Goal: Task Accomplishment & Management: Complete application form

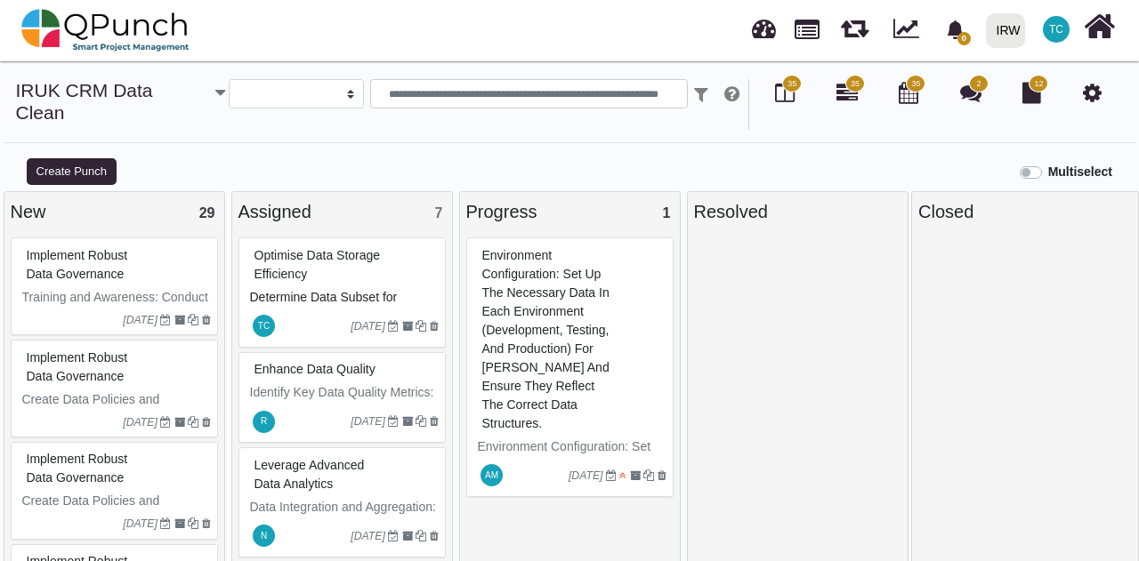
select select
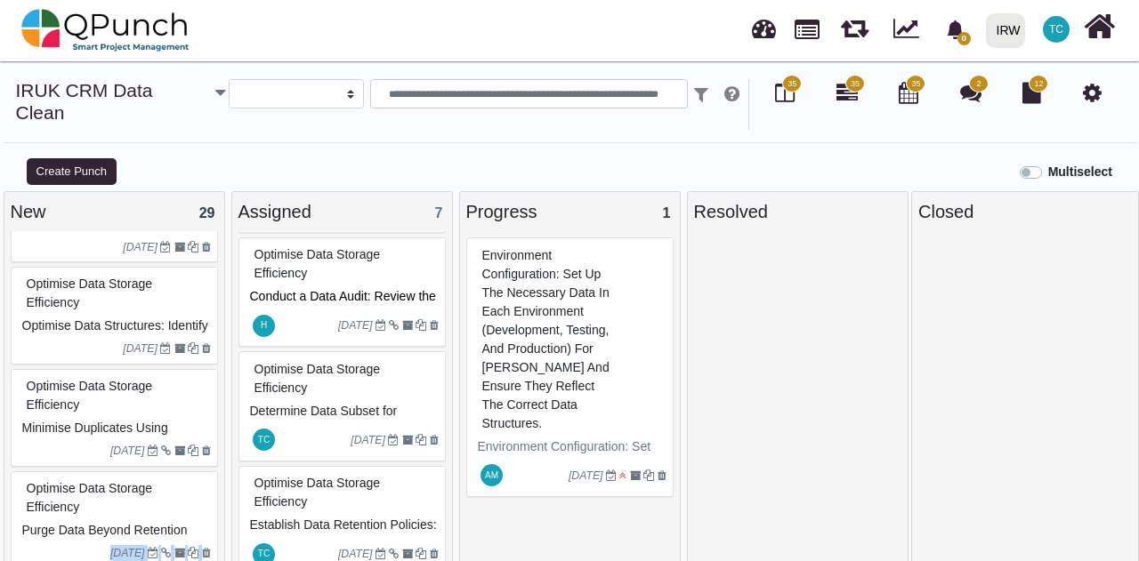
scroll to position [800, 0]
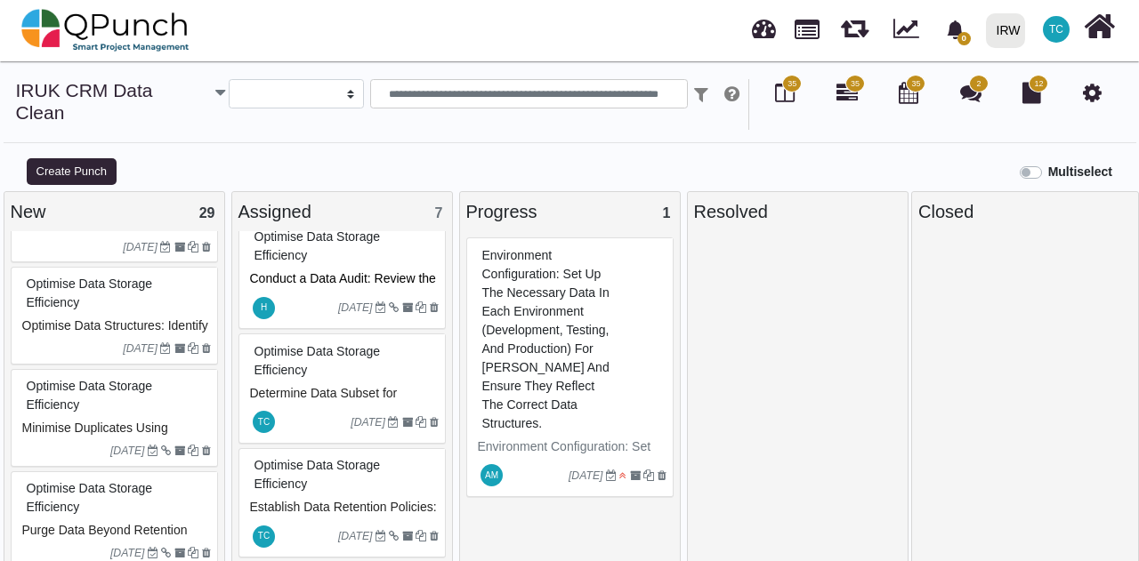
click at [315, 456] on div "Optimise Data Storage Efficiency" at bounding box center [344, 475] width 189 height 46
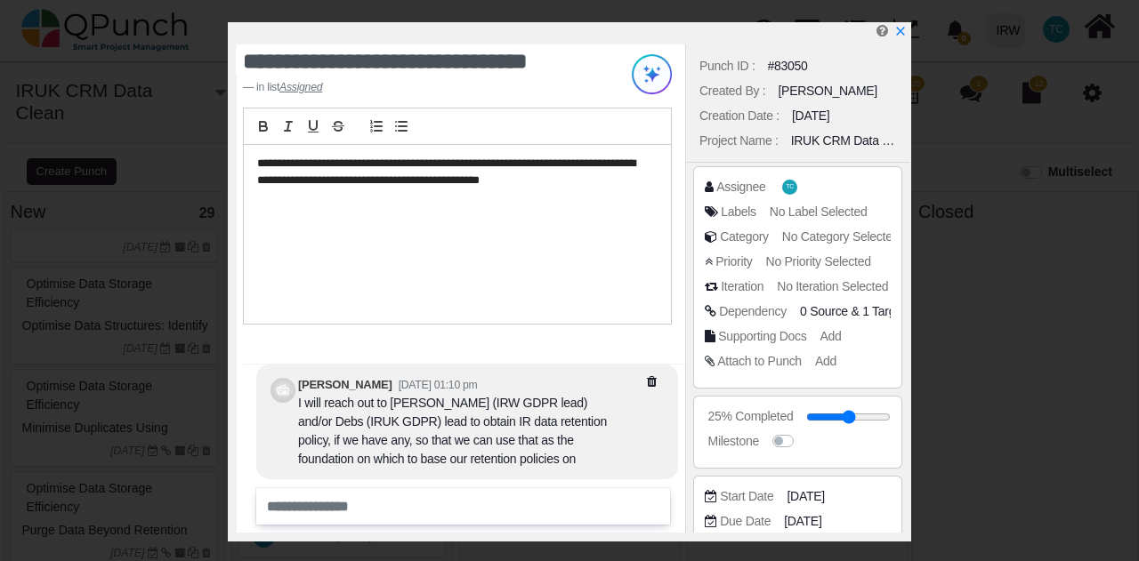
click at [487, 314] on div "**********" at bounding box center [457, 234] width 427 height 179
click at [730, 188] on div "Assignee" at bounding box center [740, 187] width 49 height 19
click at [710, 186] on icon at bounding box center [709, 187] width 9 height 12
click at [757, 188] on div "Assignee" at bounding box center [740, 187] width 49 height 19
click at [807, 184] on div "Assignee TC" at bounding box center [802, 187] width 195 height 18
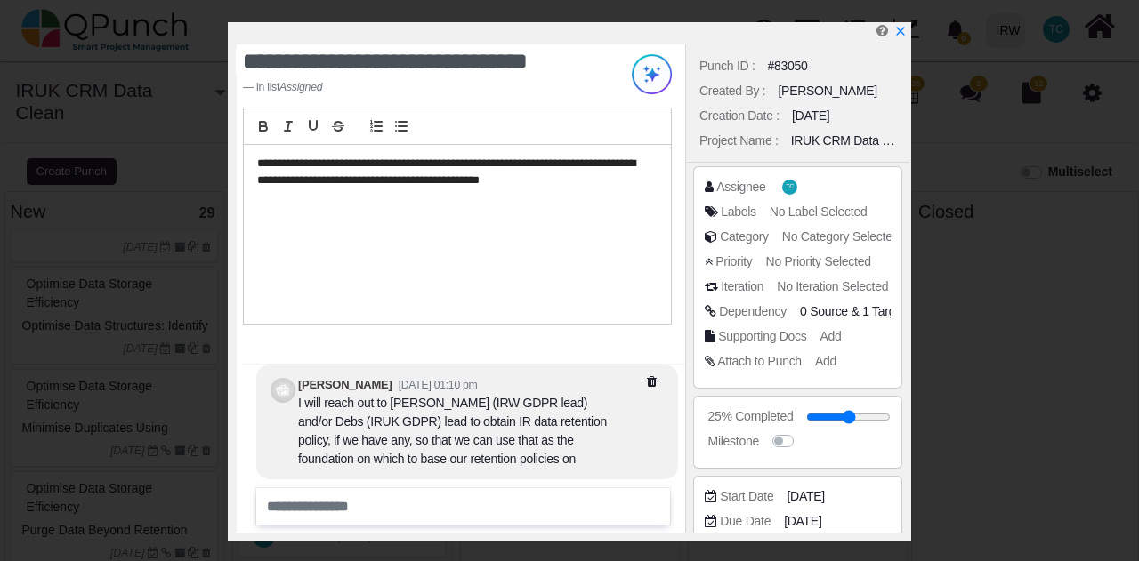
drag, startPoint x: 912, startPoint y: 164, endPoint x: 912, endPoint y: 202, distance: 38.3
click at [912, 202] on div "**********" at bounding box center [569, 280] width 1139 height 561
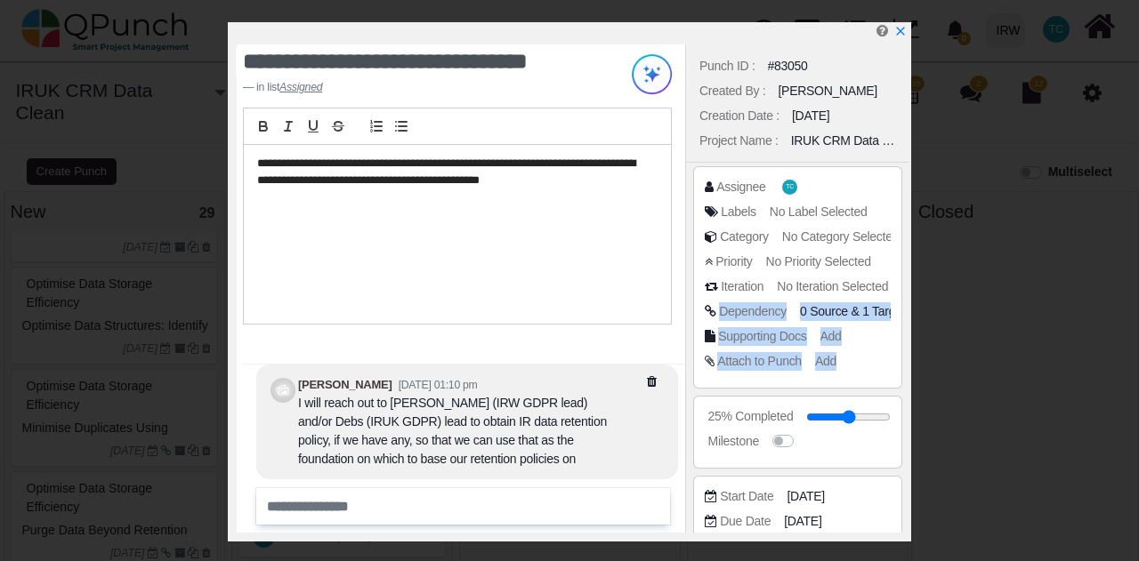
drag, startPoint x: 909, startPoint y: 286, endPoint x: 898, endPoint y: 355, distance: 69.5
click at [898, 355] on div "**********" at bounding box center [569, 282] width 683 height 520
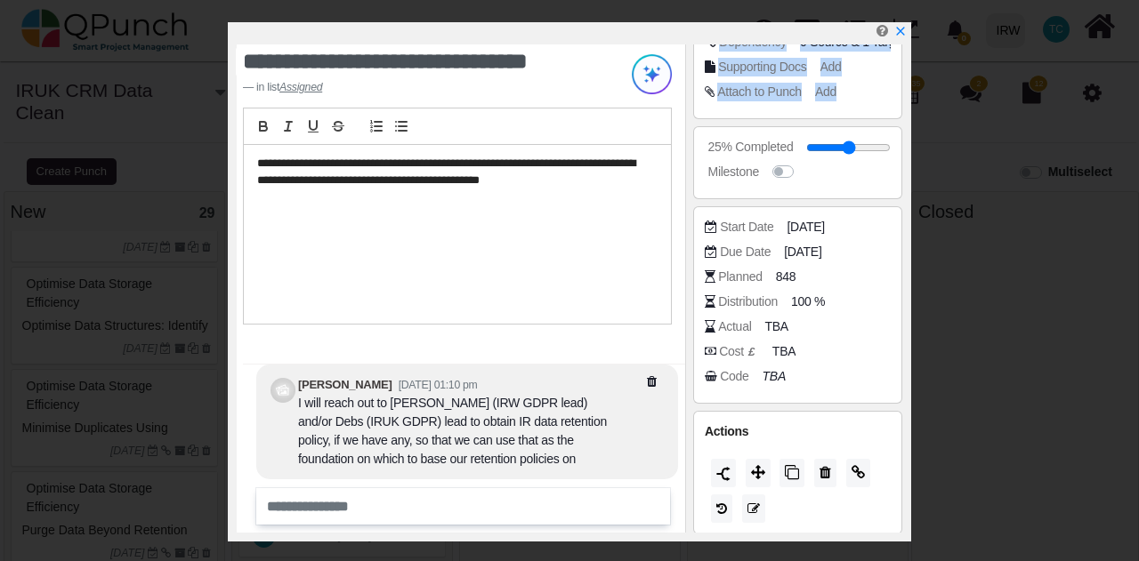
scroll to position [272, 0]
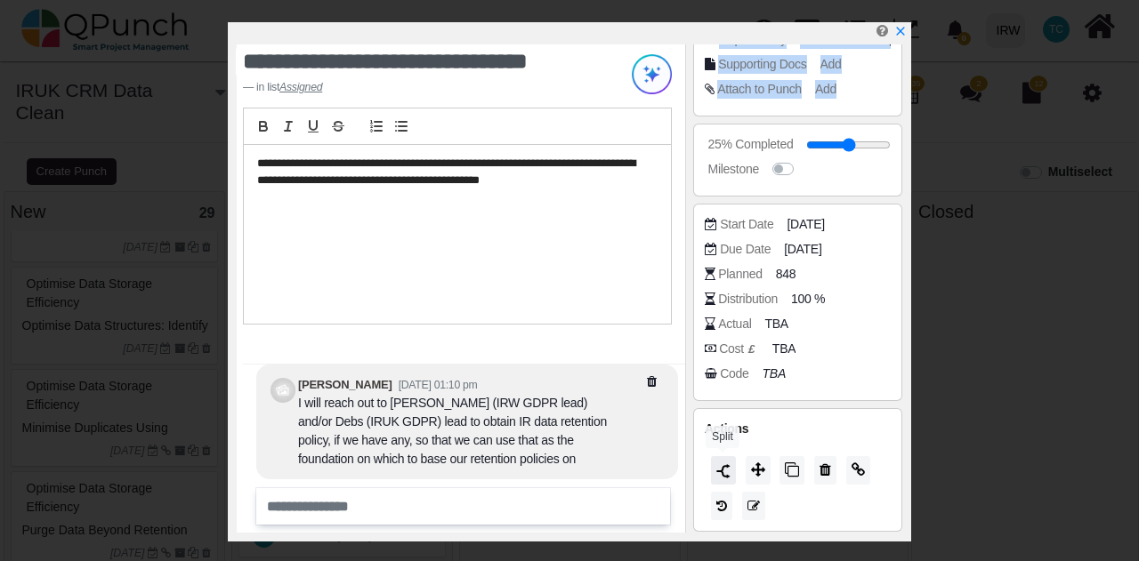
click at [723, 475] on img at bounding box center [723, 471] width 14 height 14
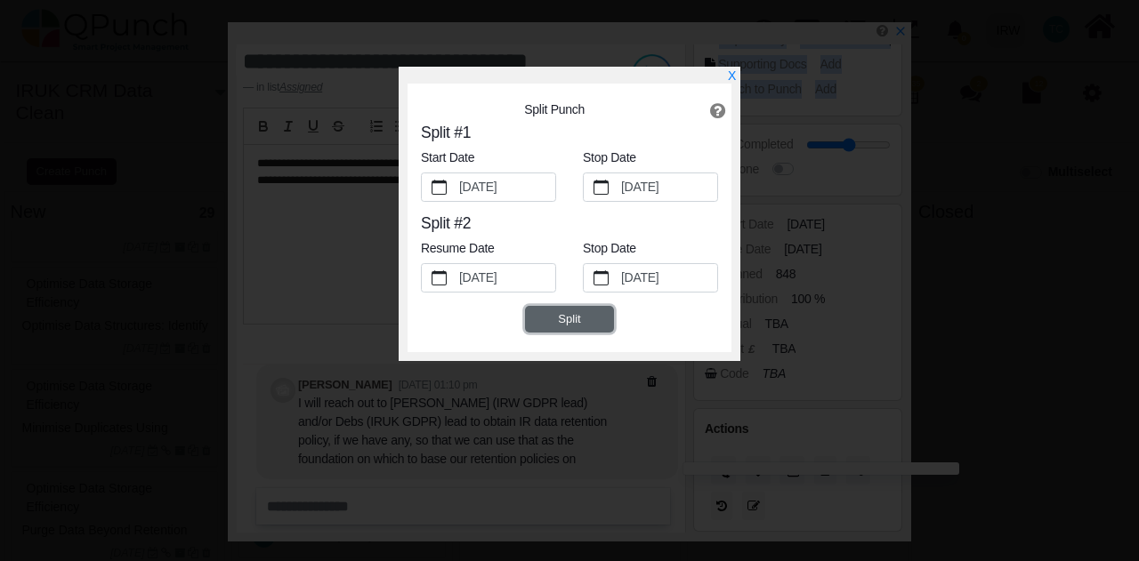
click at [570, 312] on button "Split" at bounding box center [569, 319] width 89 height 27
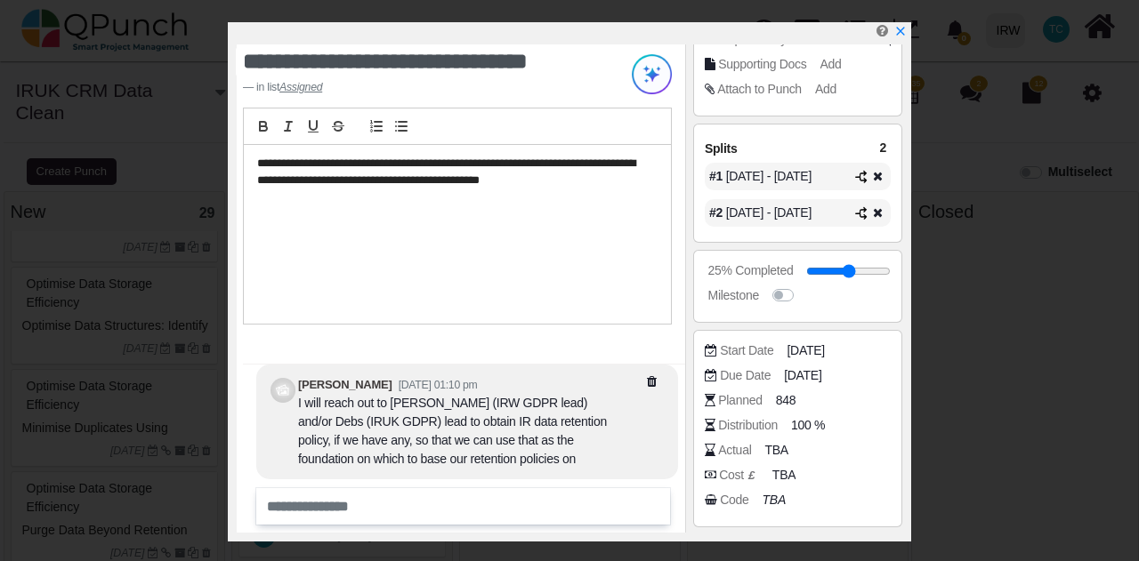
click at [790, 174] on span "May 02 - Jul 15" at bounding box center [768, 176] width 85 height 14
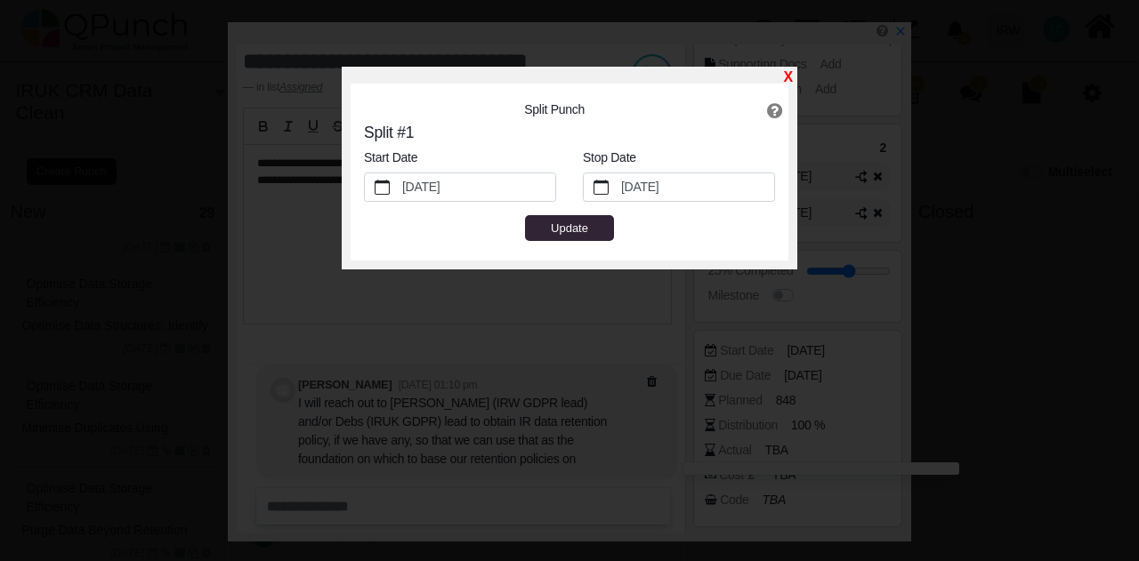
click at [790, 78] on link "X" at bounding box center [788, 76] width 9 height 15
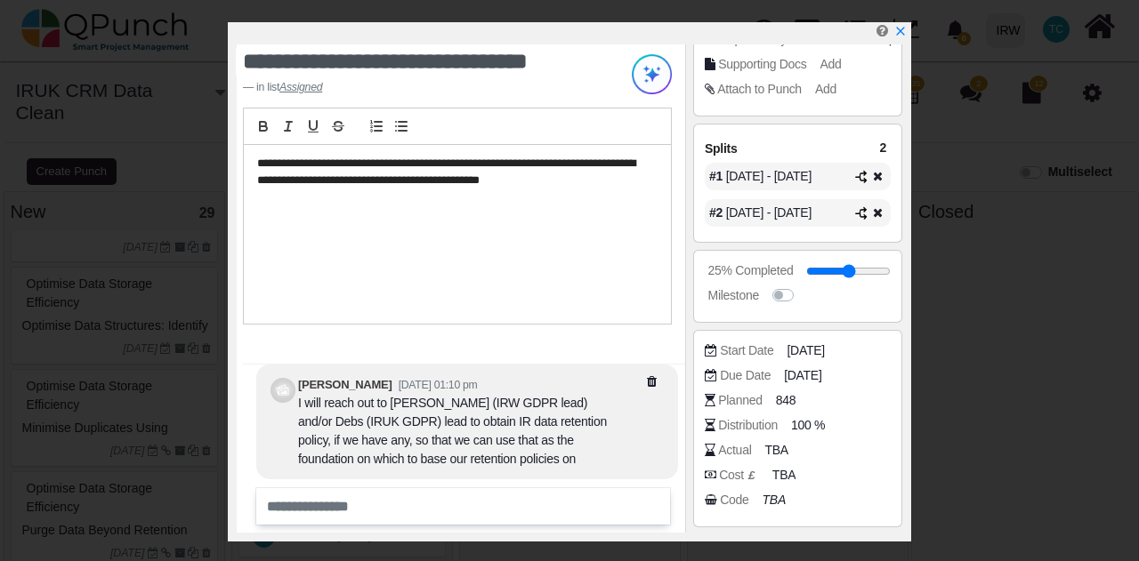
click at [874, 174] on icon at bounding box center [877, 176] width 12 height 12
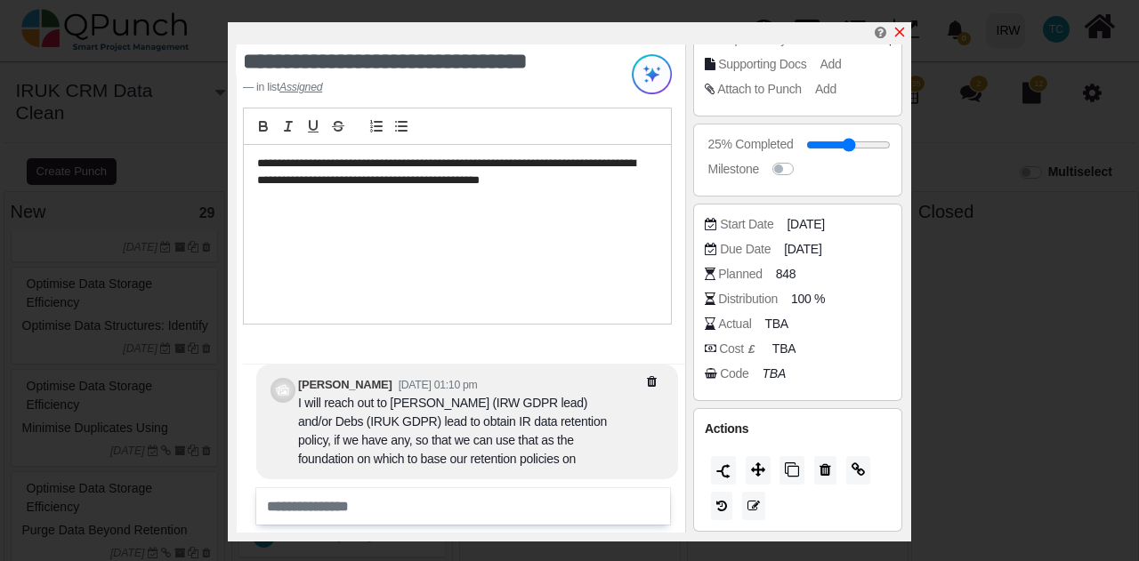
click at [901, 35] on icon "x" at bounding box center [899, 32] width 14 height 14
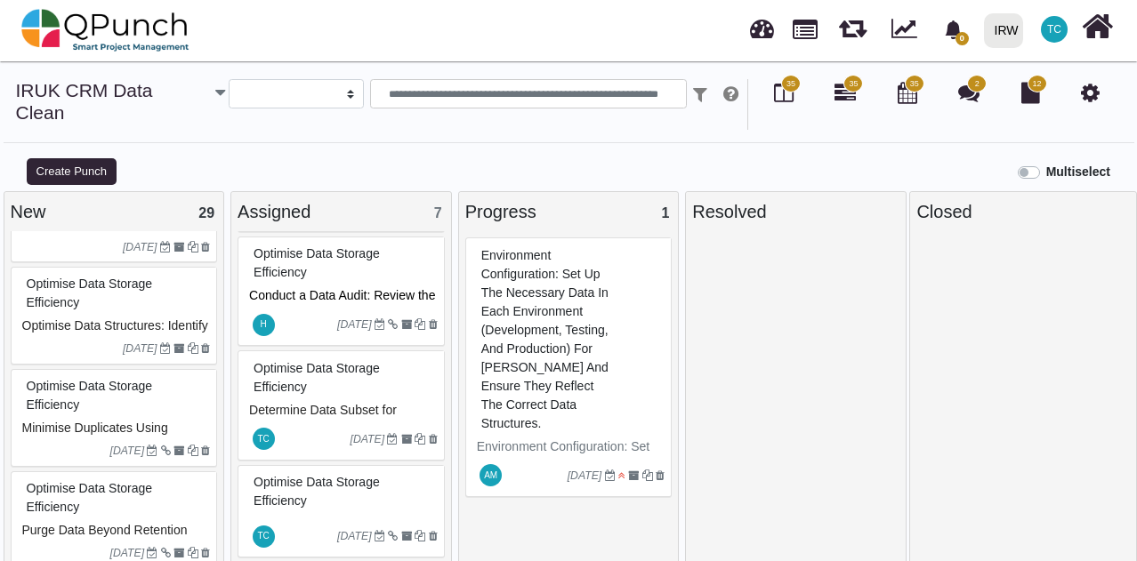
click at [314, 271] on span "Optimise Data Storage Efficiency" at bounding box center [317, 262] width 126 height 33
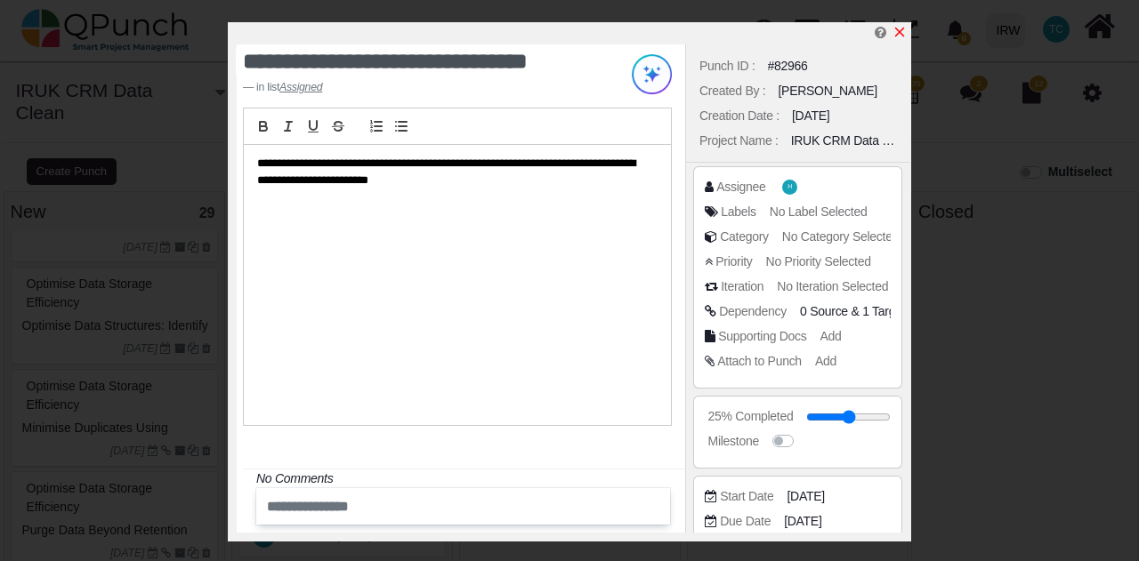
click at [898, 35] on icon "x" at bounding box center [900, 33] width 10 height 10
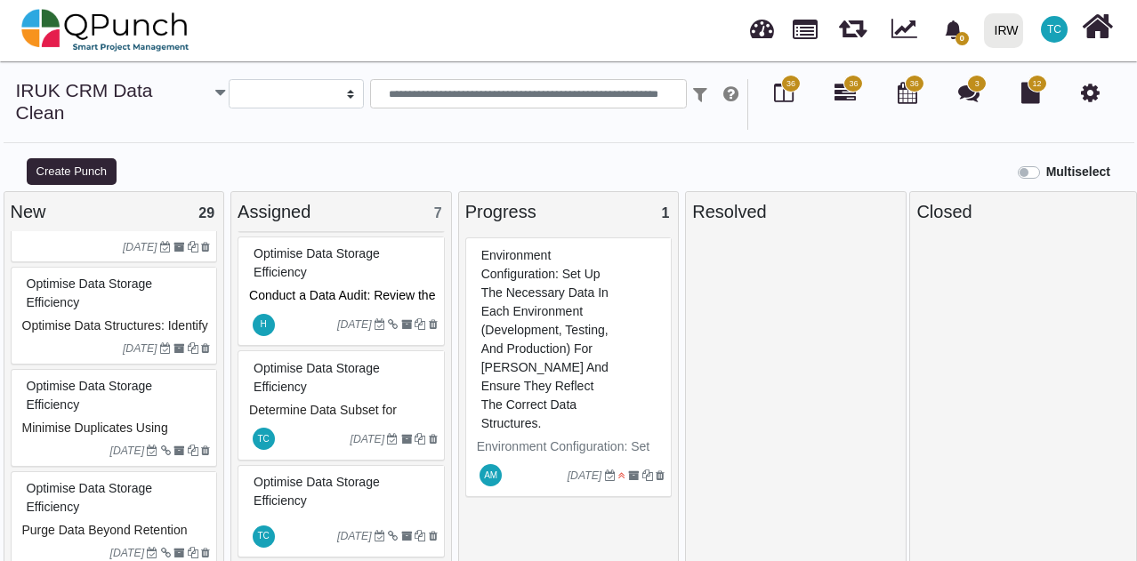
click at [315, 383] on span "Optimise Data Storage Efficiency" at bounding box center [317, 377] width 126 height 33
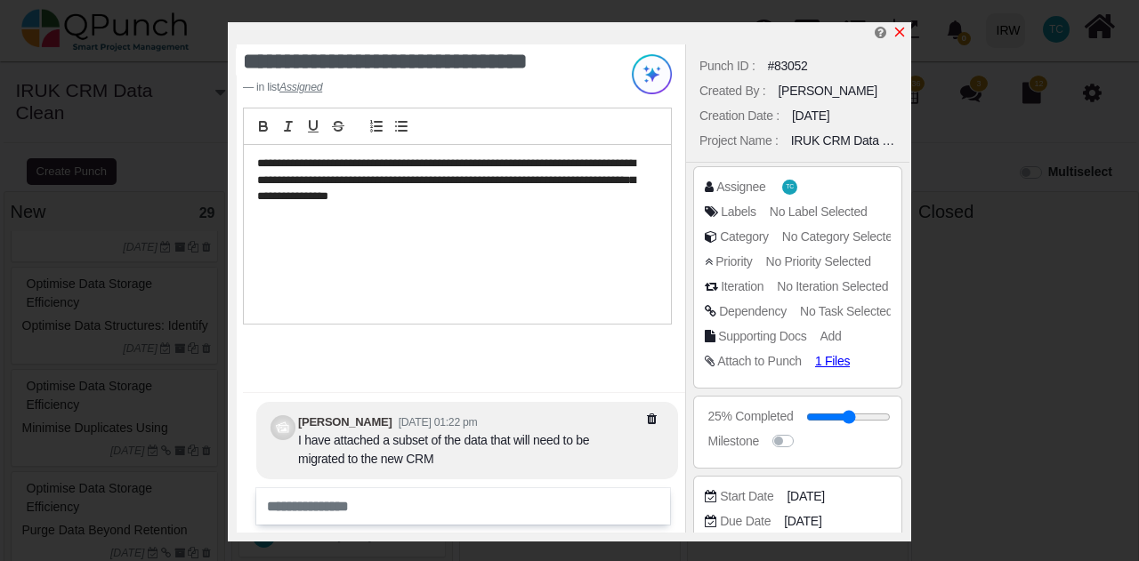
click at [904, 25] on link at bounding box center [899, 32] width 14 height 15
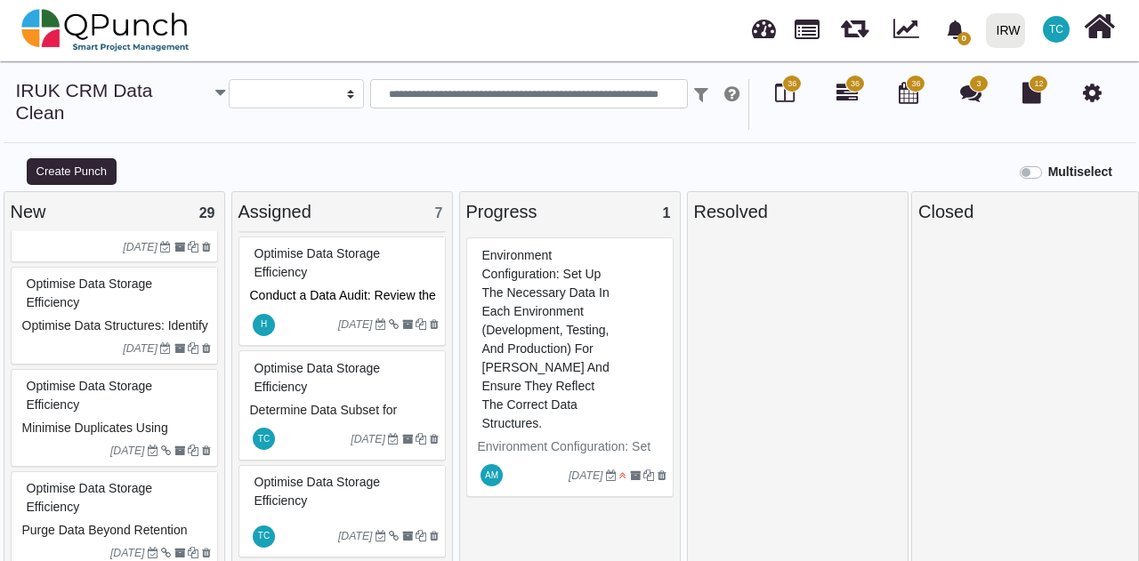
click at [321, 362] on div "Optimise Data Storage Efficiency" at bounding box center [344, 378] width 189 height 46
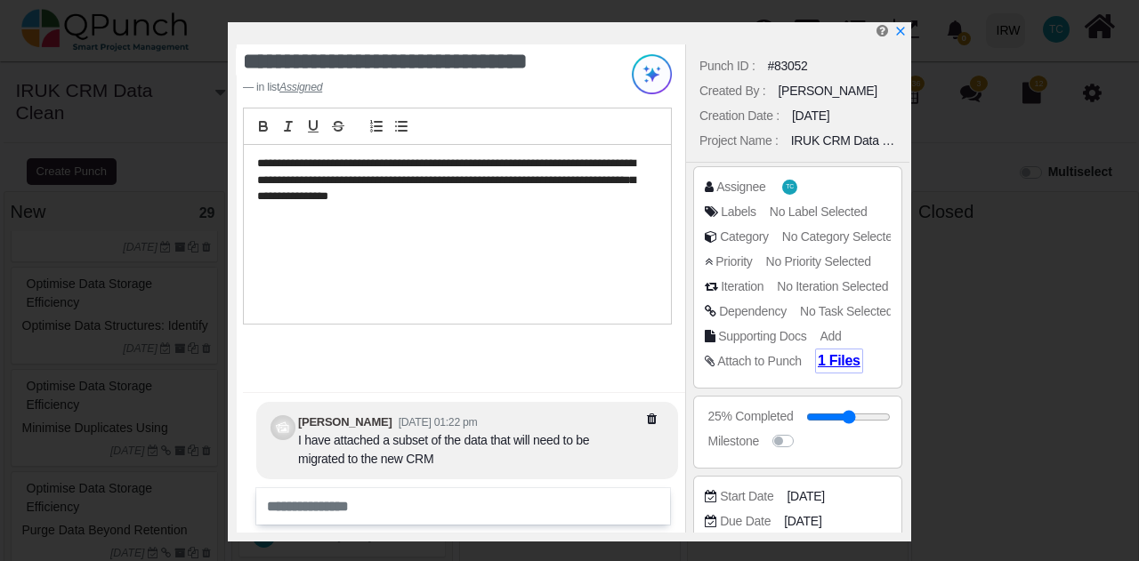
click at [839, 362] on span "1 Files" at bounding box center [839, 360] width 43 height 15
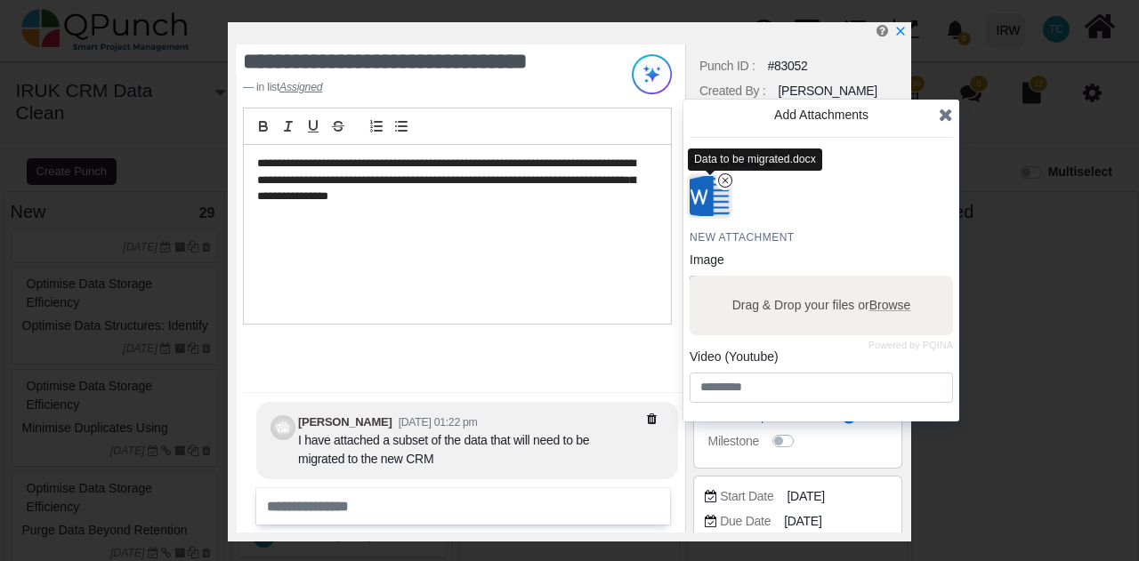
click at [710, 204] on img "button" at bounding box center [710, 196] width 46 height 46
click at [945, 118] on icon at bounding box center [946, 115] width 14 height 18
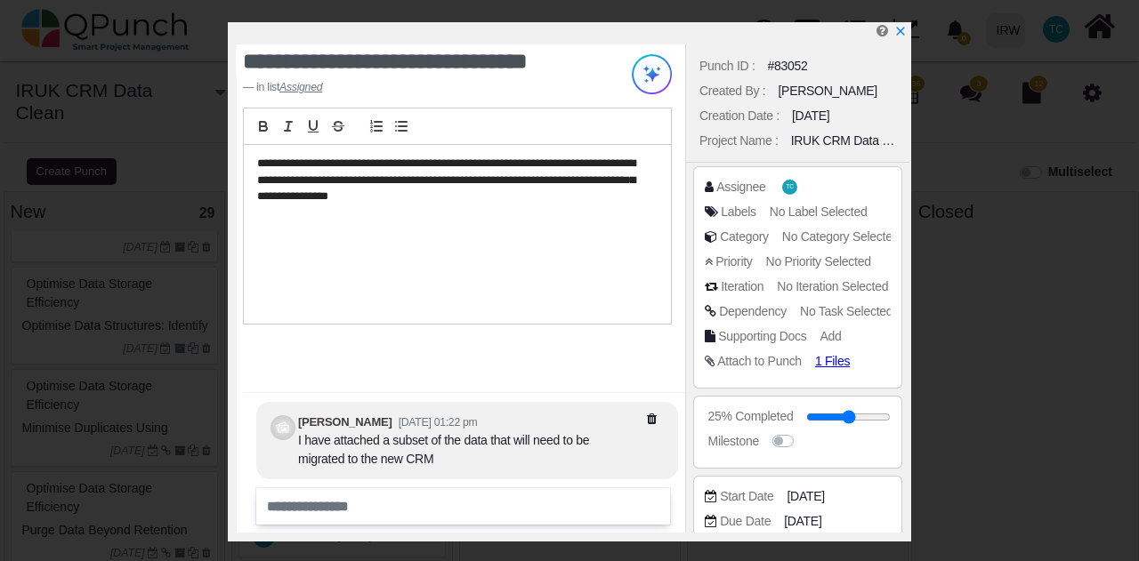
click at [723, 186] on div "Assignee" at bounding box center [740, 187] width 49 height 19
click at [732, 186] on div "Assignee" at bounding box center [740, 187] width 49 height 19
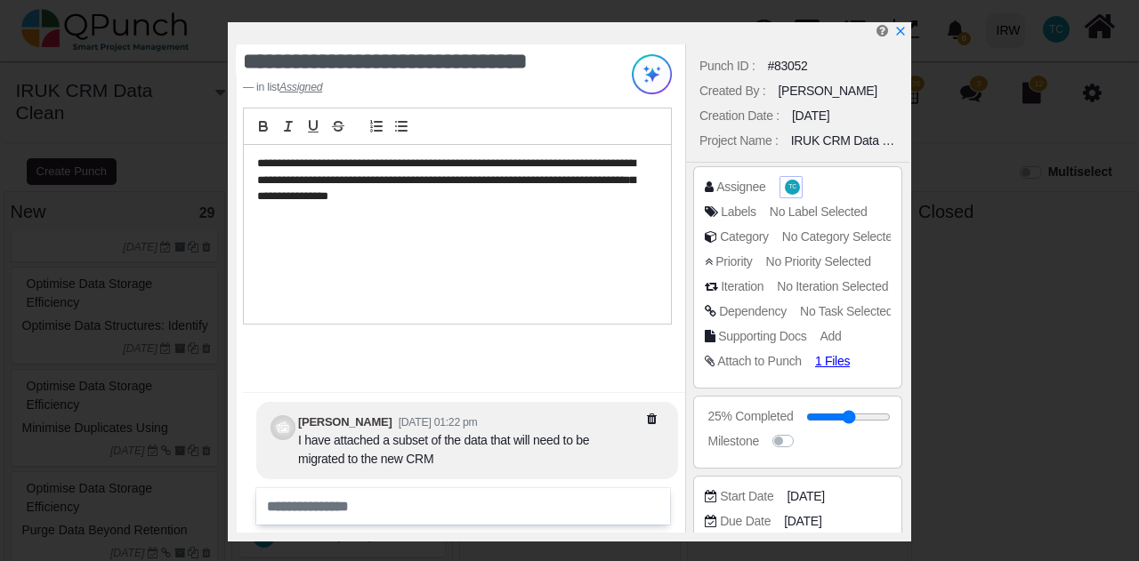
click at [782, 193] on span "TC" at bounding box center [791, 187] width 19 height 19
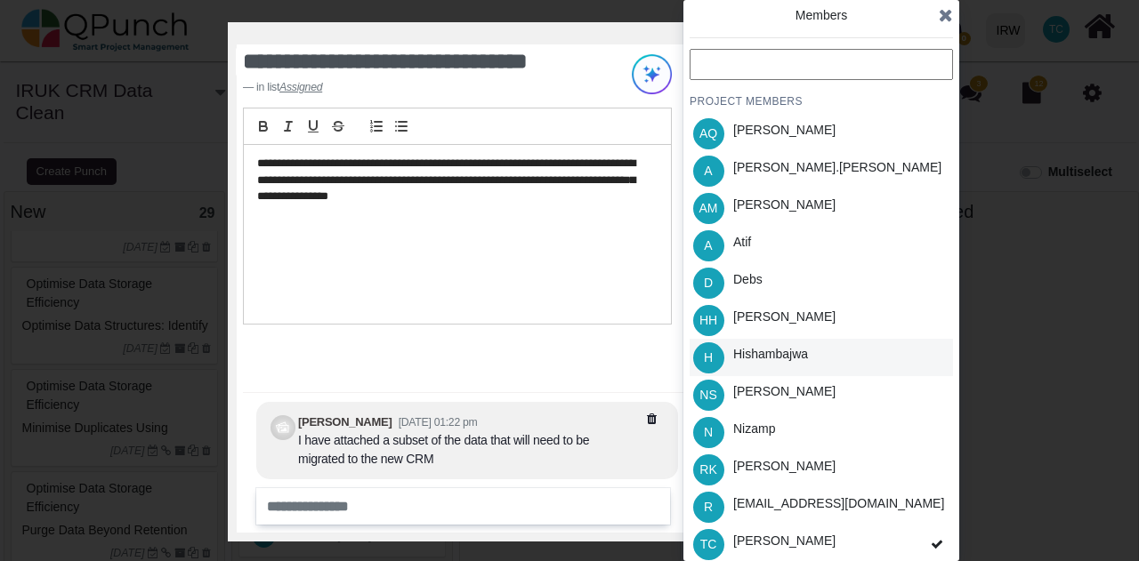
click at [799, 350] on div "Hishambajwa" at bounding box center [770, 354] width 75 height 19
click at [944, 20] on icon at bounding box center [946, 15] width 14 height 18
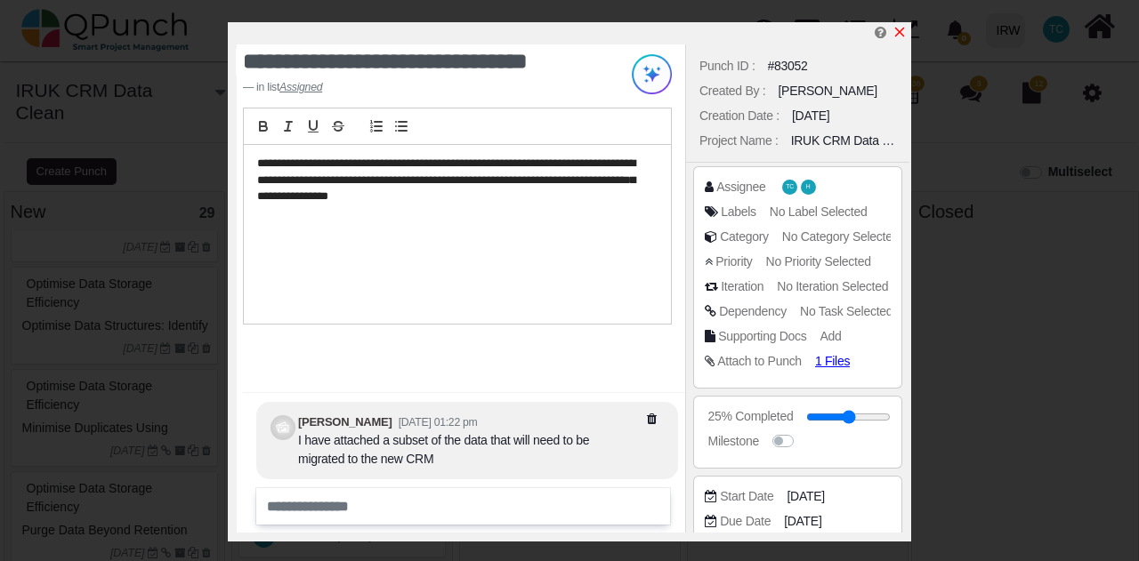
click at [903, 29] on icon "x" at bounding box center [900, 33] width 10 height 10
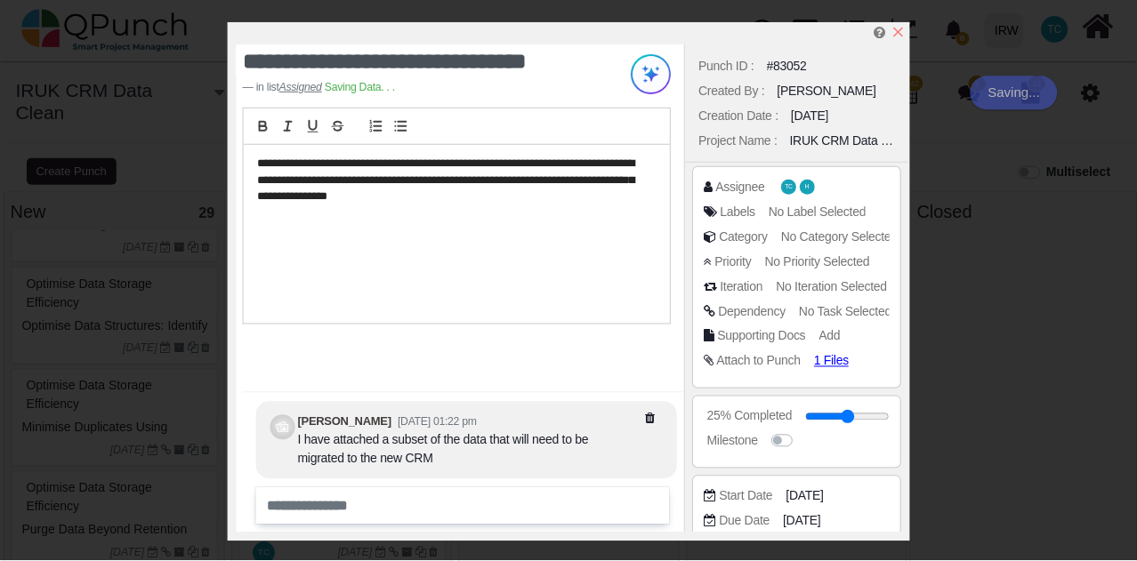
scroll to position [802, 0]
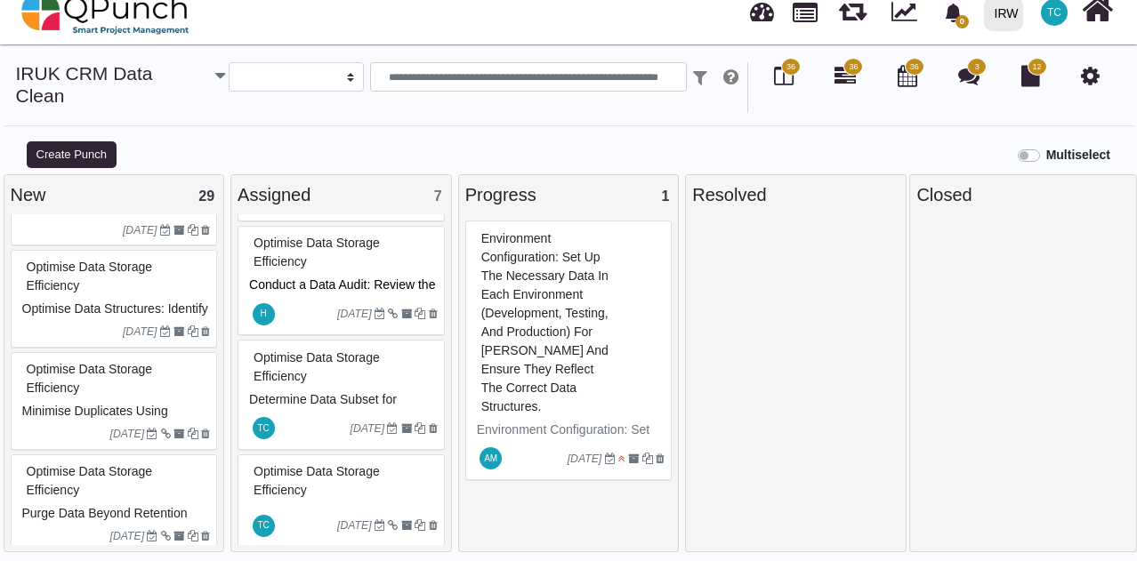
scroll to position [802, 0]
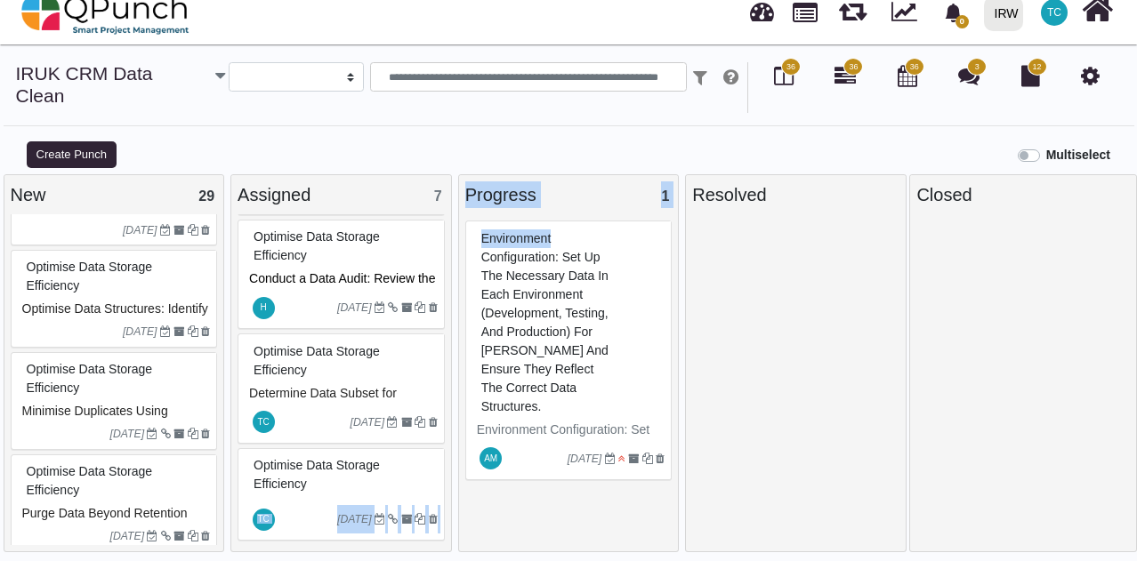
drag, startPoint x: 452, startPoint y: 483, endPoint x: 458, endPoint y: 258, distance: 225.2
click at [458, 258] on div "New 29 Implement Robust Data Governance Training and Awareness: Conduct trainin…" at bounding box center [568, 368] width 1137 height 388
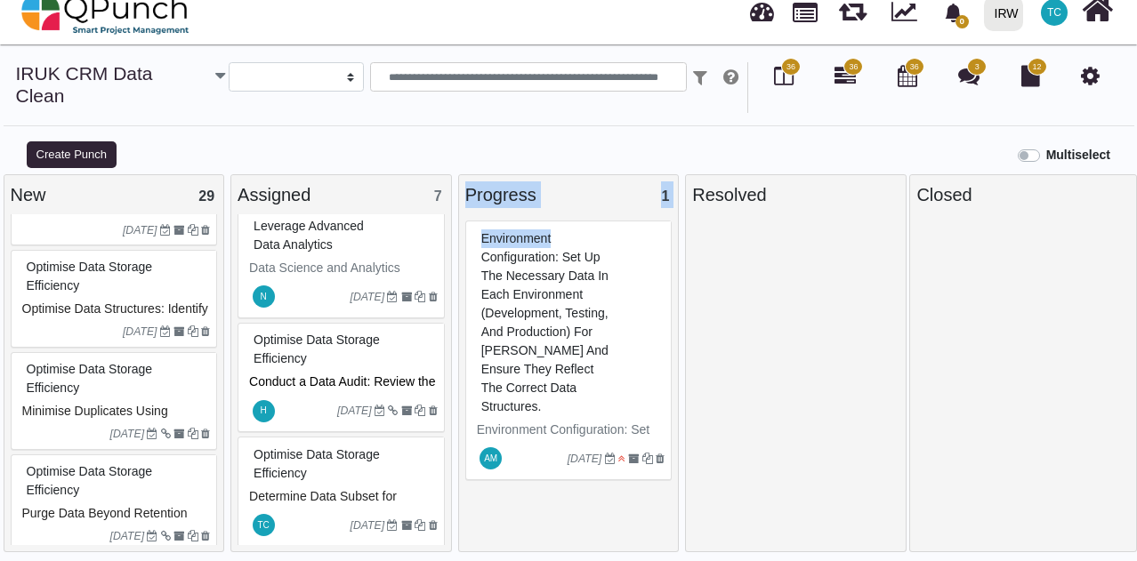
scroll to position [699, 0]
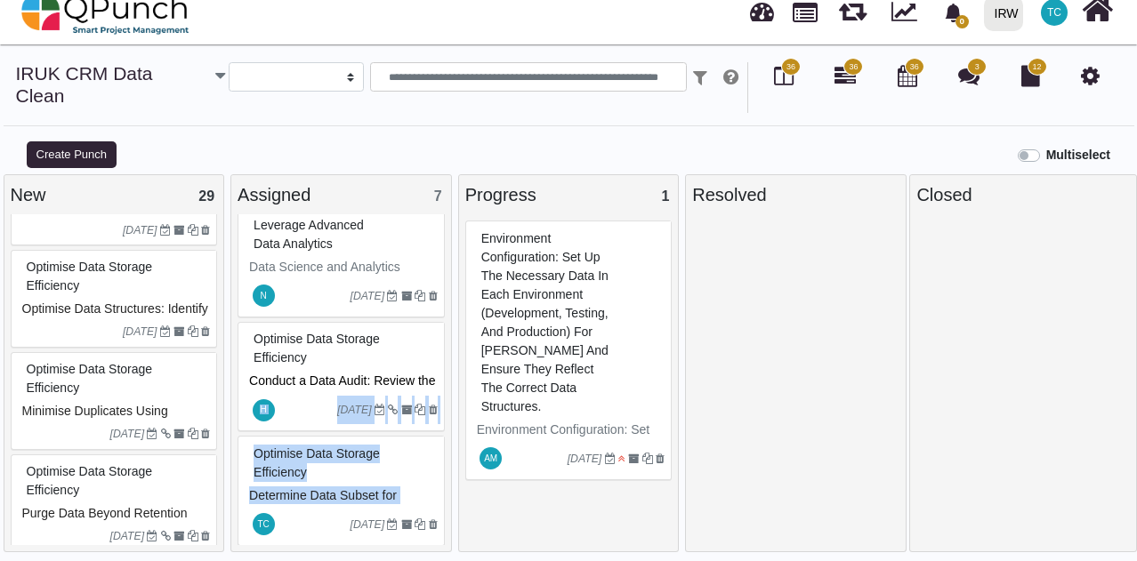
drag, startPoint x: 452, startPoint y: 481, endPoint x: 449, endPoint y: 382, distance: 99.7
click at [449, 382] on div "Assigned 7 Optimise Data Storage Efficiency Determine Data Subset for Migration…" at bounding box center [342, 368] width 228 height 388
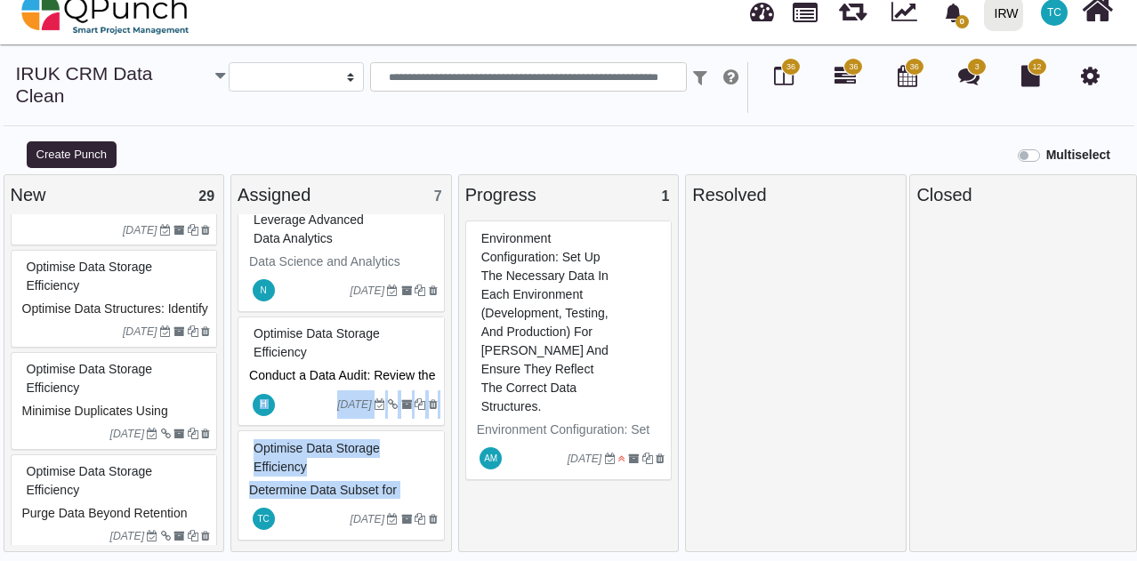
scroll to position [729, 0]
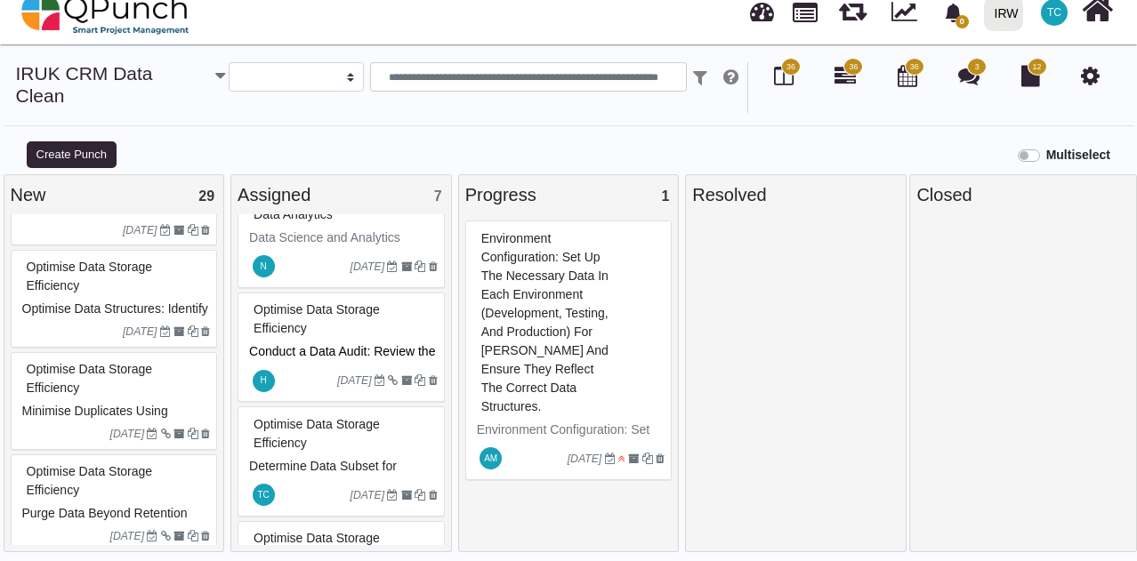
click at [385, 430] on div "Optimise Data Storage Efficiency" at bounding box center [343, 434] width 189 height 46
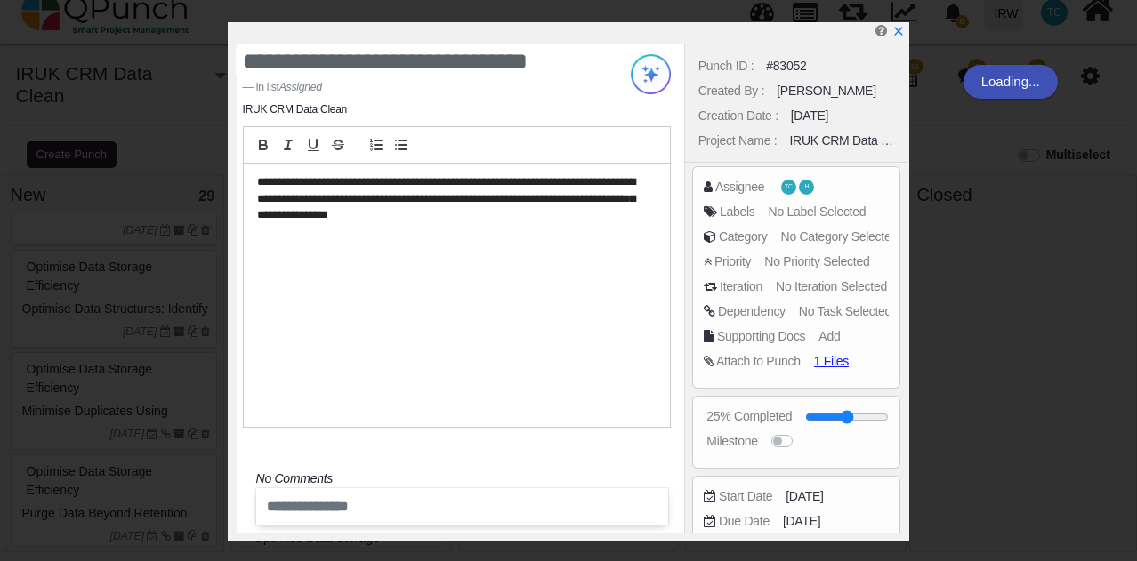
scroll to position [0, 0]
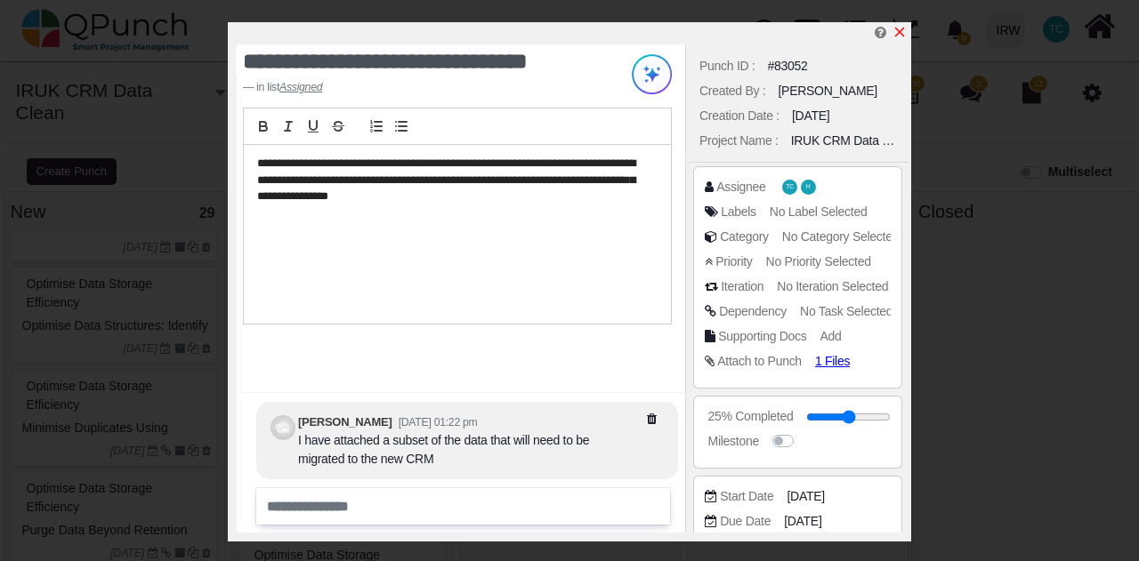
click at [906, 30] on icon "x" at bounding box center [899, 32] width 14 height 14
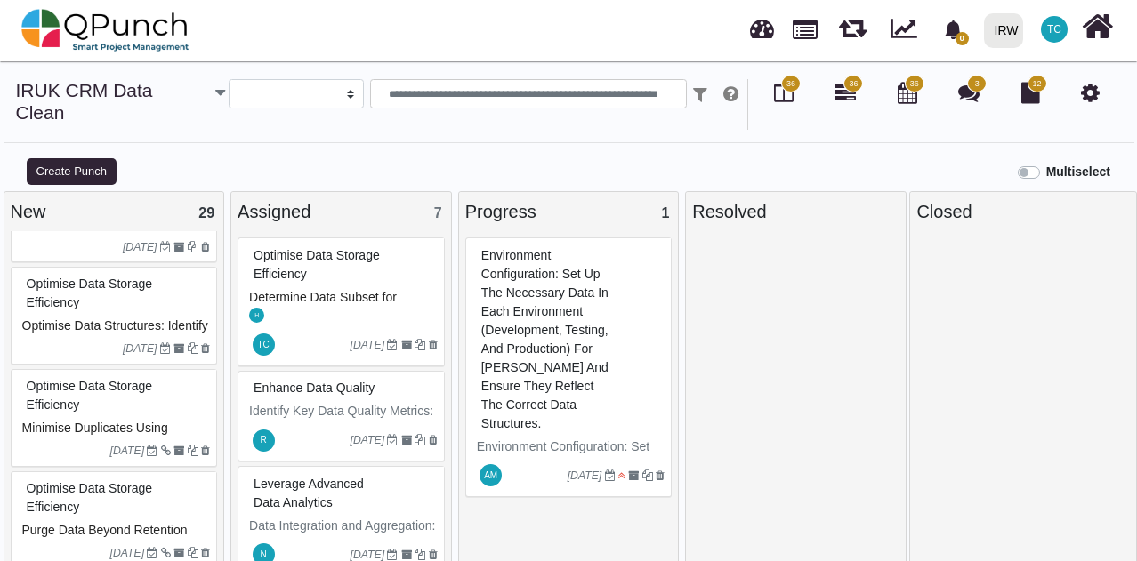
click at [358, 286] on div "Optimise Data Storage Efficiency" at bounding box center [343, 265] width 189 height 46
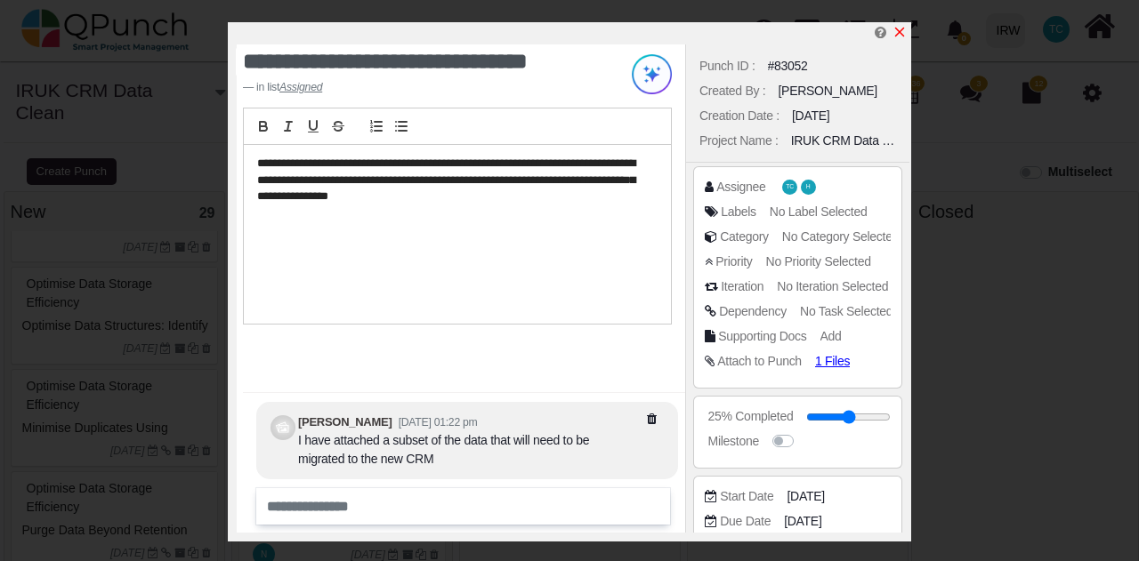
click at [897, 30] on icon "x" at bounding box center [899, 32] width 14 height 14
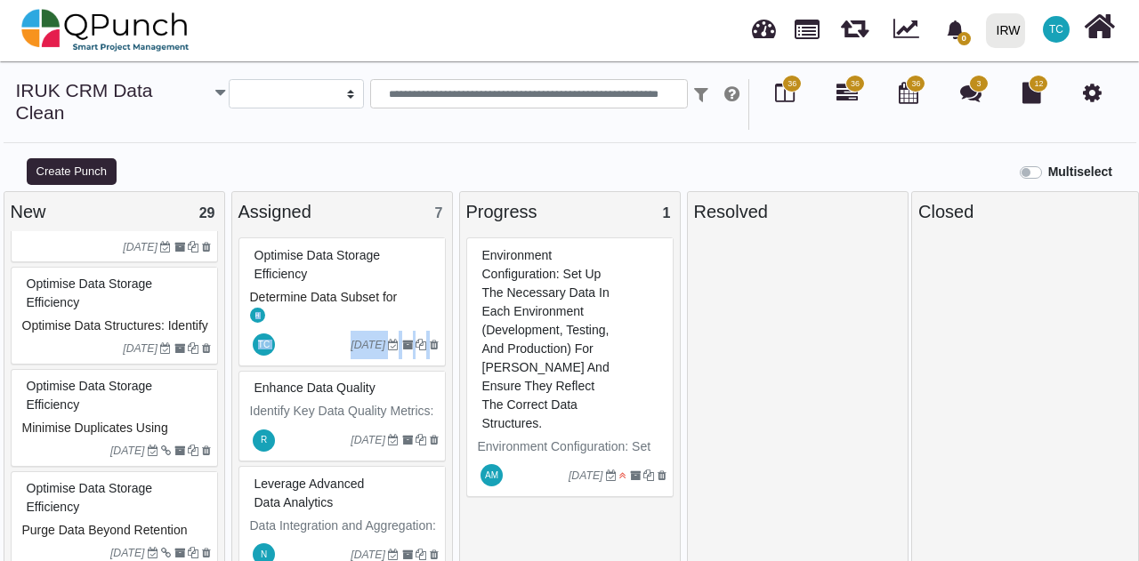
drag, startPoint x: 454, startPoint y: 271, endPoint x: 448, endPoint y: 335, distance: 64.3
click at [448, 335] on div "Assigned 7 Optimise Data Storage Efficiency Determine Data Subset for Migration…" at bounding box center [342, 385] width 228 height 388
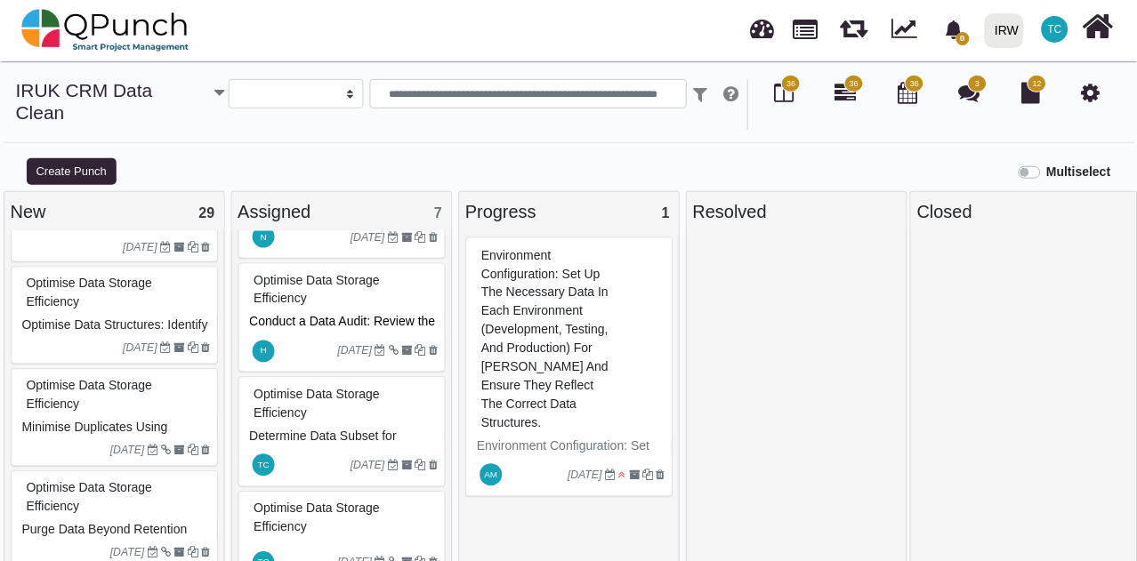
scroll to position [802, 0]
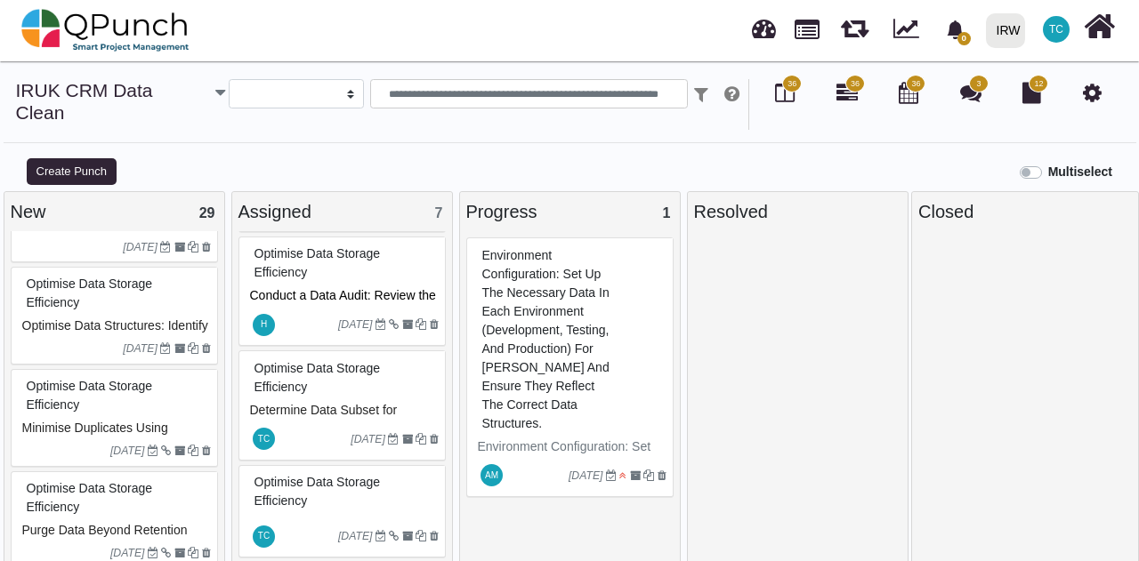
click at [334, 358] on div "Optimise Data Storage Efficiency" at bounding box center [344, 378] width 189 height 46
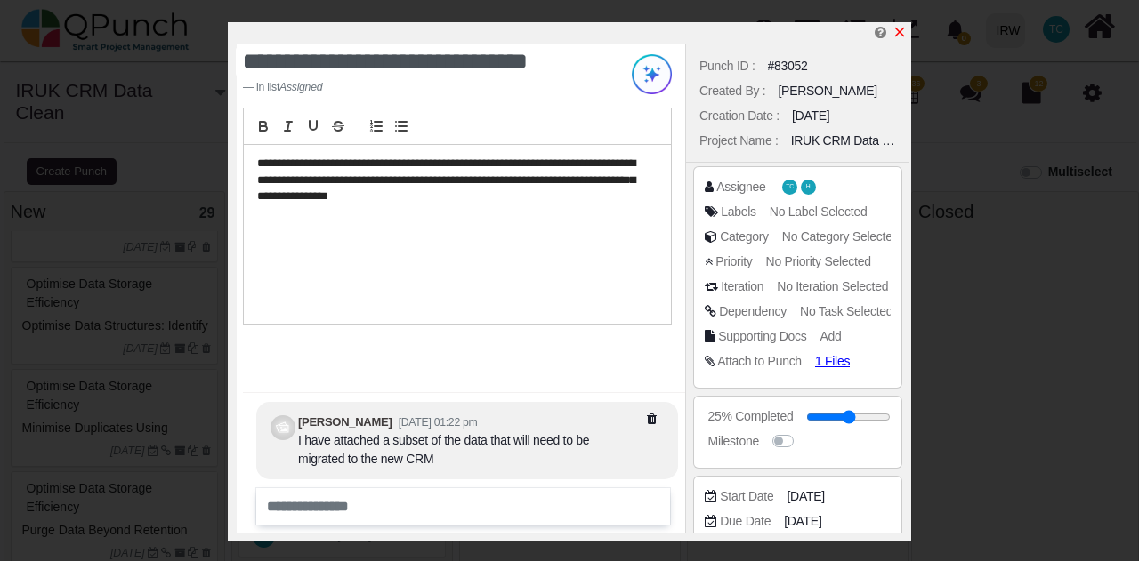
click at [900, 28] on icon "x" at bounding box center [899, 32] width 14 height 14
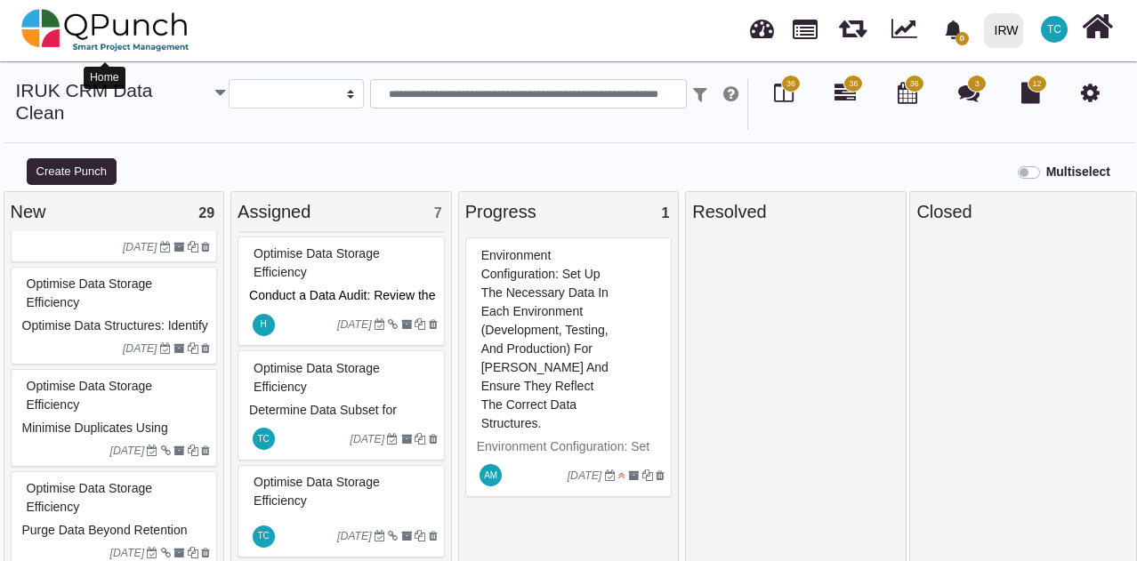
click at [53, 36] on img at bounding box center [105, 30] width 168 height 53
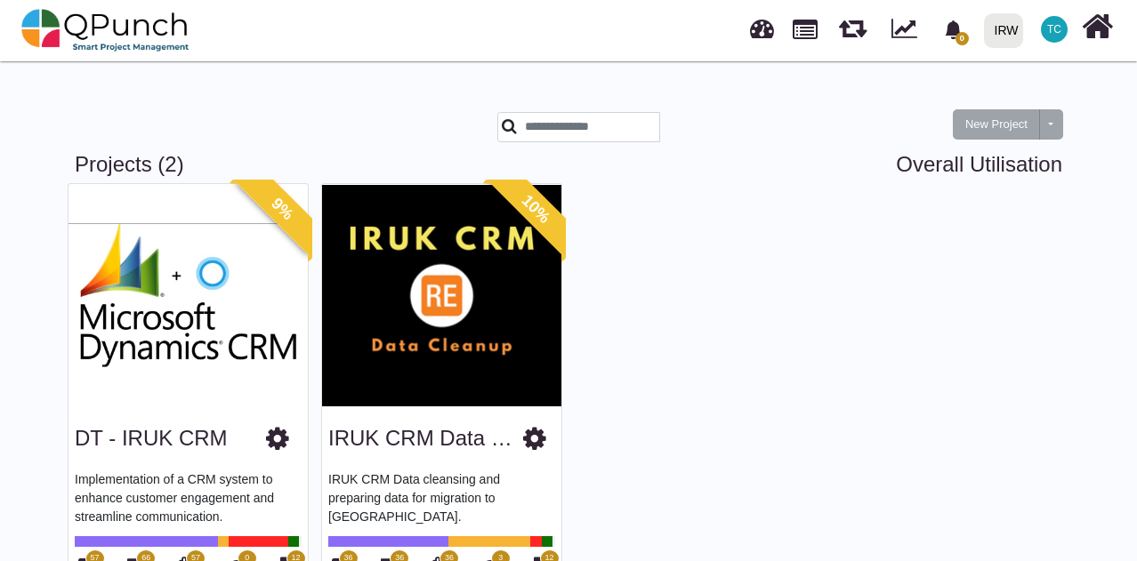
click at [421, 286] on img at bounding box center [441, 295] width 239 height 222
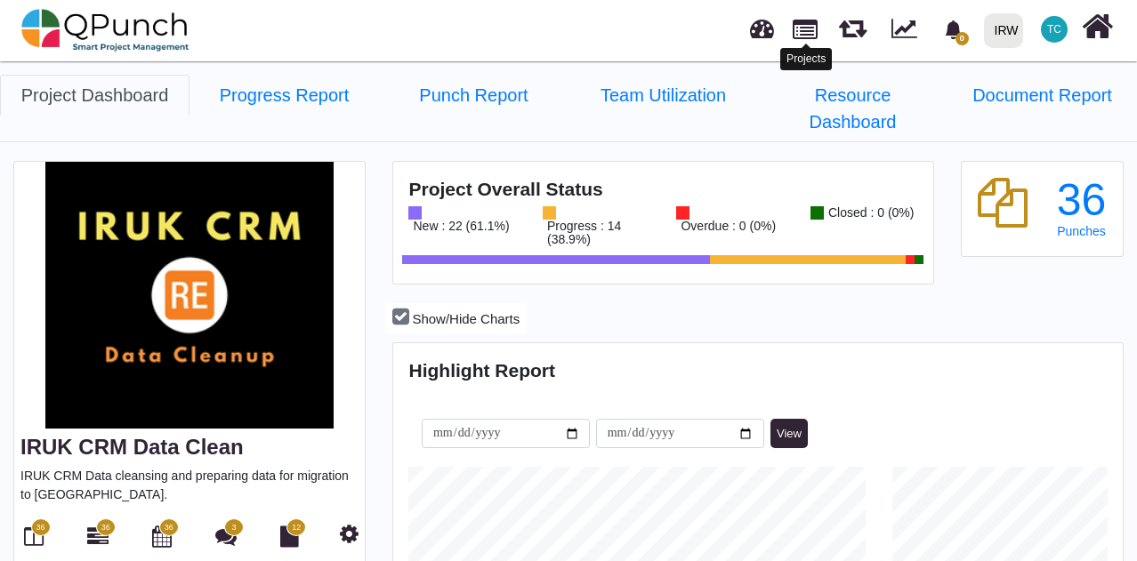
scroll to position [228, 242]
click at [802, 28] on link at bounding box center [805, 27] width 25 height 30
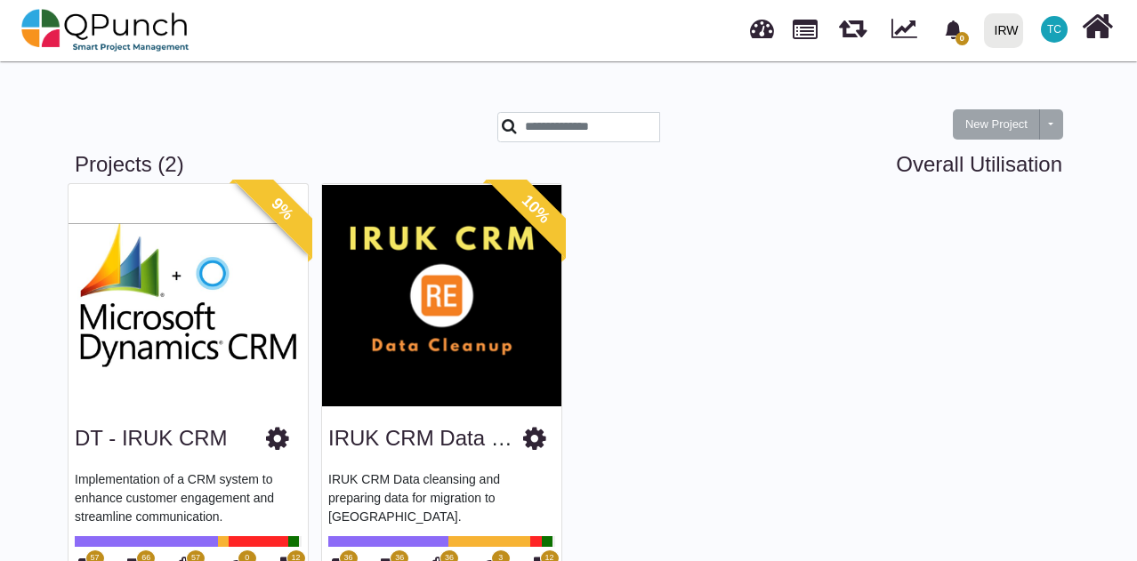
click at [452, 278] on img at bounding box center [441, 295] width 239 height 222
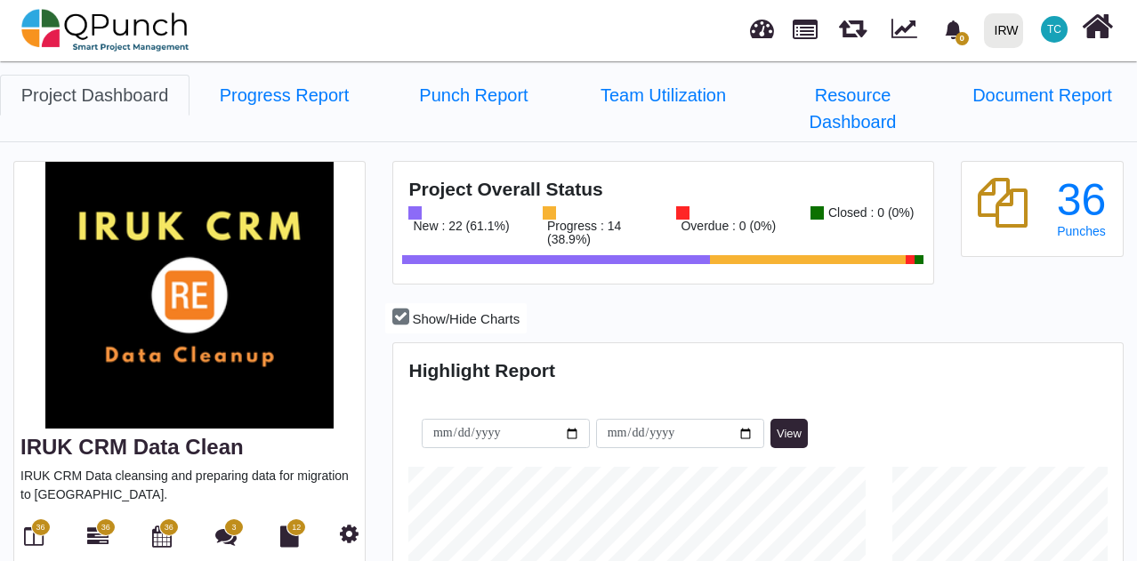
click at [43, 522] on span "36" at bounding box center [40, 528] width 9 height 12
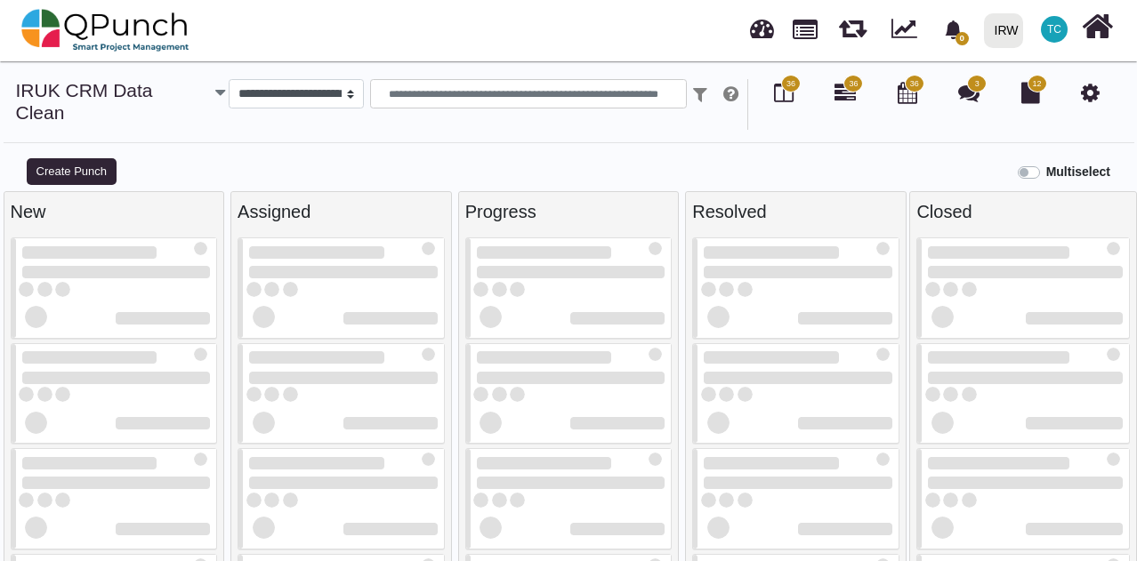
select select
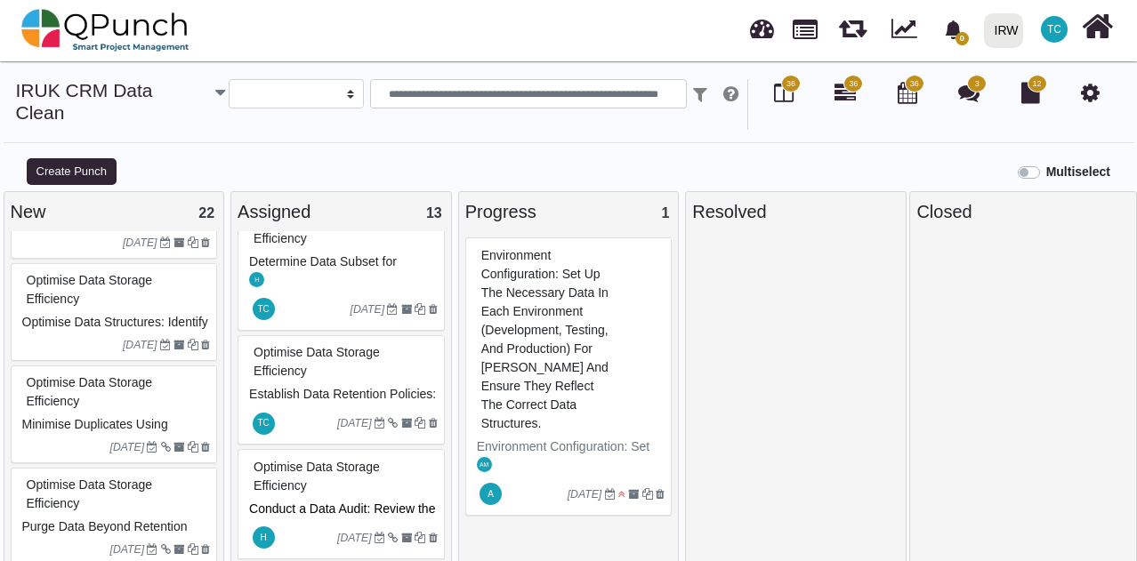
click at [77, 480] on div "Optimise Data Storage Efficiency" at bounding box center [116, 494] width 189 height 46
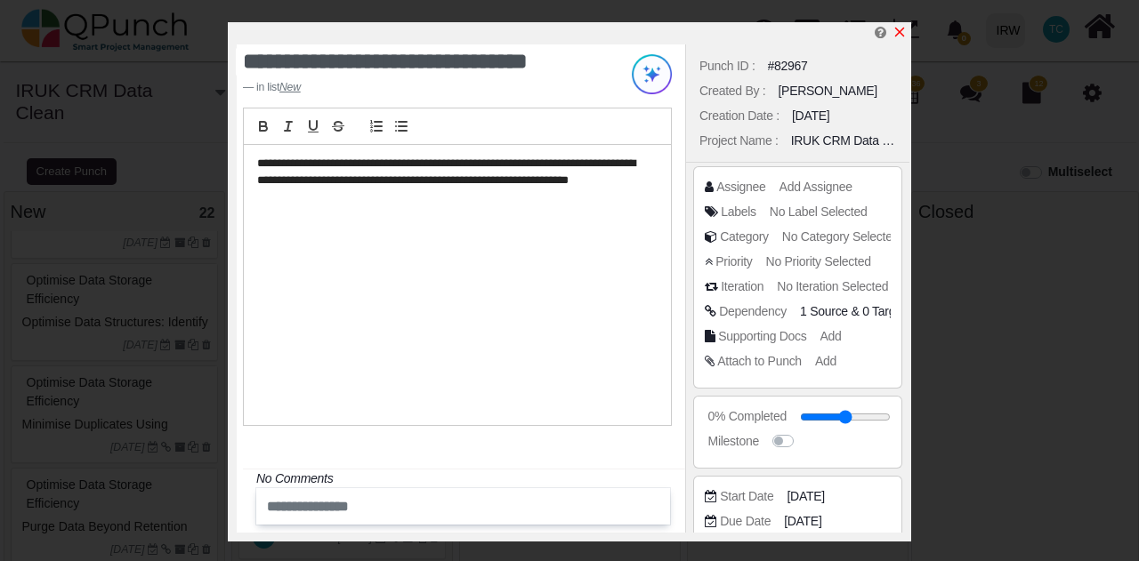
click at [898, 31] on icon "x" at bounding box center [899, 32] width 14 height 14
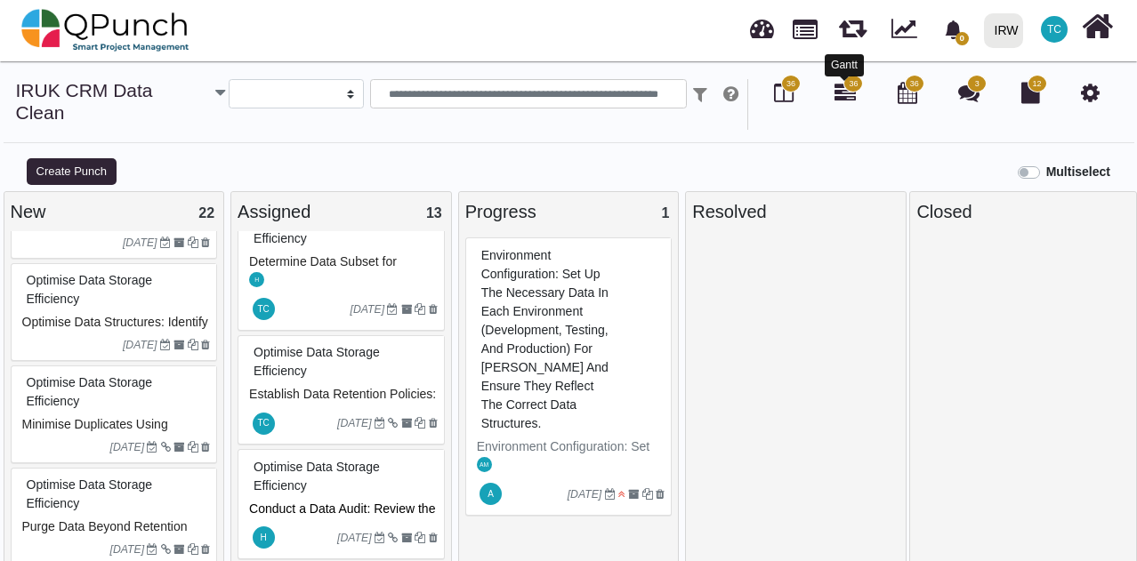
click at [849, 93] on icon at bounding box center [844, 92] width 21 height 21
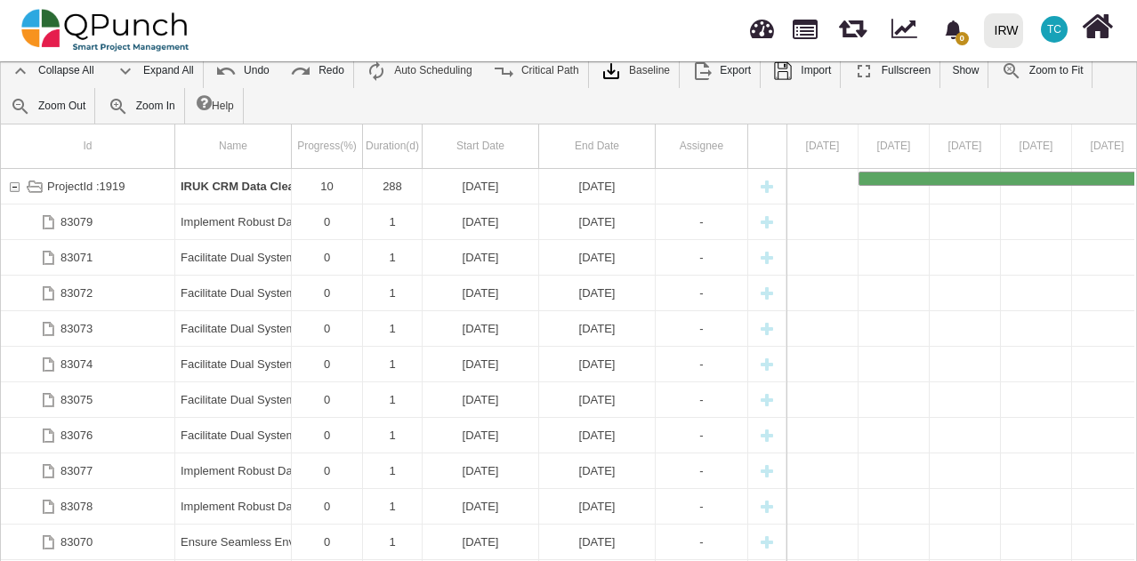
scroll to position [117, 0]
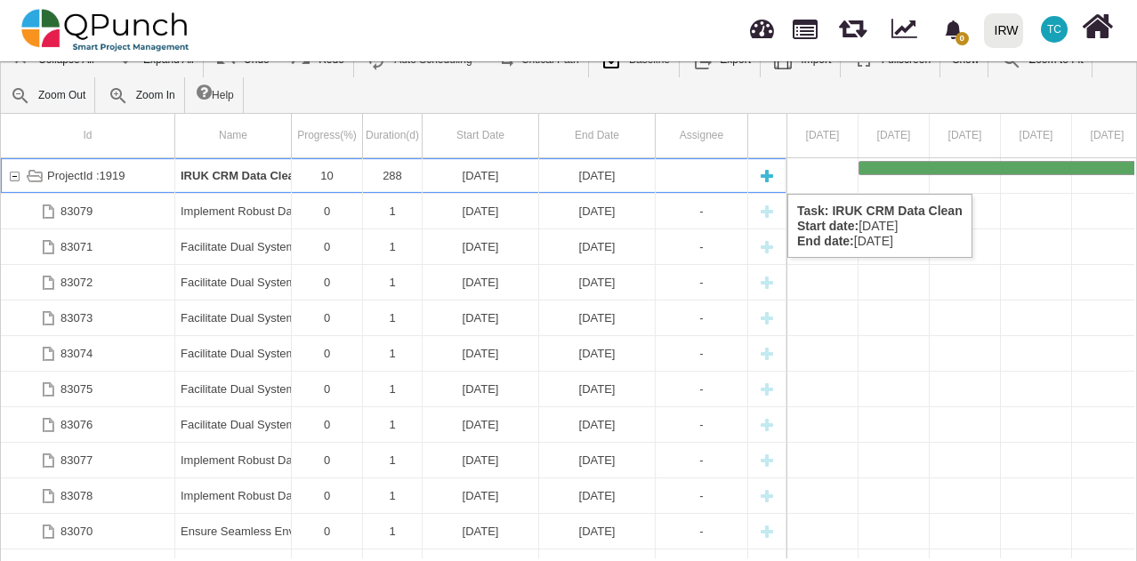
click at [12, 176] on div "ProjectId :1919" at bounding box center [14, 175] width 16 height 35
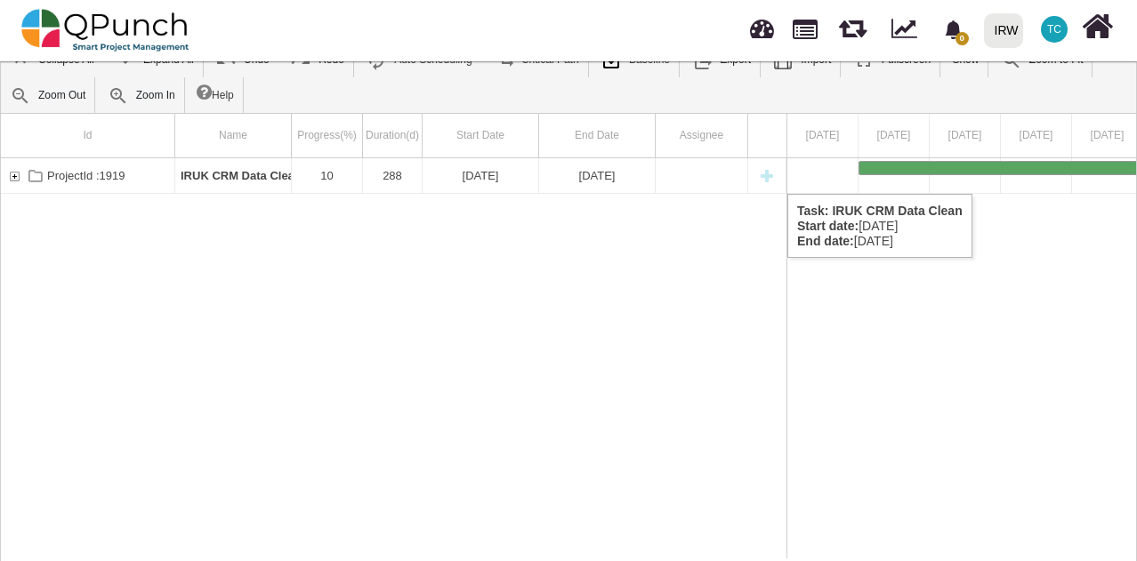
click at [12, 176] on div "ProjectId :1919" at bounding box center [14, 175] width 16 height 35
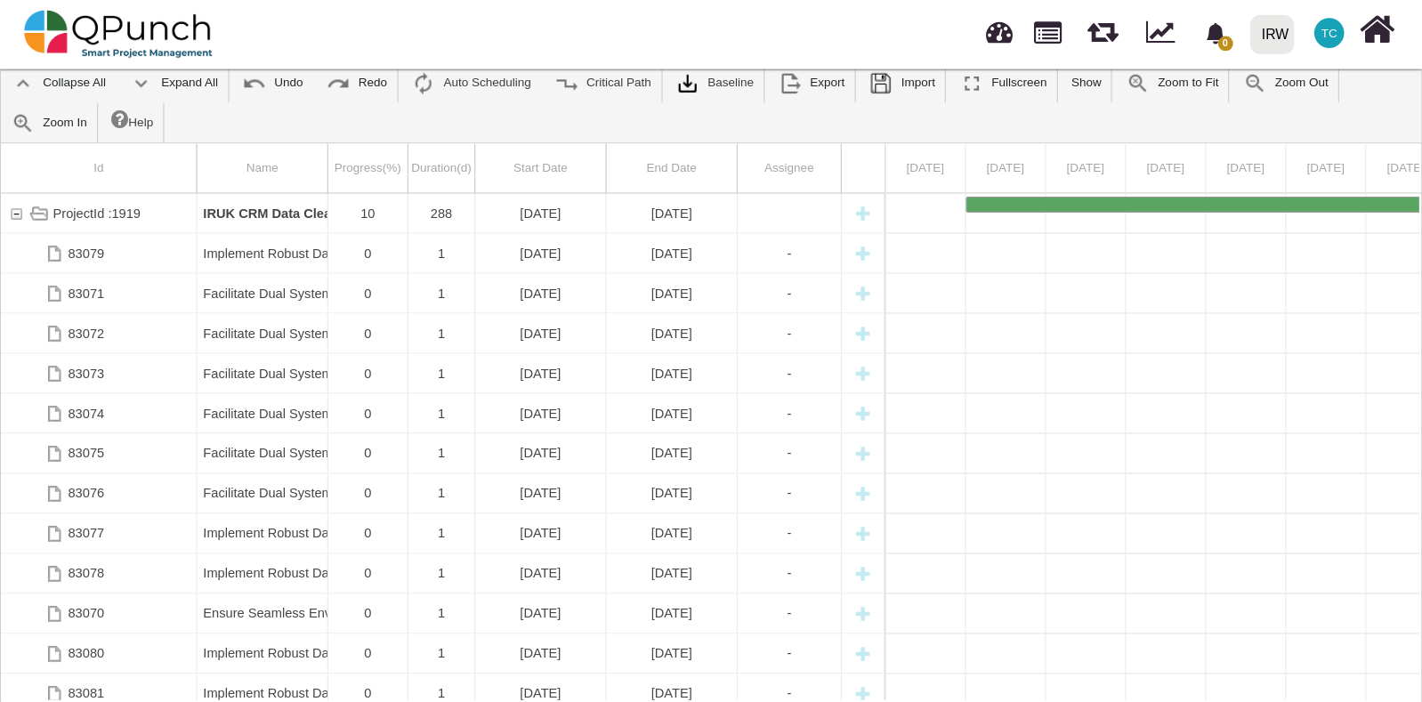
scroll to position [57, 0]
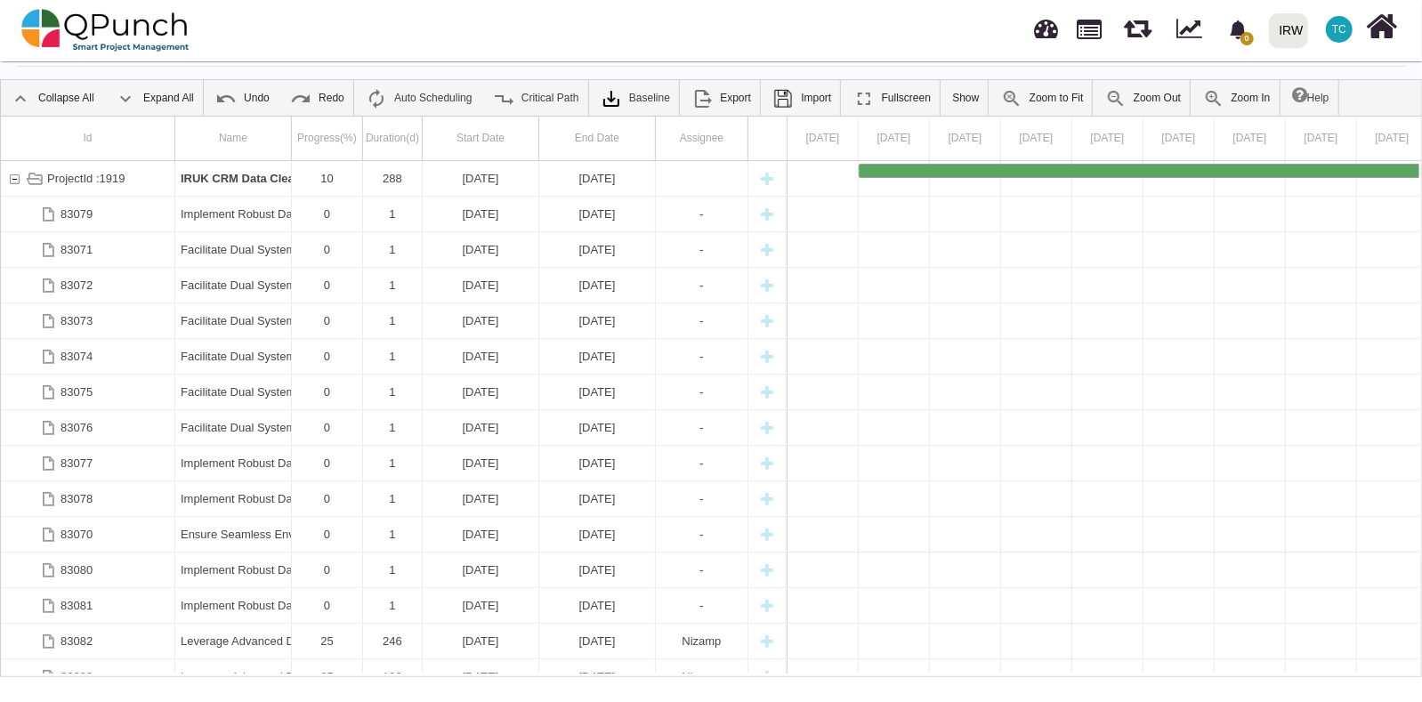
click at [1136, 560] on body "0 Notification Clear IRW IRW 0 Test TC Subscription Settings Dynamic Report Lea…" at bounding box center [711, 351] width 1422 height 702
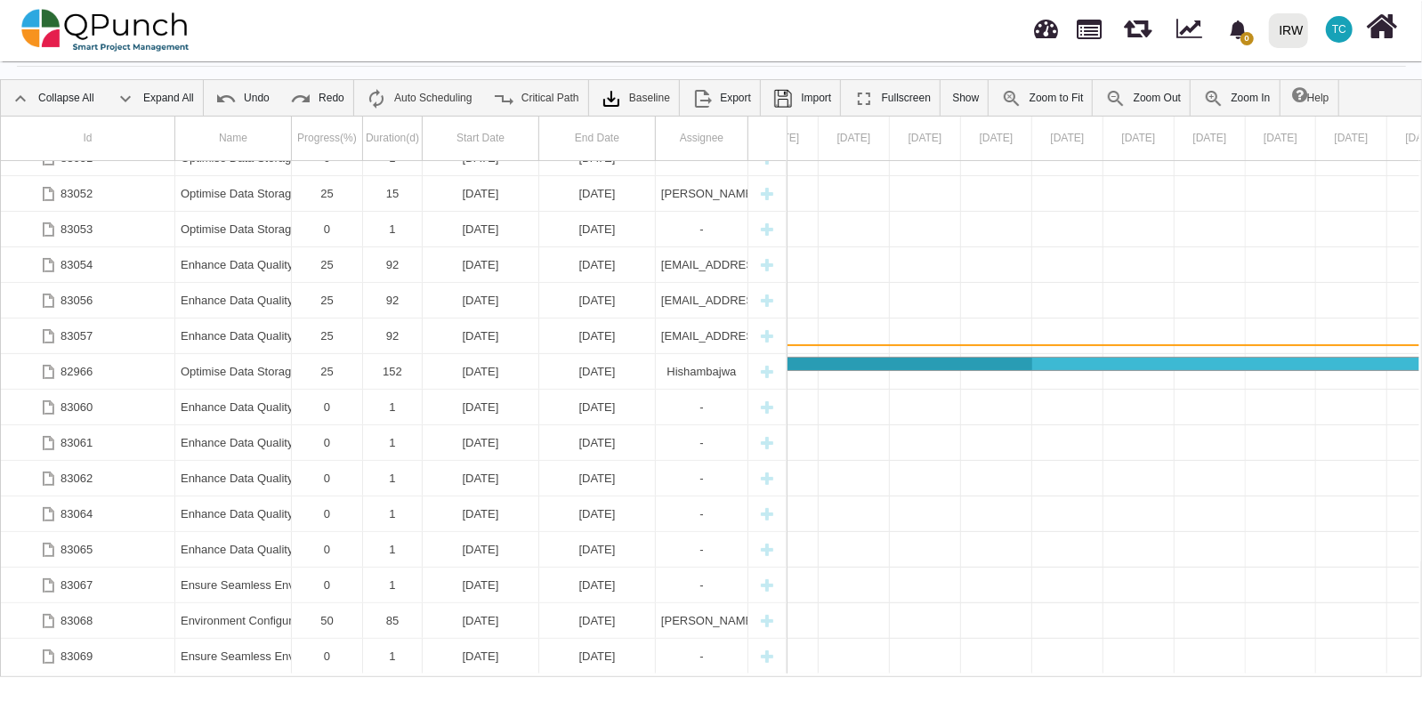
click at [1081, 31] on link at bounding box center [1089, 27] width 25 height 30
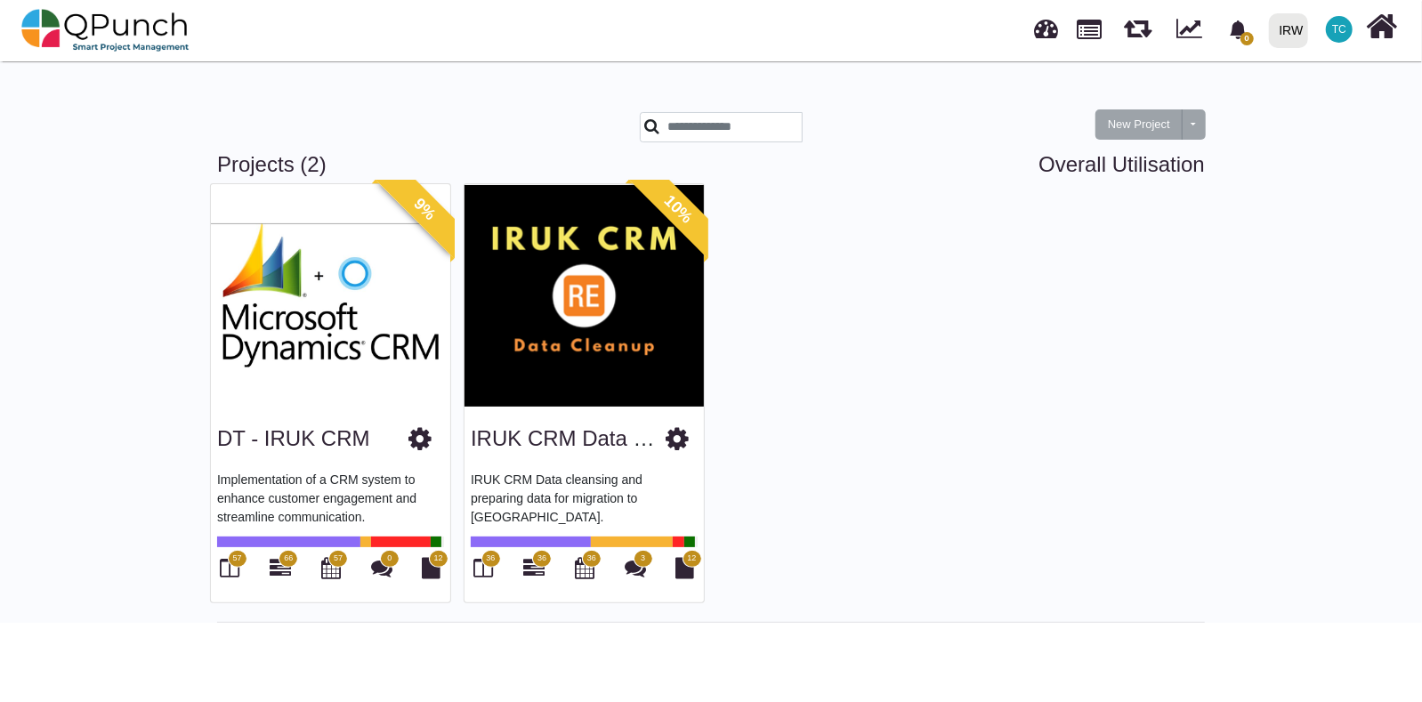
click at [573, 398] on img at bounding box center [583, 295] width 239 height 222
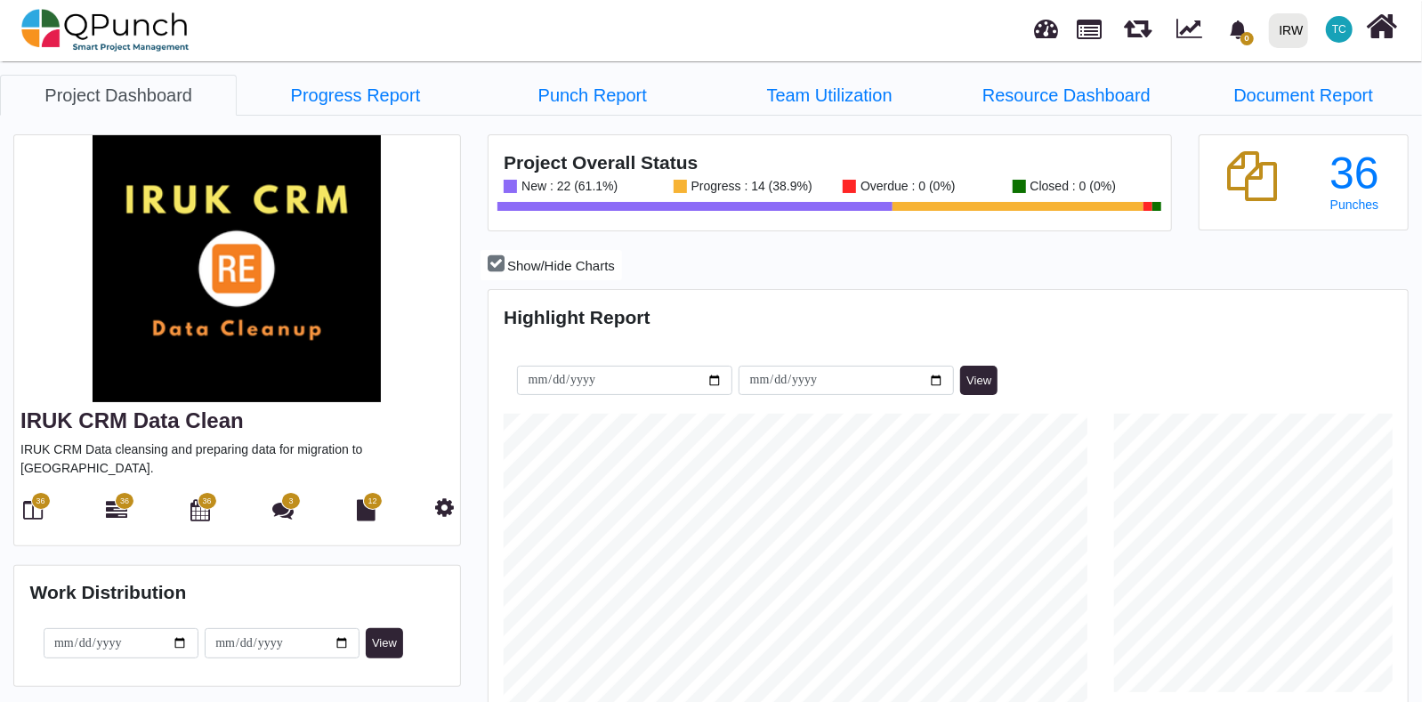
click at [38, 496] on span "36" at bounding box center [40, 502] width 9 height 12
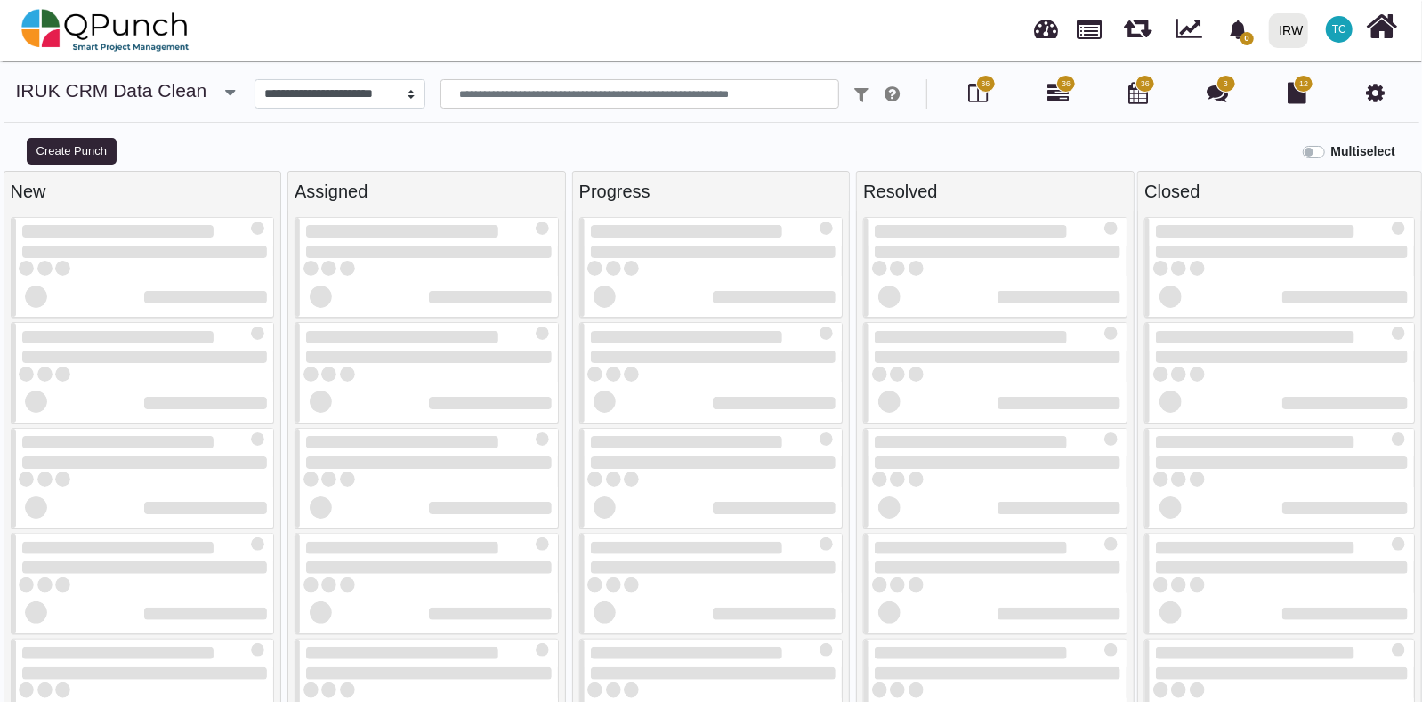
select select
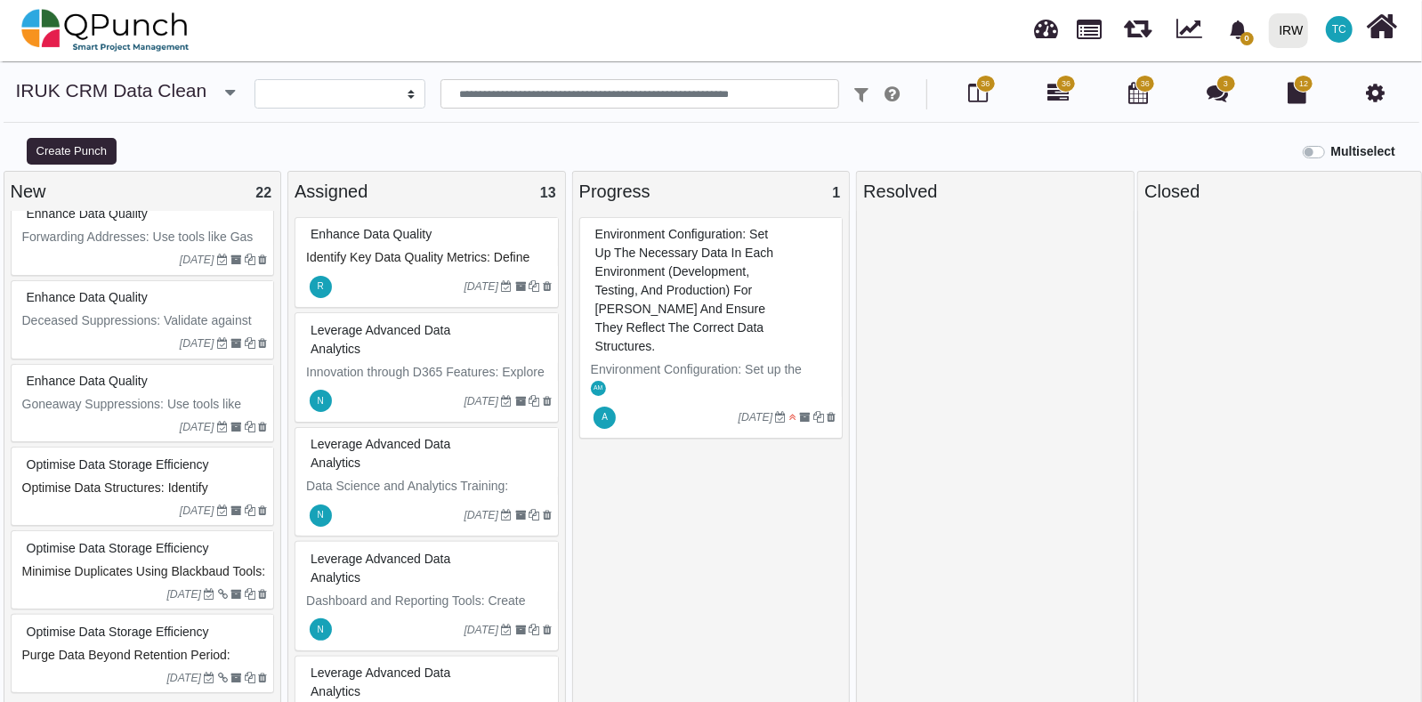
click at [200, 560] on div "Optimise Data Storage Efficiency" at bounding box center [145, 632] width 246 height 28
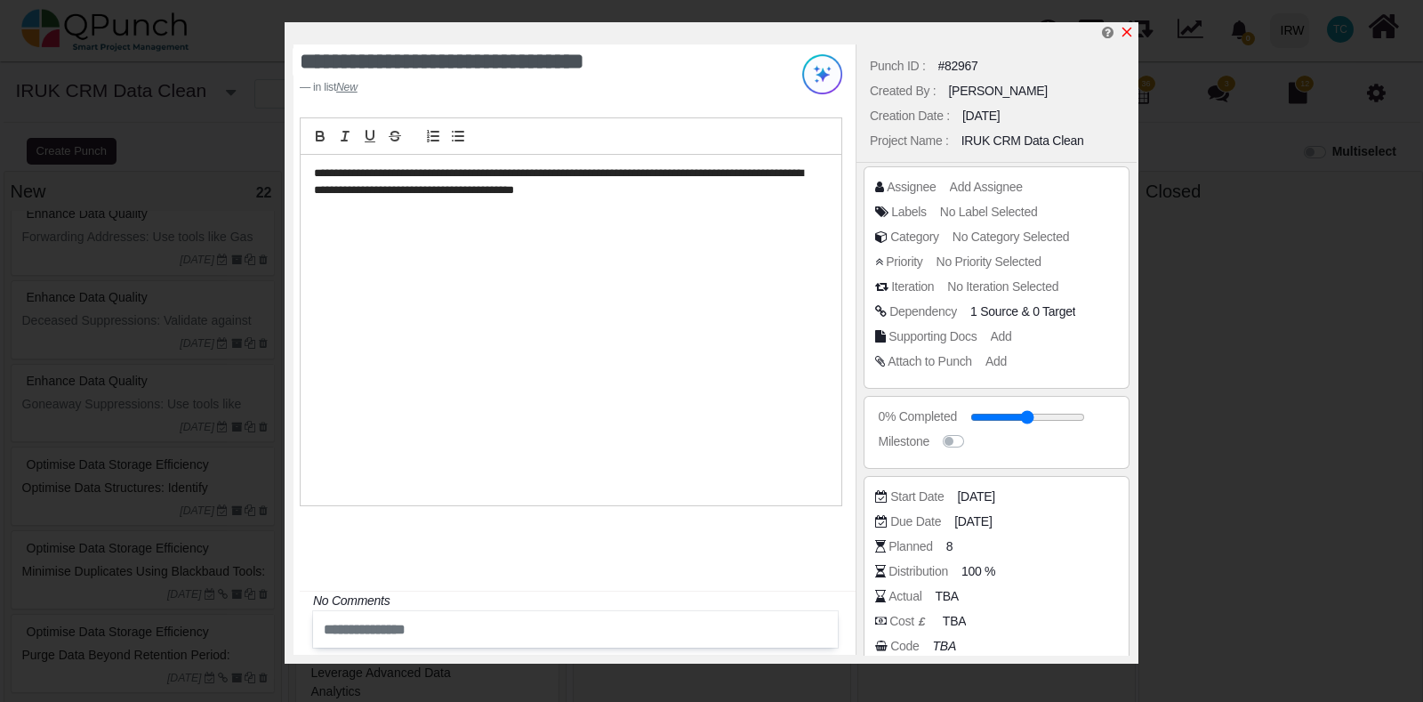
click at [1130, 28] on icon "x" at bounding box center [1128, 33] width 10 height 10
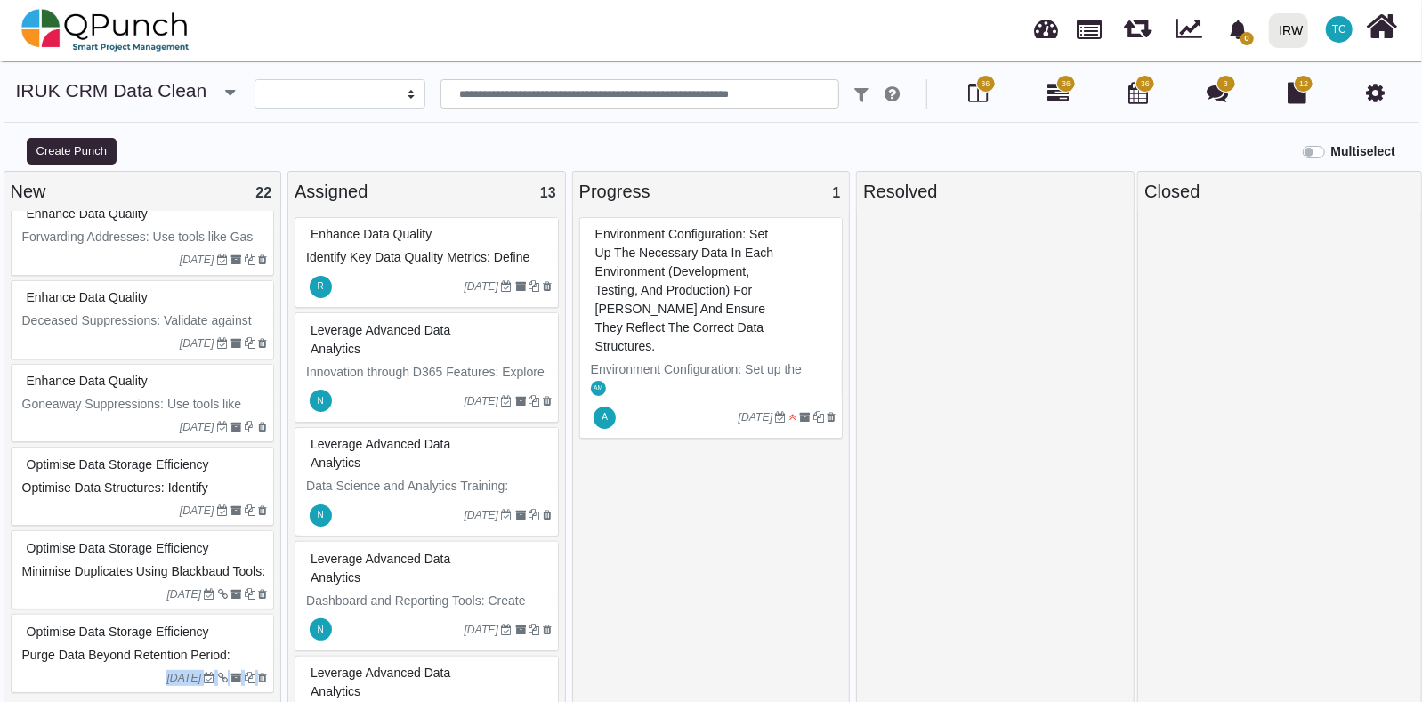
drag, startPoint x: 280, startPoint y: 648, endPoint x: 277, endPoint y: 683, distance: 35.8
click at [277, 560] on div "New 22 Implement Robust Data Governance Training and Awareness: Conduct trainin…" at bounding box center [143, 441] width 278 height 540
click at [153, 535] on div "Optimise Data Storage Efficiency" at bounding box center [145, 549] width 246 height 28
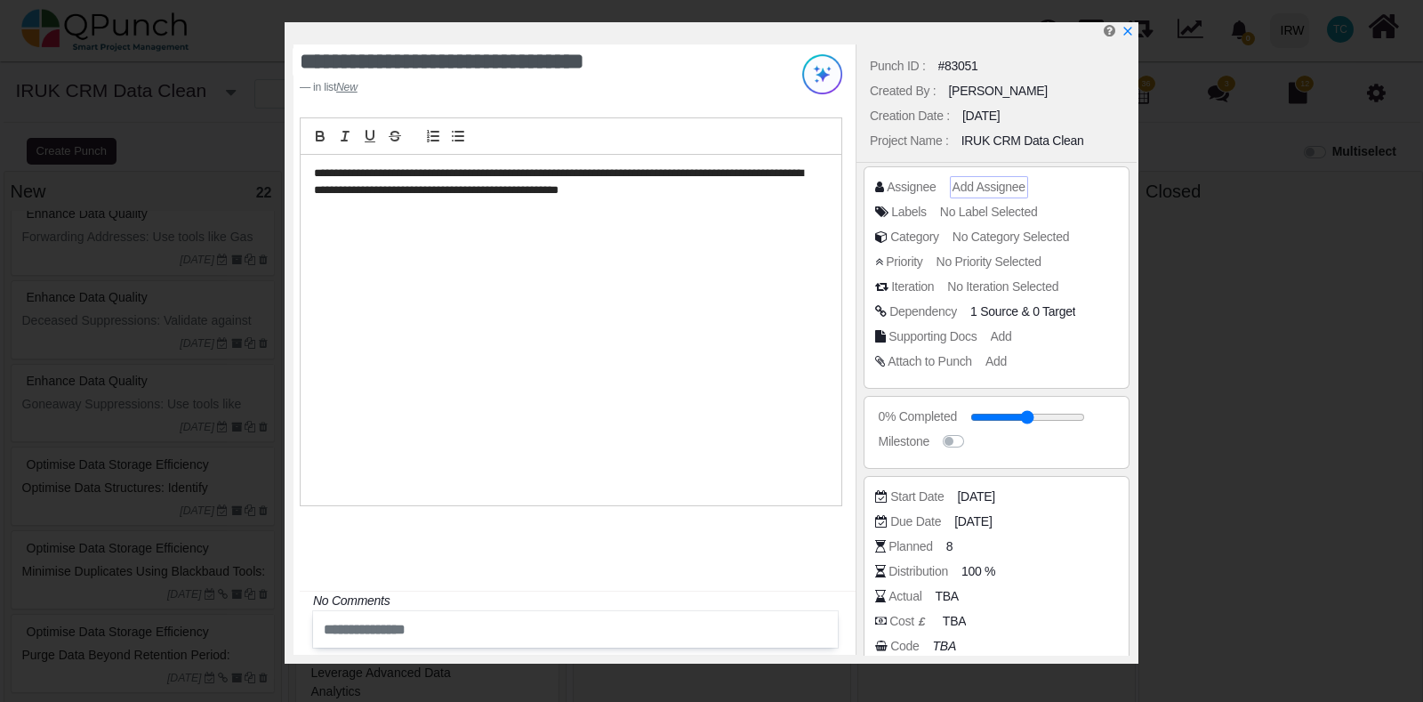
click at [980, 189] on span "Add Assignee" at bounding box center [989, 187] width 73 height 14
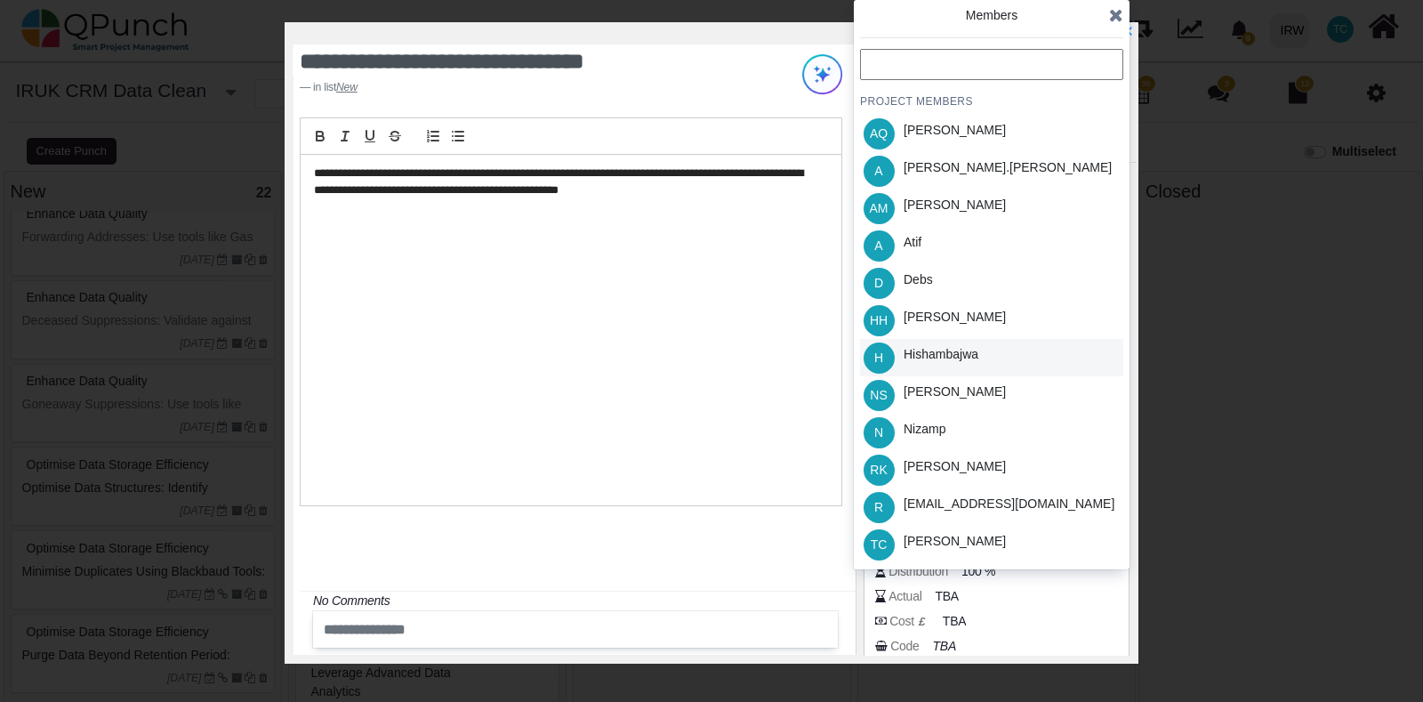
click at [956, 357] on div "Hishambajwa" at bounding box center [941, 354] width 75 height 19
click at [983, 551] on div "[PERSON_NAME]" at bounding box center [955, 541] width 102 height 19
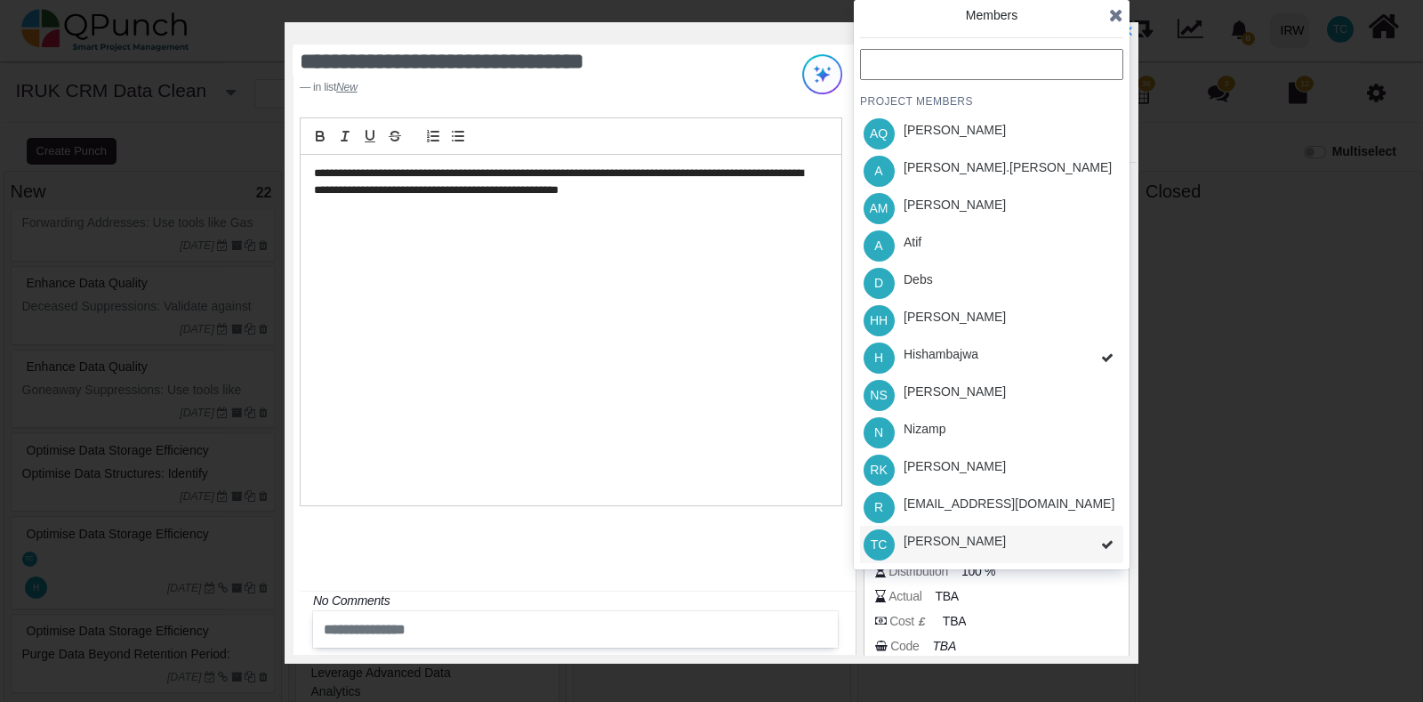
scroll to position [1554, 0]
click at [483, 560] on div at bounding box center [575, 629] width 525 height 36
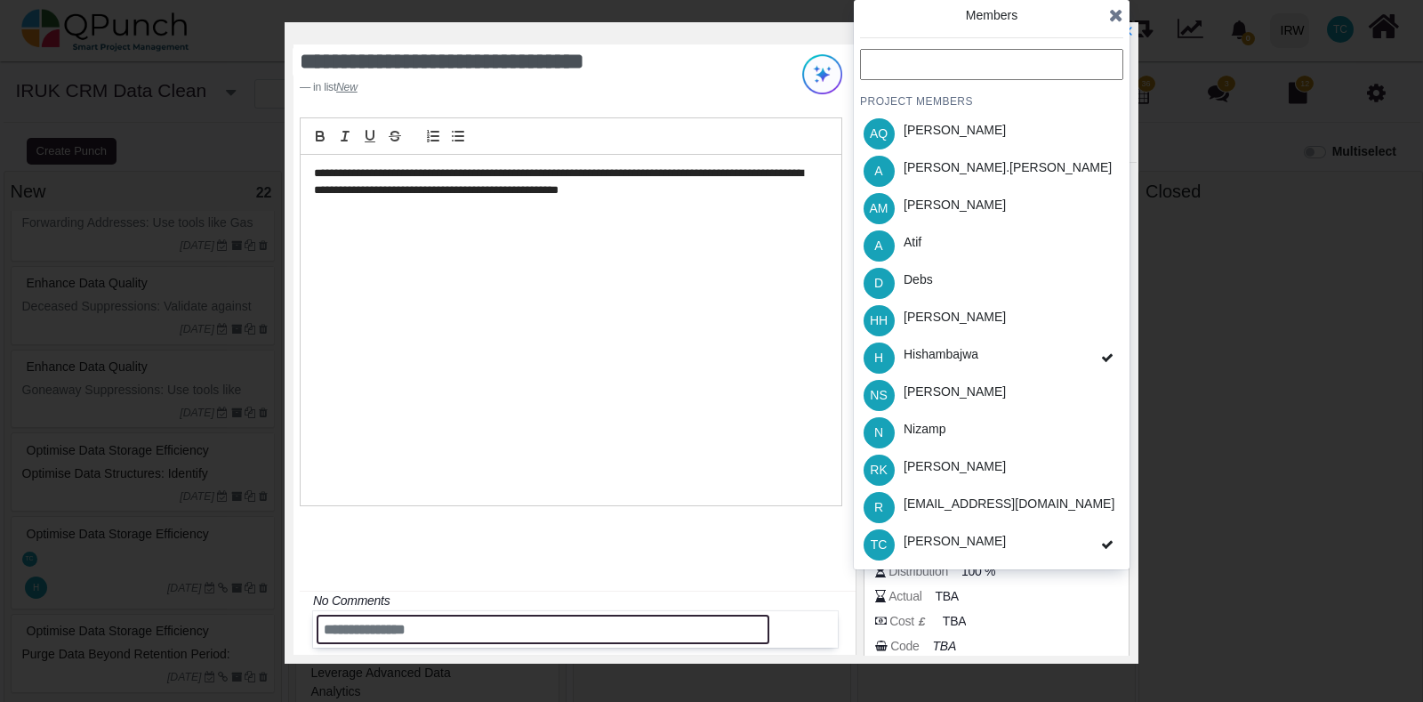
click at [457, 560] on input "text" at bounding box center [543, 629] width 453 height 29
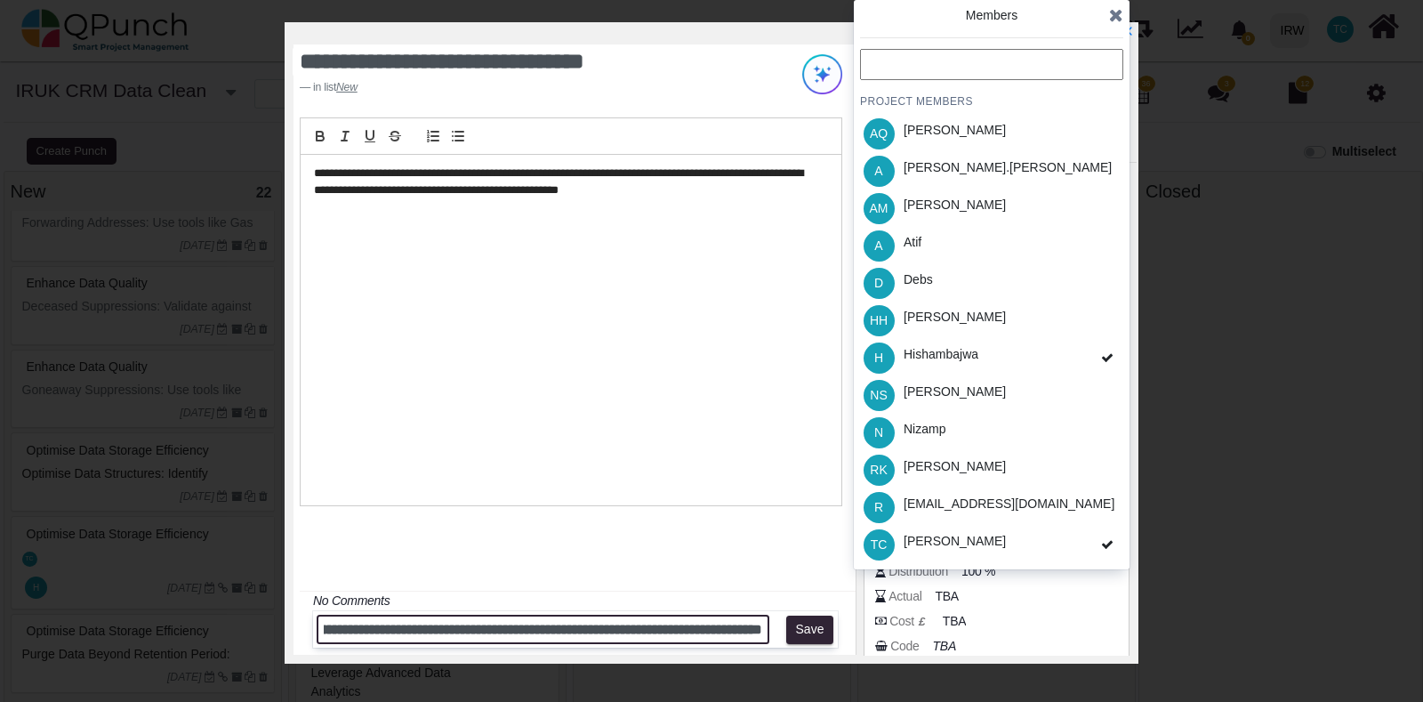
scroll to position [0, 225]
type input "**********"
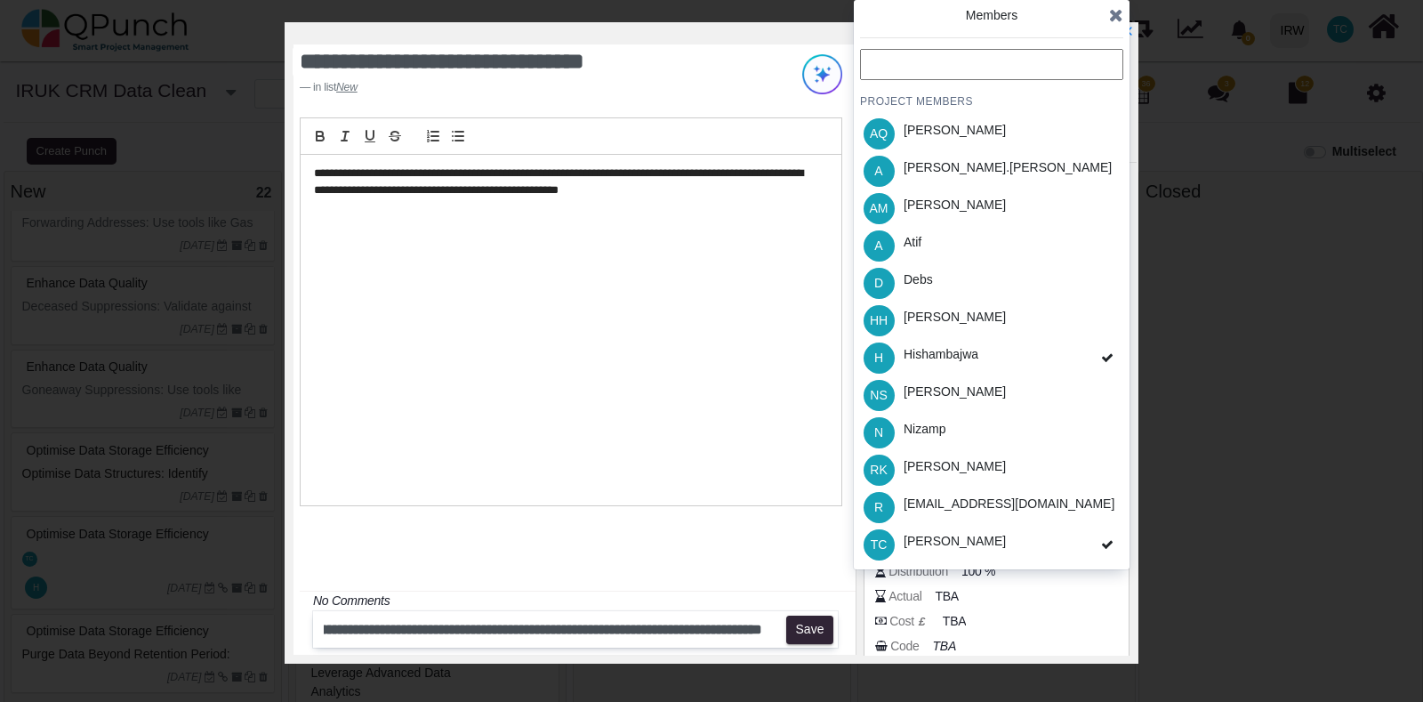
scroll to position [0, 0]
click at [1026, 560] on div "Actual TBA" at bounding box center [996, 599] width 243 height 25
click at [960, 560] on span "TBA" at bounding box center [957, 621] width 23 height 19
click at [982, 560] on input "number" at bounding box center [1030, 622] width 166 height 18
type input "*"
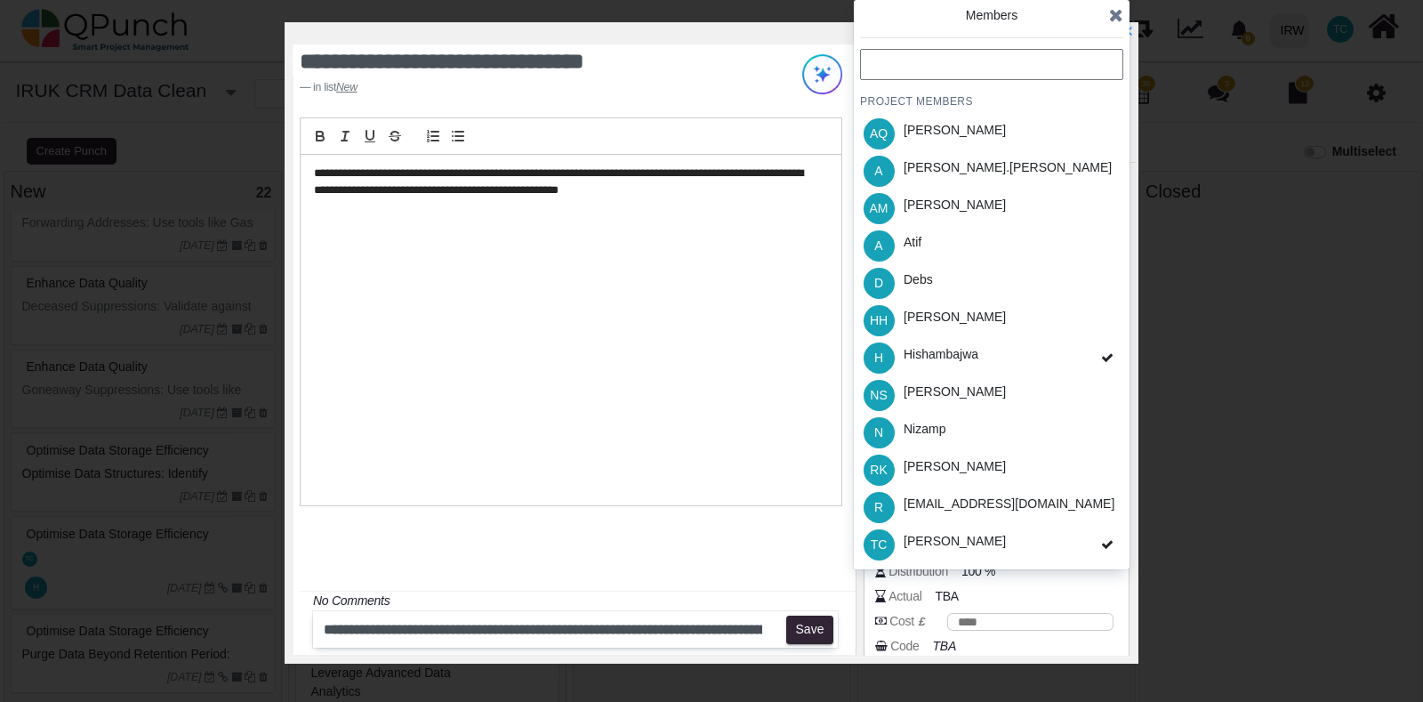
type input "***"
click at [760, 538] on div "**********" at bounding box center [575, 349] width 562 height 610
click at [804, 560] on button "Save" at bounding box center [809, 630] width 47 height 28
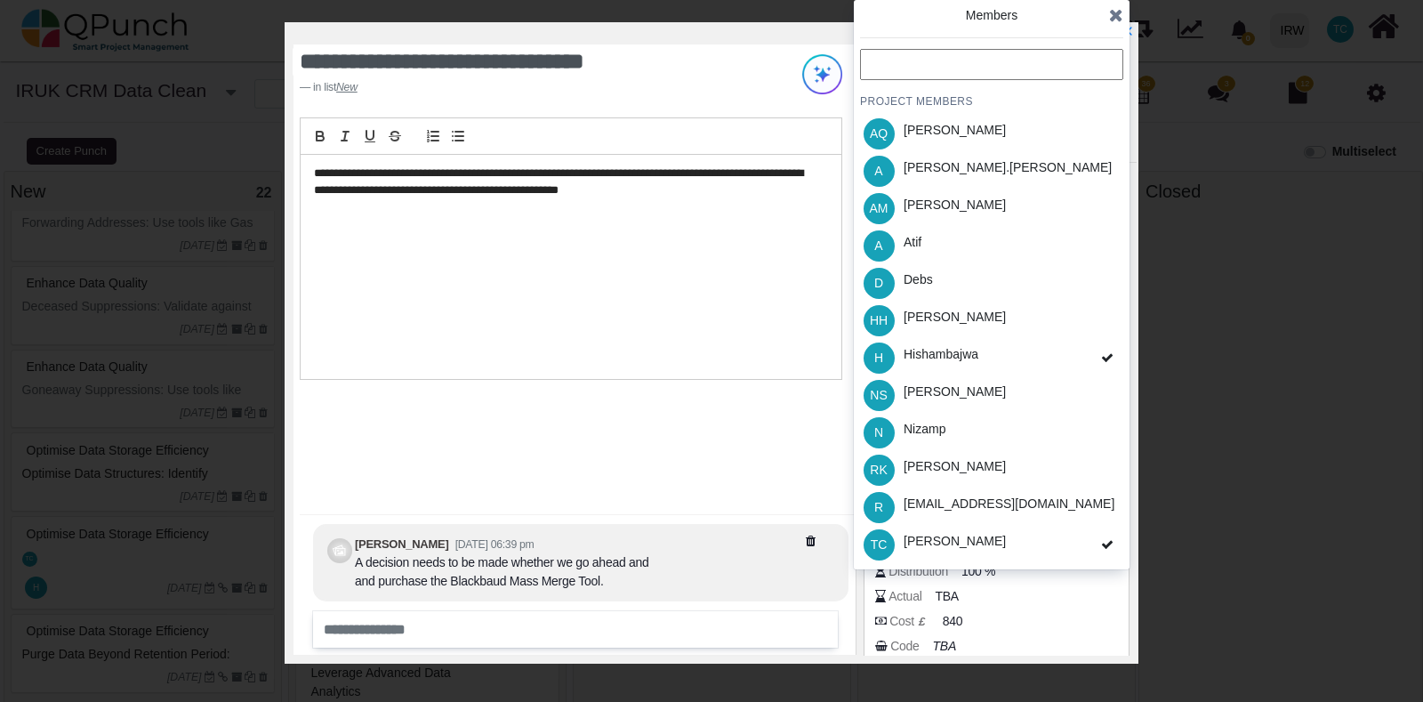
click at [1108, 15] on div "Members" at bounding box center [991, 24] width 263 height 36
click at [1116, 15] on icon at bounding box center [1116, 15] width 14 height 18
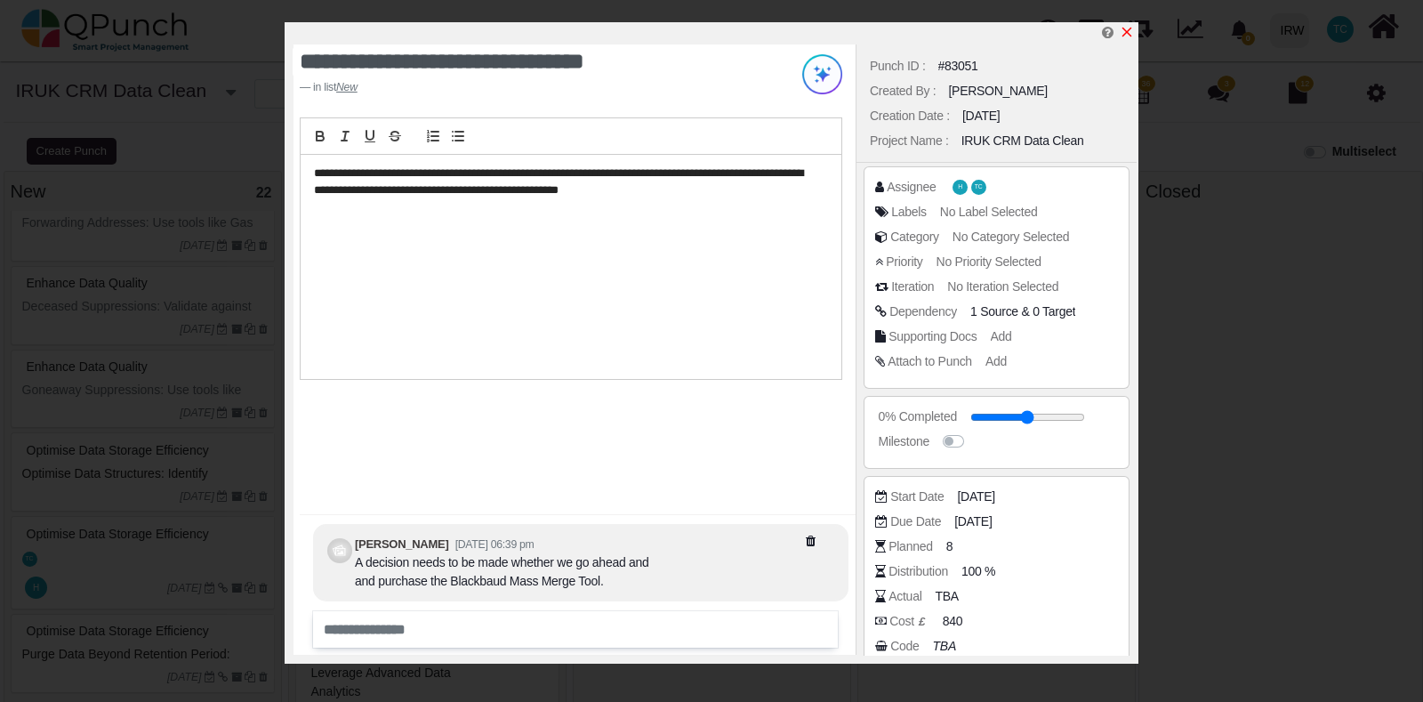
click at [1129, 37] on icon "x" at bounding box center [1127, 32] width 14 height 14
type input "**"
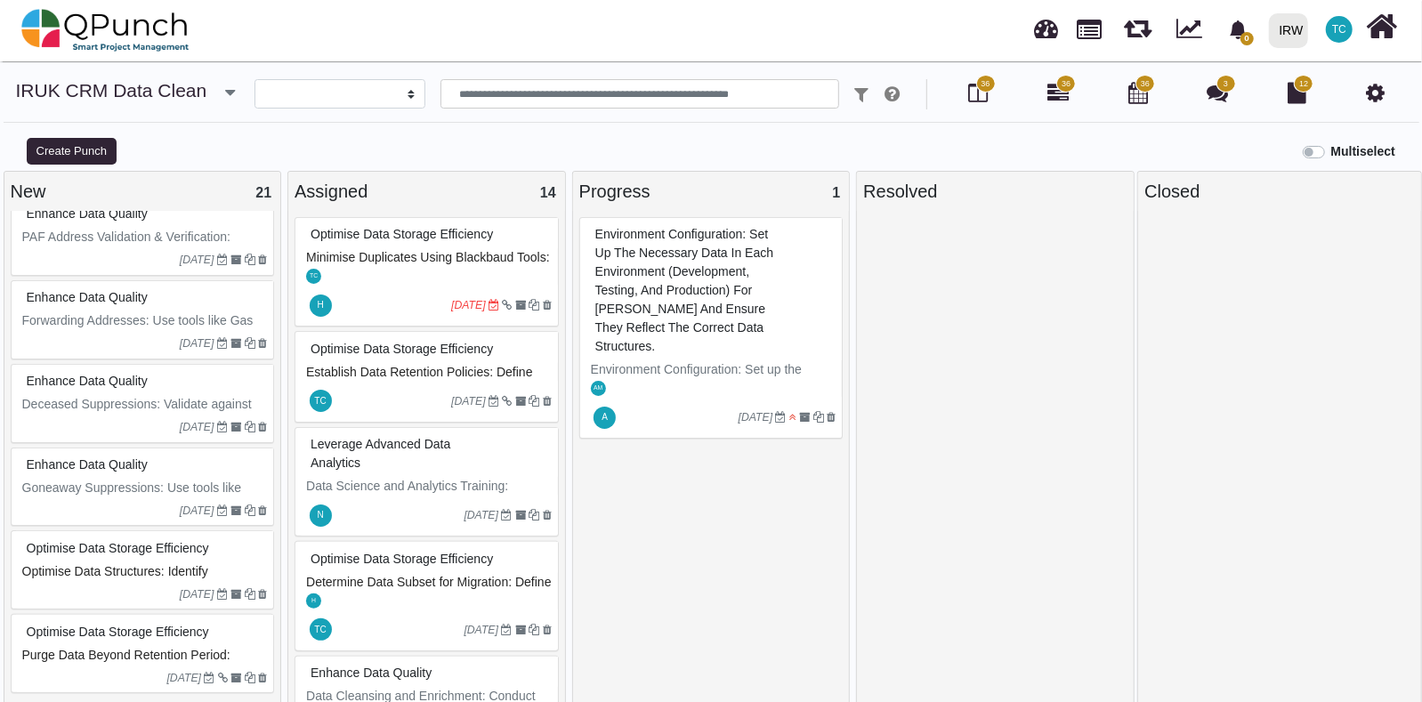
click at [136, 535] on div "Optimise Data Storage Efficiency" at bounding box center [145, 549] width 246 height 28
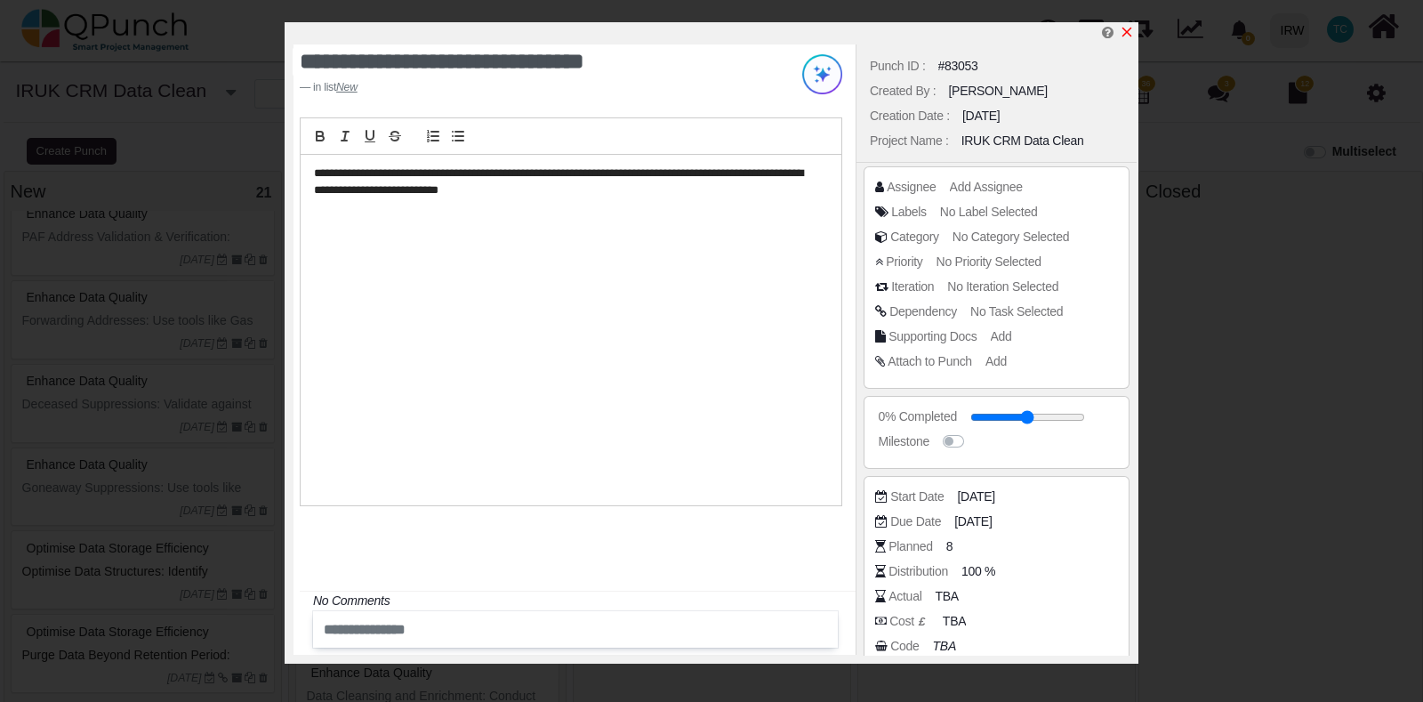
click at [1126, 28] on icon "x" at bounding box center [1127, 32] width 14 height 14
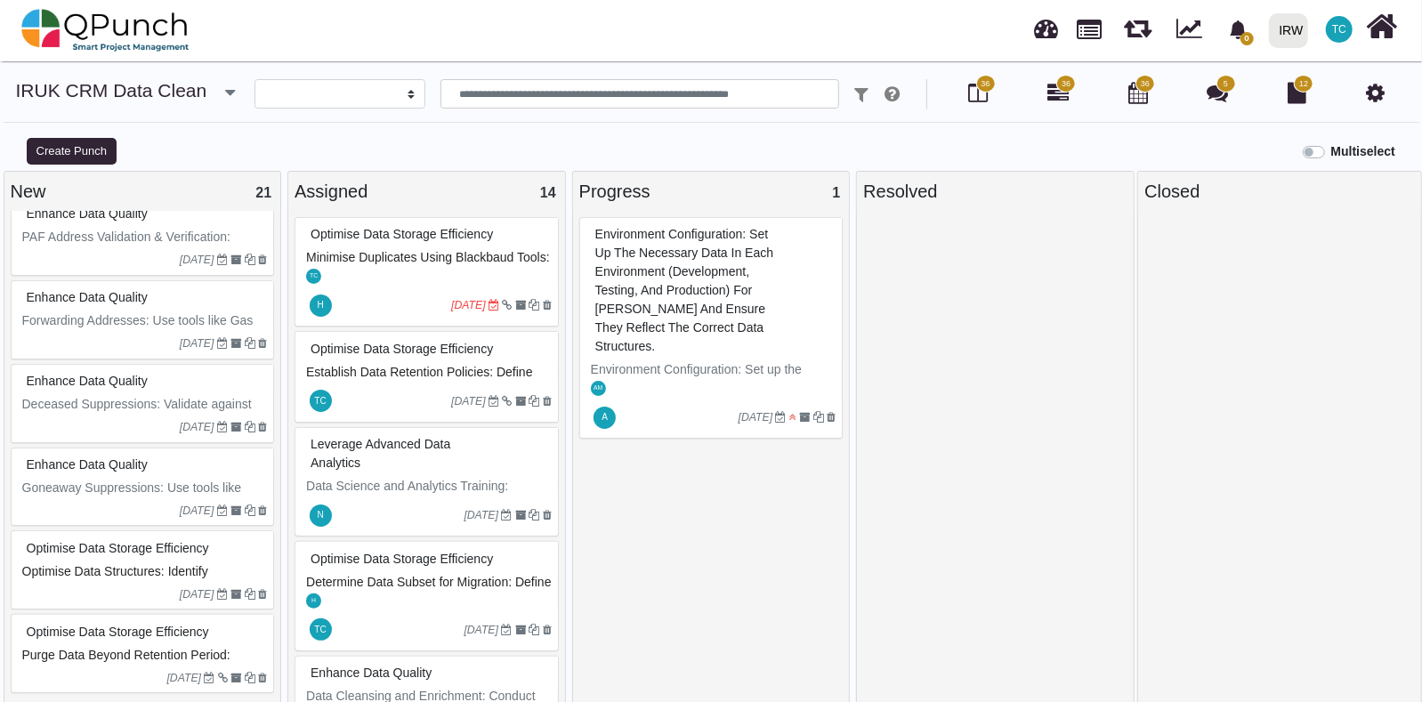
click at [138, 535] on div "Optimise Data Storage Efficiency" at bounding box center [145, 549] width 246 height 28
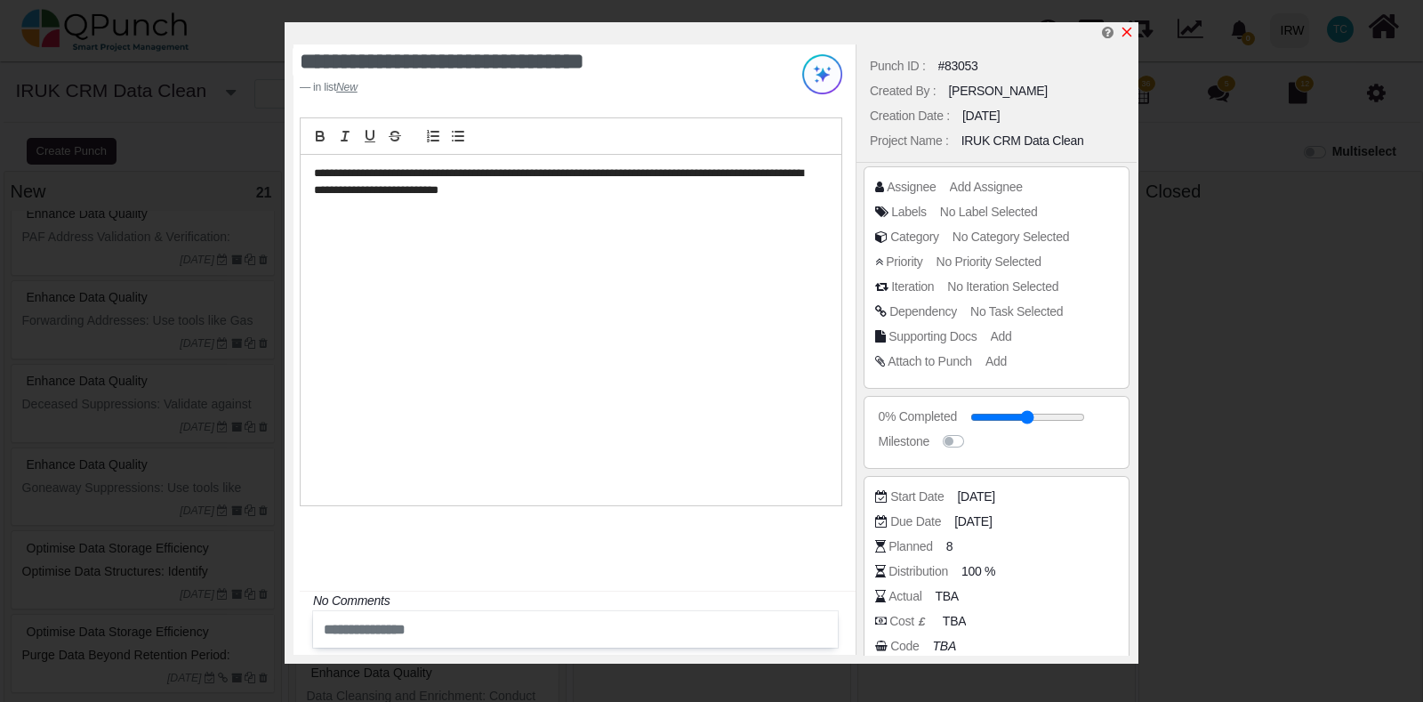
click at [1124, 36] on icon "x" at bounding box center [1128, 33] width 10 height 10
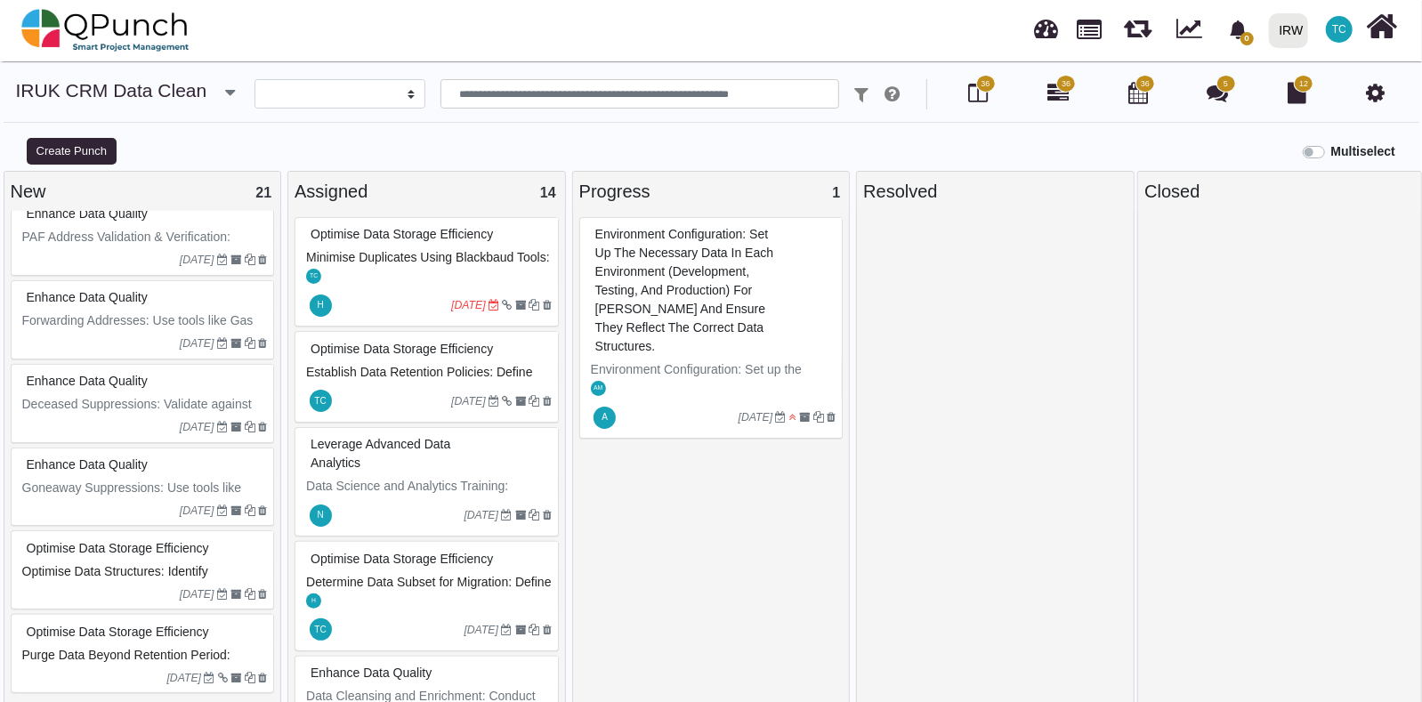
click at [387, 241] on span "Optimise Data Storage Efficiency" at bounding box center [401, 234] width 182 height 14
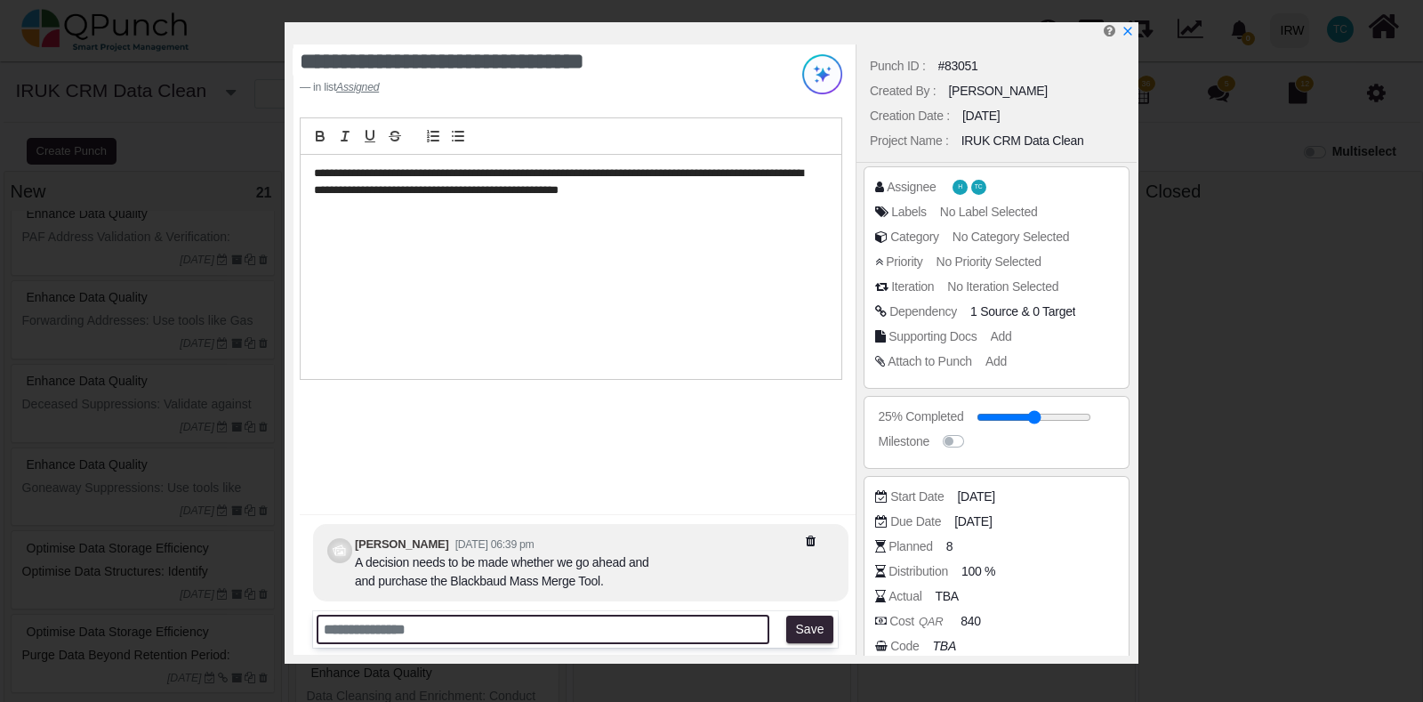
click at [550, 560] on input "text" at bounding box center [543, 629] width 453 height 29
type input "**********"
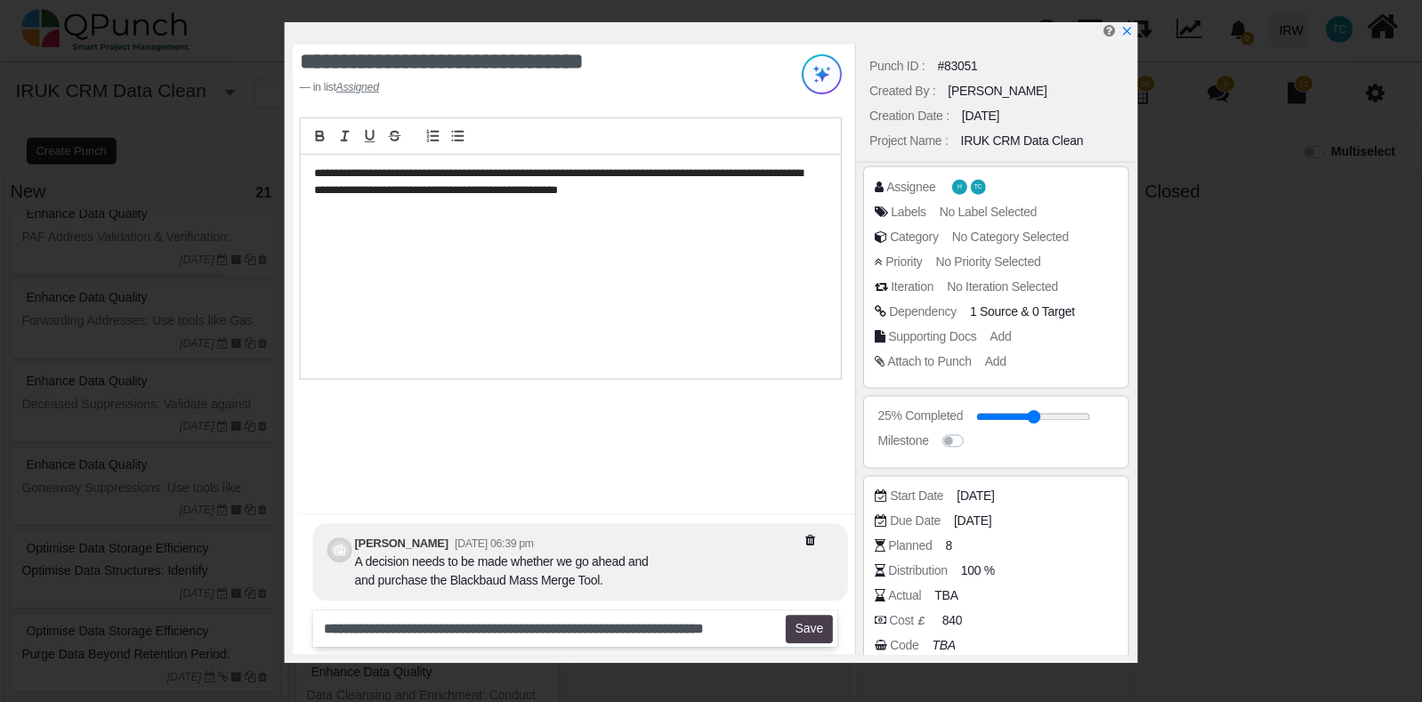
scroll to position [0, 0]
click at [827, 560] on button "Save" at bounding box center [809, 630] width 47 height 28
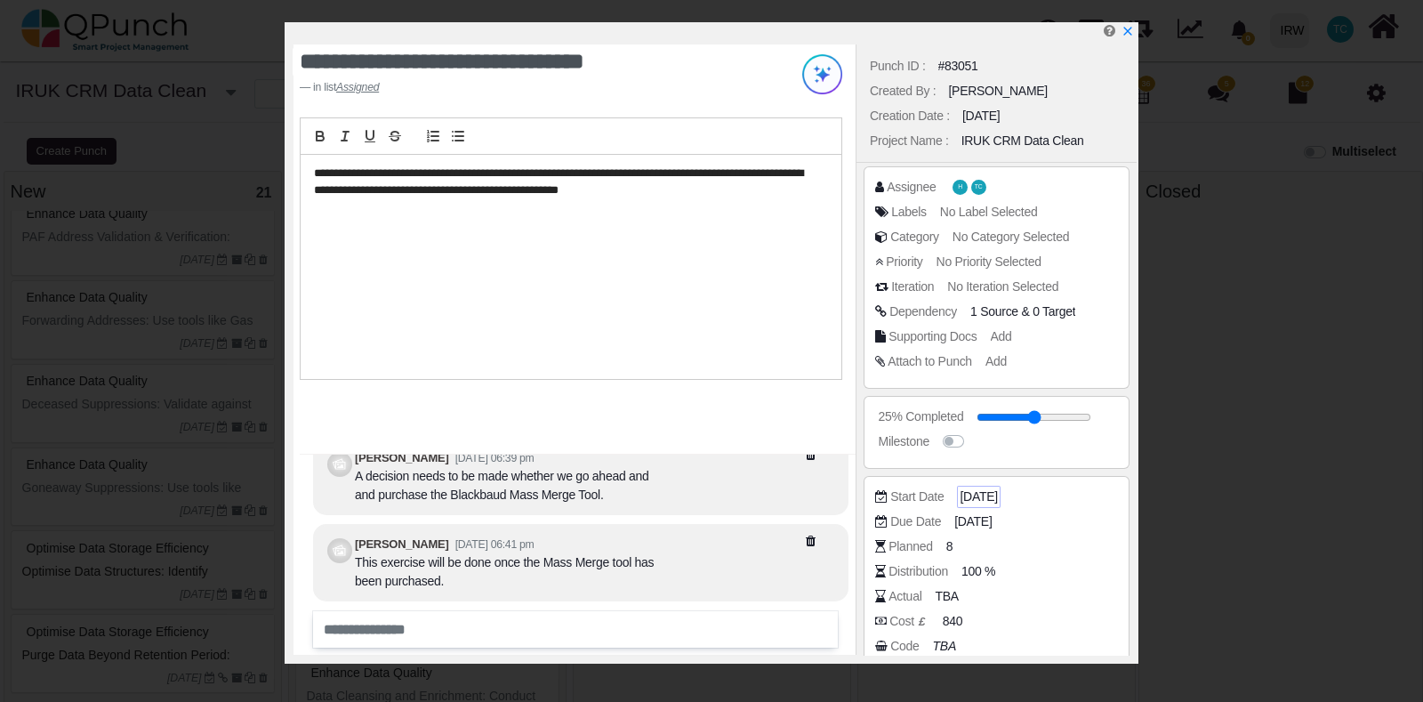
click at [987, 491] on span "[DATE]" at bounding box center [978, 496] width 37 height 19
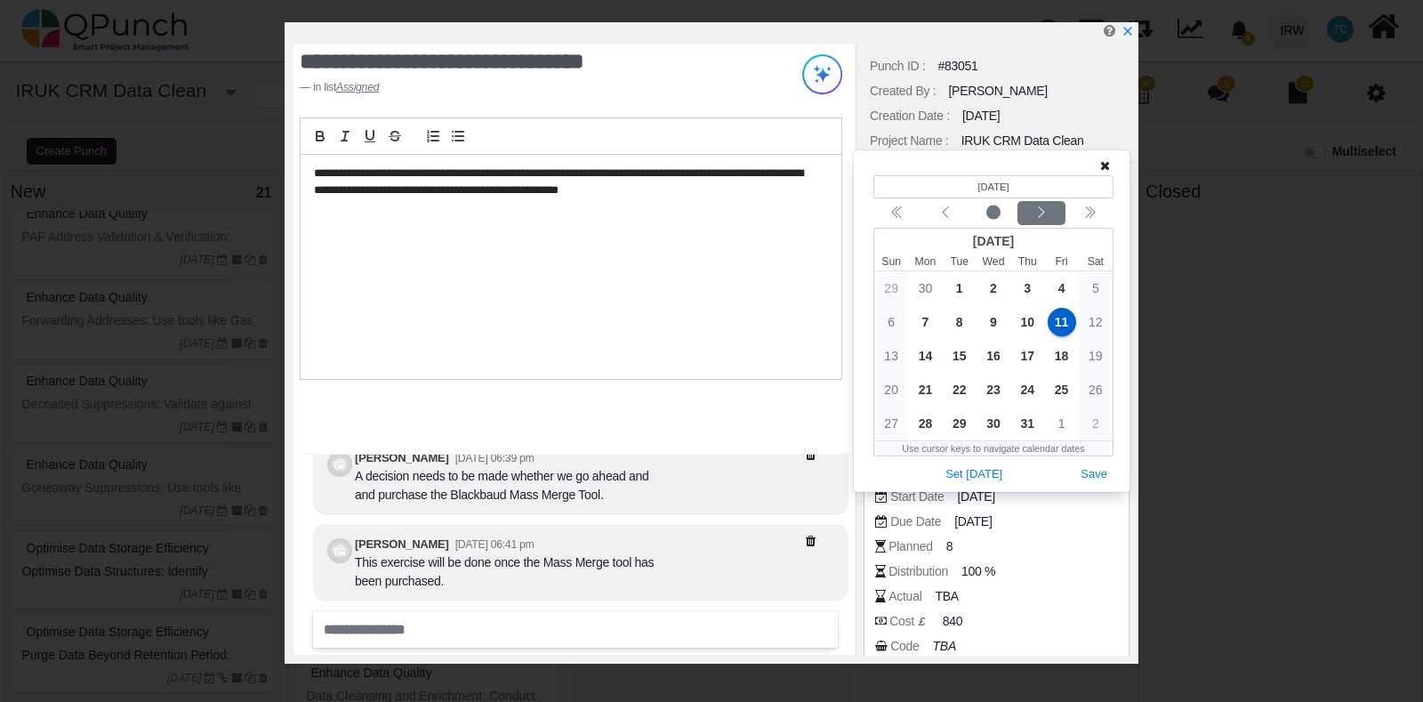
click at [1034, 222] on button "Next month" at bounding box center [1042, 213] width 48 height 24
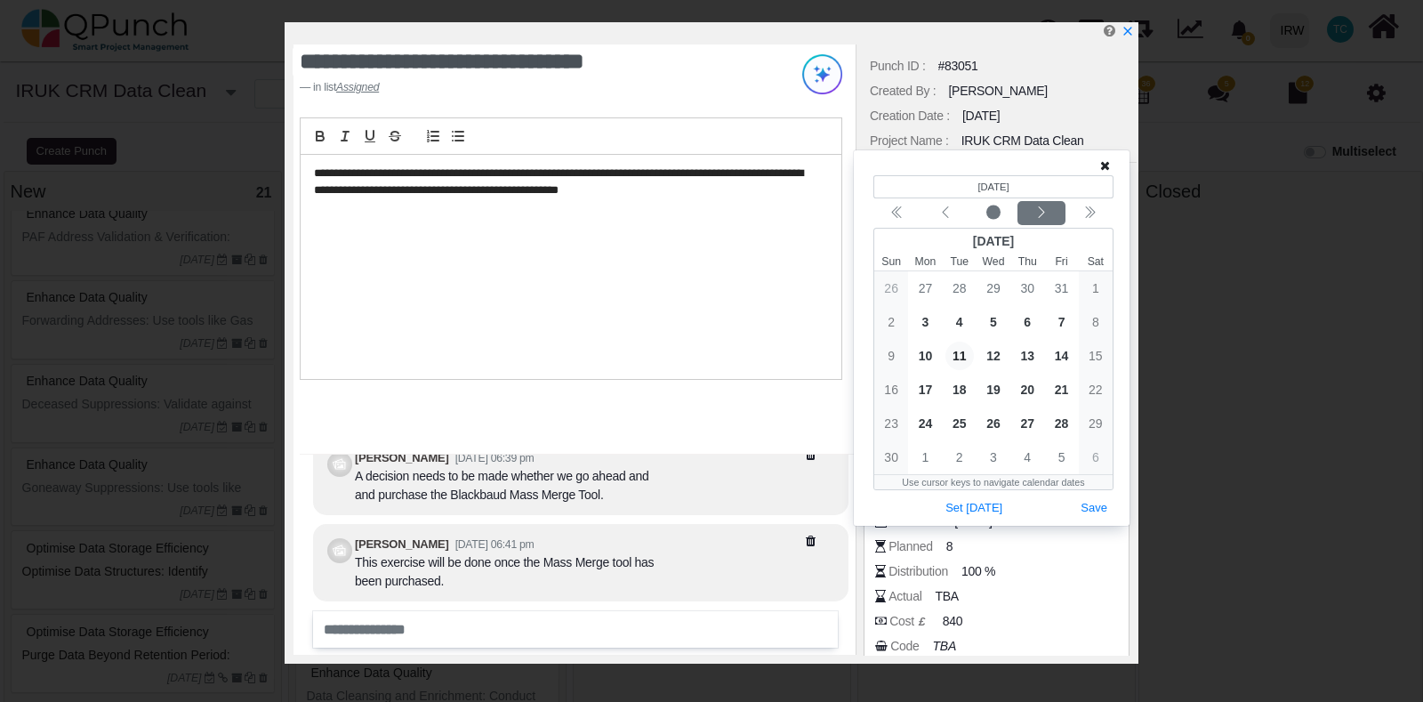
click at [1034, 222] on button "Next month" at bounding box center [1042, 213] width 48 height 24
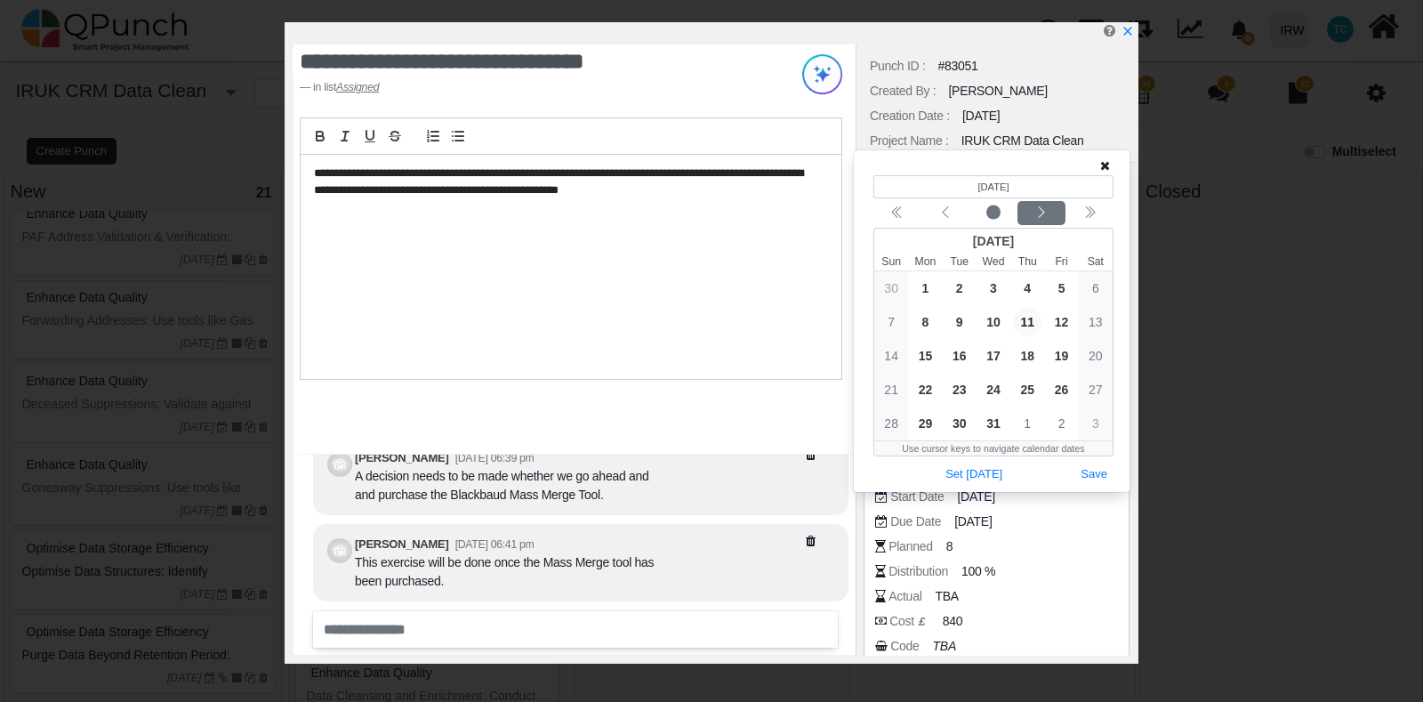
click at [1034, 222] on button "Next month" at bounding box center [1042, 213] width 48 height 24
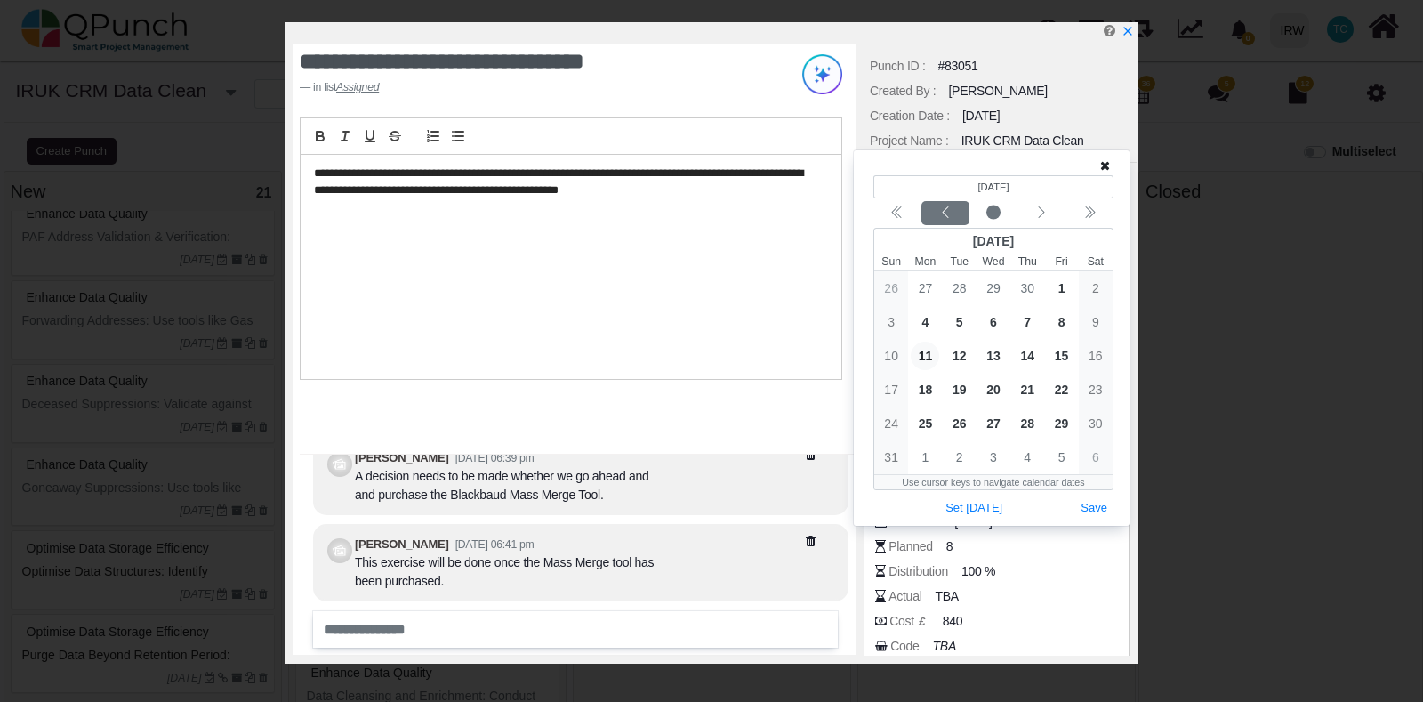
click at [963, 216] on div "Previous month" at bounding box center [946, 214] width 42 height 18
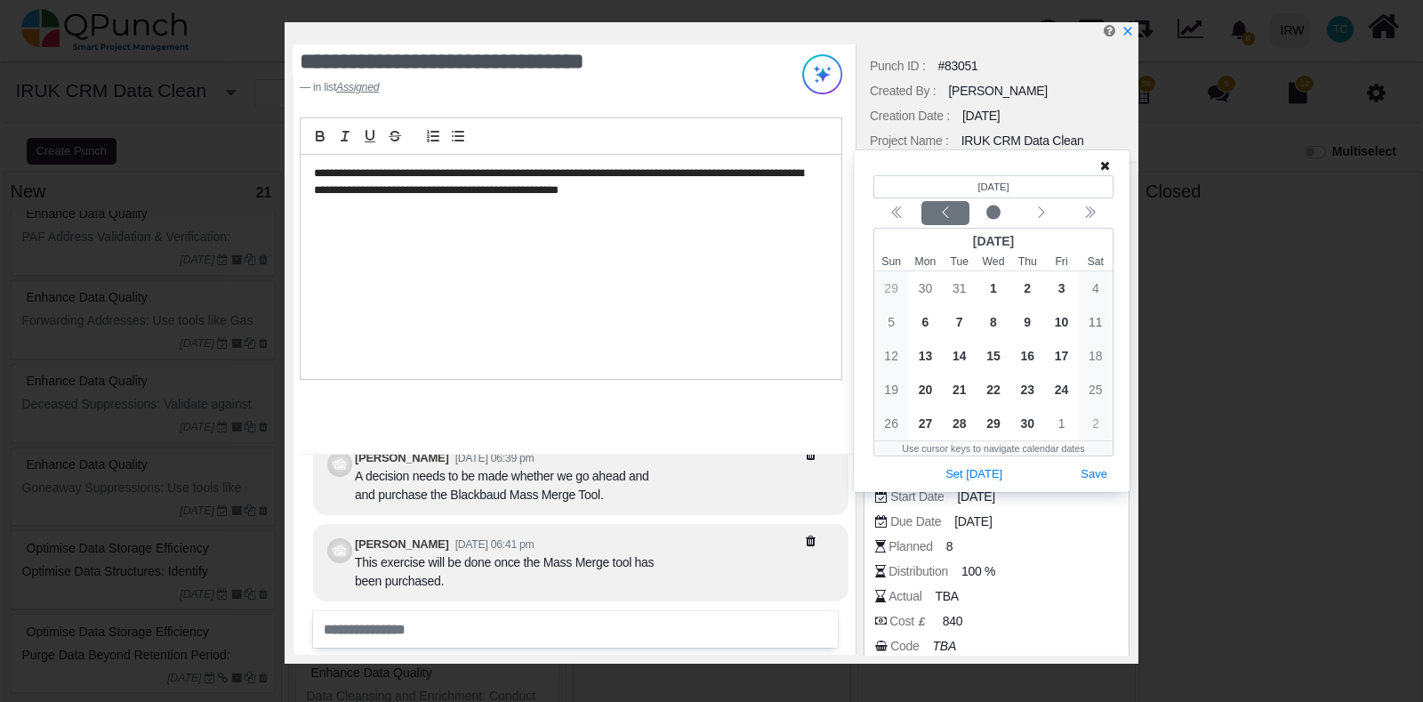
click at [963, 216] on div "Previous month" at bounding box center [946, 214] width 42 height 18
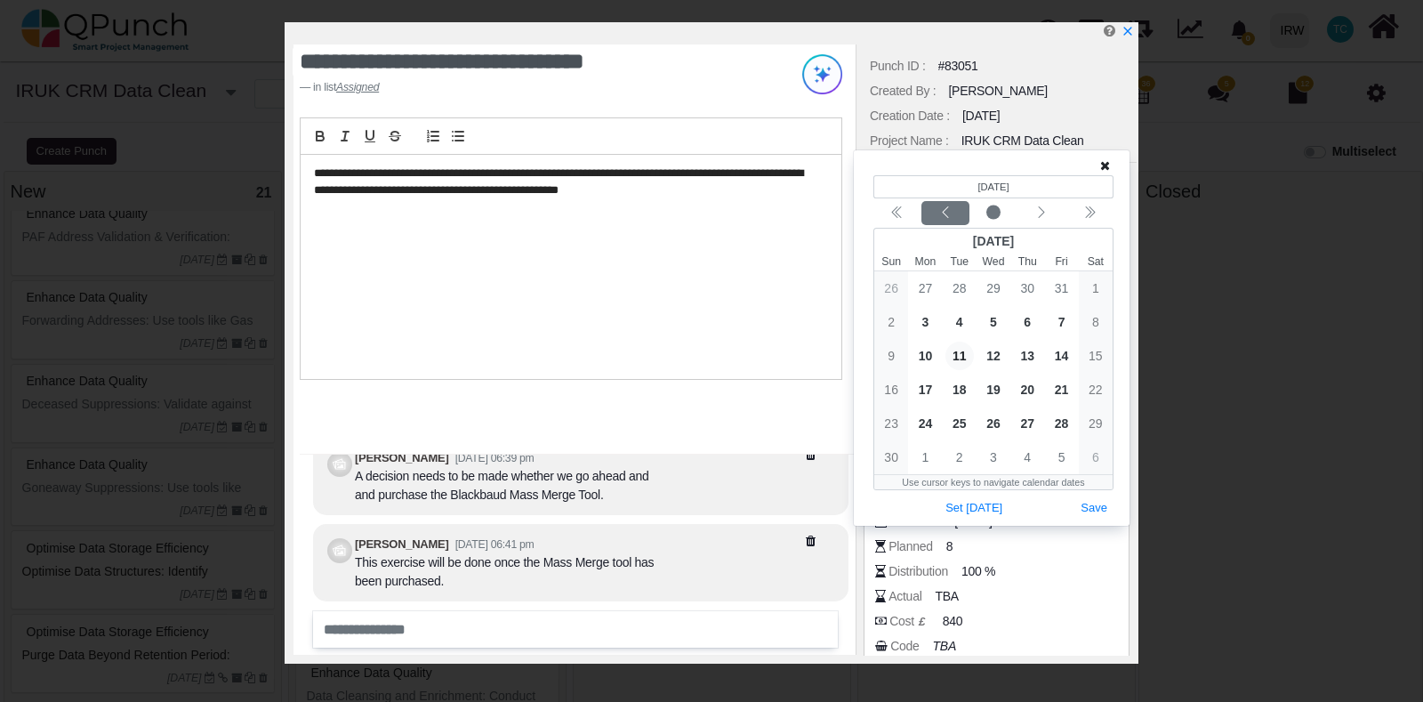
click at [963, 216] on div "Previous month" at bounding box center [946, 214] width 42 height 18
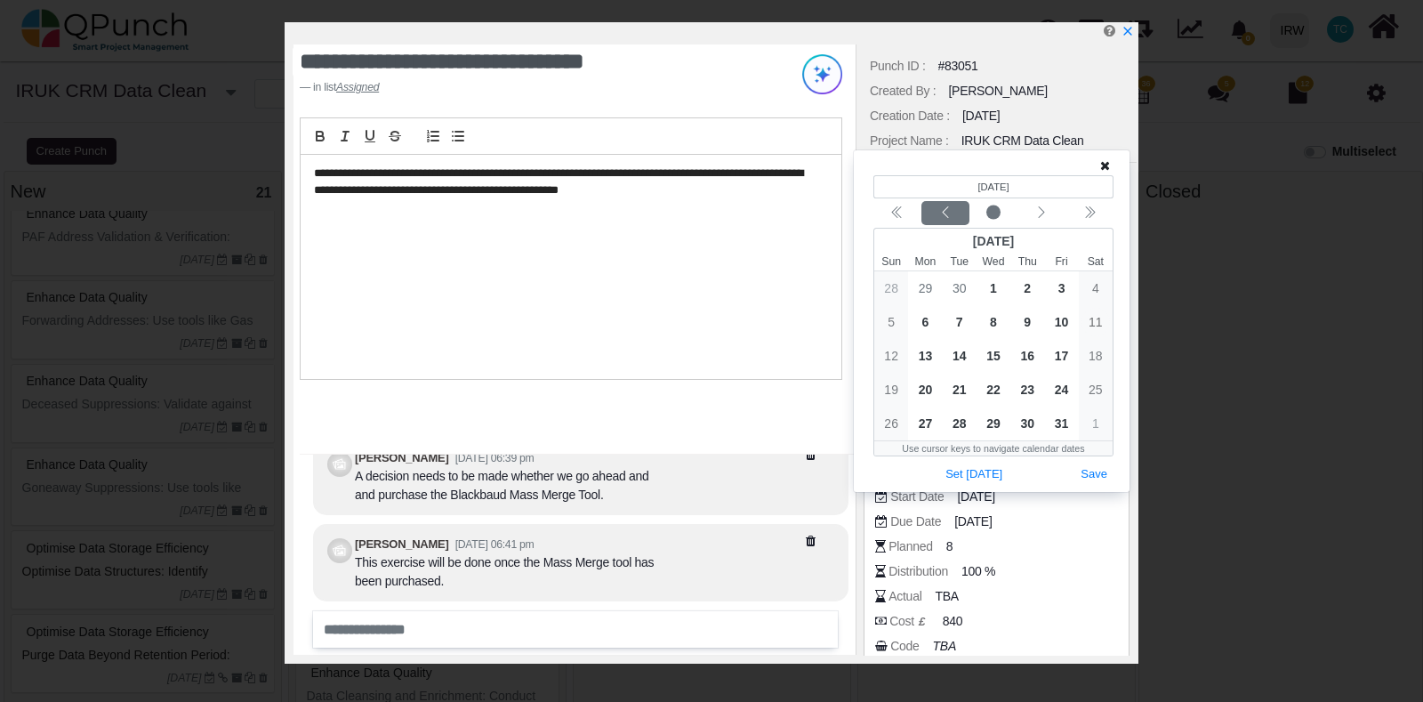
click at [963, 216] on div "Previous month" at bounding box center [946, 214] width 42 height 18
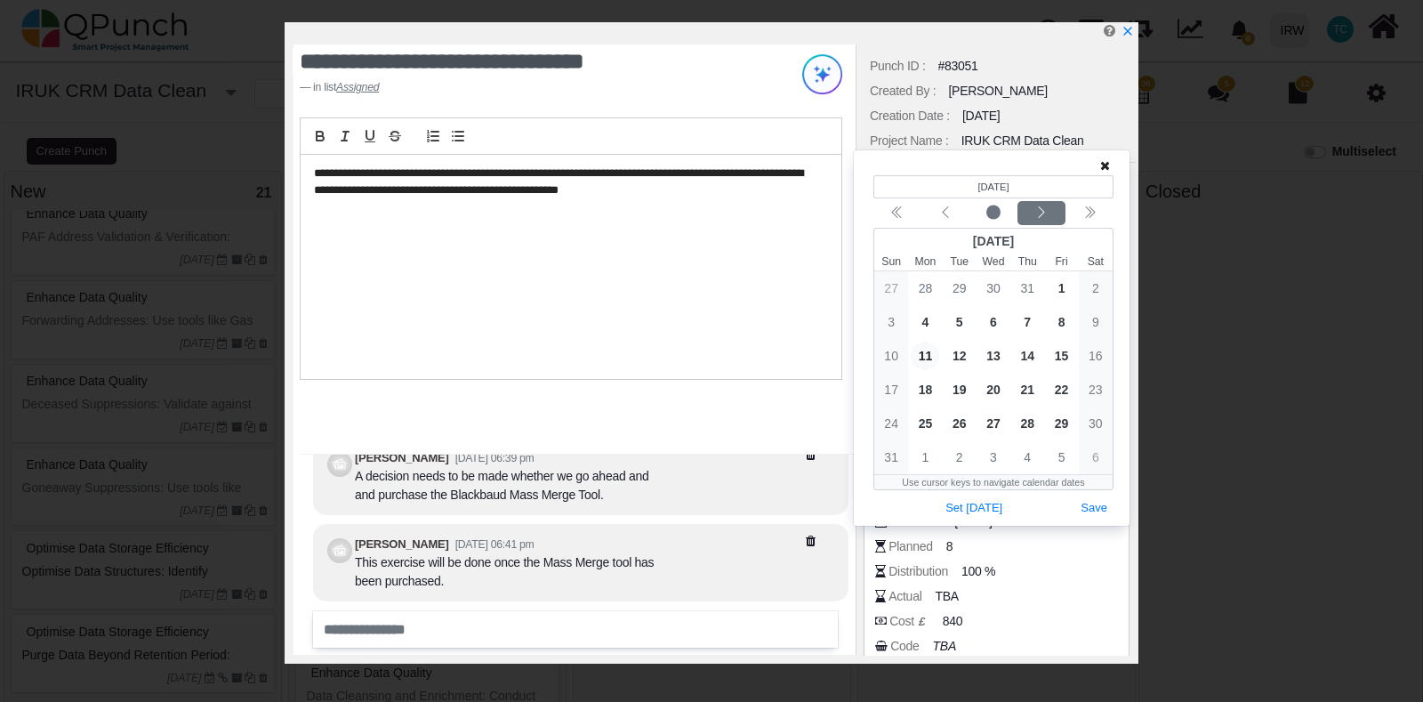
click at [1033, 223] on button "Next month" at bounding box center [1042, 213] width 48 height 24
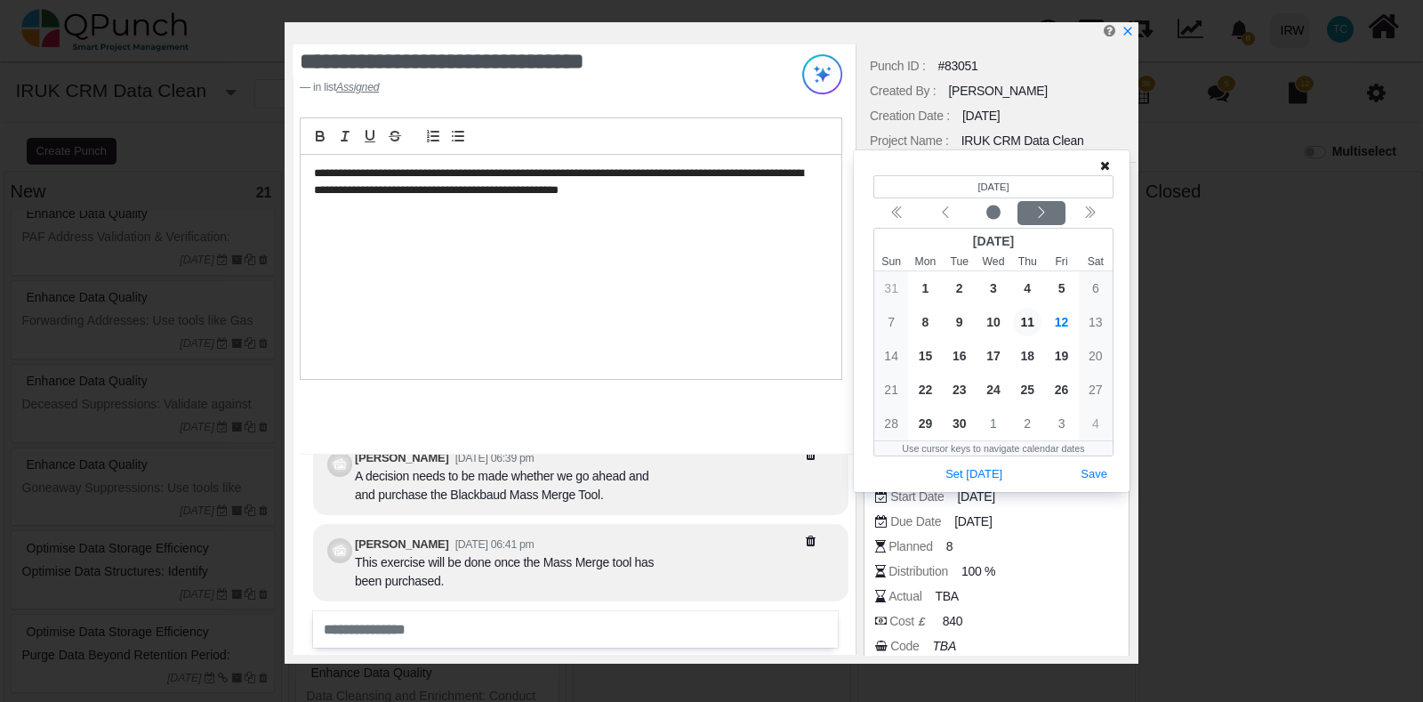
click at [1033, 223] on button "Next month" at bounding box center [1042, 213] width 48 height 24
click at [952, 214] on div "Previous month" at bounding box center [946, 214] width 42 height 18
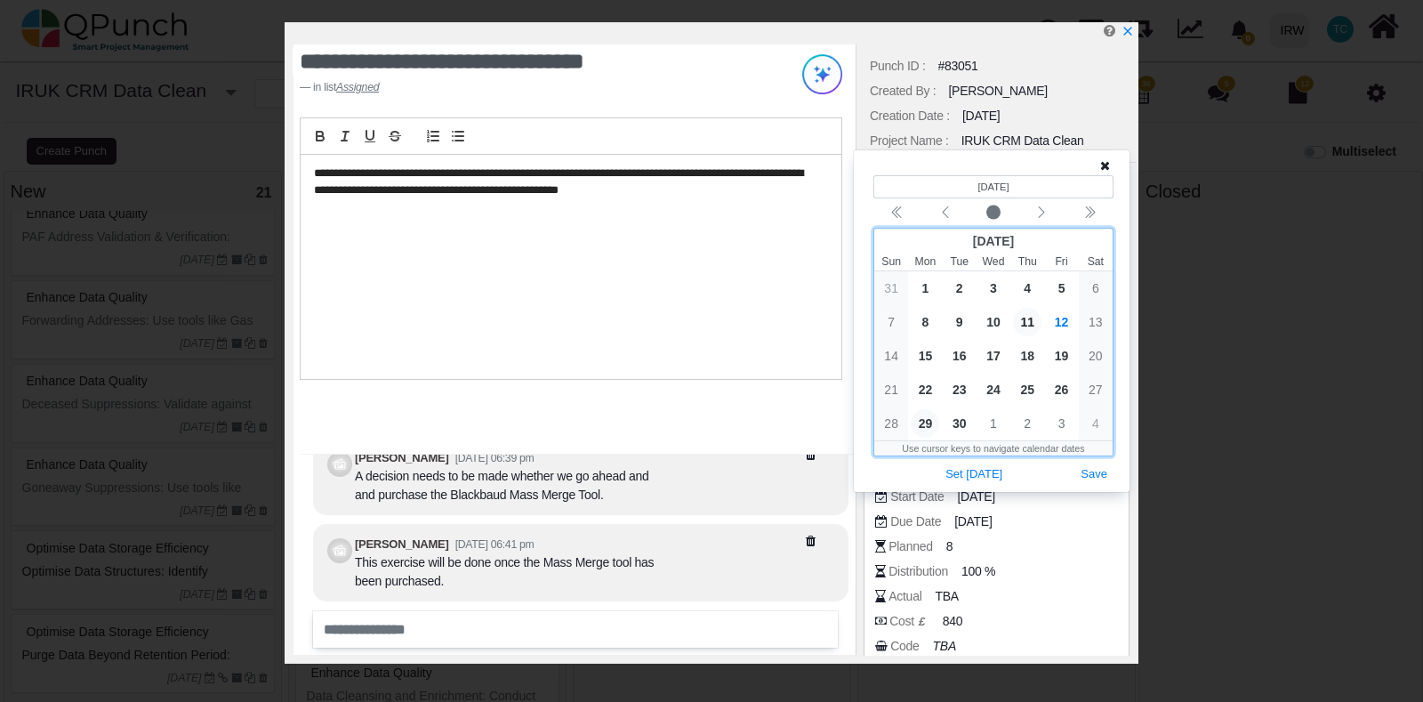
click at [931, 422] on span "29" at bounding box center [925, 423] width 28 height 28
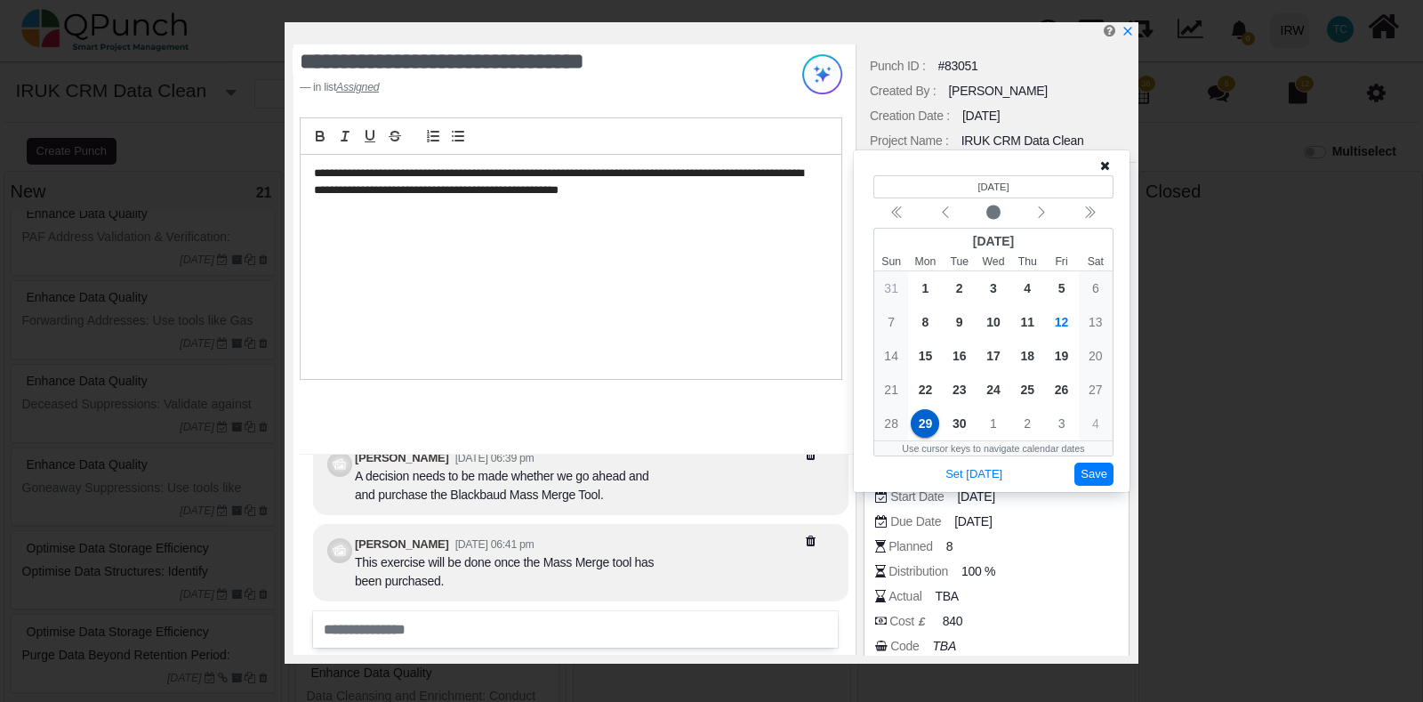
click at [1097, 479] on button "Save" at bounding box center [1094, 475] width 39 height 24
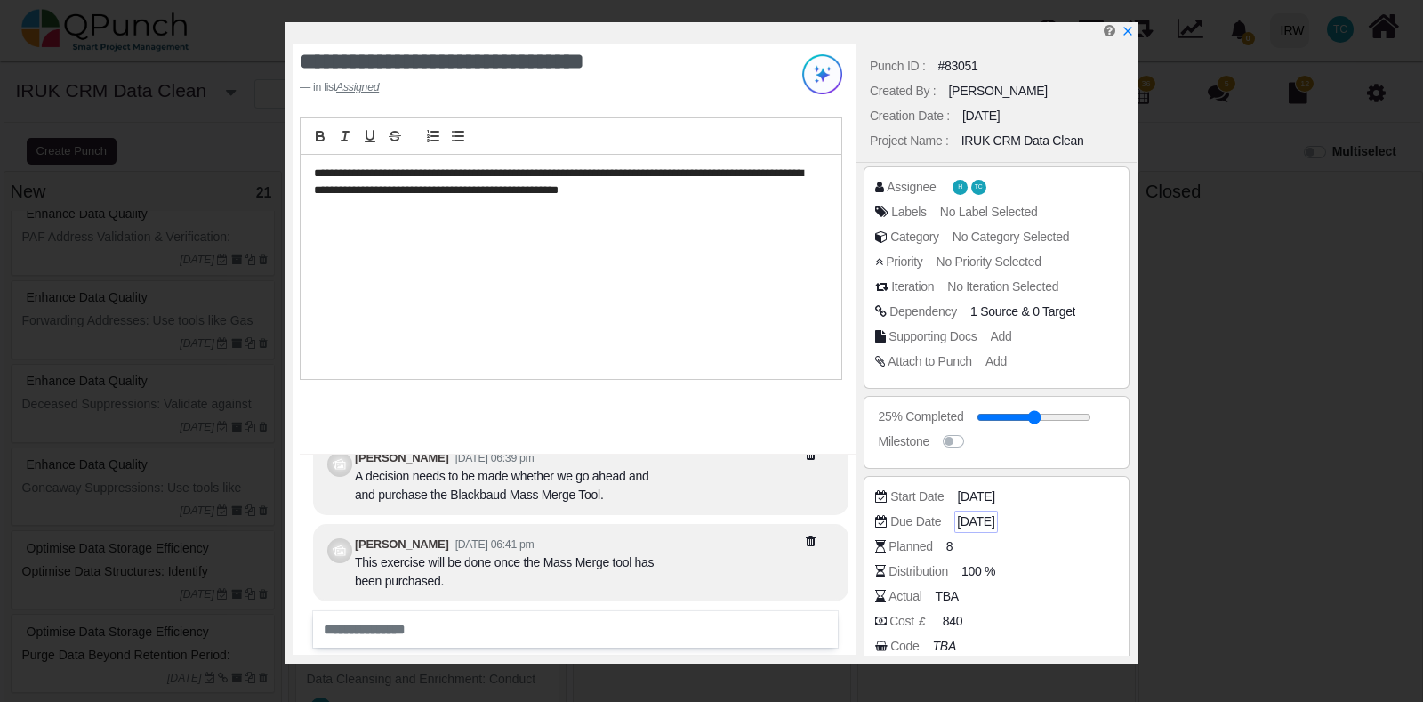
click at [995, 527] on span "[DATE]" at bounding box center [975, 521] width 37 height 19
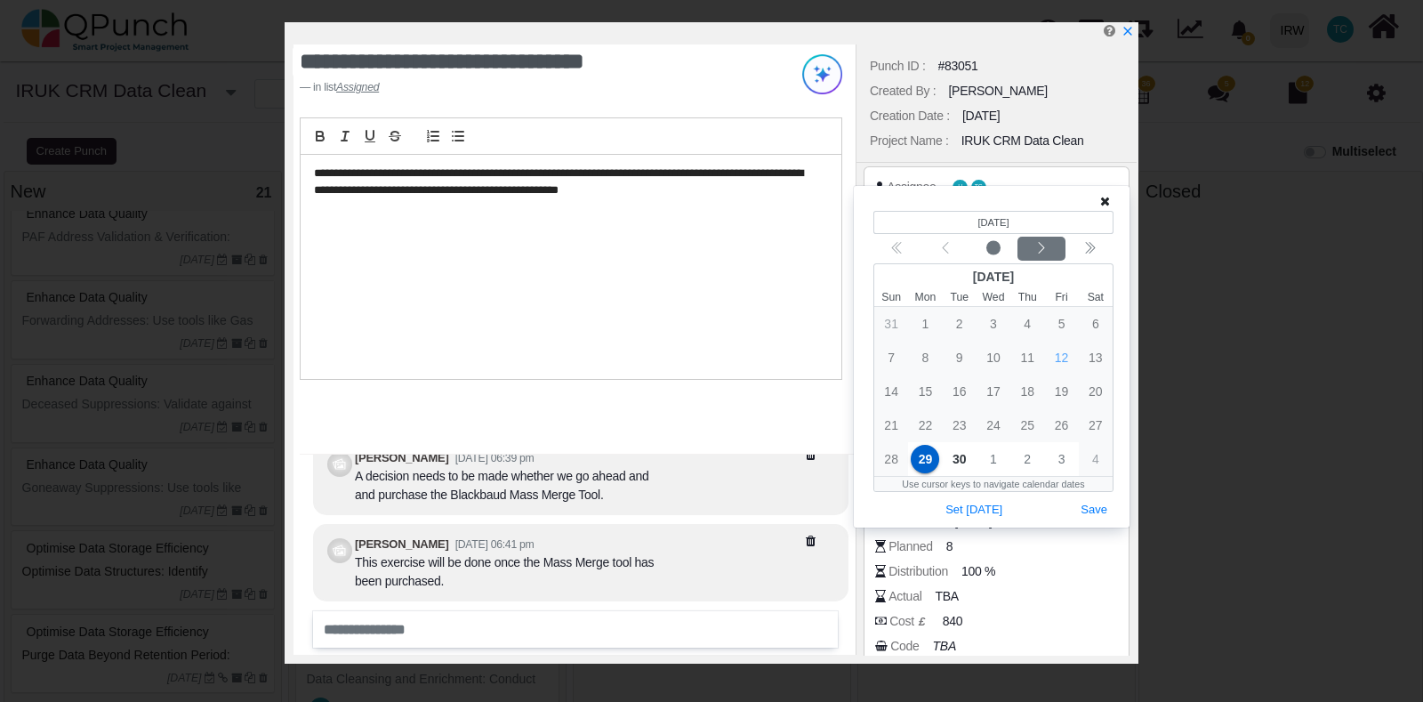
click at [1043, 255] on icon "chevron left" at bounding box center [1042, 248] width 14 height 14
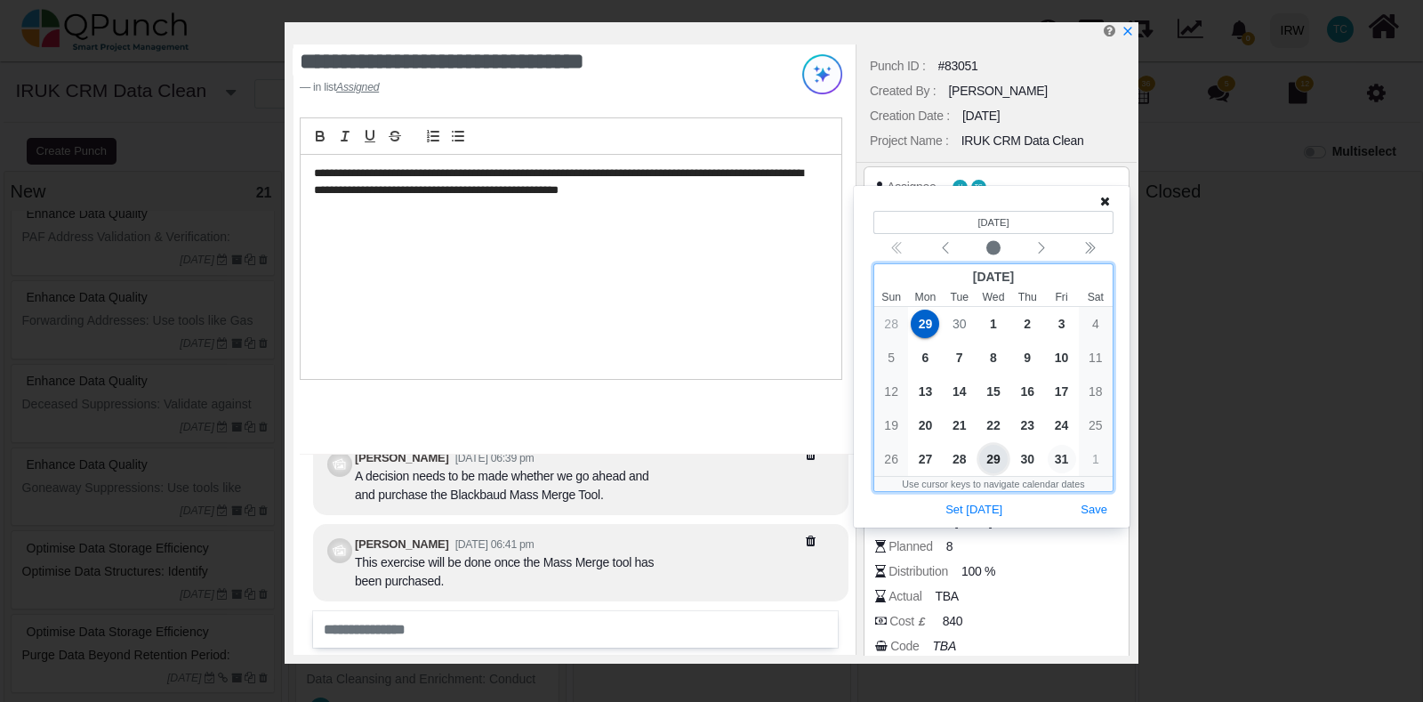
click at [1061, 465] on span "31" at bounding box center [1062, 459] width 28 height 28
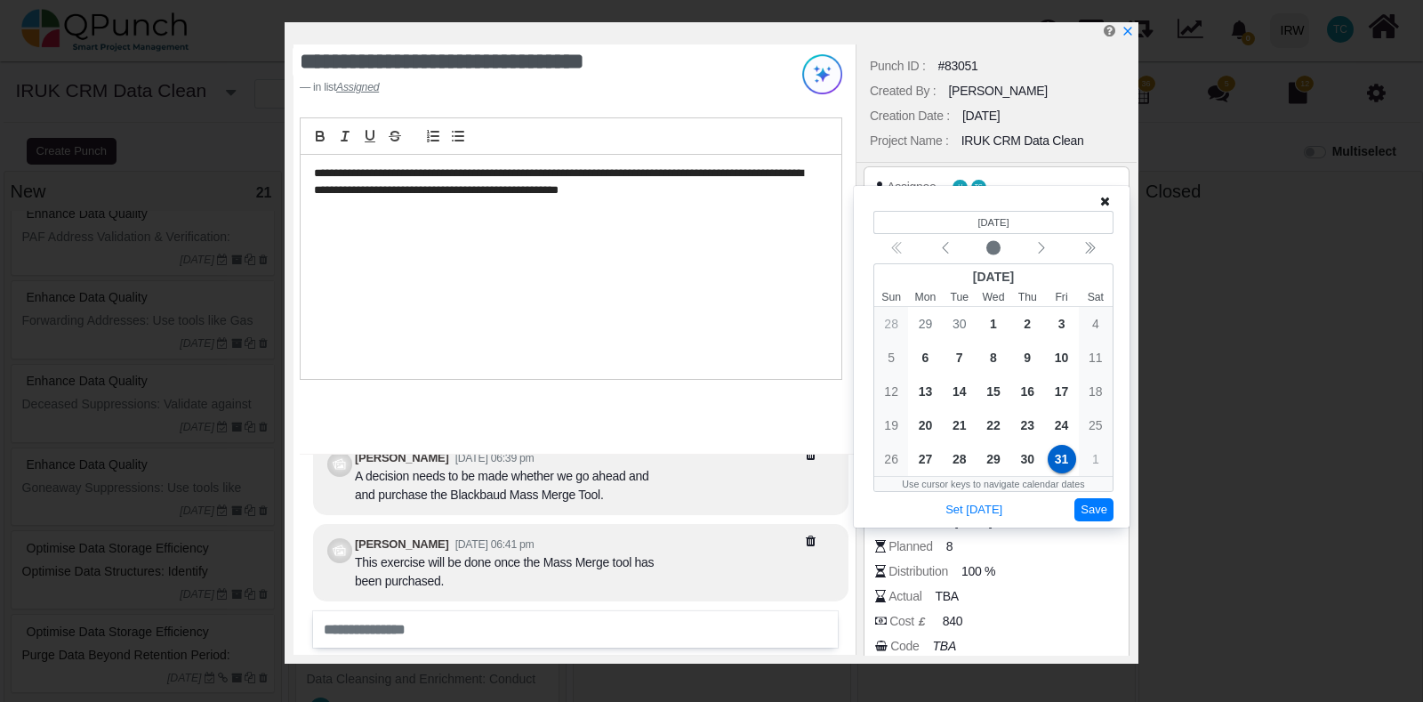
click at [1093, 509] on button "Save" at bounding box center [1094, 510] width 39 height 24
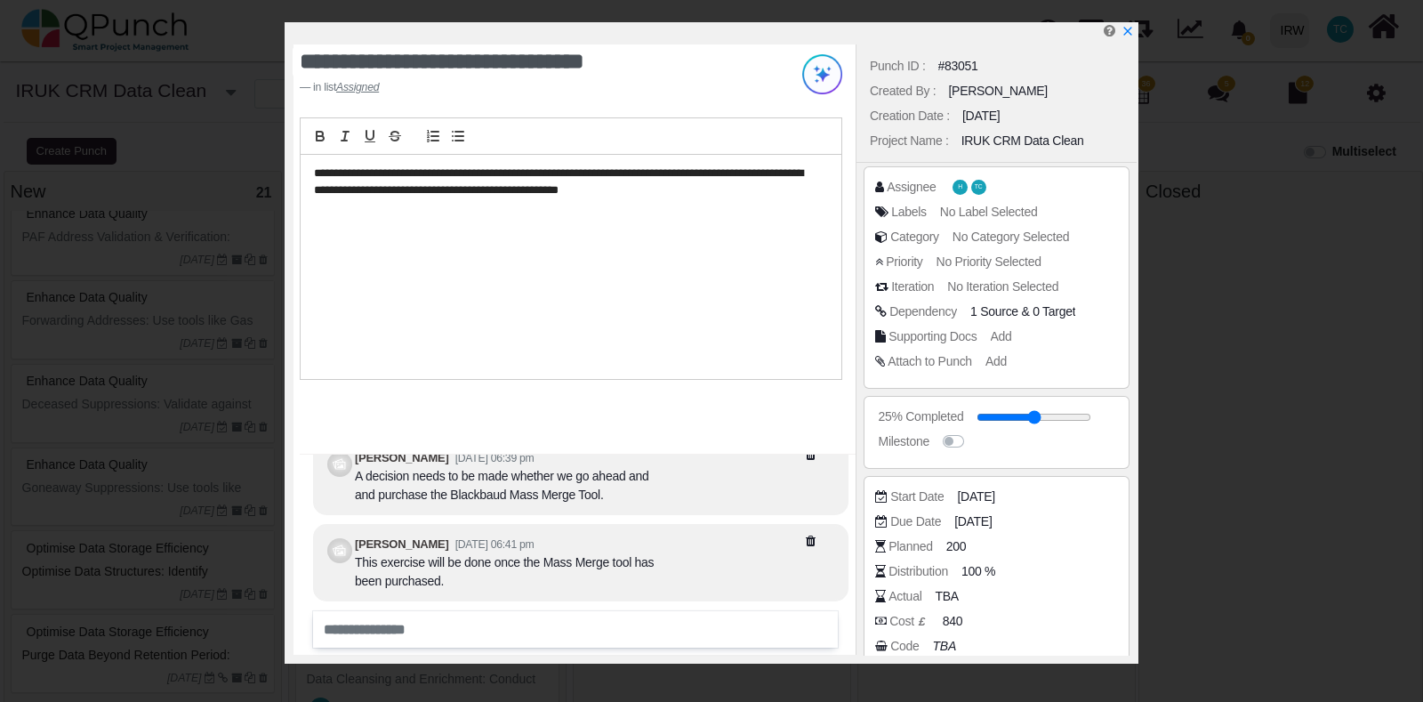
drag, startPoint x: 1093, startPoint y: 508, endPoint x: 805, endPoint y: 239, distance: 394.0
click at [805, 239] on div "**********" at bounding box center [712, 342] width 854 height 641
click at [1125, 32] on icon "x" at bounding box center [1128, 33] width 10 height 10
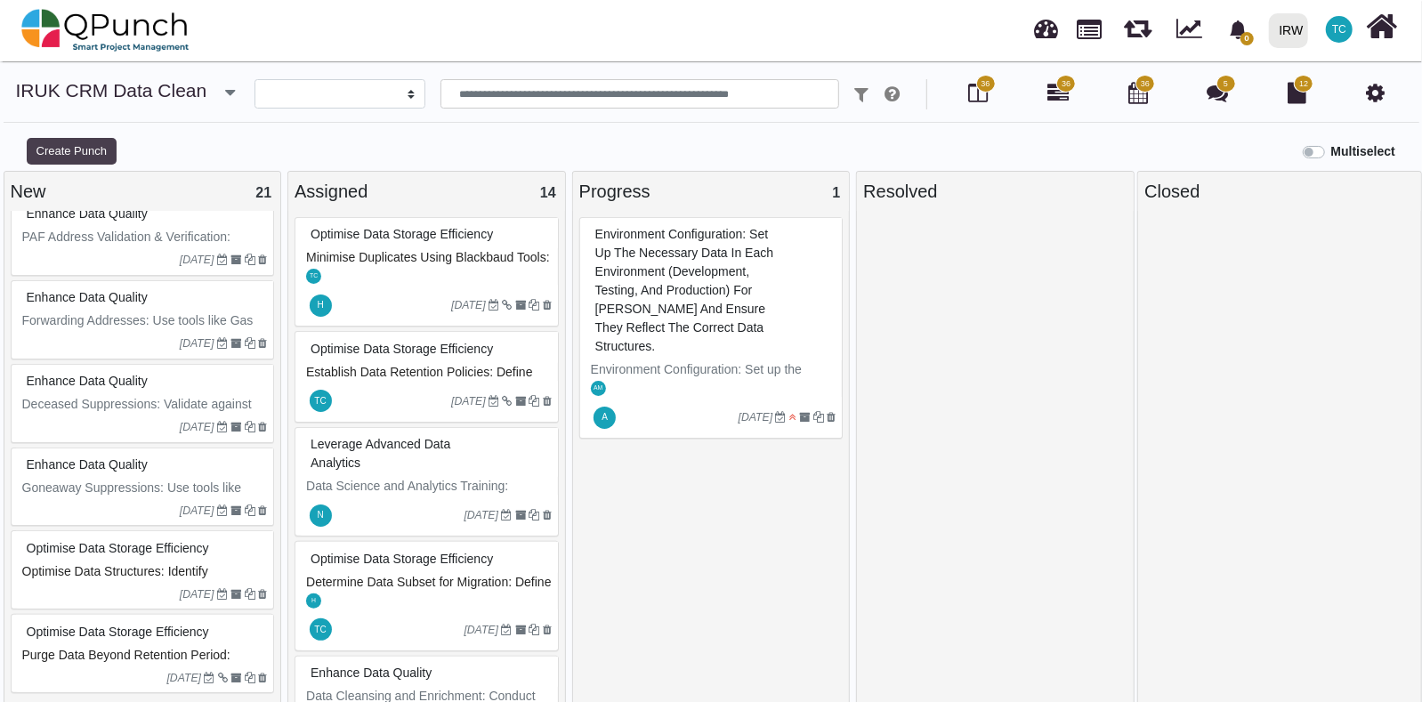
click at [69, 148] on button "Create Punch" at bounding box center [72, 151] width 90 height 27
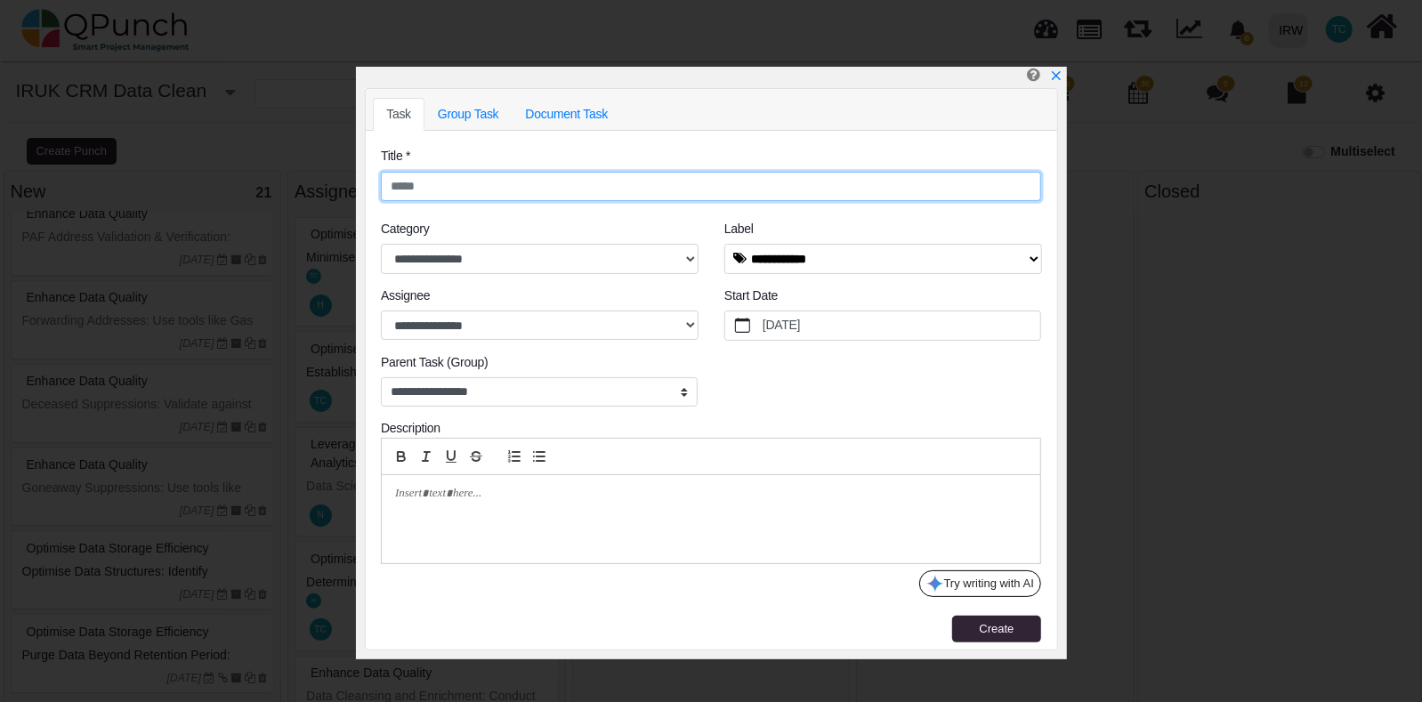
click at [451, 189] on input "text" at bounding box center [711, 187] width 660 height 30
type input "*"
type input "**********"
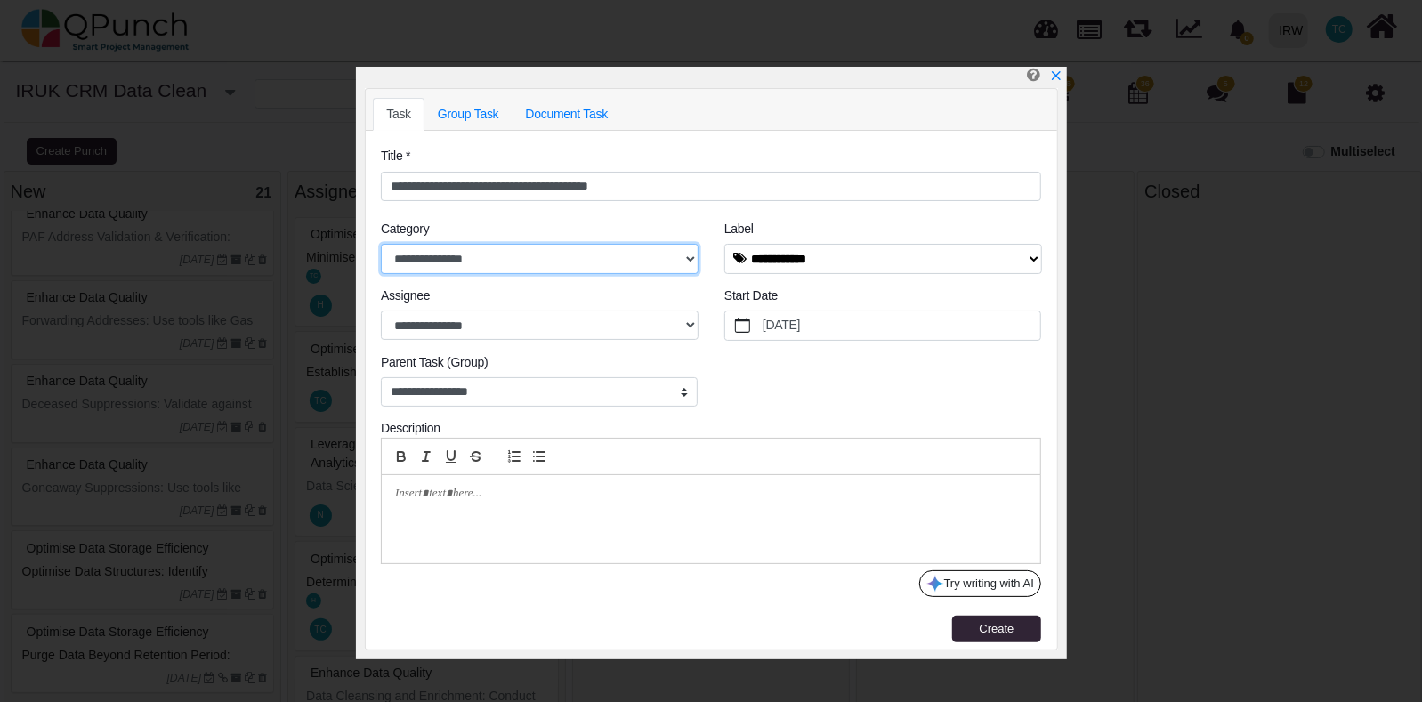
click at [538, 258] on select "**********" at bounding box center [540, 258] width 318 height 29
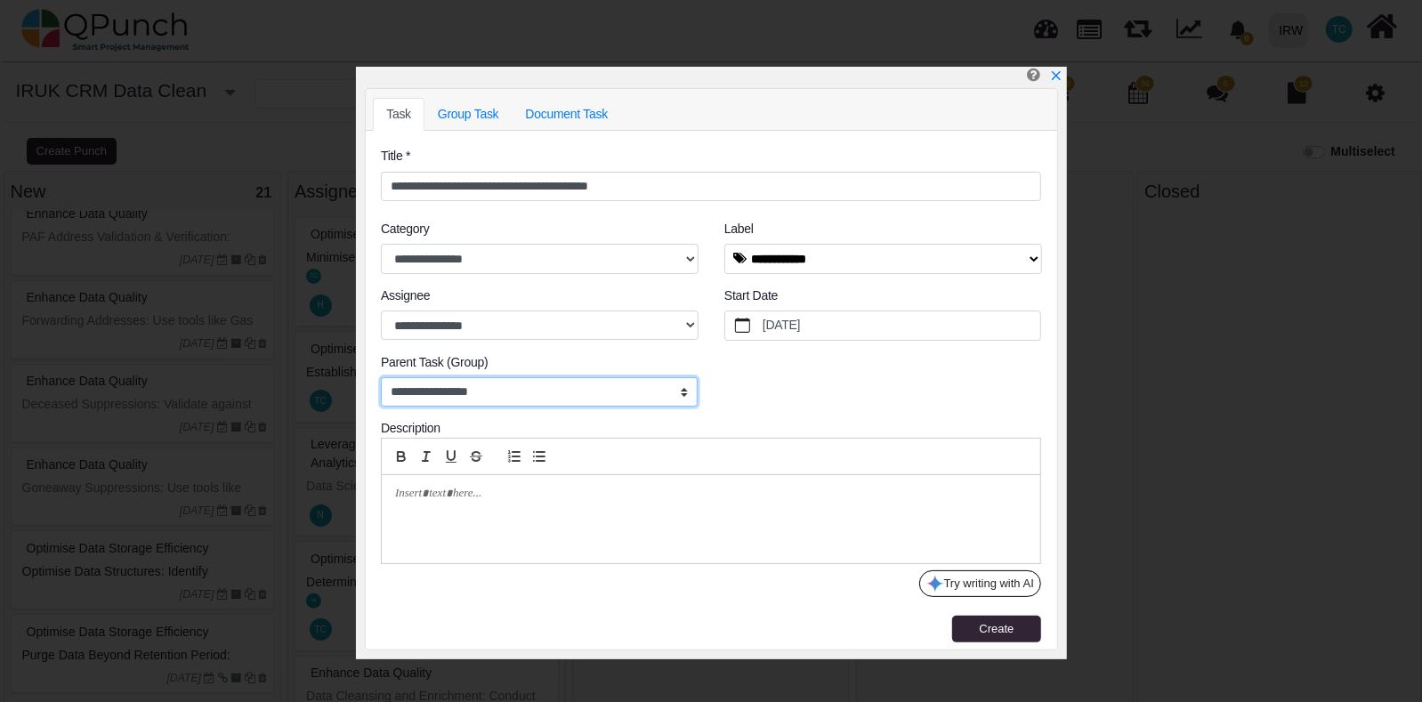
click at [596, 388] on select "**********" at bounding box center [539, 392] width 317 height 30
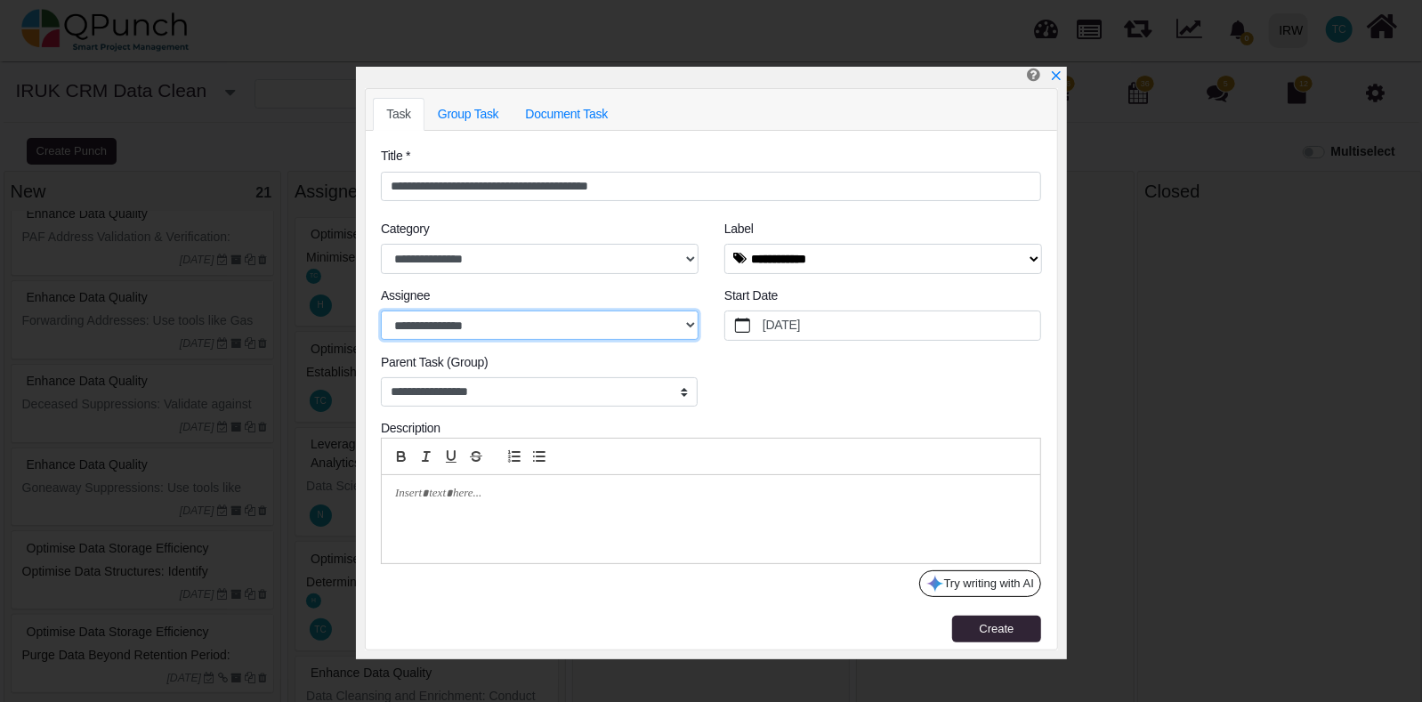
click at [678, 326] on select "**********" at bounding box center [540, 324] width 318 height 29
select select "****"
click at [381, 310] on select "**********" at bounding box center [540, 324] width 318 height 29
click at [605, 514] on div at bounding box center [711, 519] width 658 height 88
click at [978, 328] on label "[DATE]" at bounding box center [900, 325] width 281 height 28
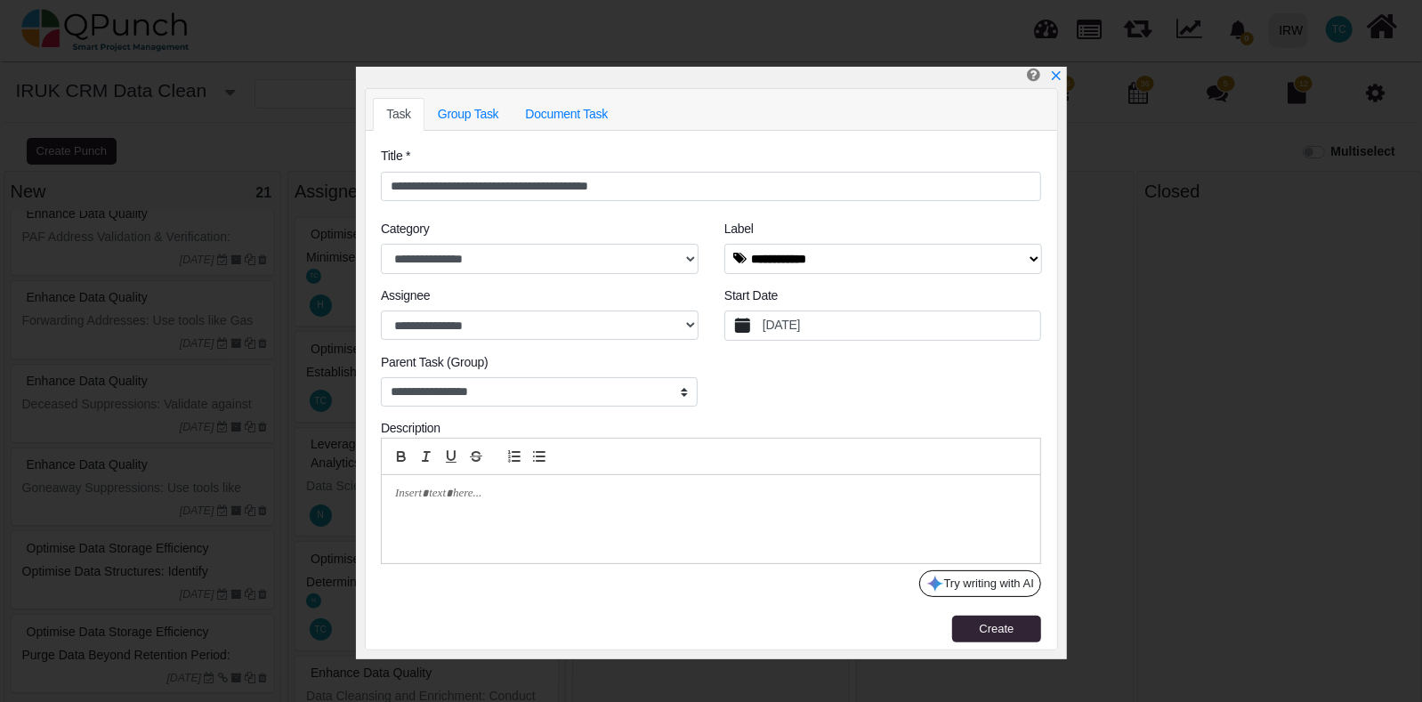
click at [760, 328] on button "[DATE]" at bounding box center [742, 325] width 35 height 28
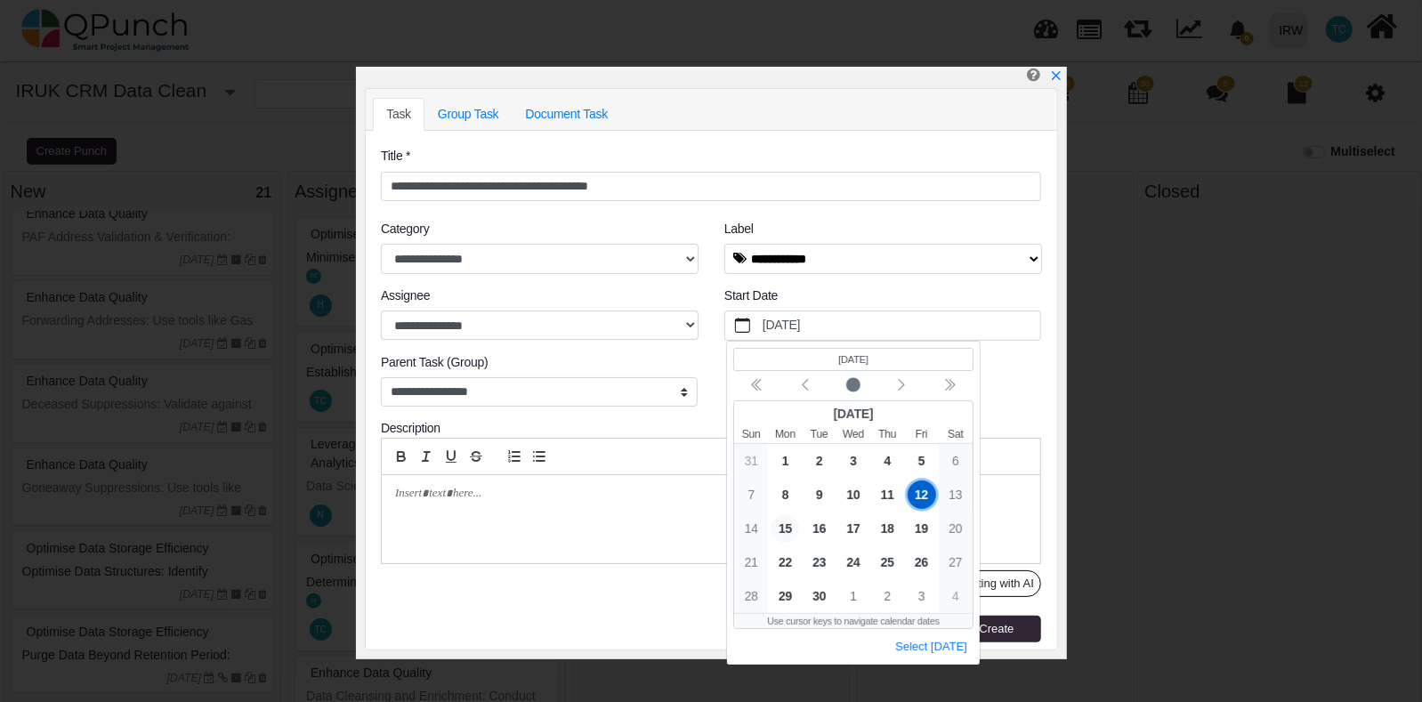
click at [786, 528] on span "15" at bounding box center [784, 527] width 28 height 28
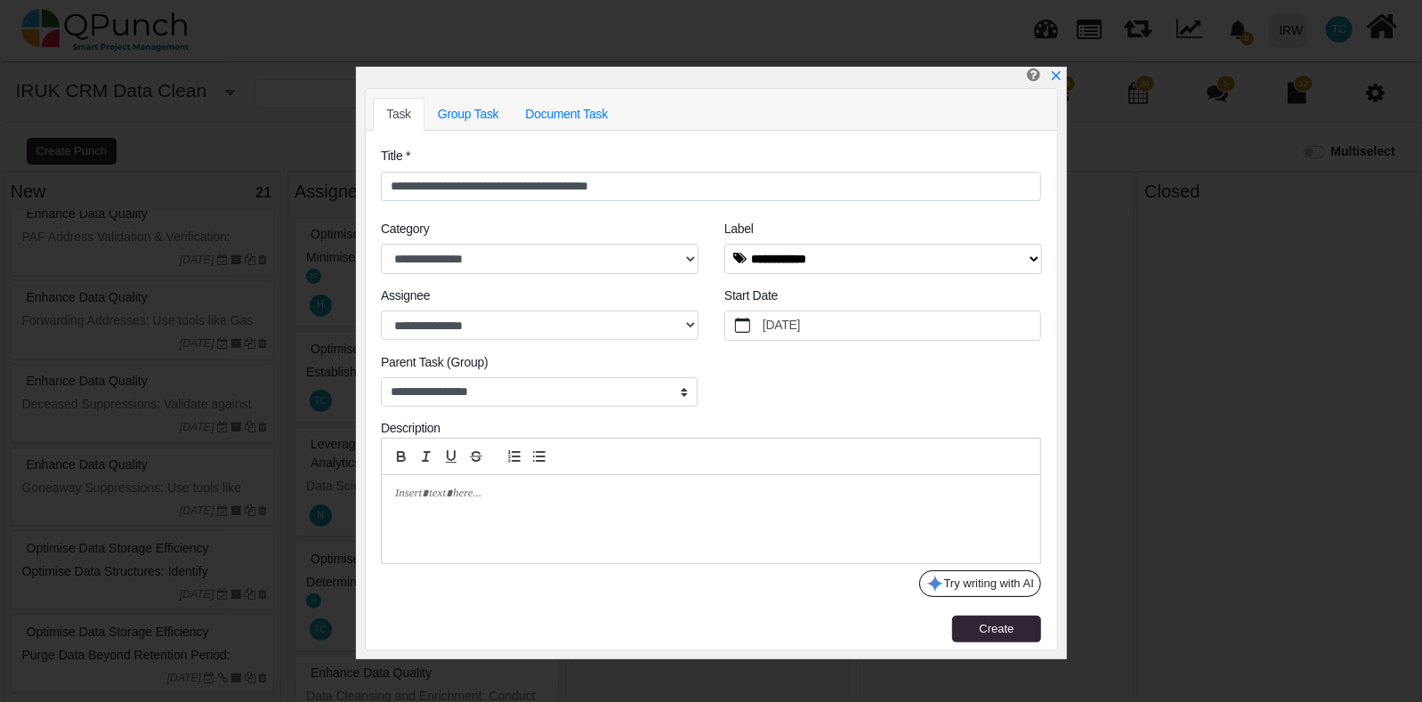
click at [648, 498] on p at bounding box center [706, 494] width 622 height 16
click at [478, 109] on link "Group Task" at bounding box center [468, 114] width 88 height 33
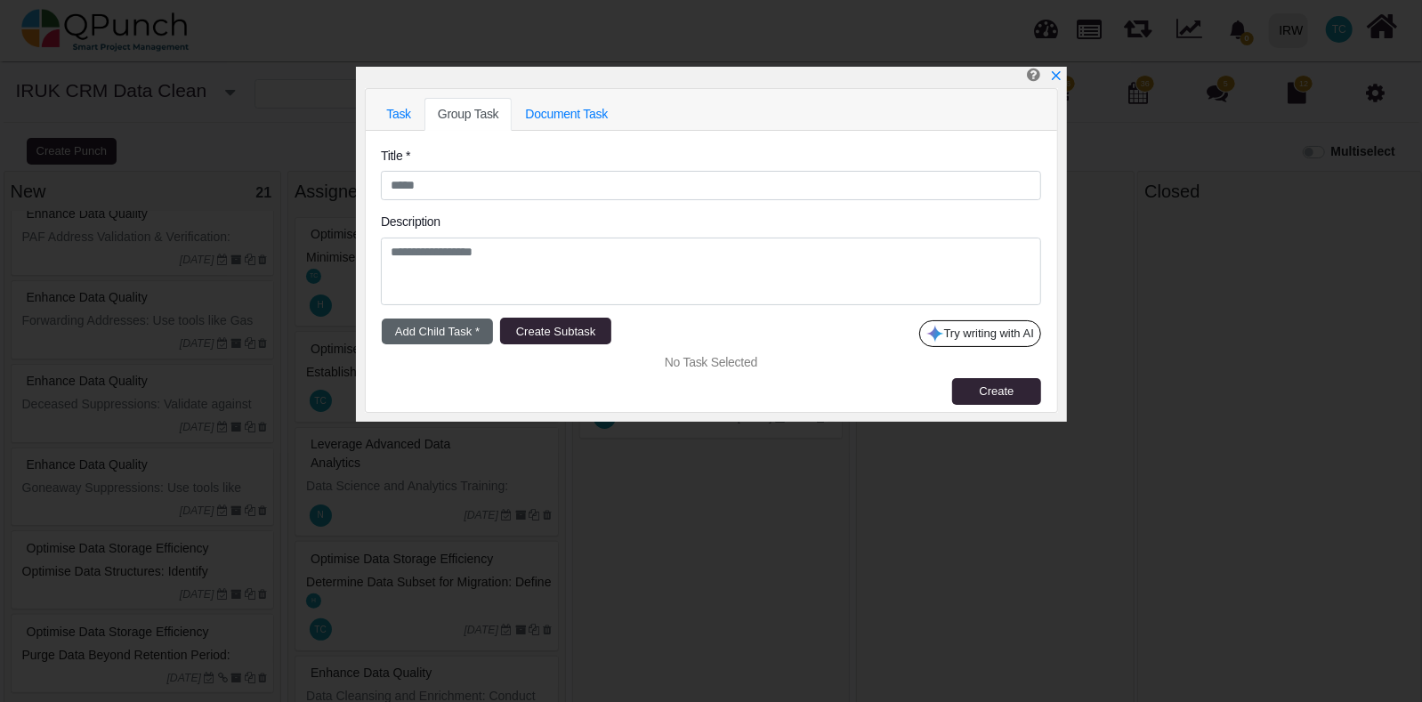
click at [454, 334] on button "Add Child Task *" at bounding box center [437, 331] width 111 height 27
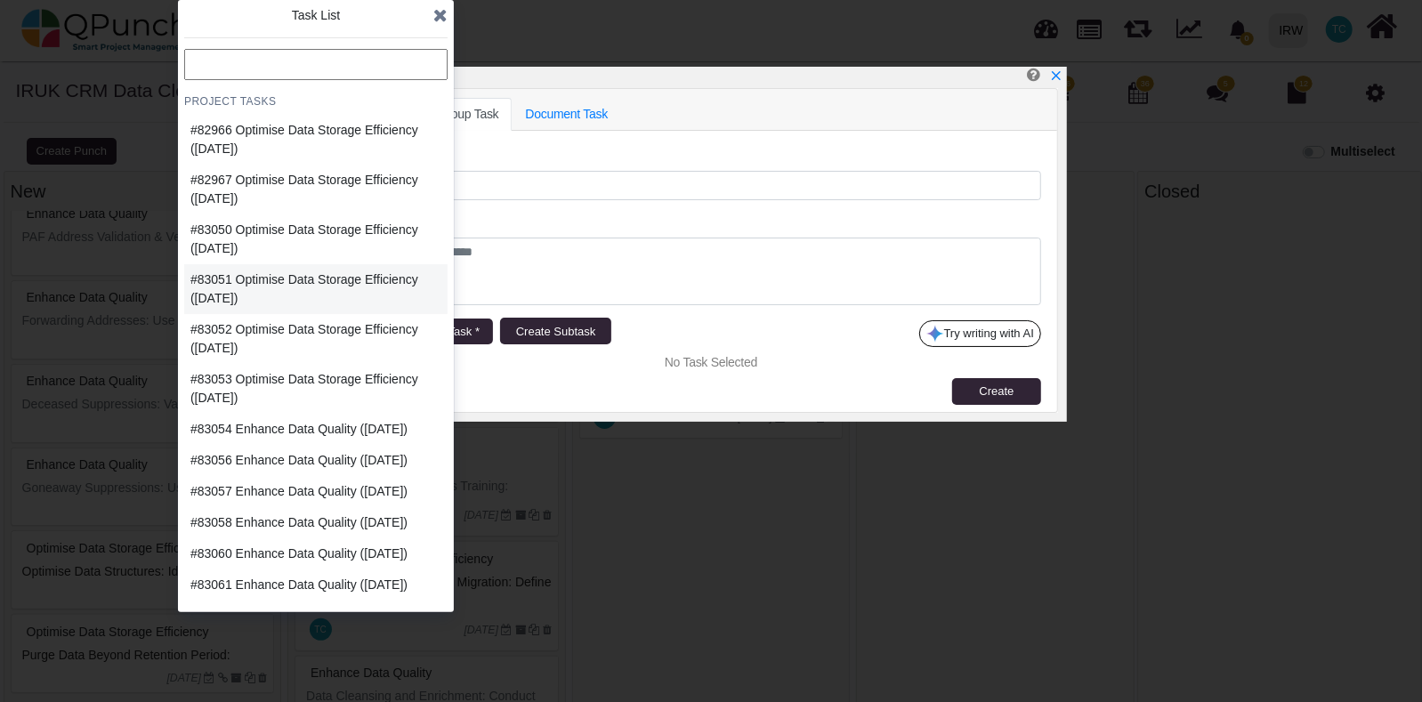
click at [218, 283] on div "#83051 Optimise Data Storage Efficiency ([DATE])" at bounding box center [309, 288] width 238 height 37
click at [755, 369] on div "Optimise Data Storage Efficiency" at bounding box center [711, 362] width 660 height 19
click at [437, 12] on icon at bounding box center [440, 15] width 14 height 18
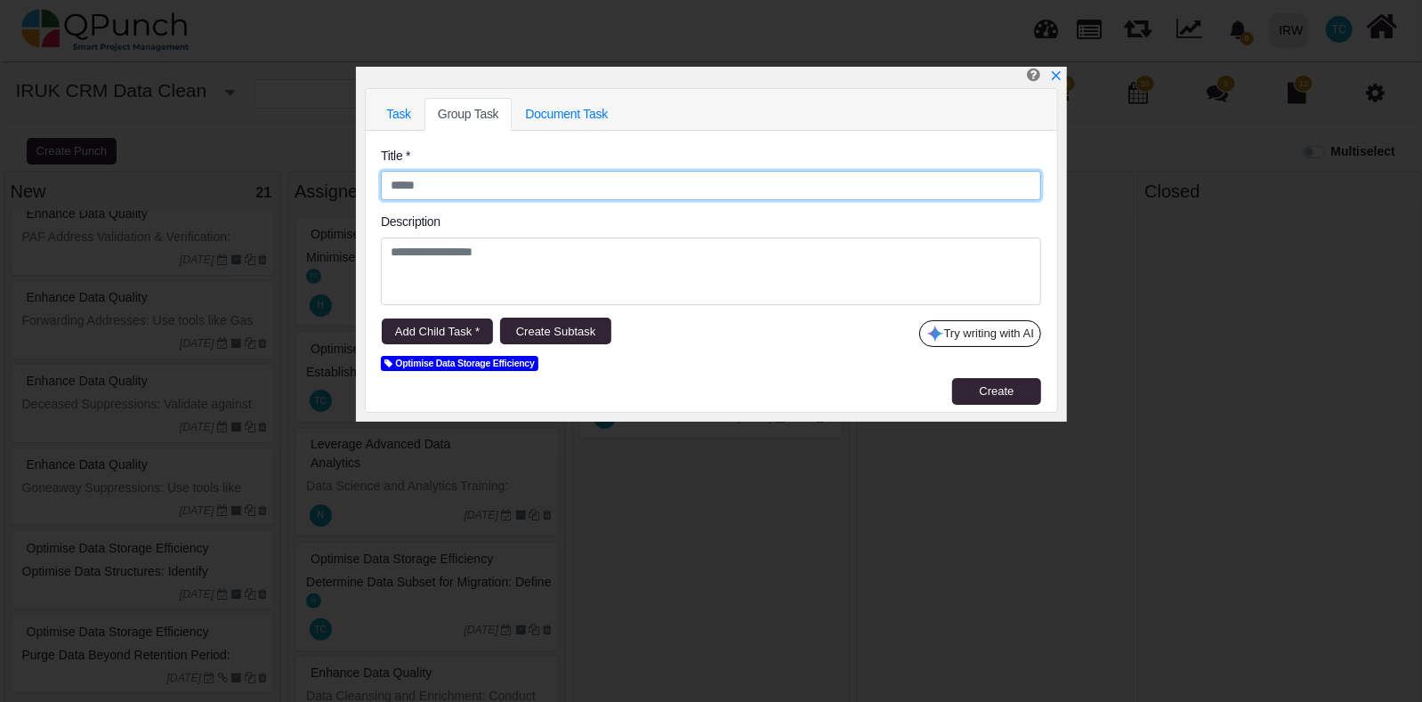
click at [494, 180] on input "text" at bounding box center [711, 186] width 660 height 30
type input "*"
click at [476, 189] on input "**********" at bounding box center [711, 186] width 660 height 30
type input "**********"
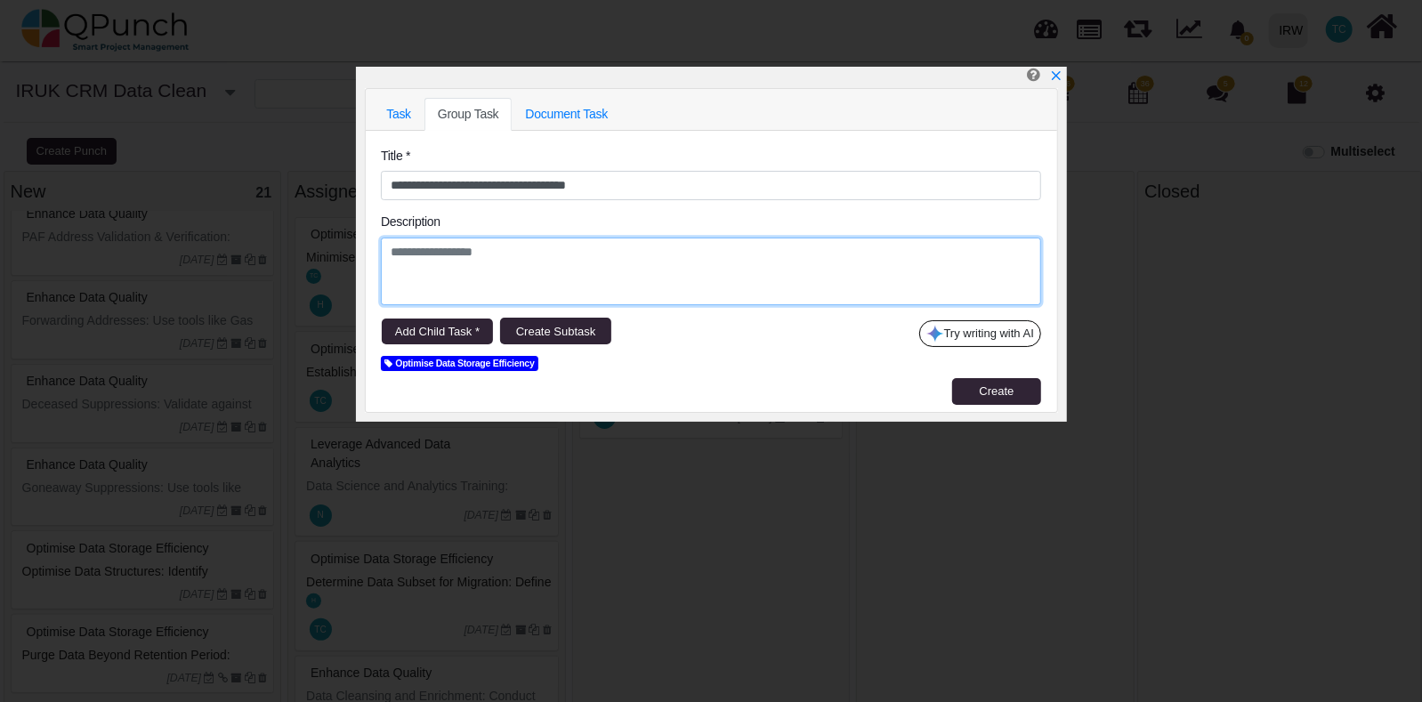
click at [550, 265] on textarea at bounding box center [711, 272] width 660 height 68
type textarea "**********"
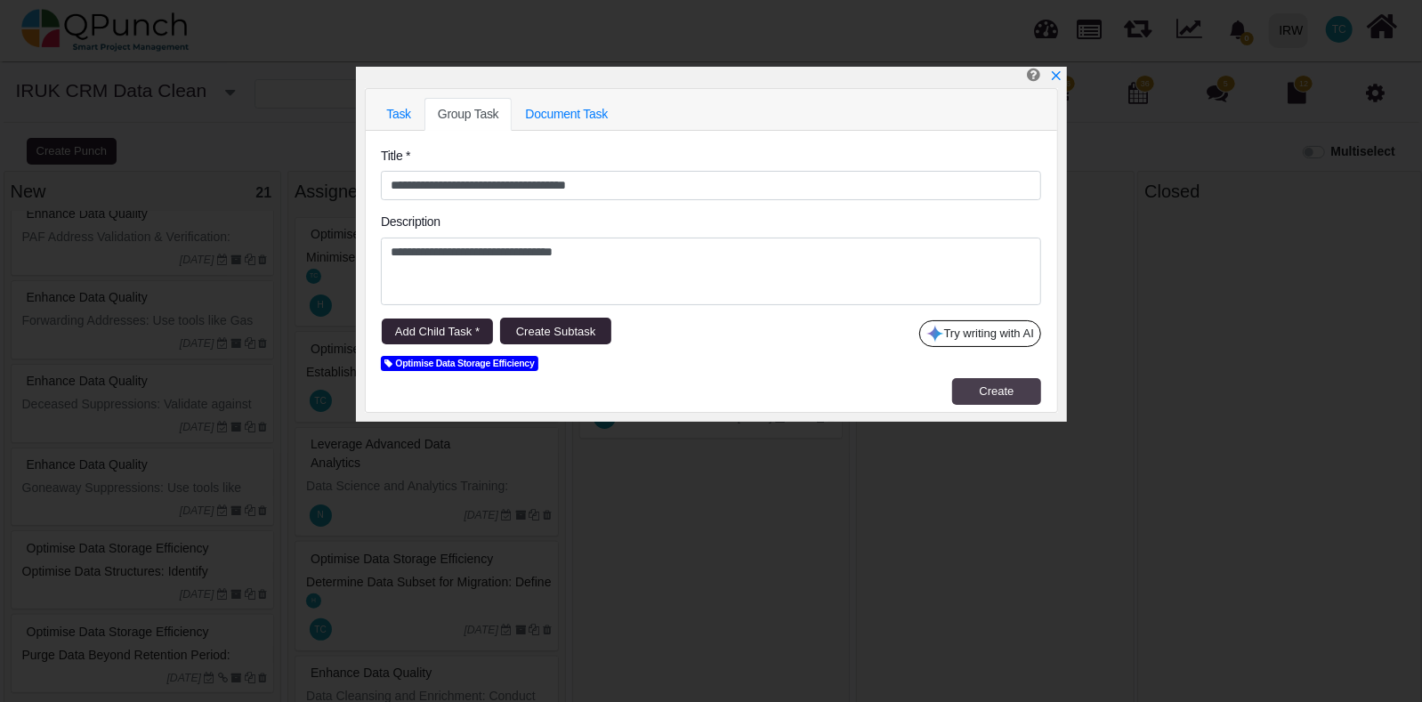
click at [980, 399] on button "Create" at bounding box center [996, 391] width 89 height 27
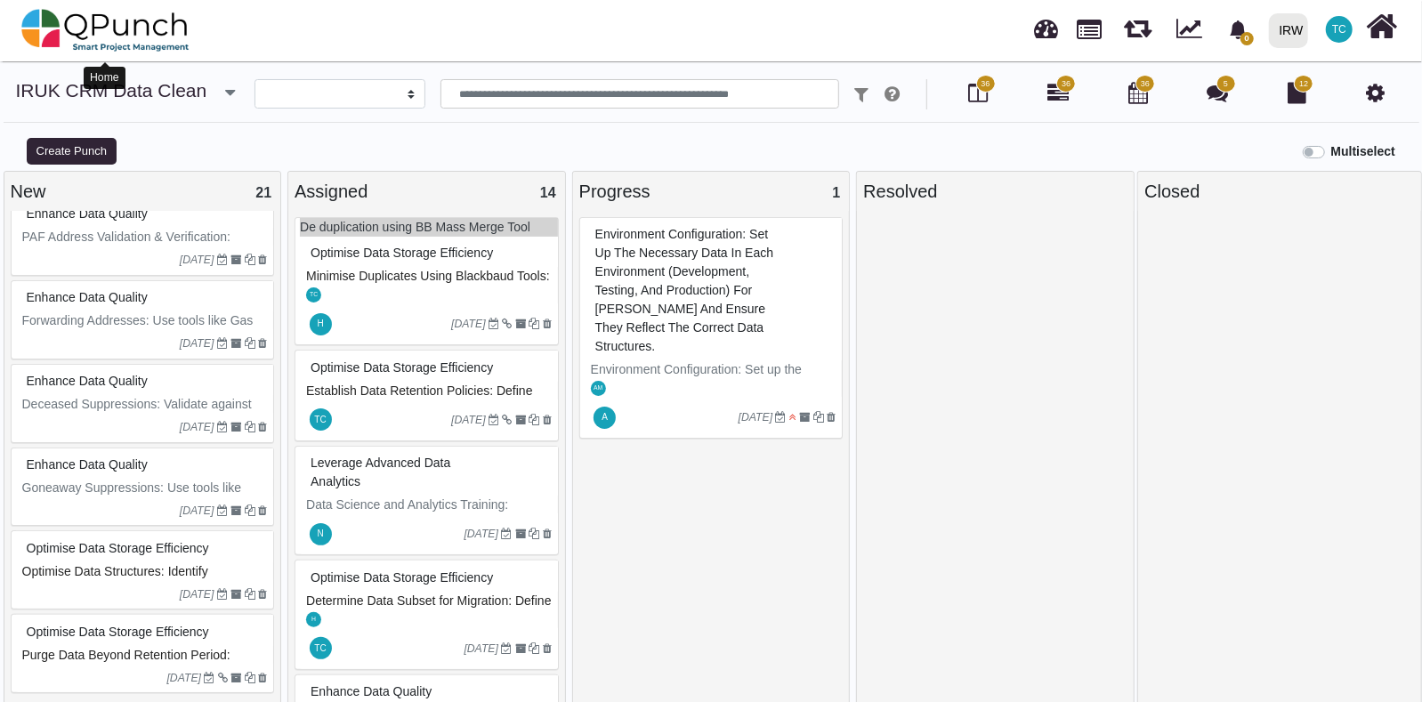
click at [112, 22] on img at bounding box center [105, 30] width 168 height 53
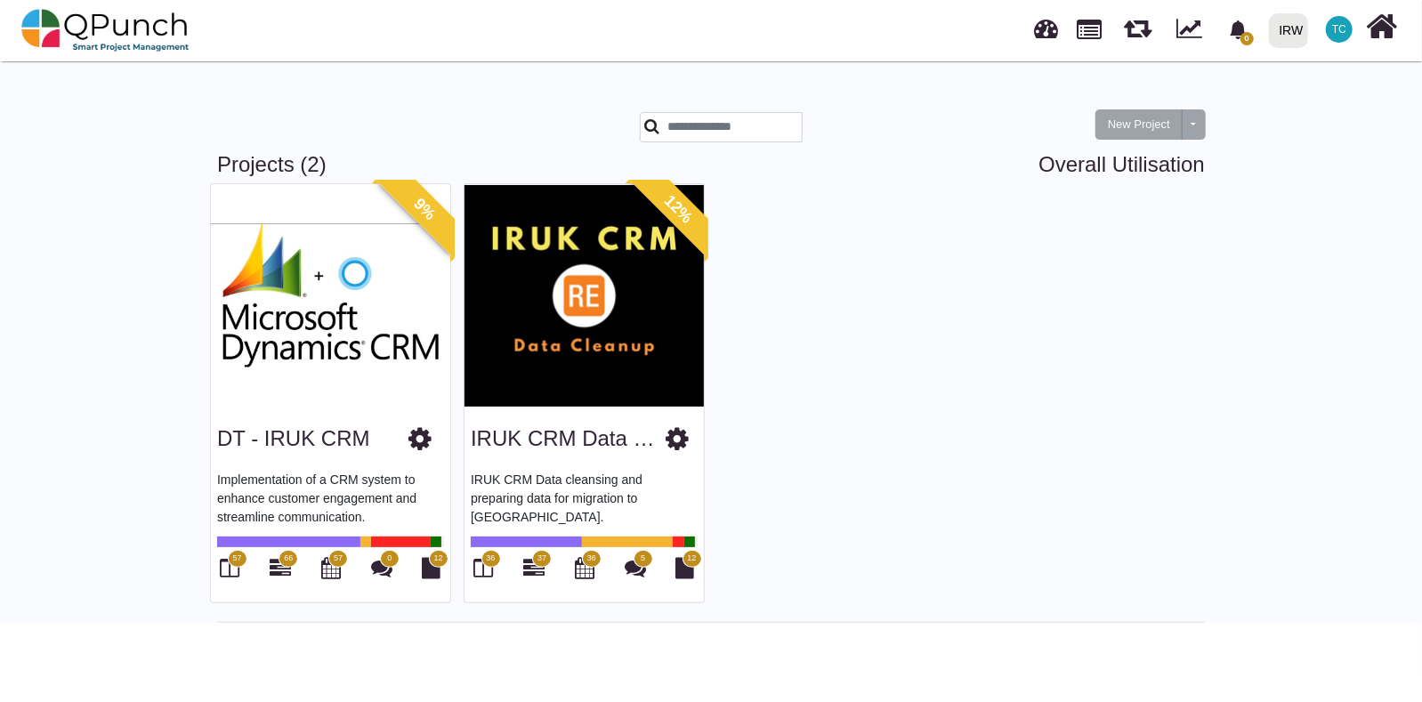
click at [689, 299] on img at bounding box center [583, 295] width 239 height 222
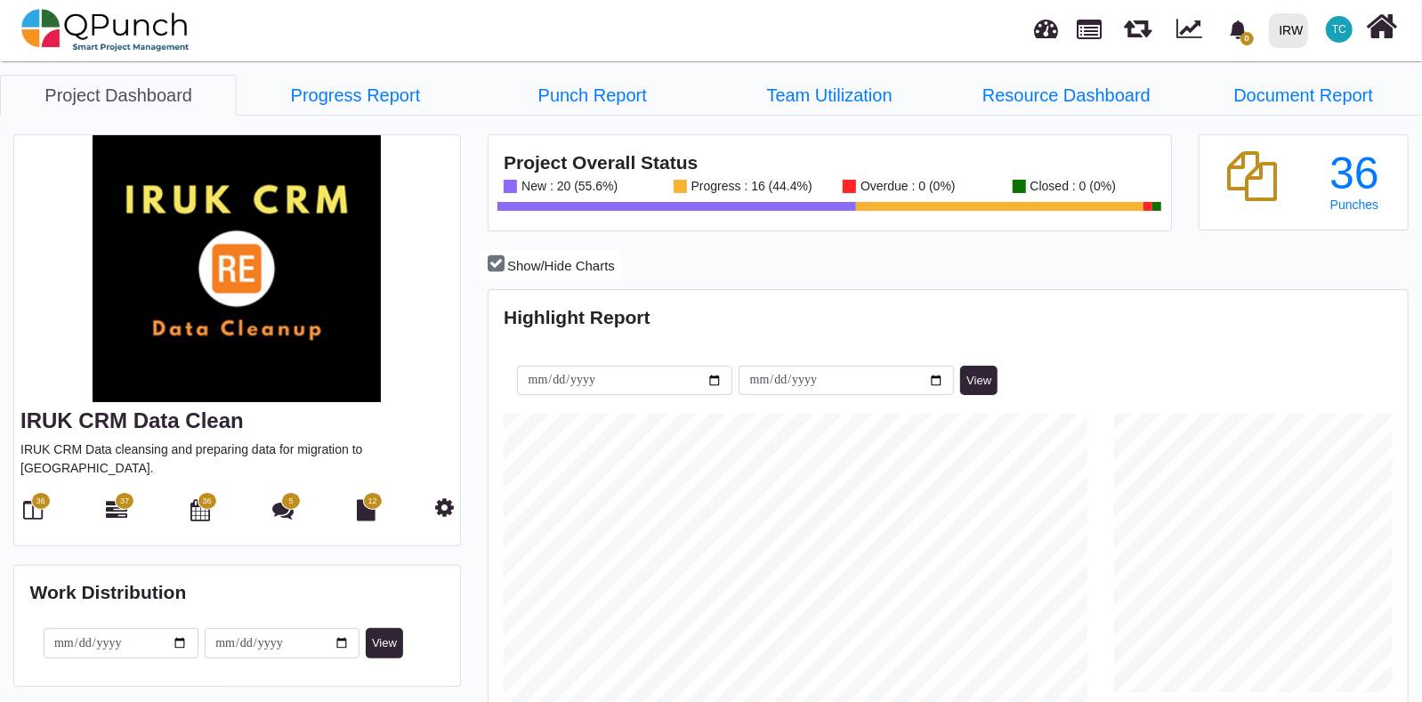
scroll to position [404, 915]
click at [112, 499] on icon at bounding box center [116, 509] width 21 height 21
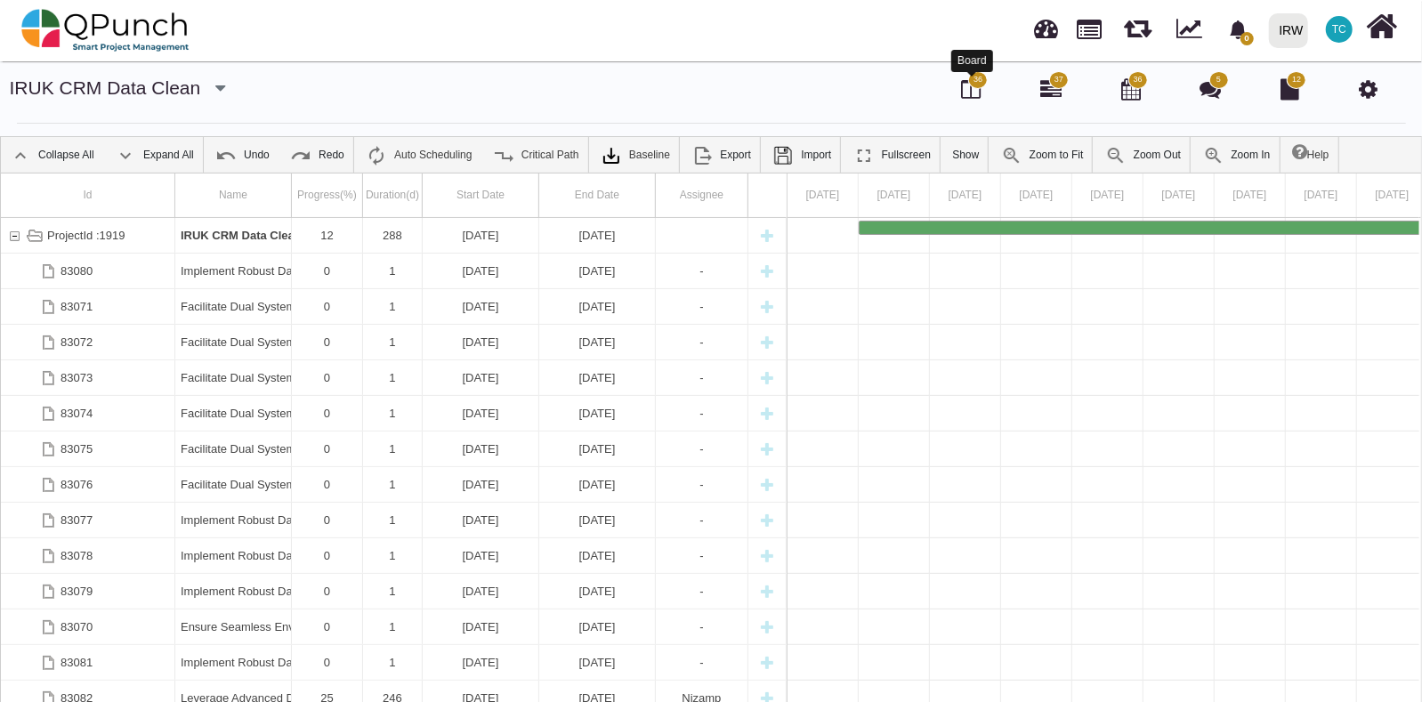
click at [969, 93] on icon at bounding box center [971, 88] width 20 height 21
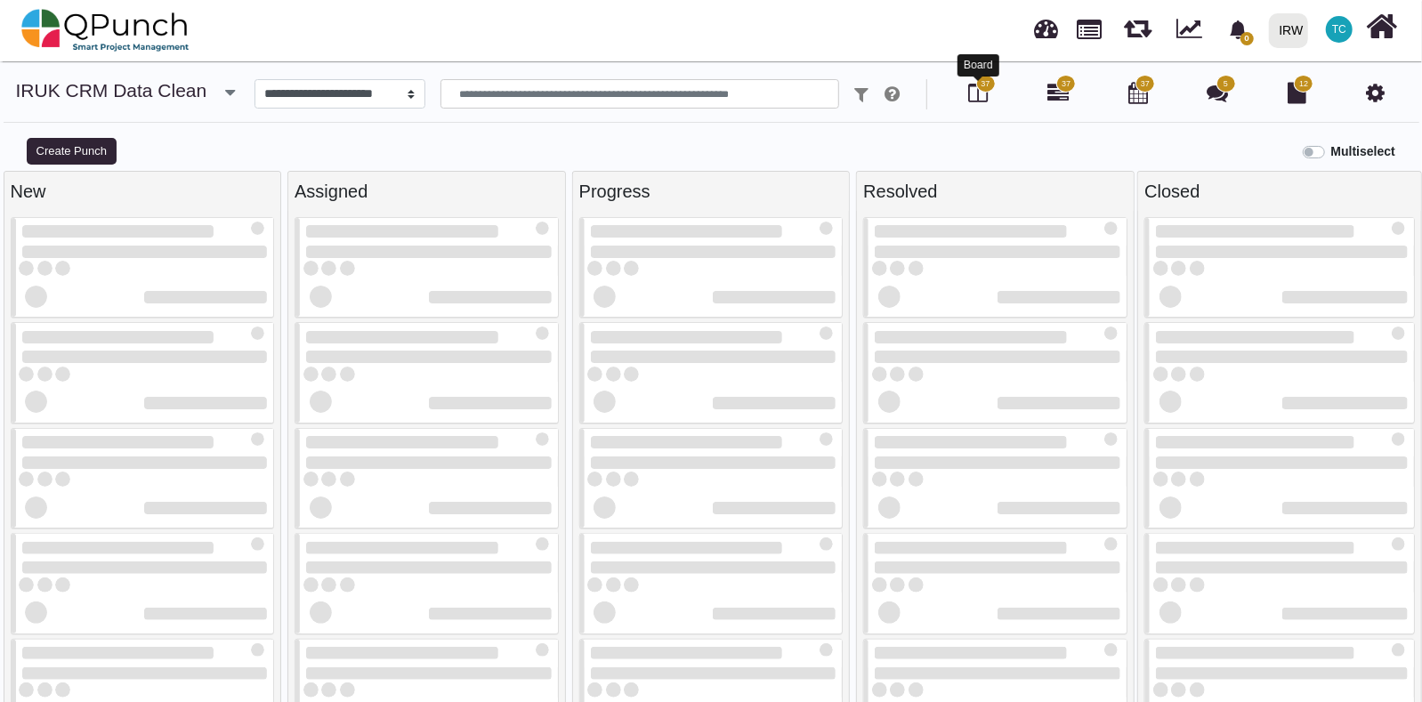
select select
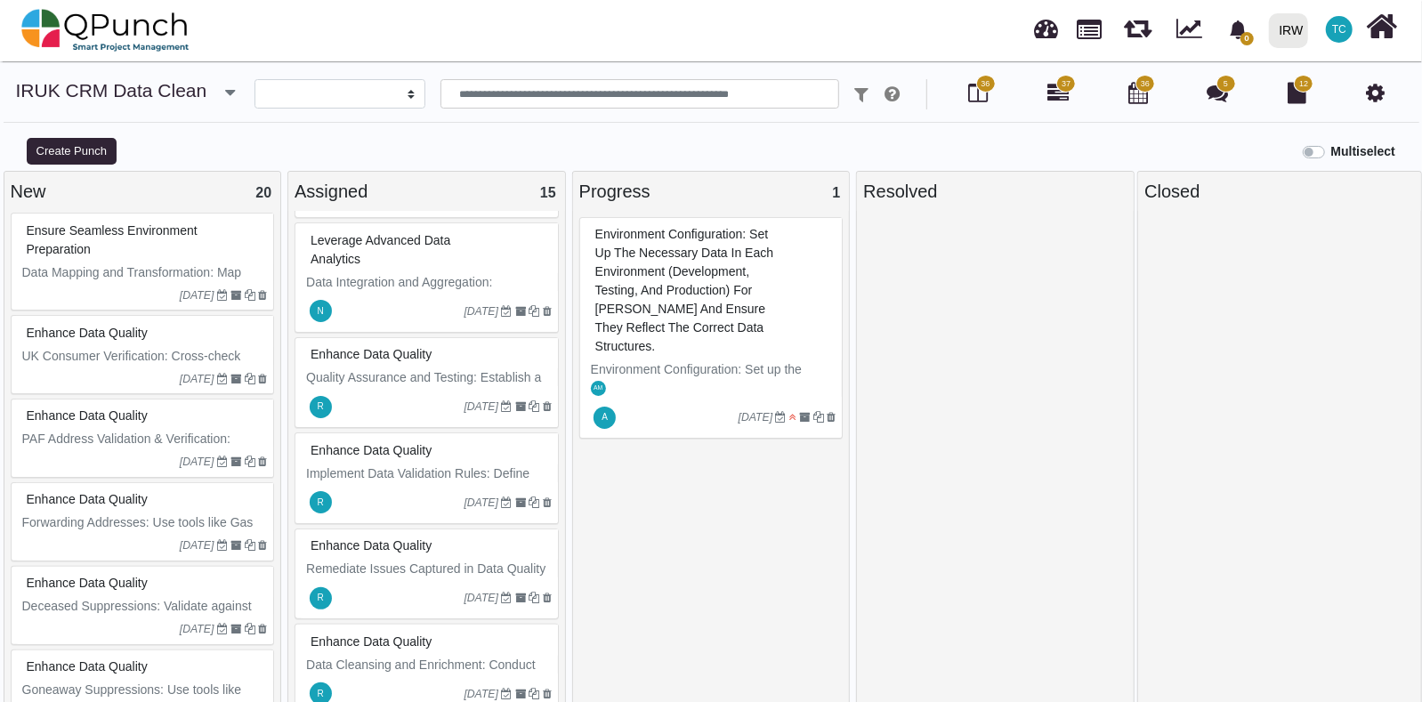
scroll to position [1351, 0]
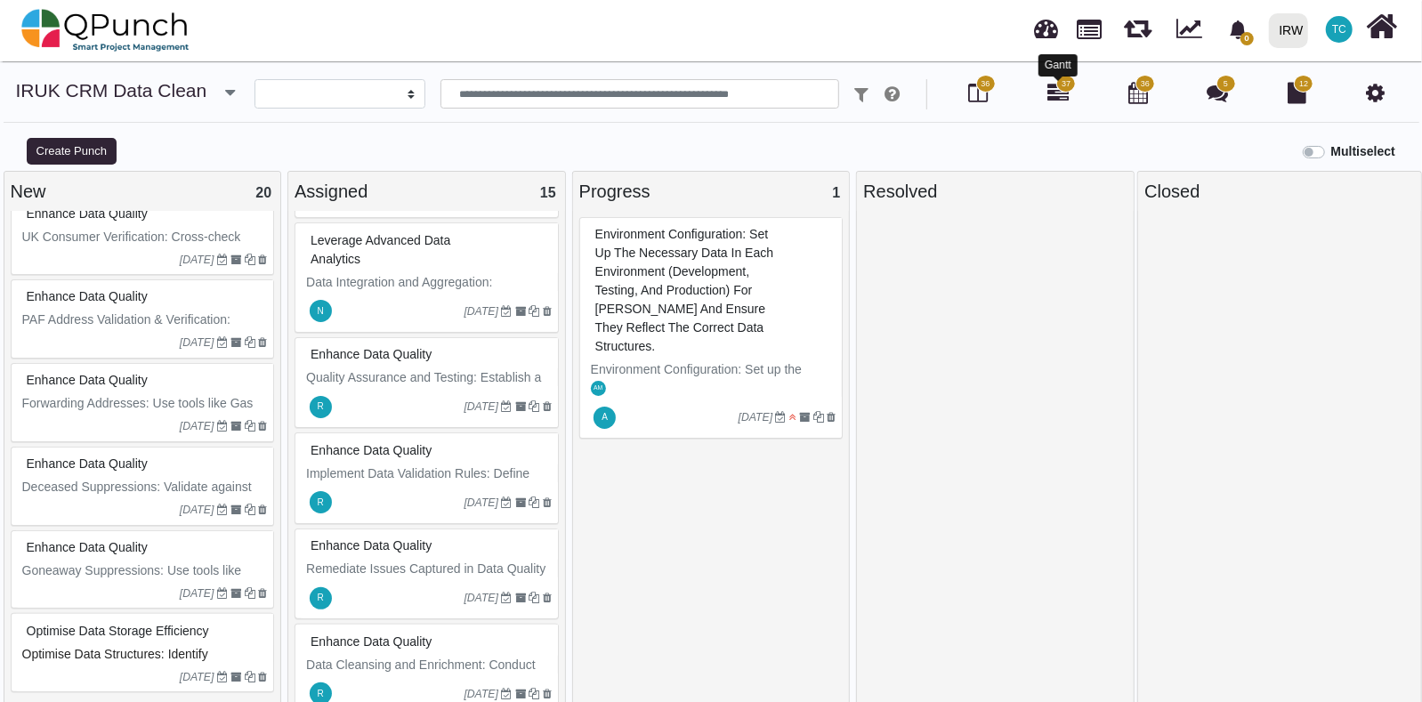
click at [1065, 102] on icon at bounding box center [1057, 92] width 21 height 21
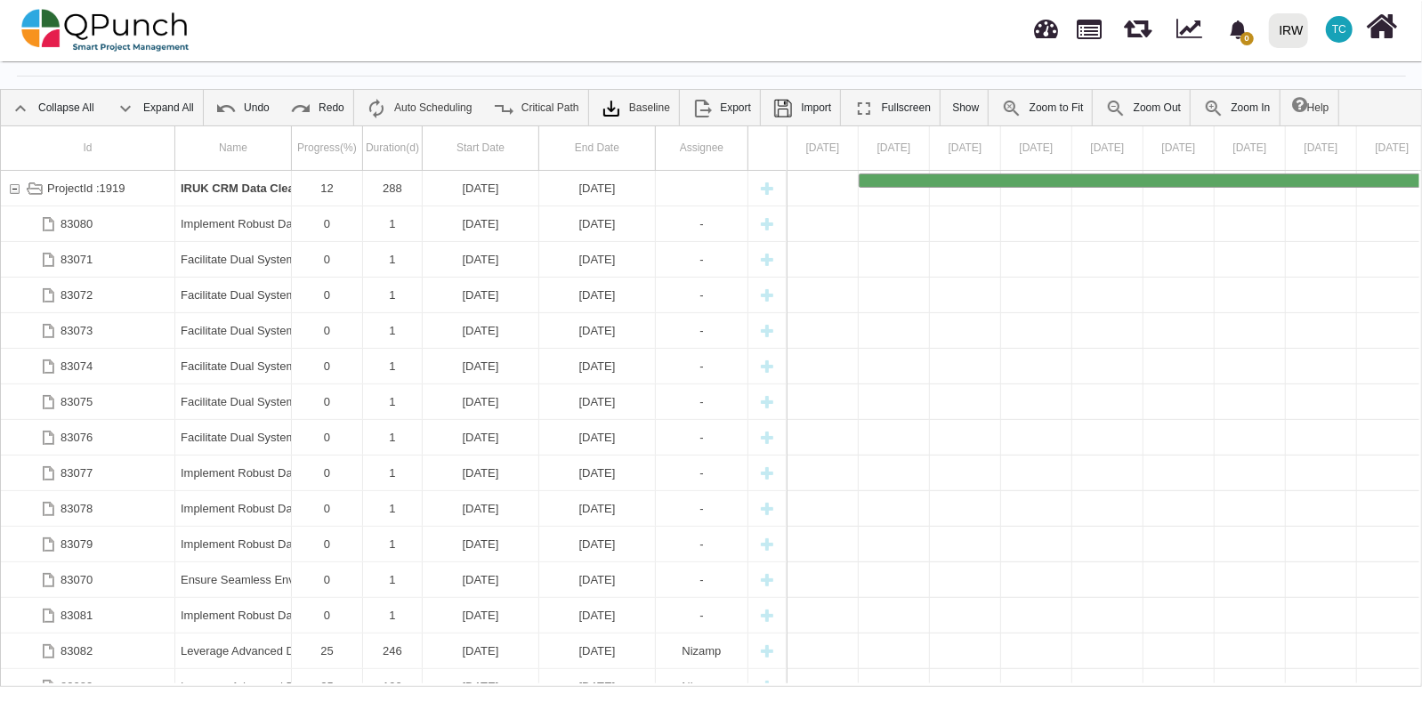
scroll to position [57, 0]
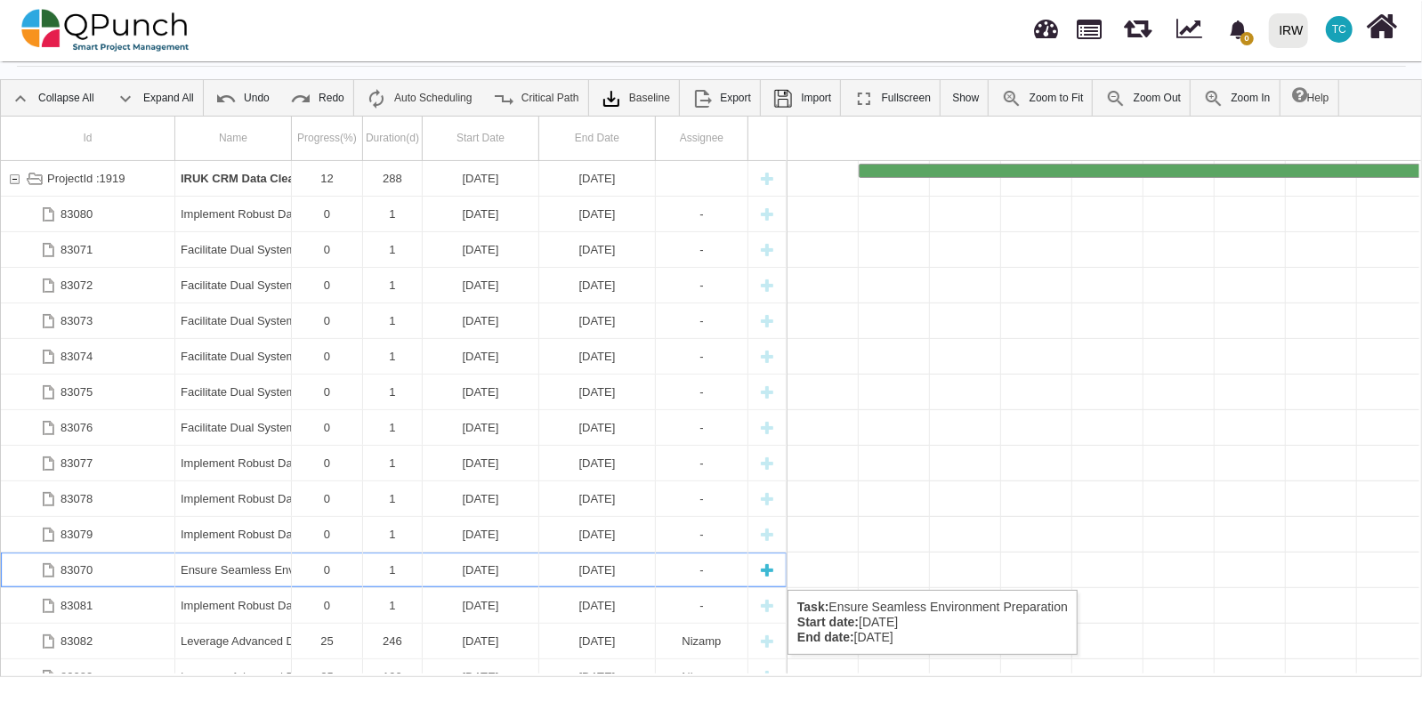
click at [710, 572] on div "-" at bounding box center [701, 569] width 81 height 35
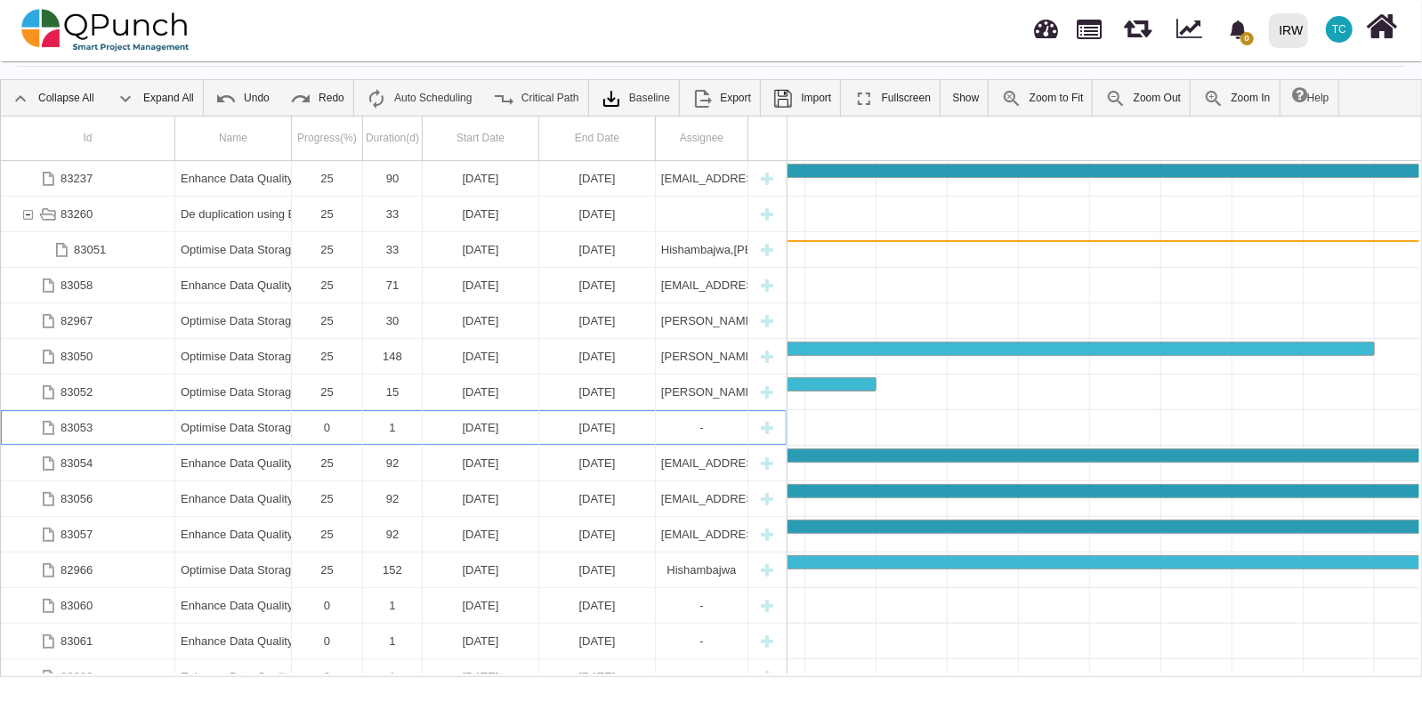
scroll to position [0, 9020]
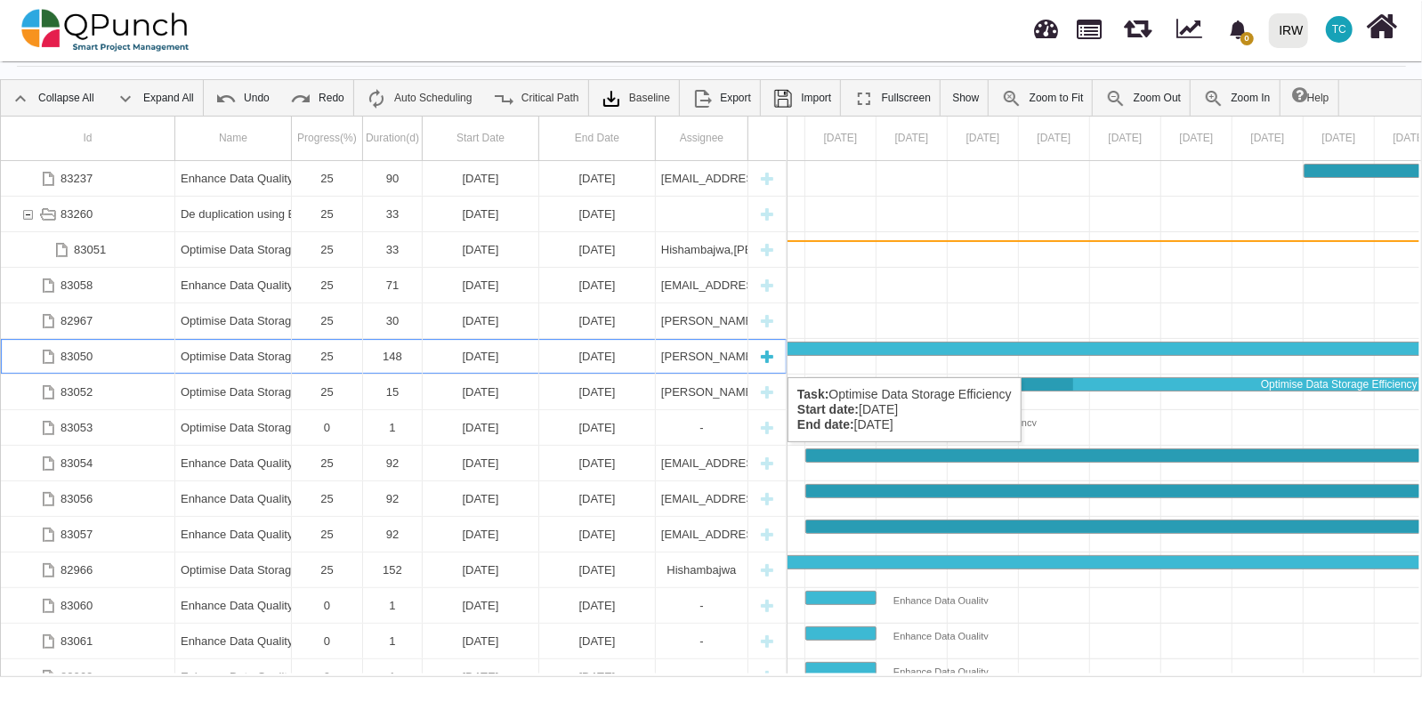
click at [80, 359] on div "83050" at bounding box center [76, 356] width 32 height 35
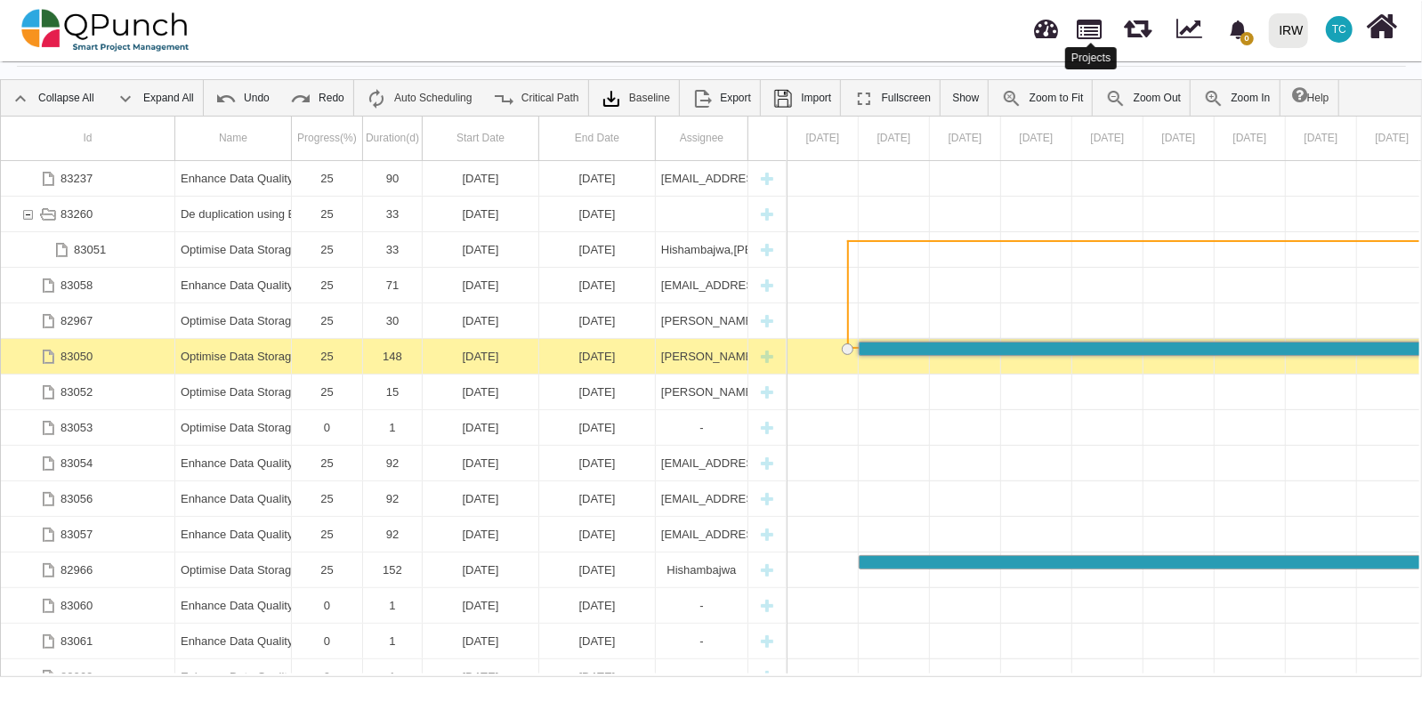
click at [1097, 24] on link at bounding box center [1089, 27] width 25 height 30
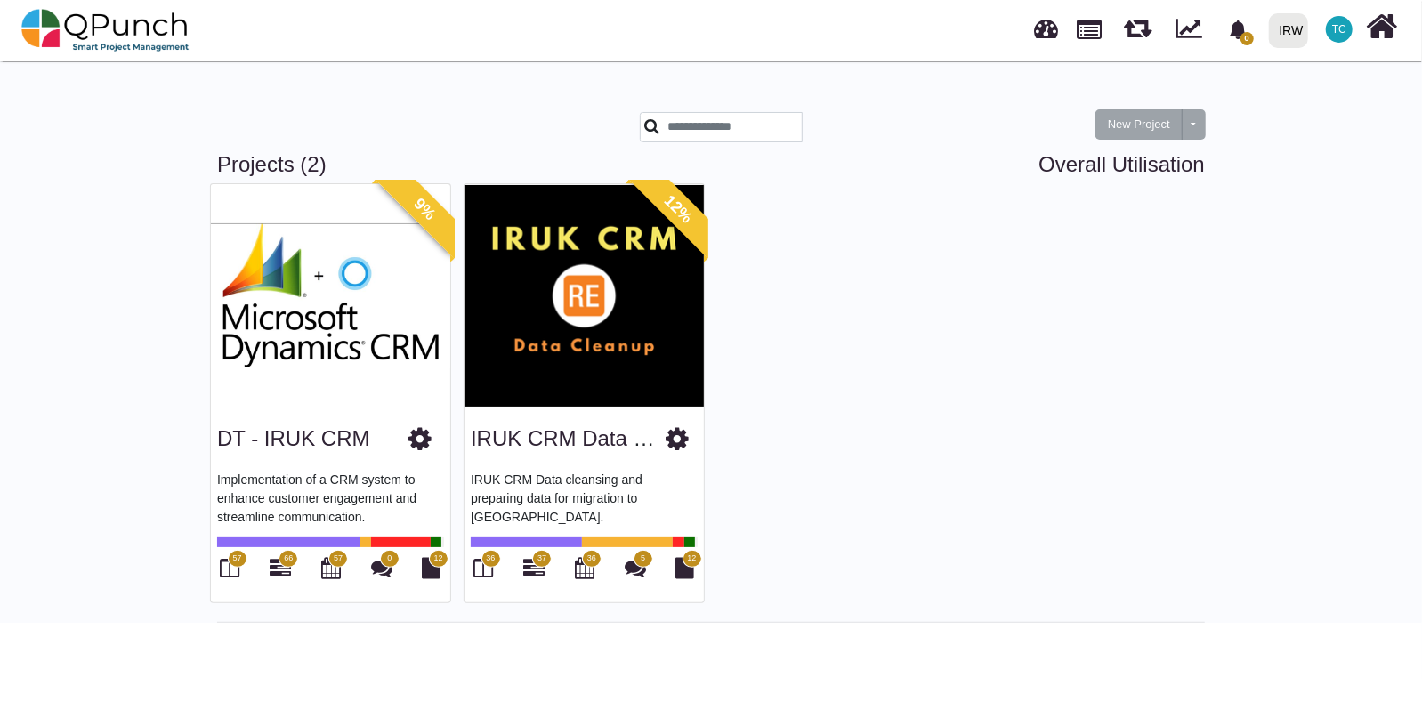
click at [644, 359] on img at bounding box center [583, 295] width 239 height 222
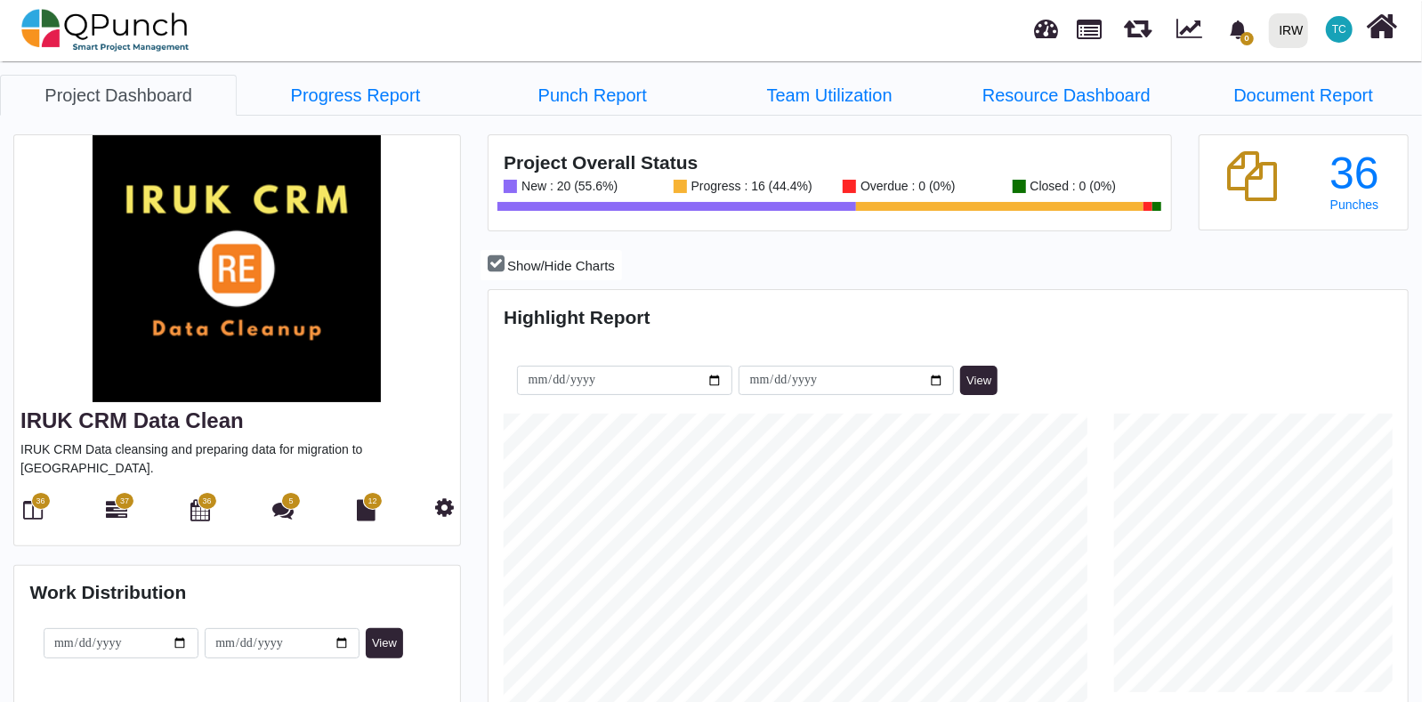
click at [124, 496] on span "37" at bounding box center [124, 502] width 9 height 12
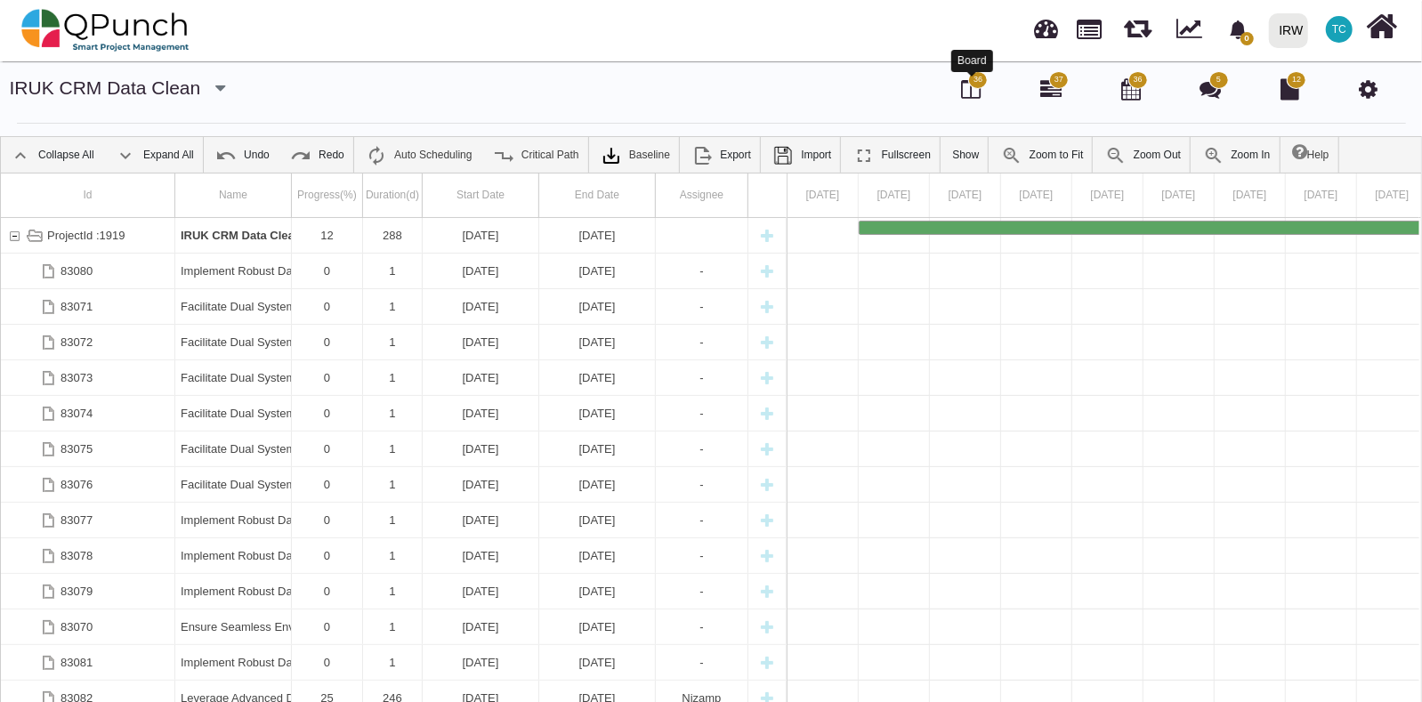
click at [970, 87] on icon at bounding box center [971, 88] width 20 height 21
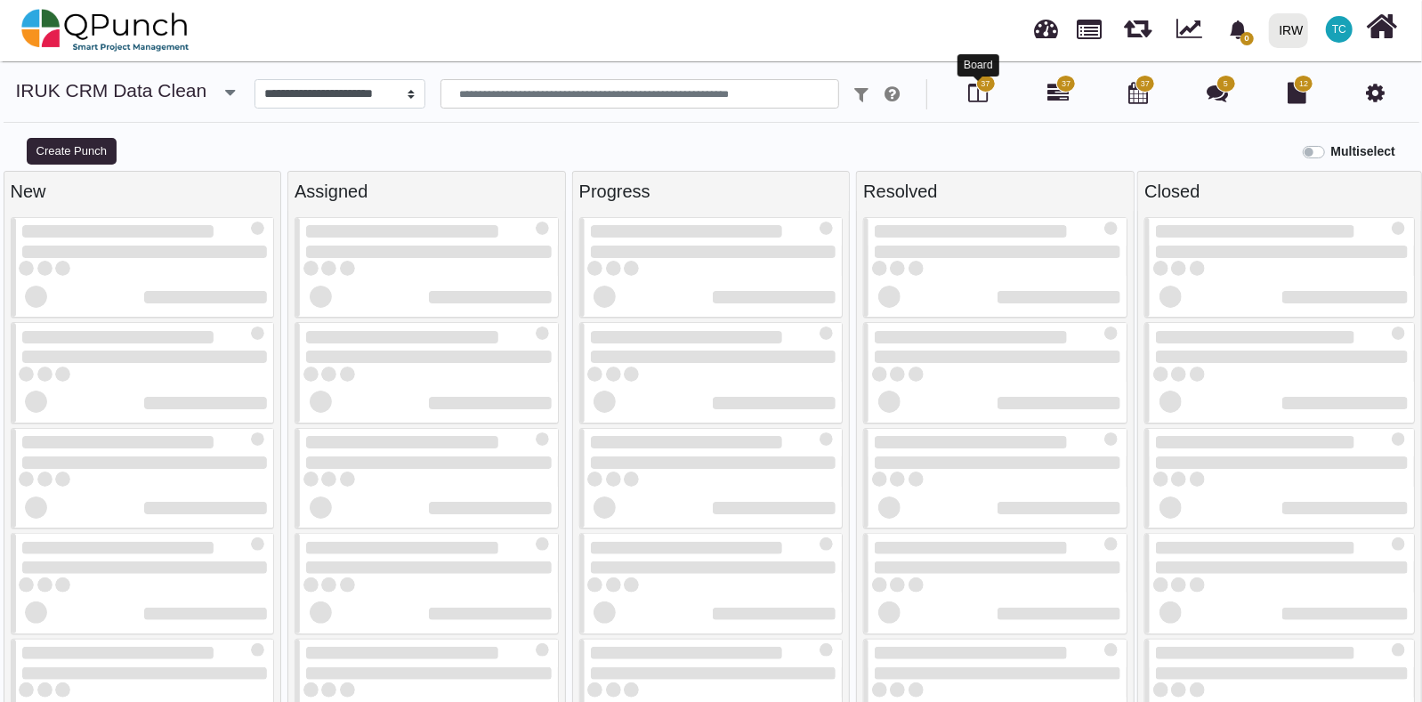
select select
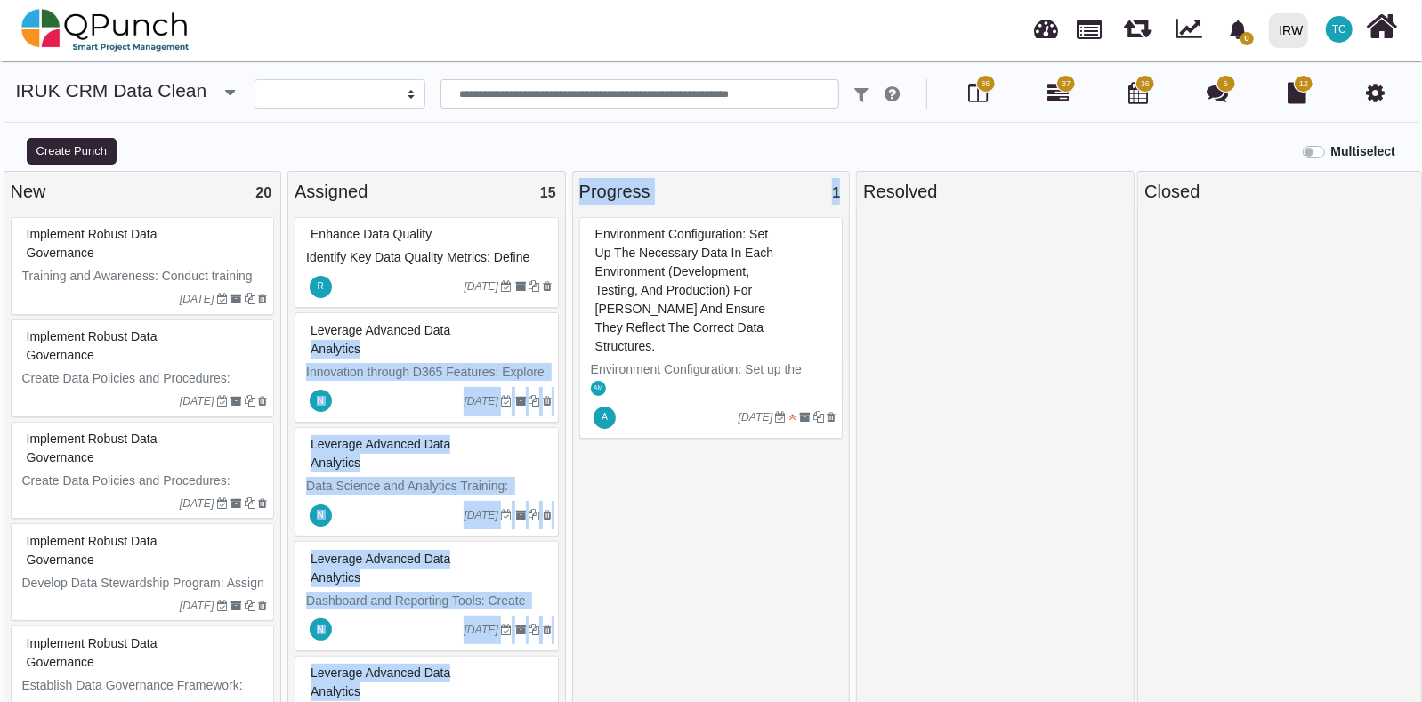
drag, startPoint x: 566, startPoint y: 318, endPoint x: 582, endPoint y: 380, distance: 64.3
click at [582, 380] on div "New 20 Implement Robust Data Governance Training and Awareness: Conduct trainin…" at bounding box center [711, 446] width 1422 height 550
click at [568, 338] on div "Assigned 15 Enhance Data Quality Identify Key Data Quality Metrics: Define key …" at bounding box center [427, 446] width 285 height 550
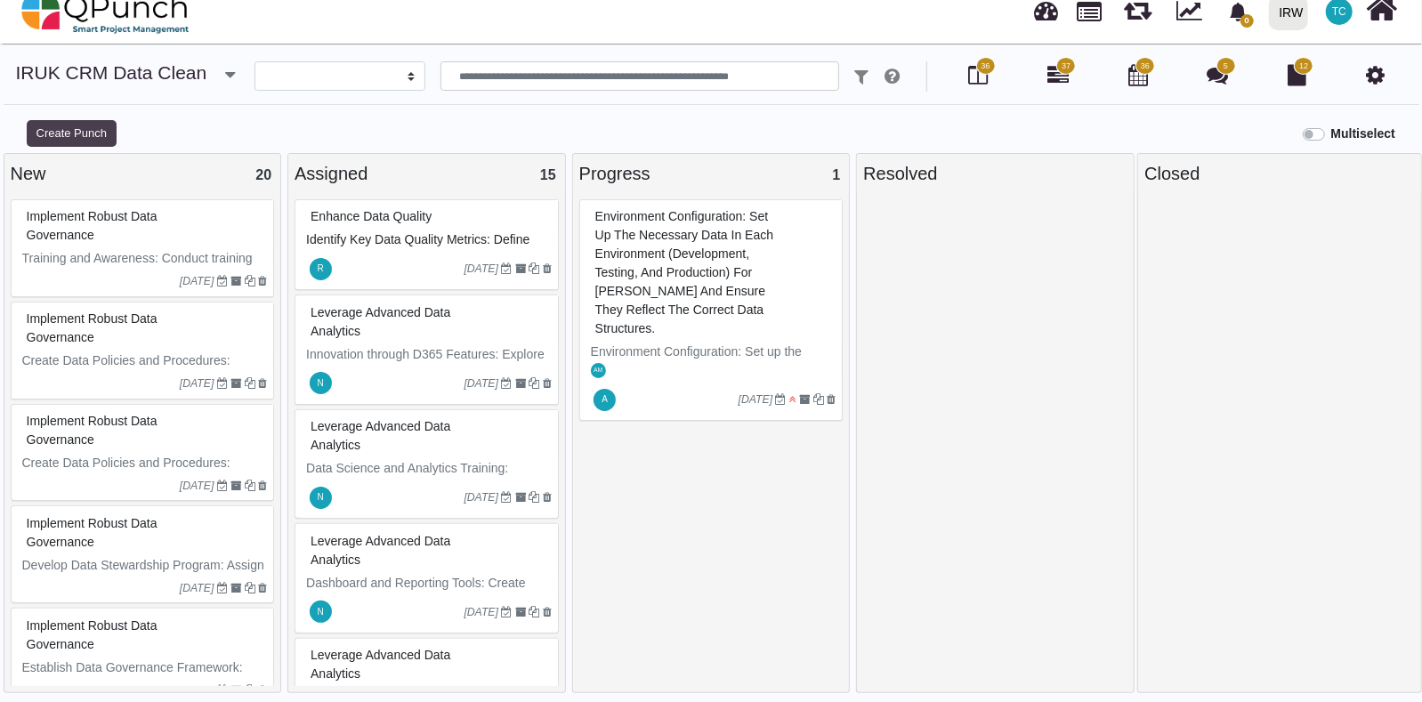
click at [66, 140] on button "Create Punch" at bounding box center [72, 133] width 90 height 27
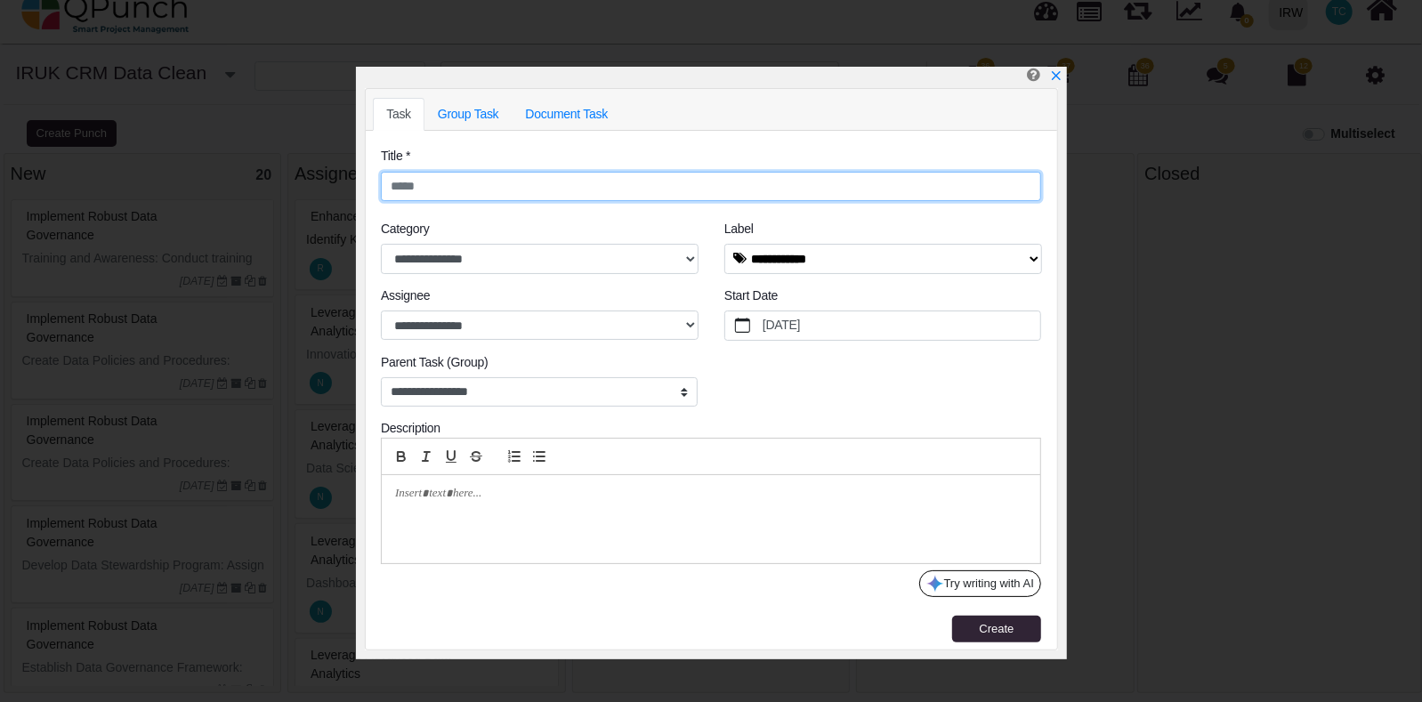
click at [489, 187] on input "text" at bounding box center [711, 187] width 660 height 30
type input "**********"
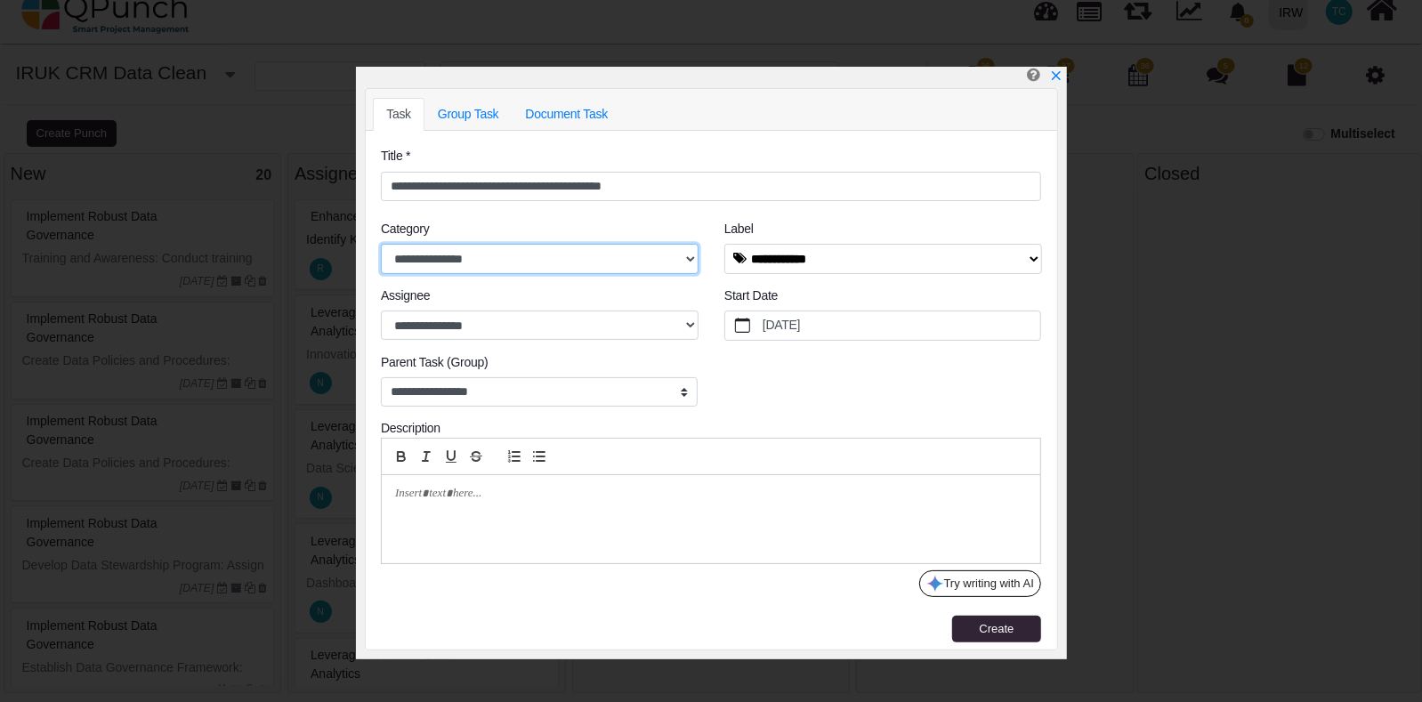
click at [616, 245] on select "**********" at bounding box center [540, 258] width 318 height 29
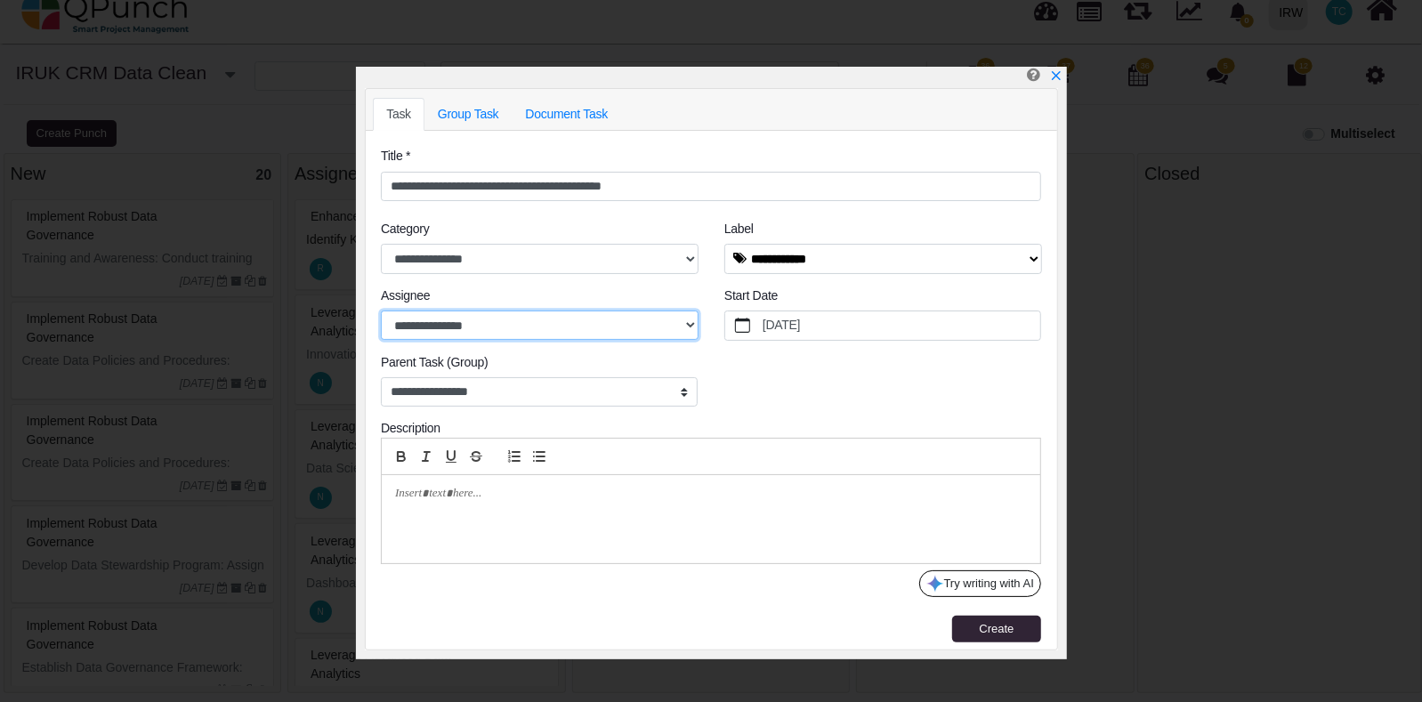
click at [612, 322] on select "**********" at bounding box center [540, 324] width 318 height 29
select select "****"
click at [381, 310] on select "**********" at bounding box center [540, 324] width 318 height 29
click at [505, 511] on div at bounding box center [711, 519] width 658 height 88
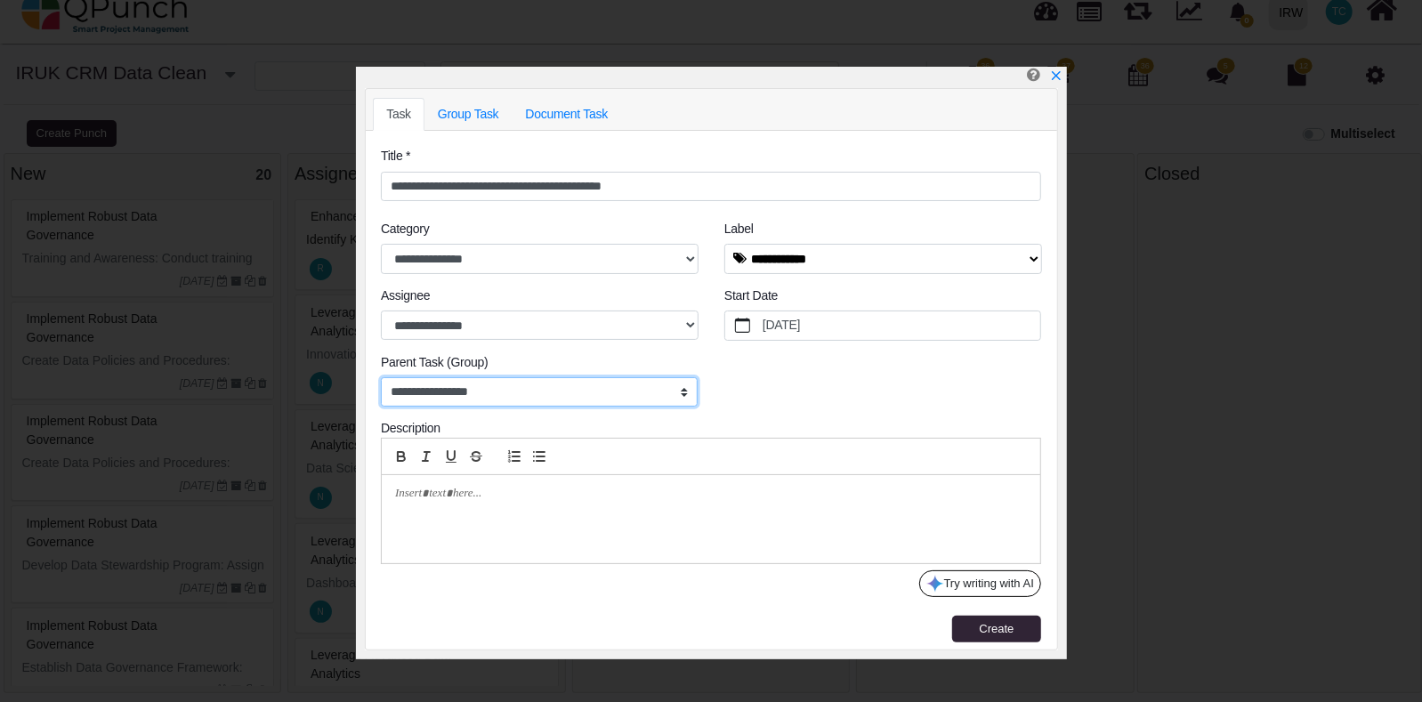
click at [642, 398] on select "**********" at bounding box center [539, 392] width 317 height 30
select select "*****"
click at [381, 377] on select "**********" at bounding box center [539, 392] width 317 height 30
click at [536, 512] on div at bounding box center [711, 519] width 658 height 88
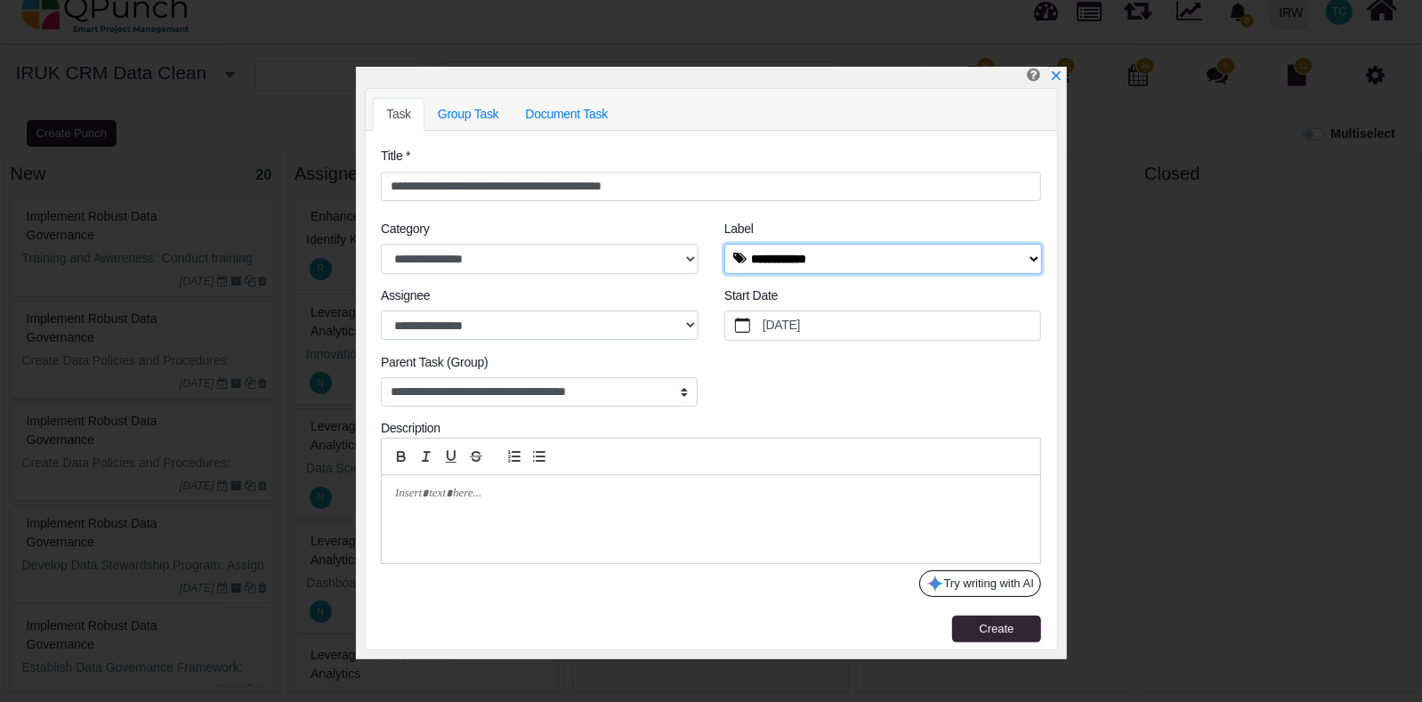
click at [892, 262] on select "**********" at bounding box center [883, 258] width 318 height 29
click at [1030, 259] on select "**********" at bounding box center [883, 258] width 318 height 29
click at [816, 314] on label "[DATE]" at bounding box center [900, 325] width 281 height 28
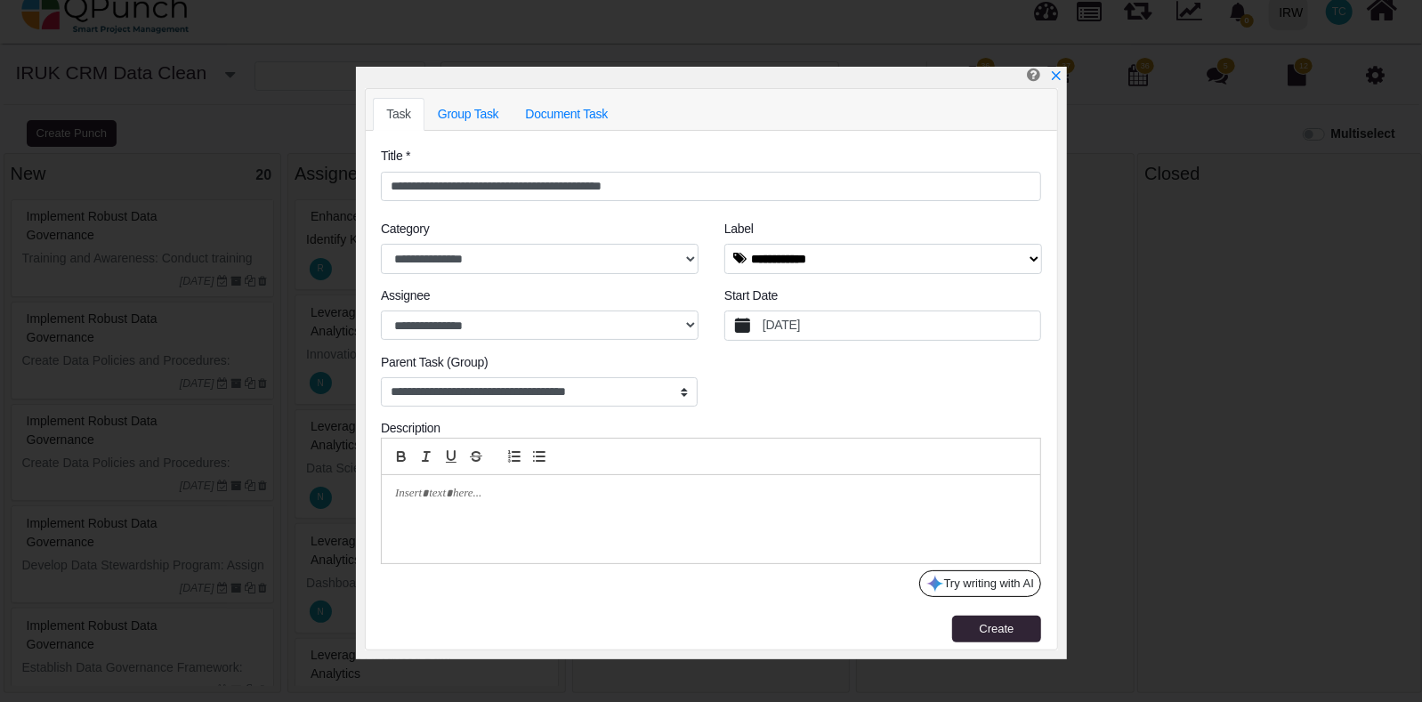
click at [760, 314] on button "[DATE]" at bounding box center [742, 325] width 35 height 28
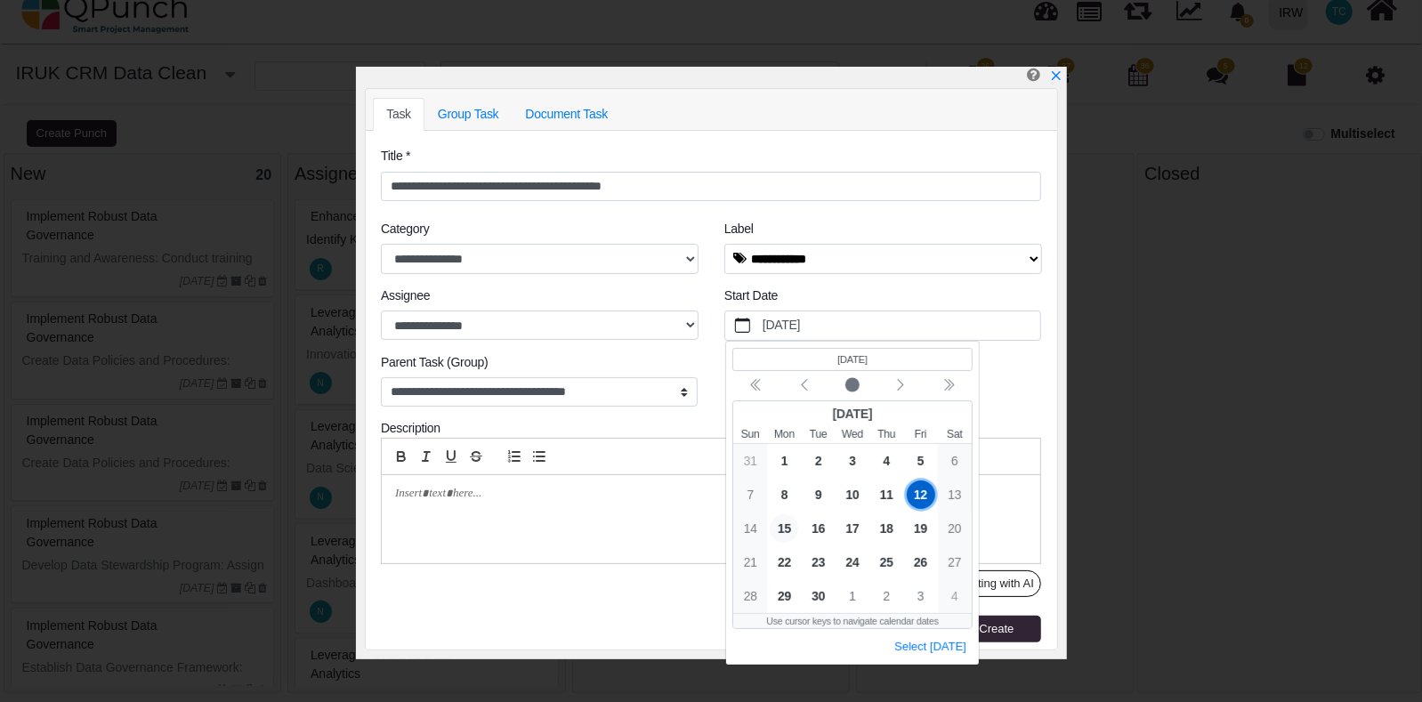
click at [786, 532] on span "15" at bounding box center [783, 527] width 28 height 28
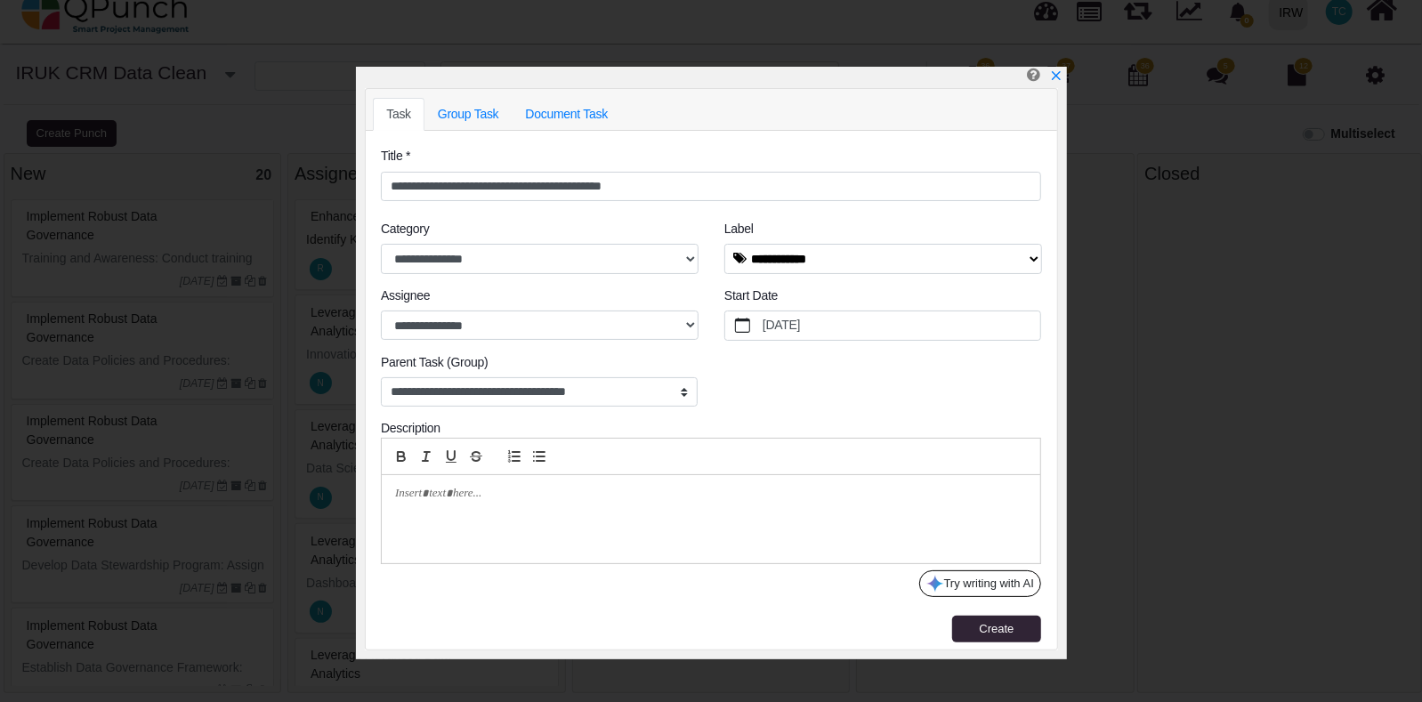
click at [400, 487] on p at bounding box center [706, 494] width 622 height 16
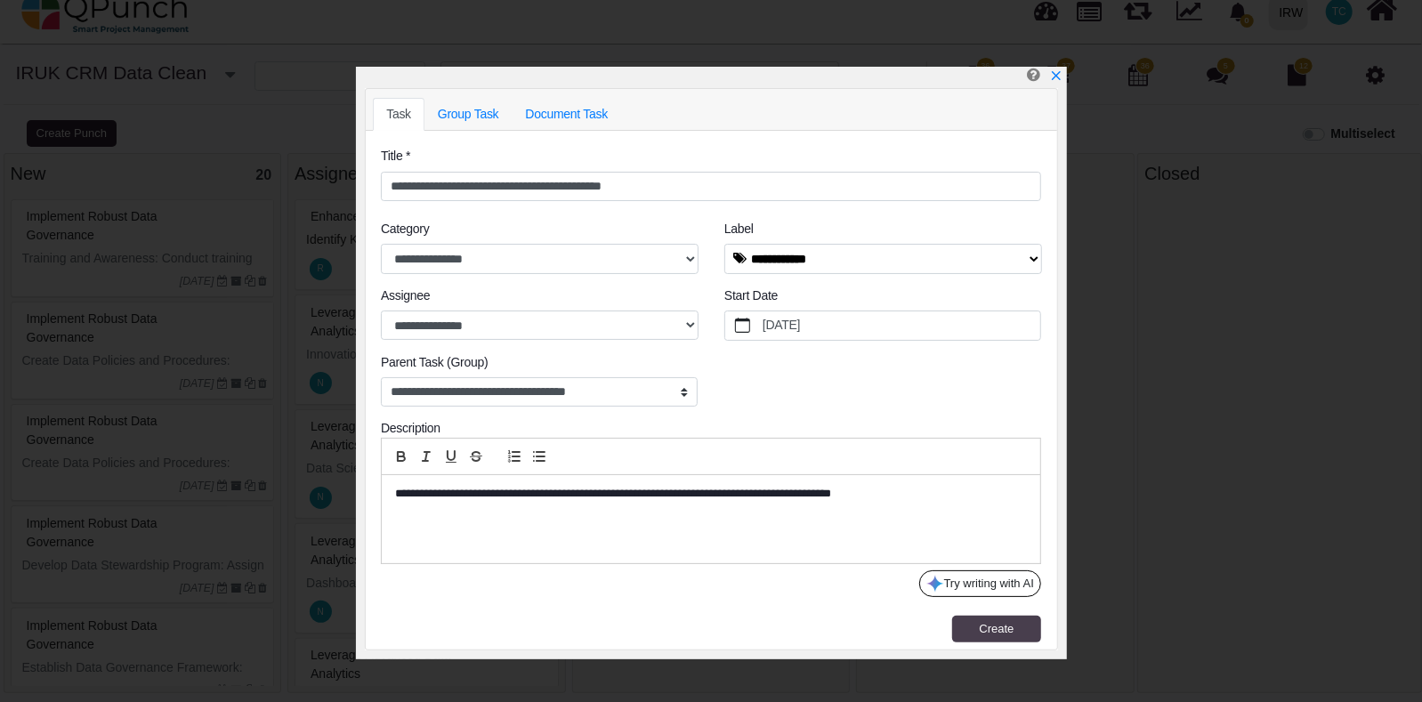
click at [982, 638] on button "Create" at bounding box center [996, 629] width 89 height 27
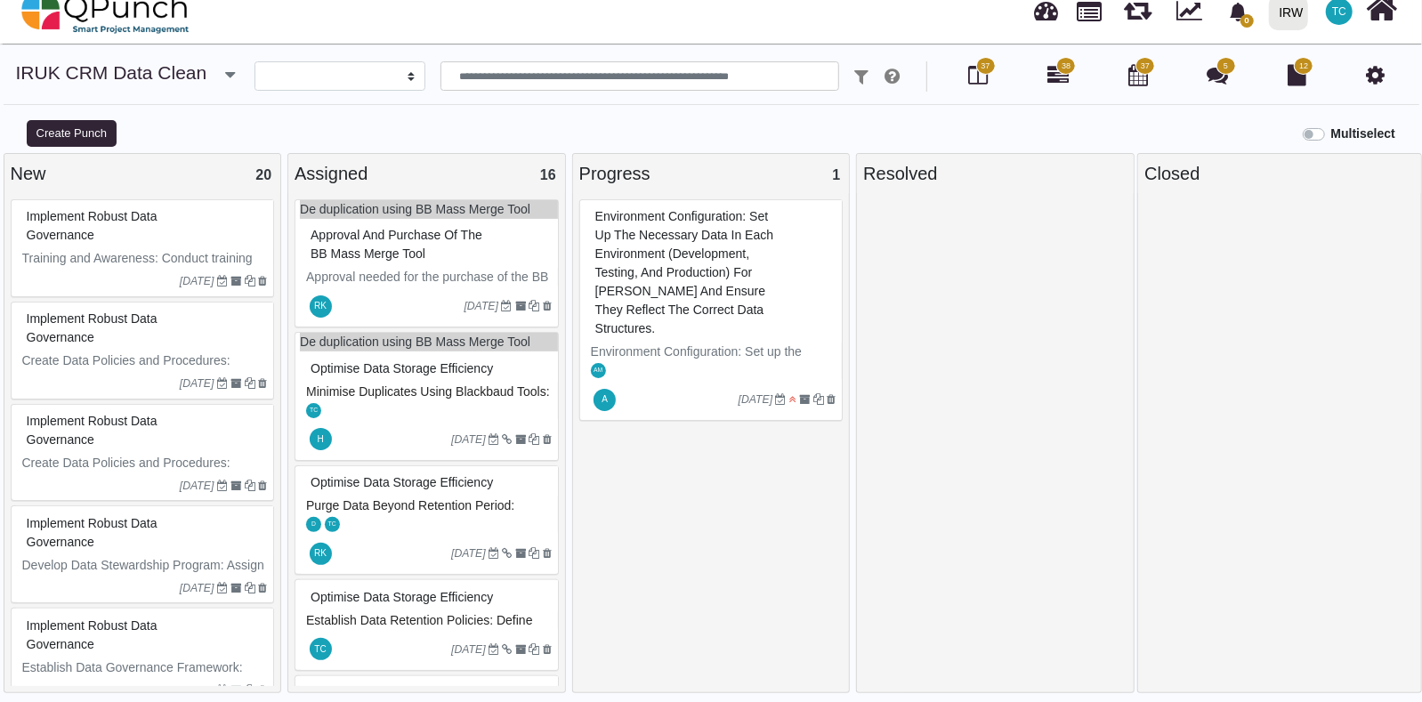
click at [460, 254] on div "Approval and Purchase of the BB Mass Merge Tool" at bounding box center [429, 245] width 246 height 46
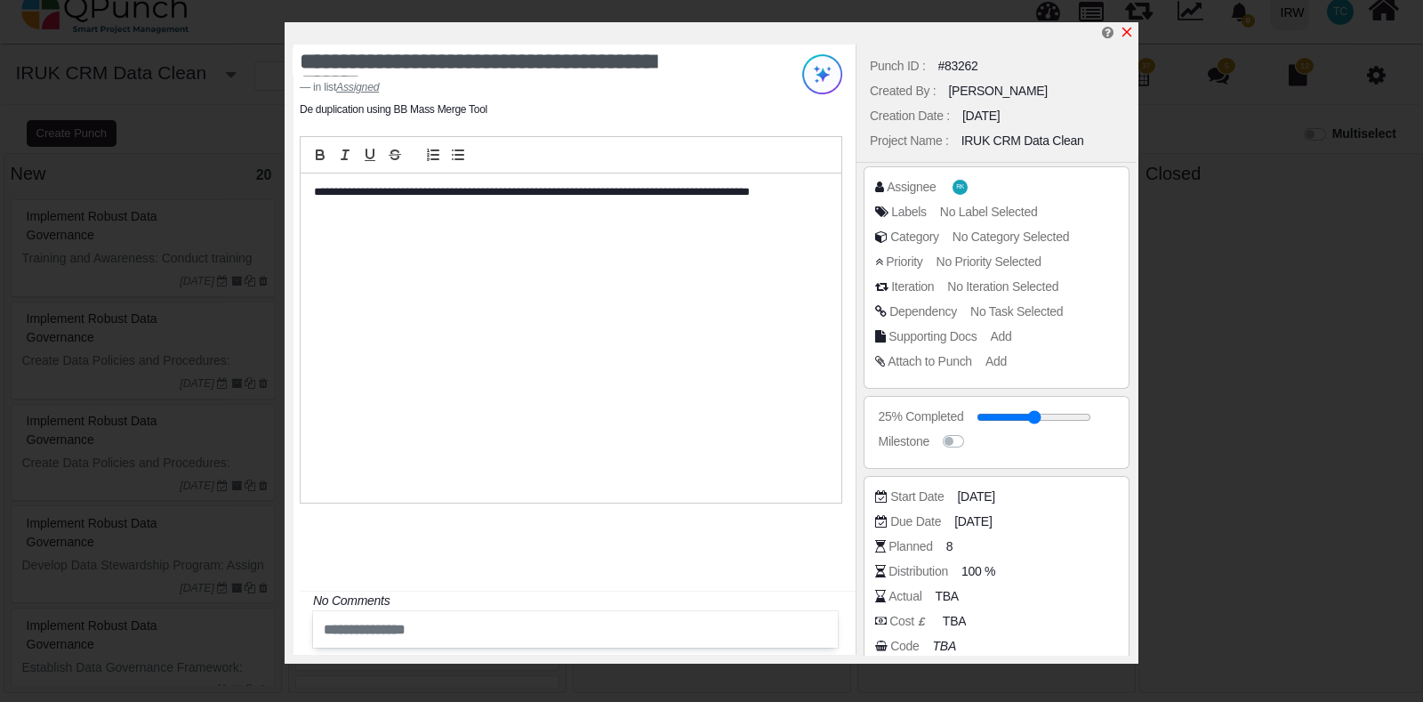
click at [1131, 28] on icon "x" at bounding box center [1127, 32] width 14 height 14
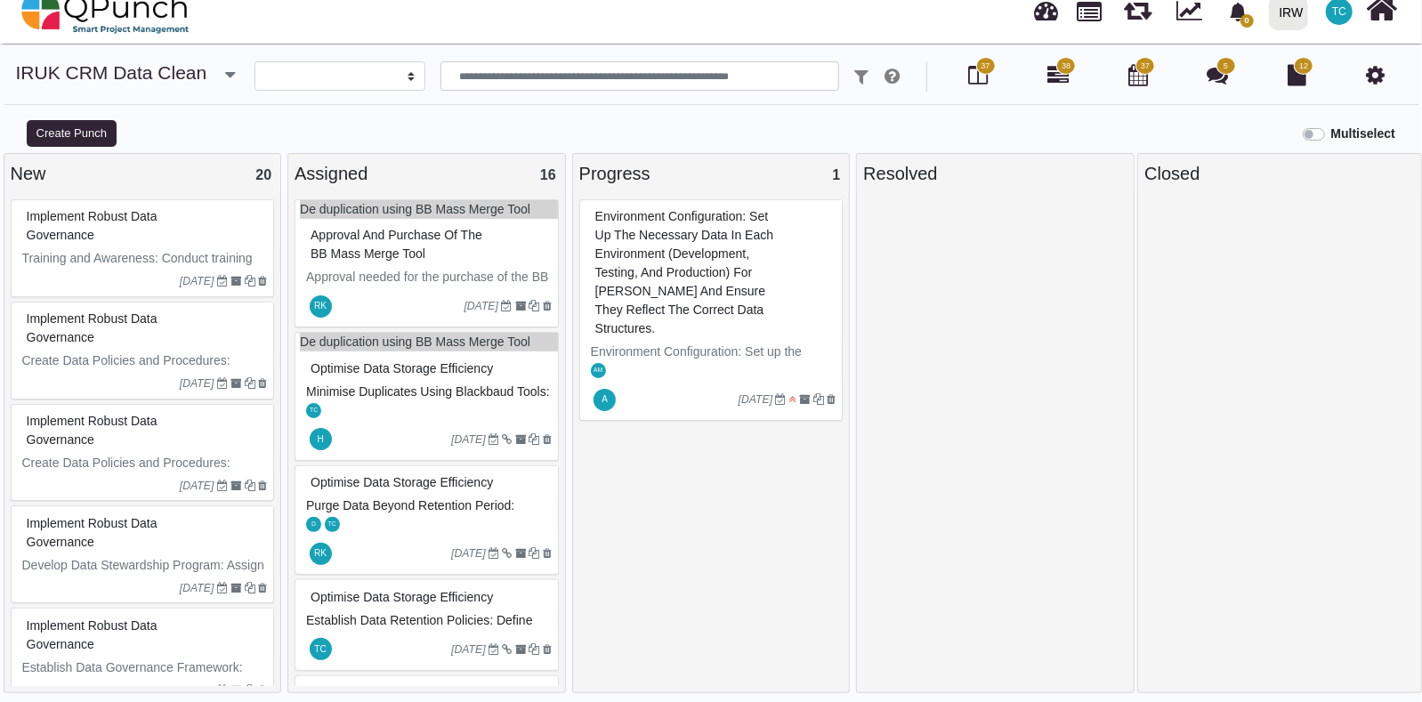
click at [363, 383] on div "Optimise Data Storage Efficiency" at bounding box center [429, 369] width 246 height 28
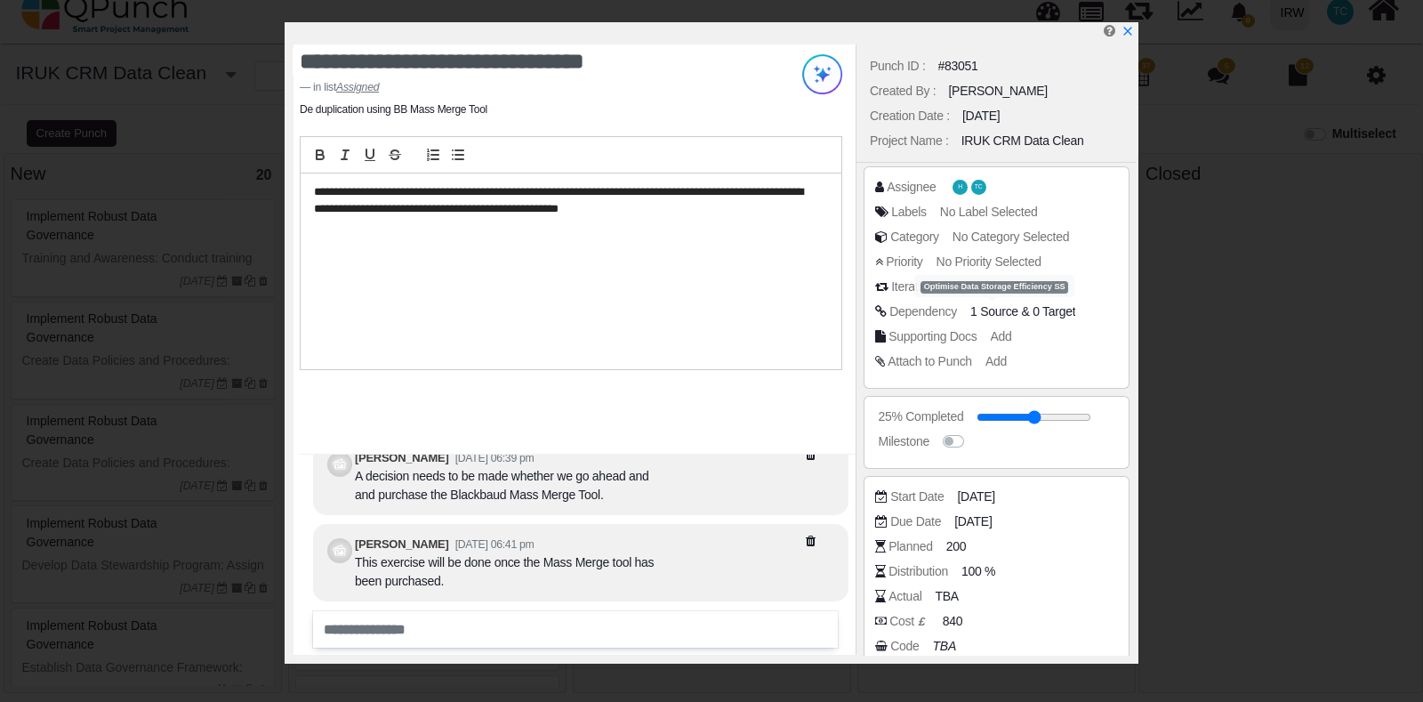
click at [995, 313] on span "1 Source" at bounding box center [995, 311] width 48 height 14
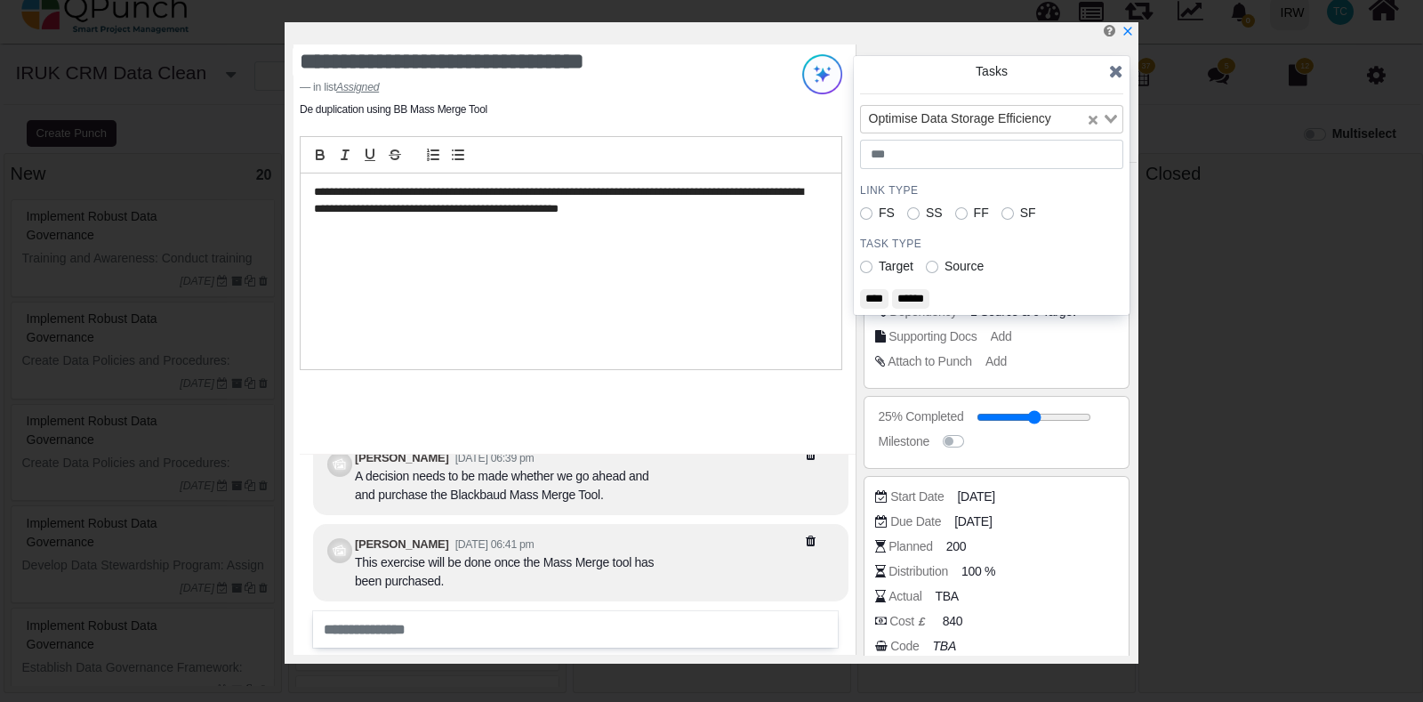
click at [1116, 75] on icon at bounding box center [1116, 71] width 14 height 18
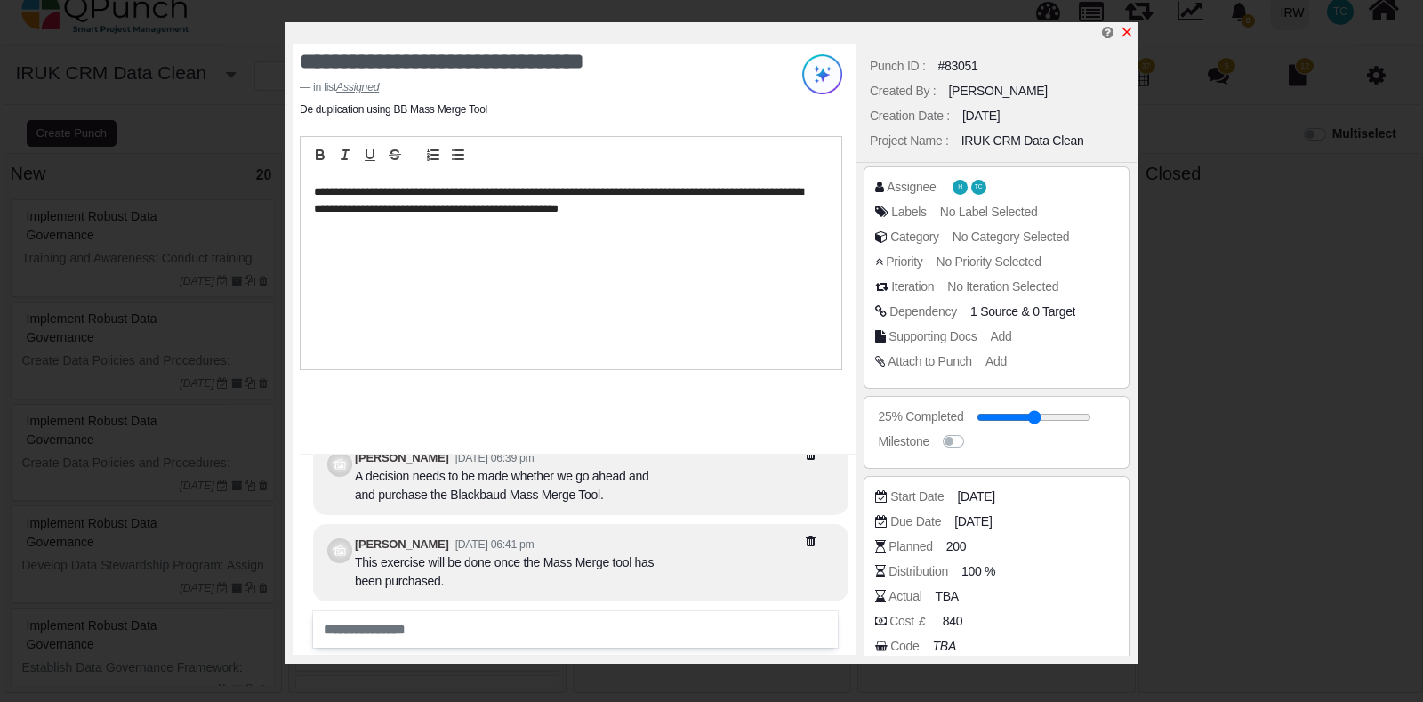
click at [1126, 31] on icon "x" at bounding box center [1127, 32] width 14 height 14
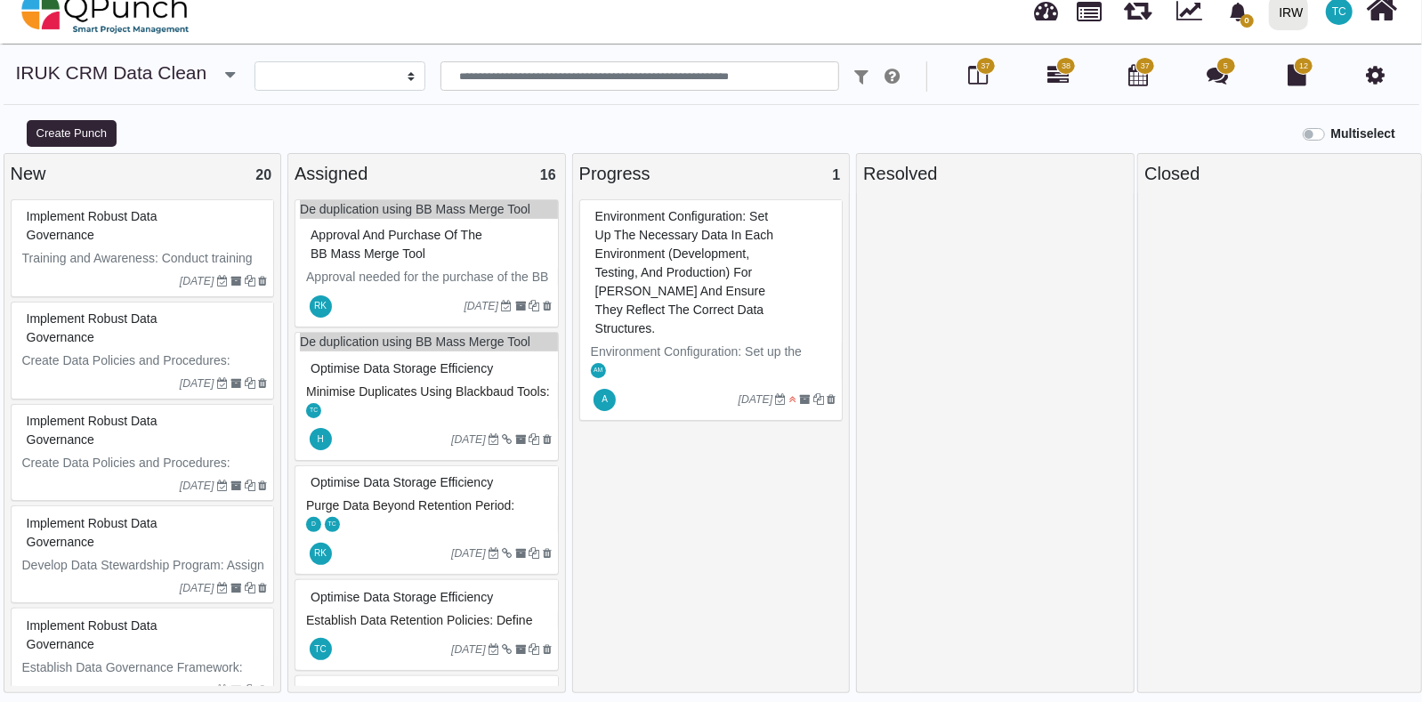
click at [423, 255] on span "Approval and Purchase of the BB Mass Merge Tool" at bounding box center [396, 244] width 172 height 33
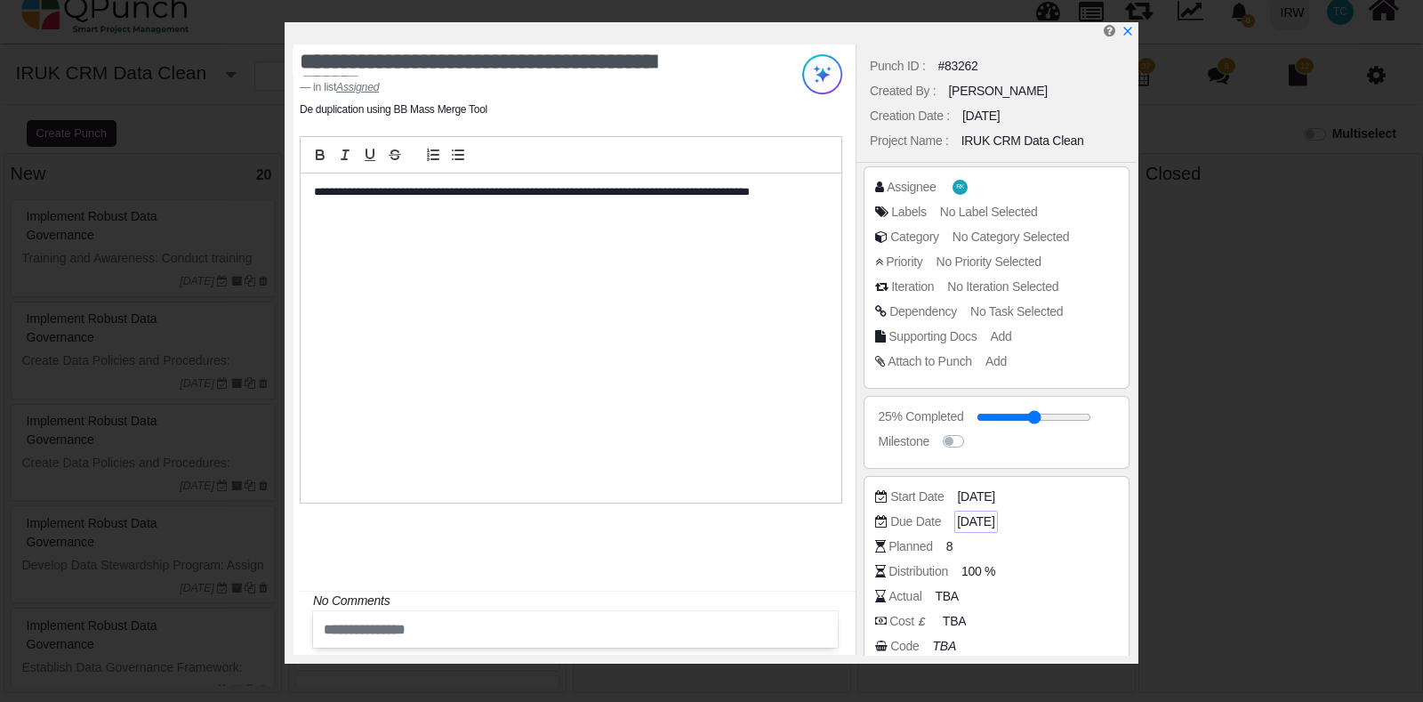
click at [985, 523] on span "15-09-2025" at bounding box center [975, 521] width 37 height 19
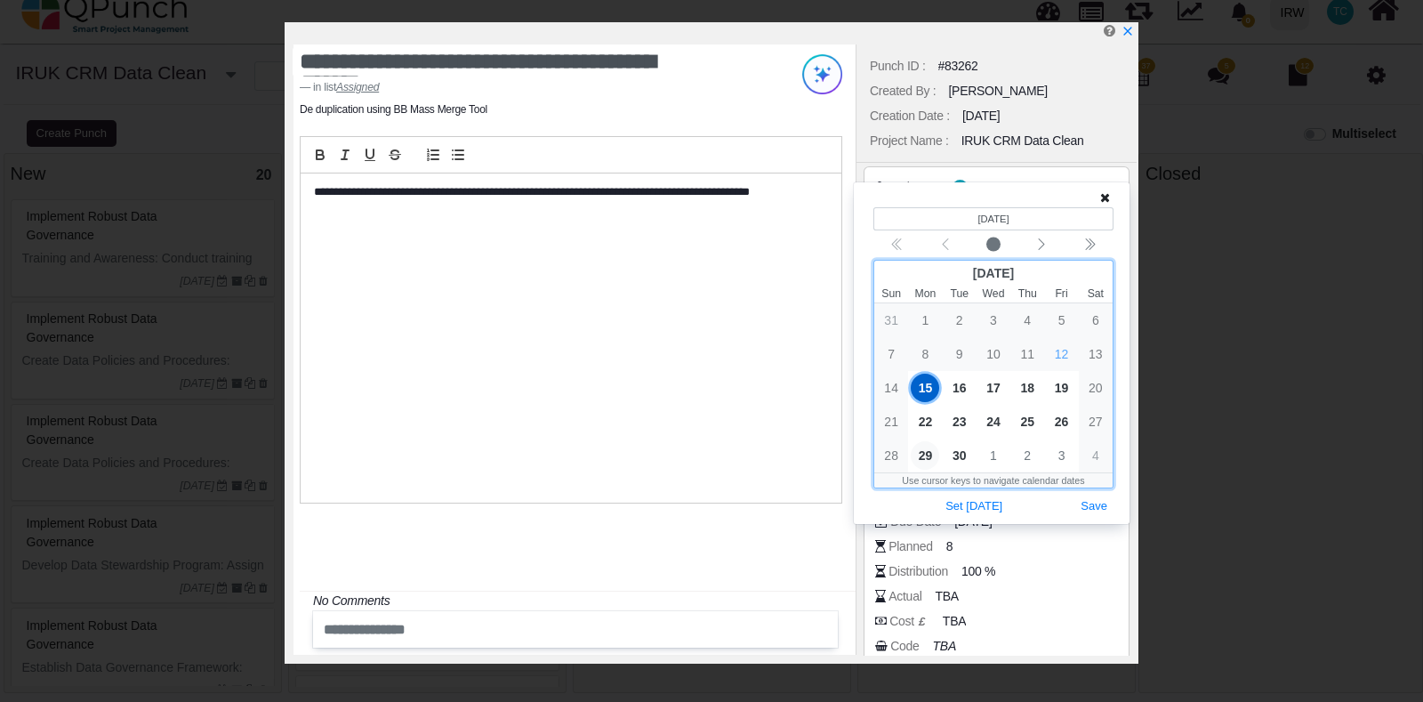
click at [931, 449] on span "29" at bounding box center [925, 455] width 28 height 28
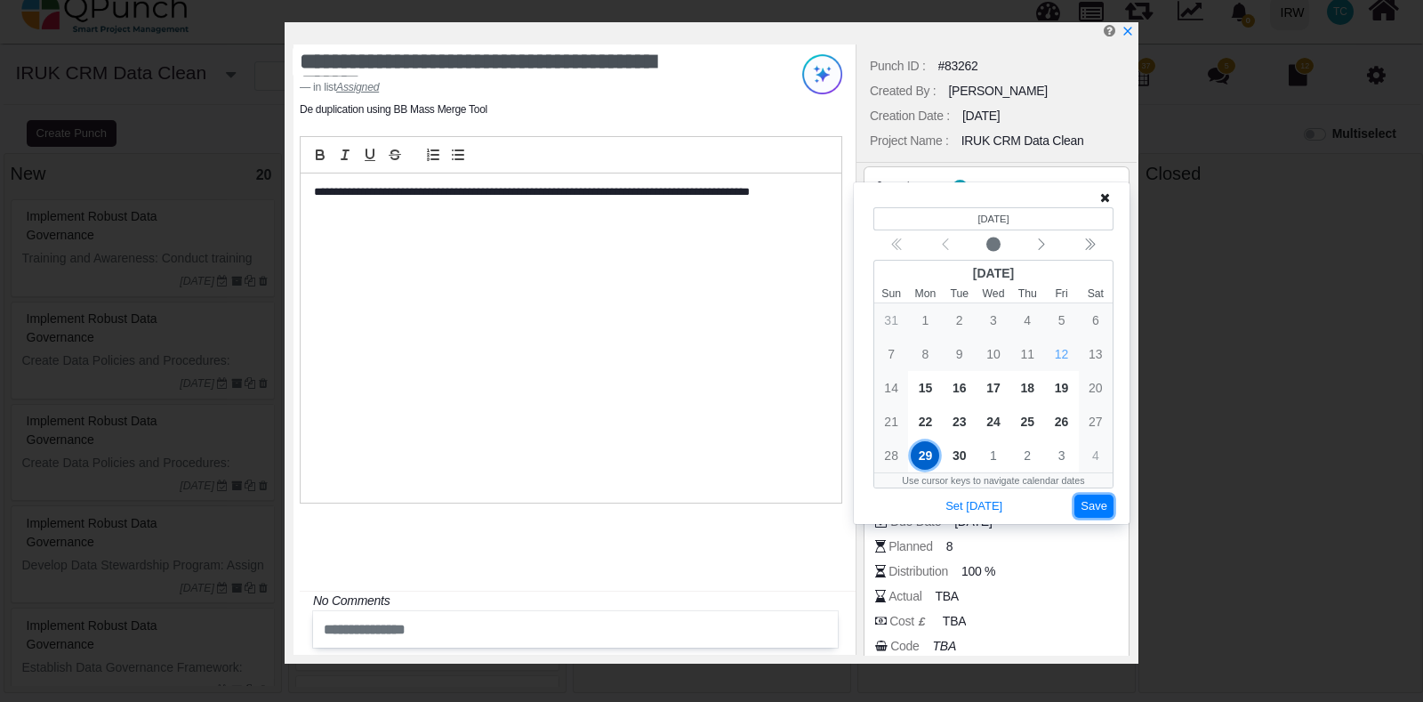
click at [1099, 508] on button "Save" at bounding box center [1094, 507] width 39 height 24
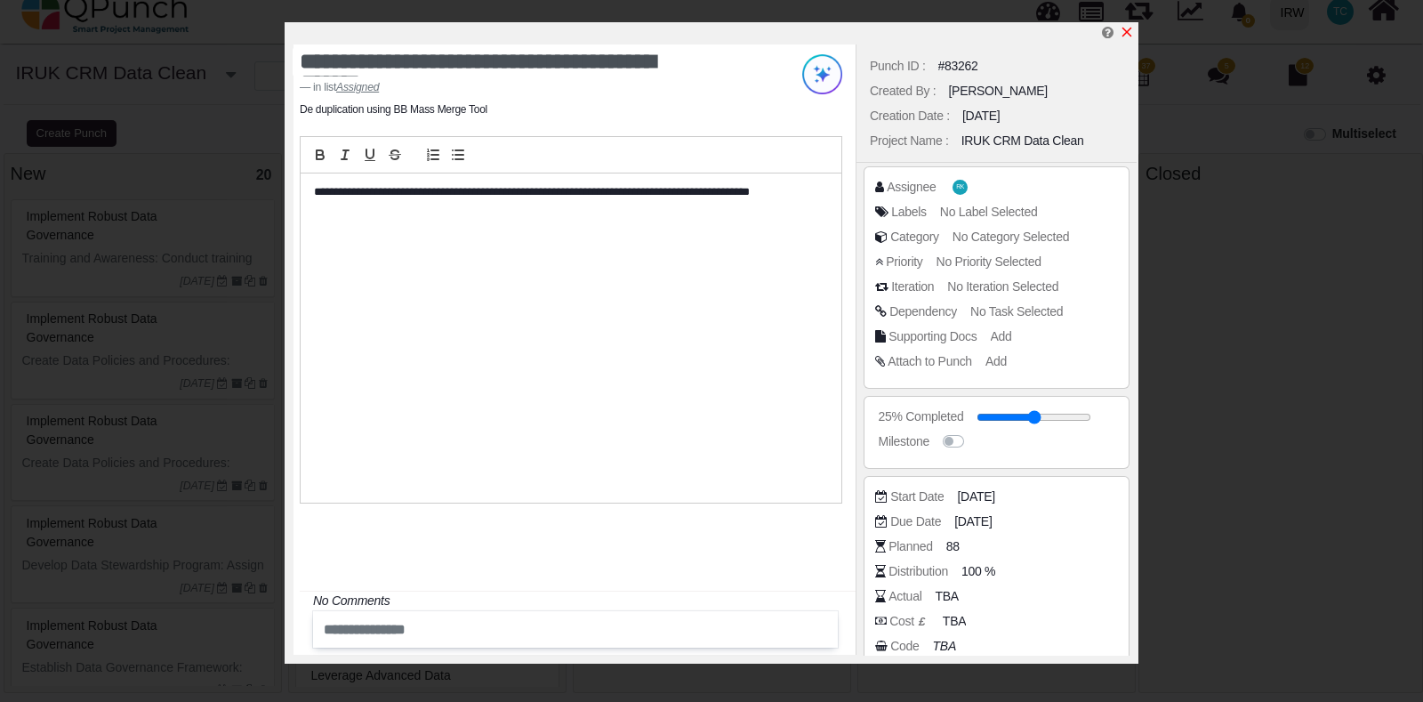
click at [1125, 28] on icon "x" at bounding box center [1127, 32] width 14 height 14
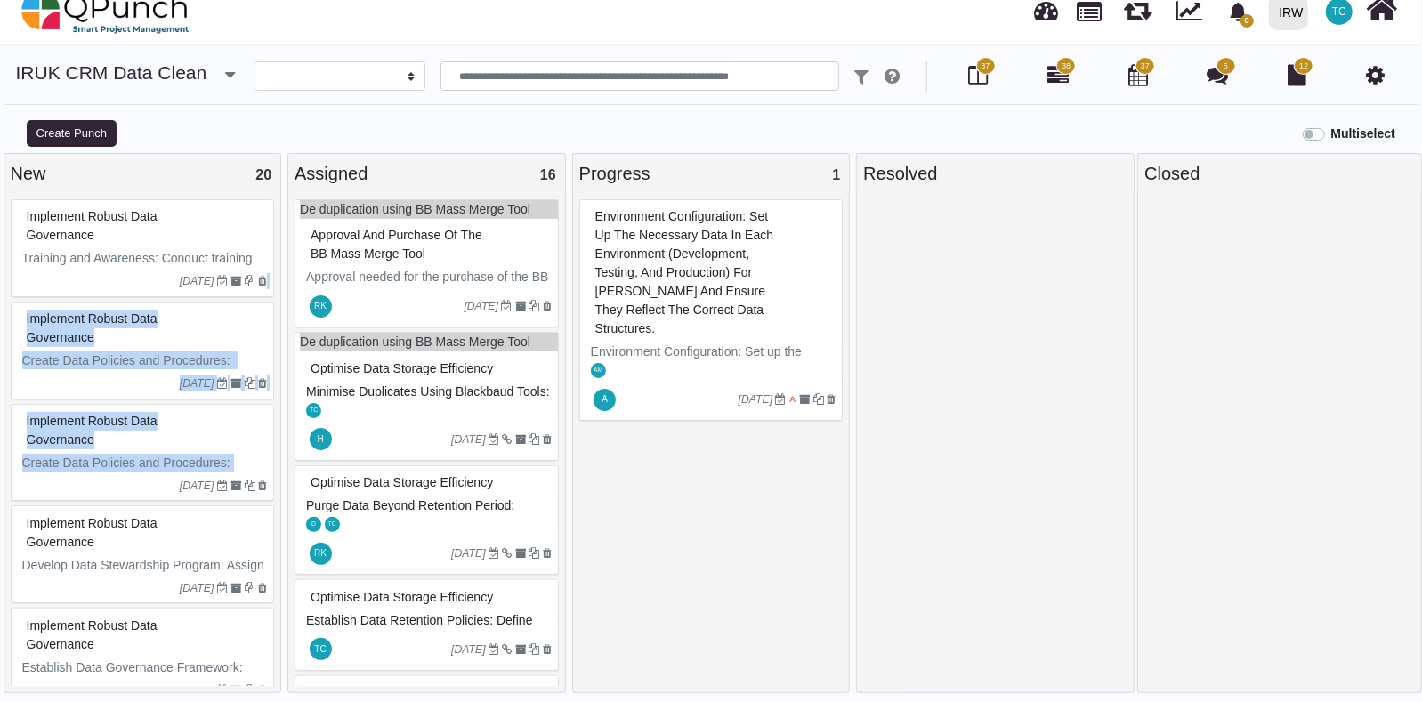
drag, startPoint x: 275, startPoint y: 292, endPoint x: 276, endPoint y: 456, distance: 164.6
click at [276, 456] on div "Implement Robust Data Governance Training and Awareness: Conduct training sessi…" at bounding box center [142, 439] width 277 height 493
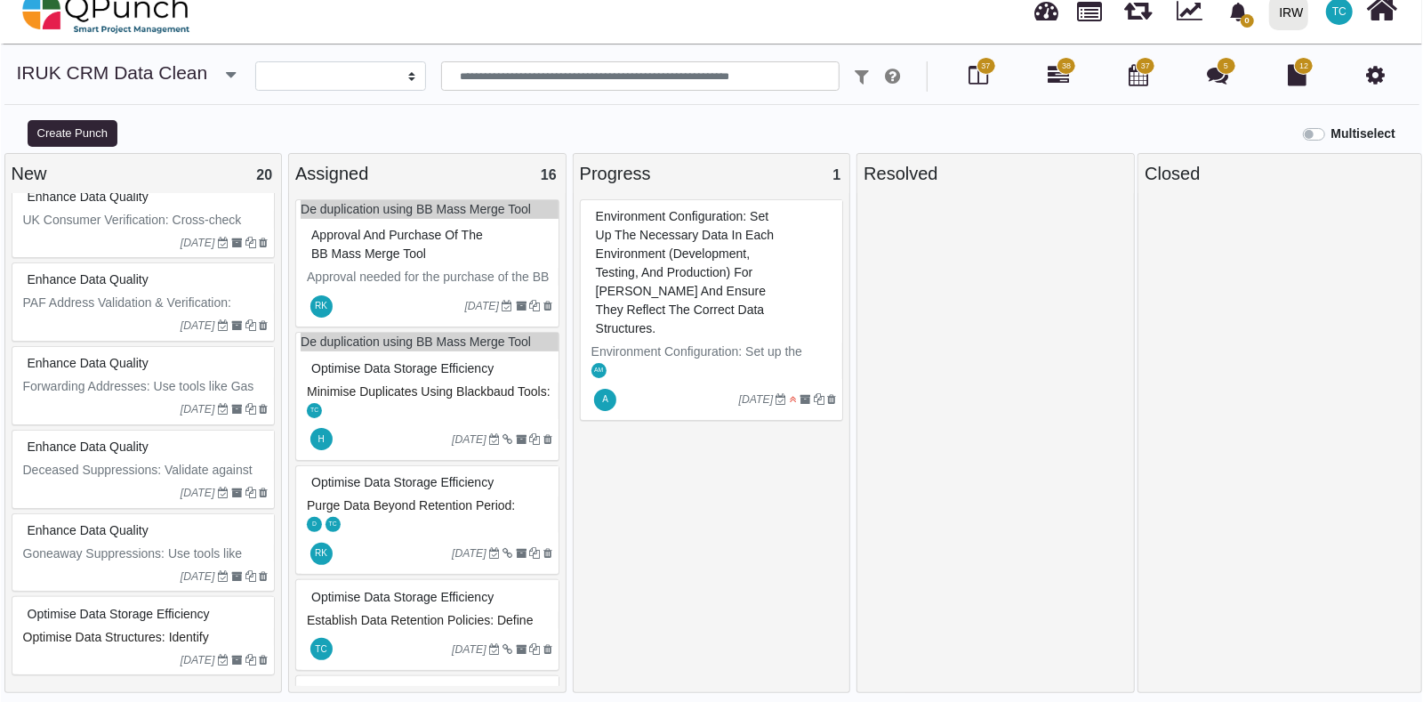
scroll to position [1351, 0]
click at [107, 604] on div "Optimise Data Storage Efficiency" at bounding box center [145, 614] width 246 height 28
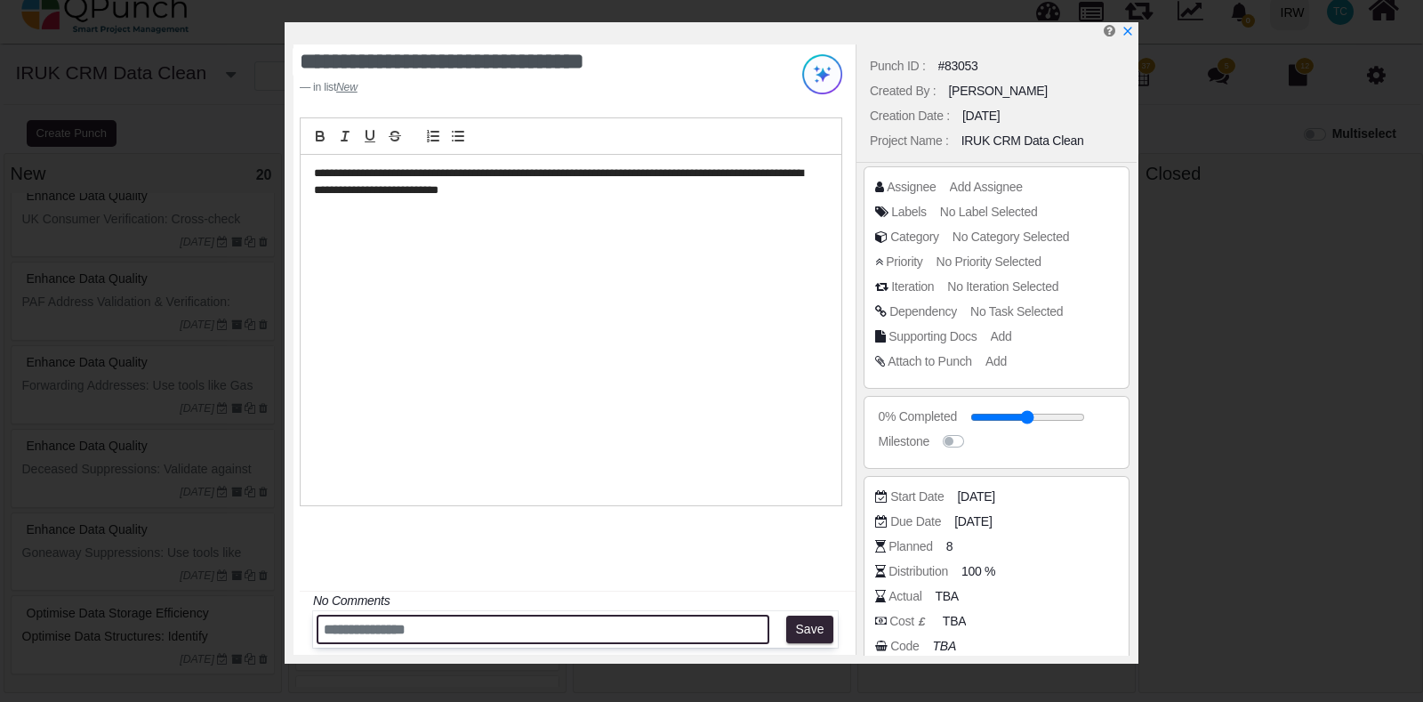
click at [560, 638] on input "text" at bounding box center [543, 629] width 453 height 29
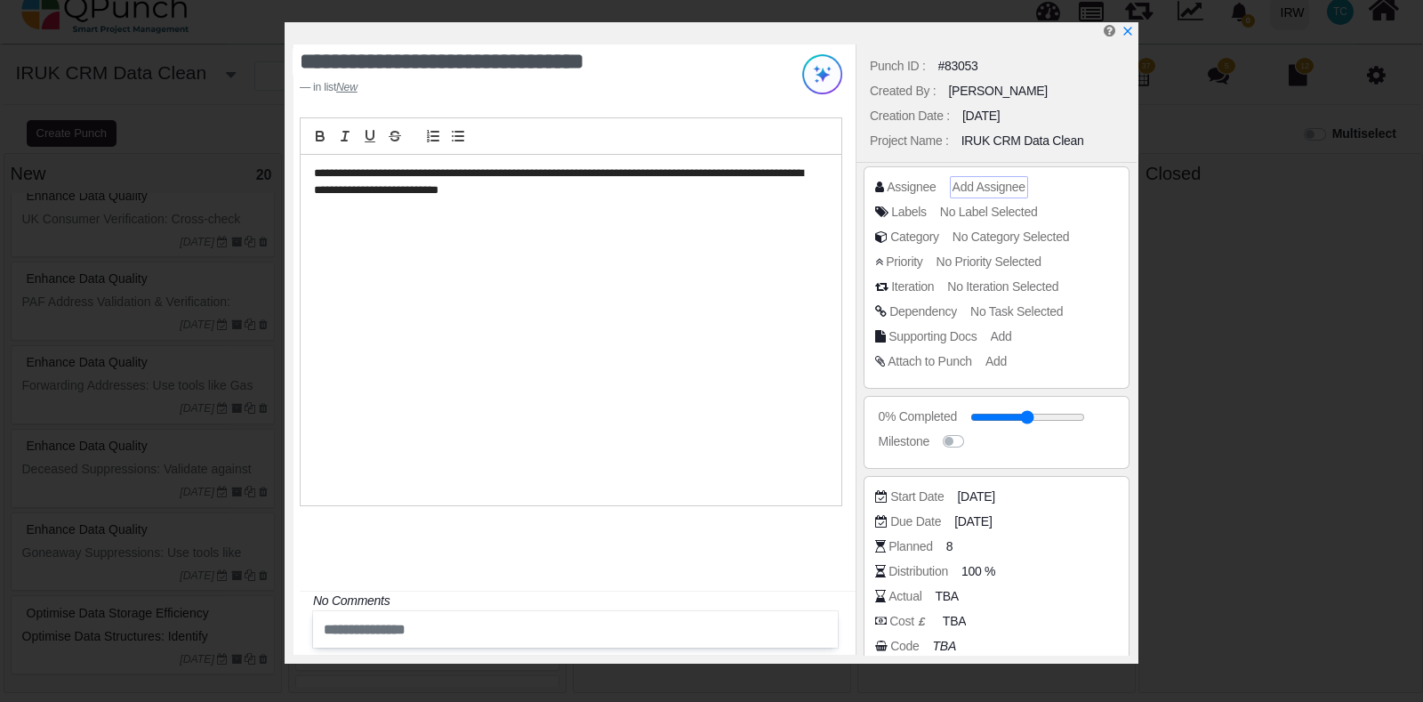
click at [959, 189] on span "Add Assignee" at bounding box center [989, 187] width 73 height 14
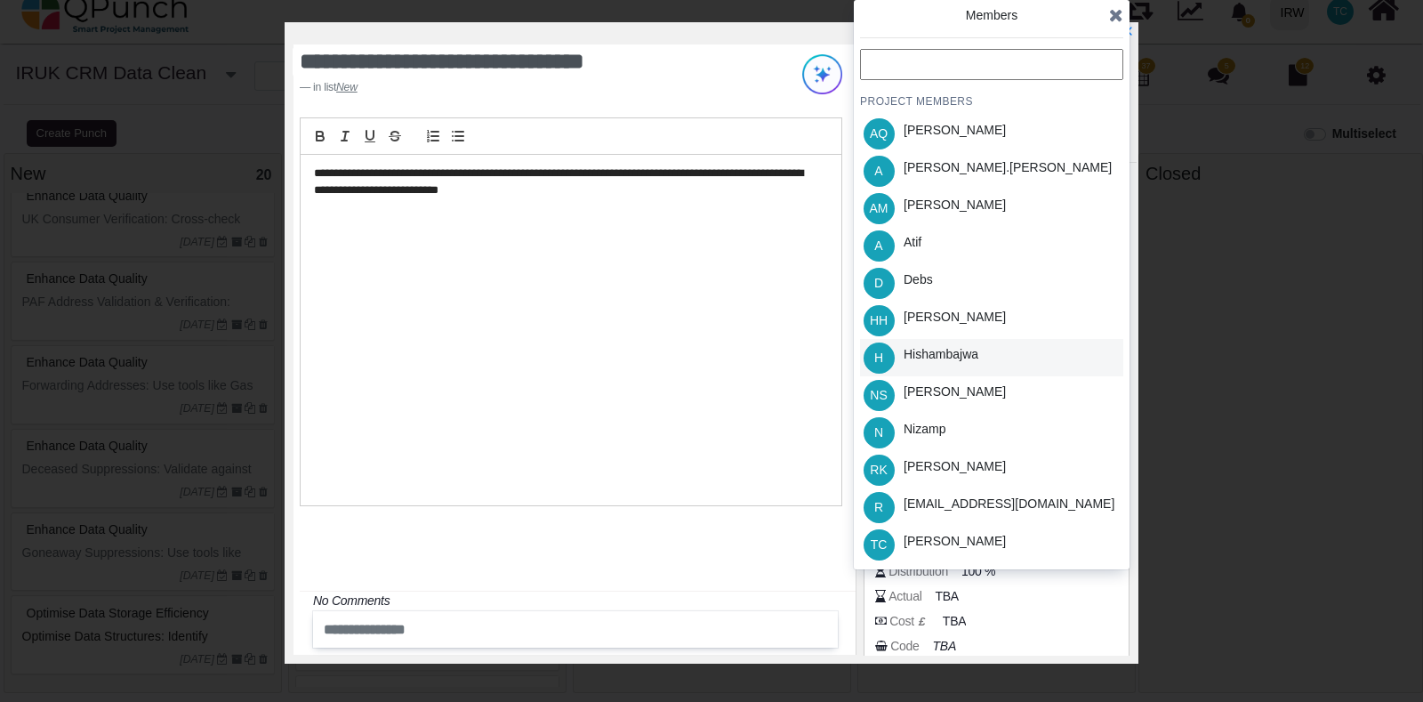
click at [965, 352] on div "Hishambajwa" at bounding box center [941, 354] width 75 height 19
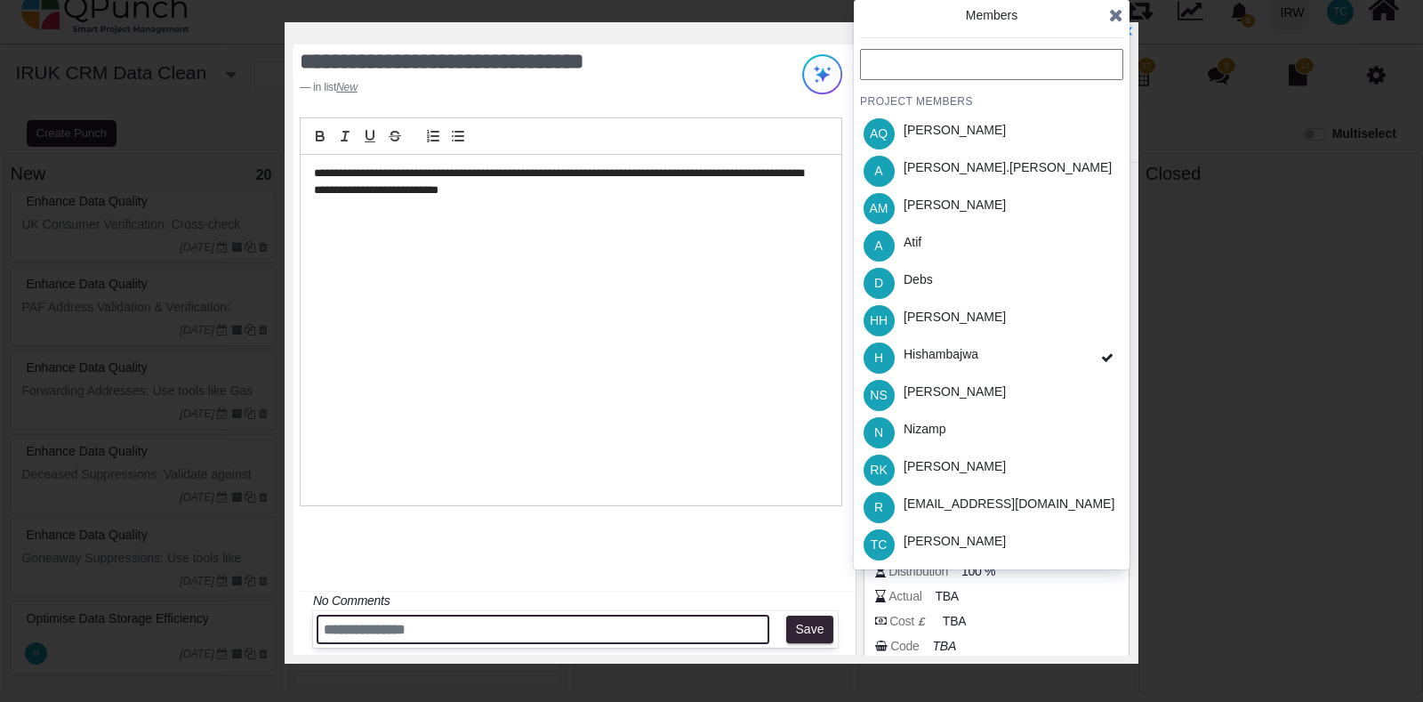
click at [455, 626] on input "text" at bounding box center [543, 629] width 453 height 29
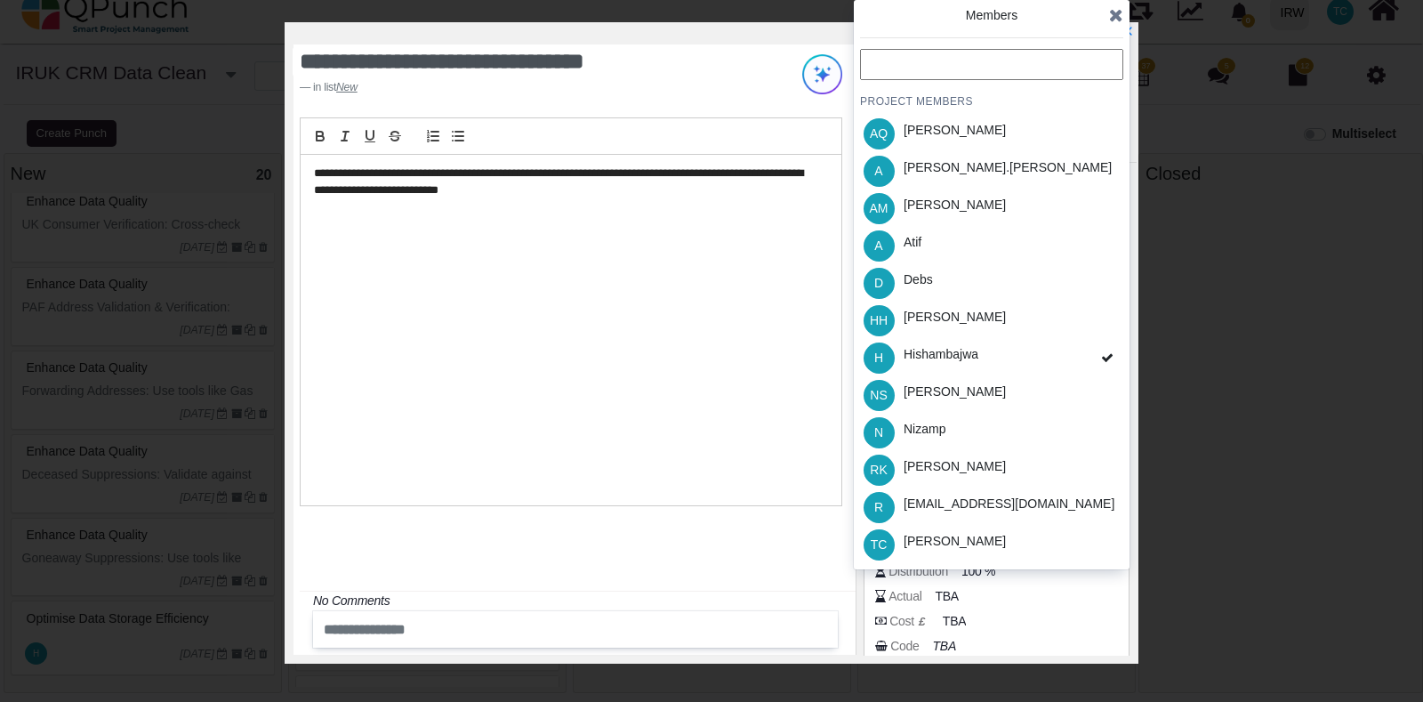
click at [549, 440] on div "**********" at bounding box center [571, 330] width 541 height 350
click at [671, 399] on div "**********" at bounding box center [571, 330] width 541 height 350
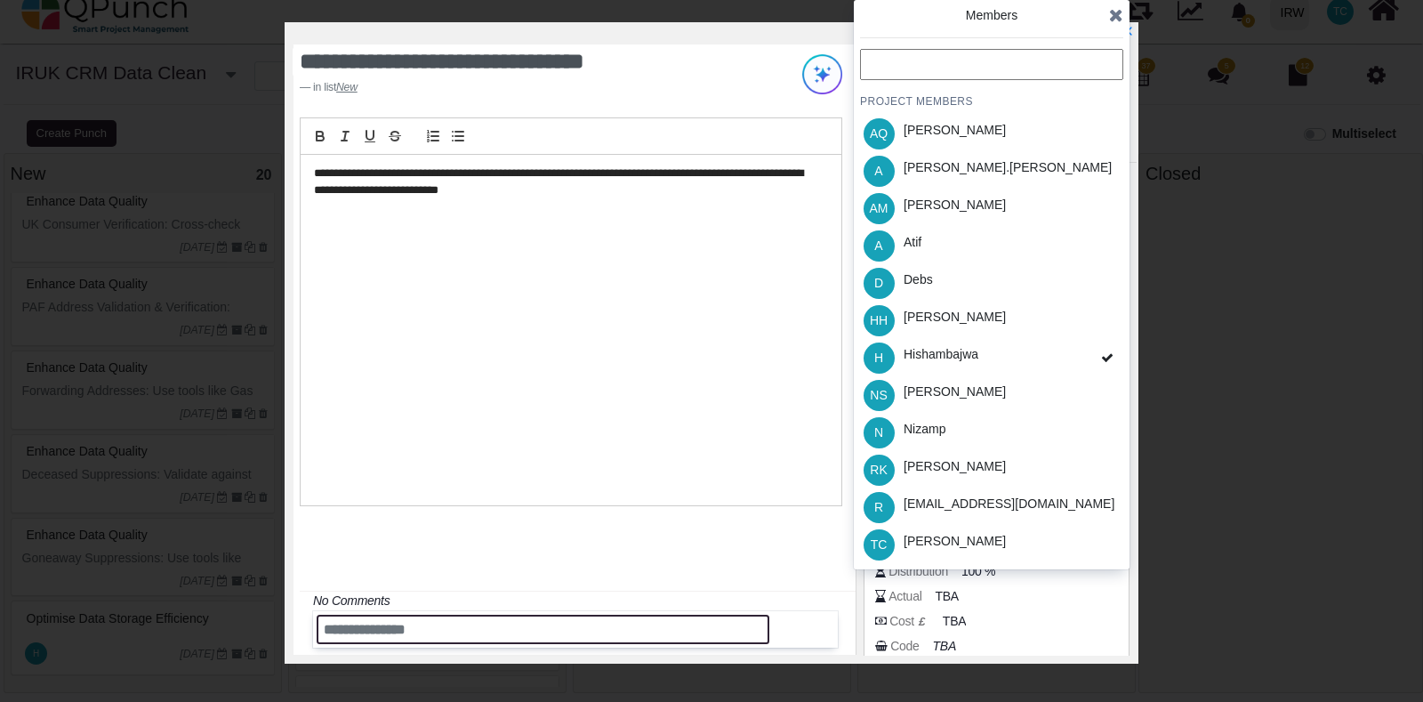
click at [423, 631] on input "text" at bounding box center [543, 629] width 453 height 29
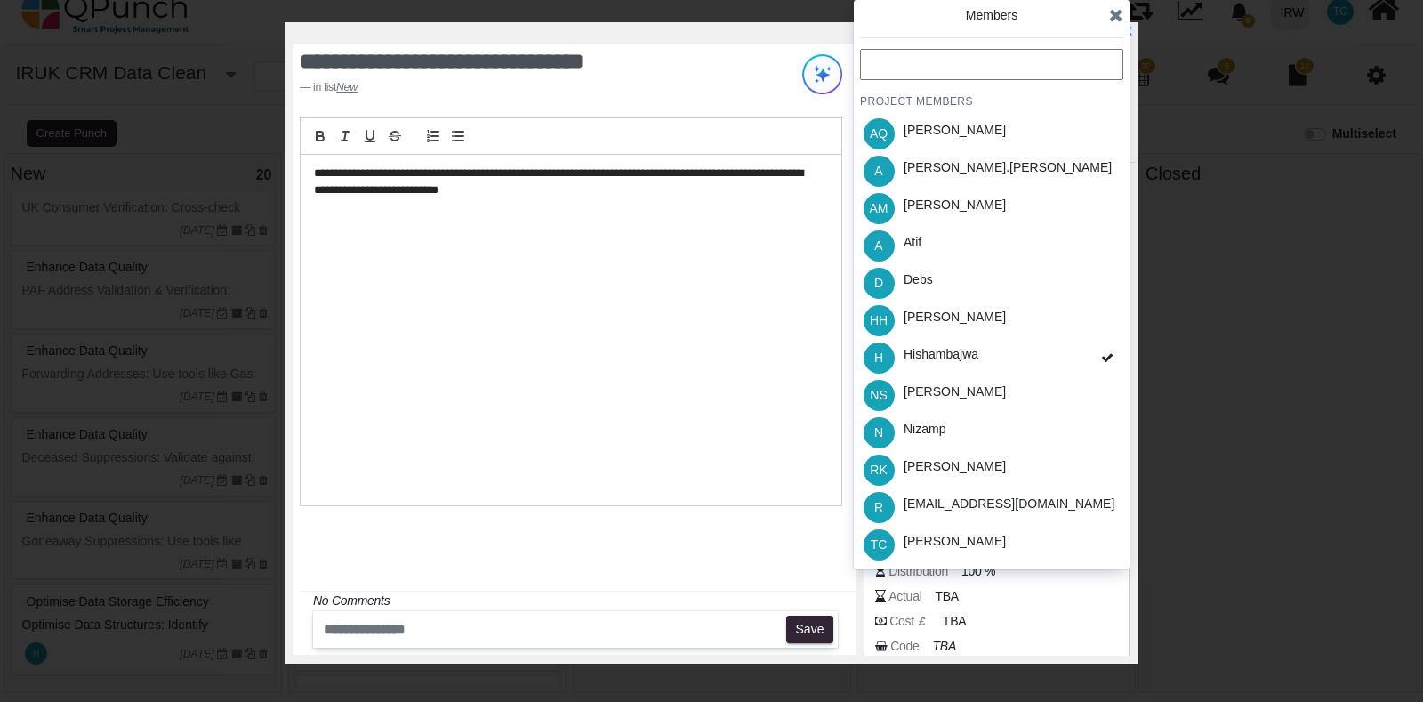
click at [765, 531] on div "**********" at bounding box center [575, 349] width 562 height 610
click at [1121, 16] on icon at bounding box center [1116, 15] width 14 height 18
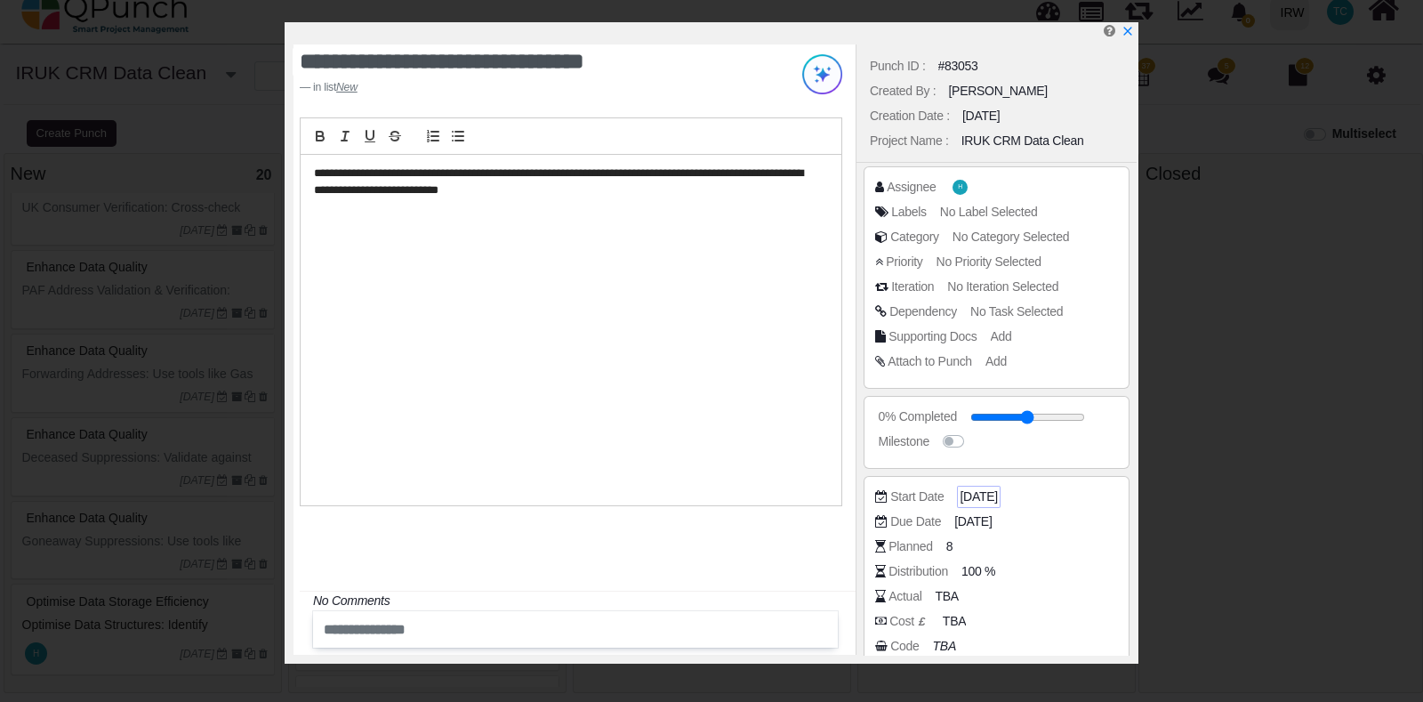
click at [990, 496] on span "[DATE]" at bounding box center [978, 496] width 37 height 19
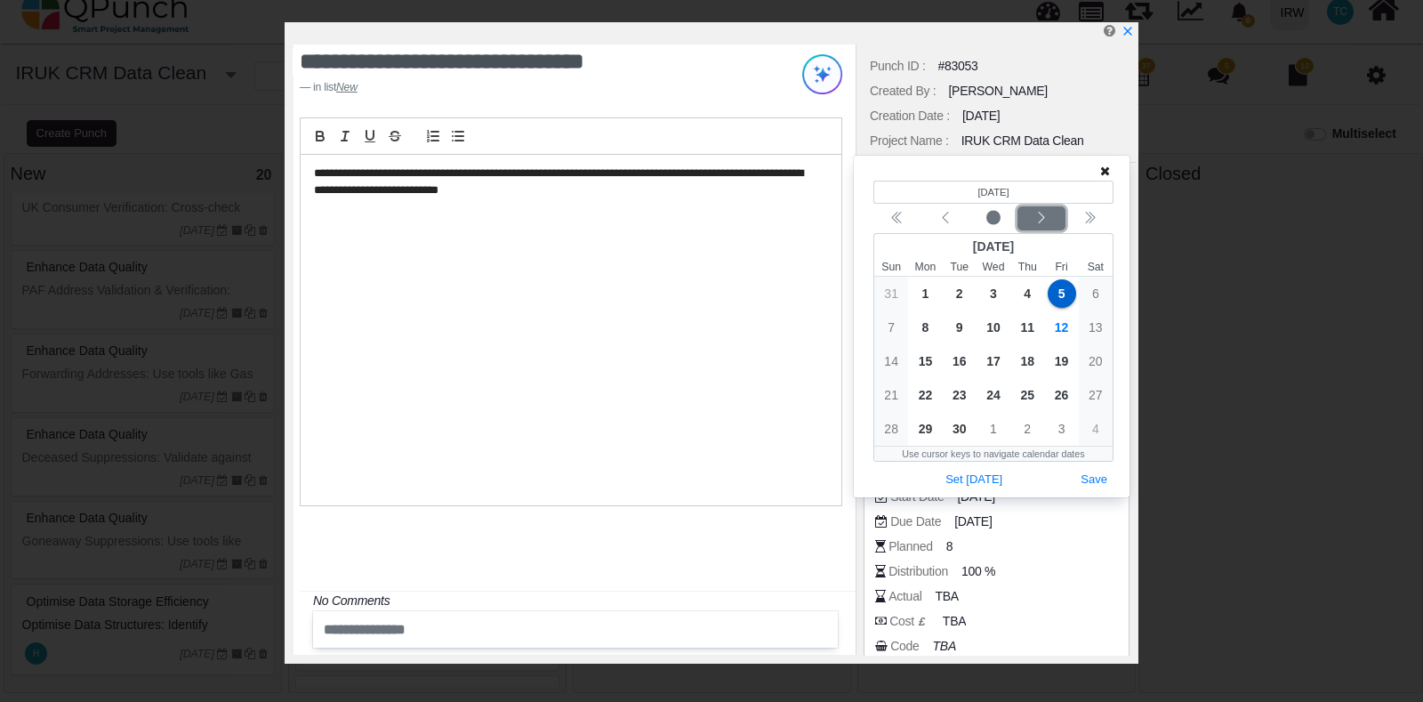
click at [1050, 218] on div "Next month" at bounding box center [1042, 219] width 42 height 18
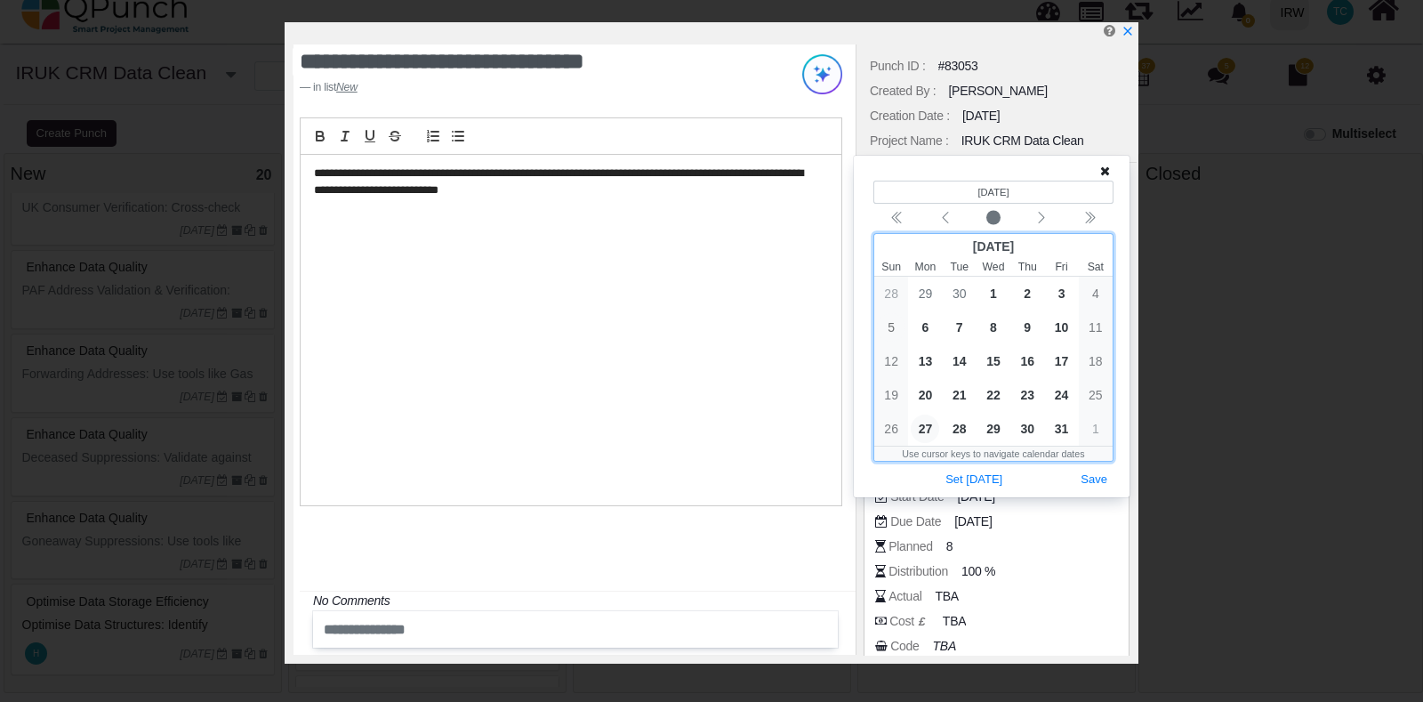
click at [934, 420] on span "27" at bounding box center [925, 429] width 28 height 28
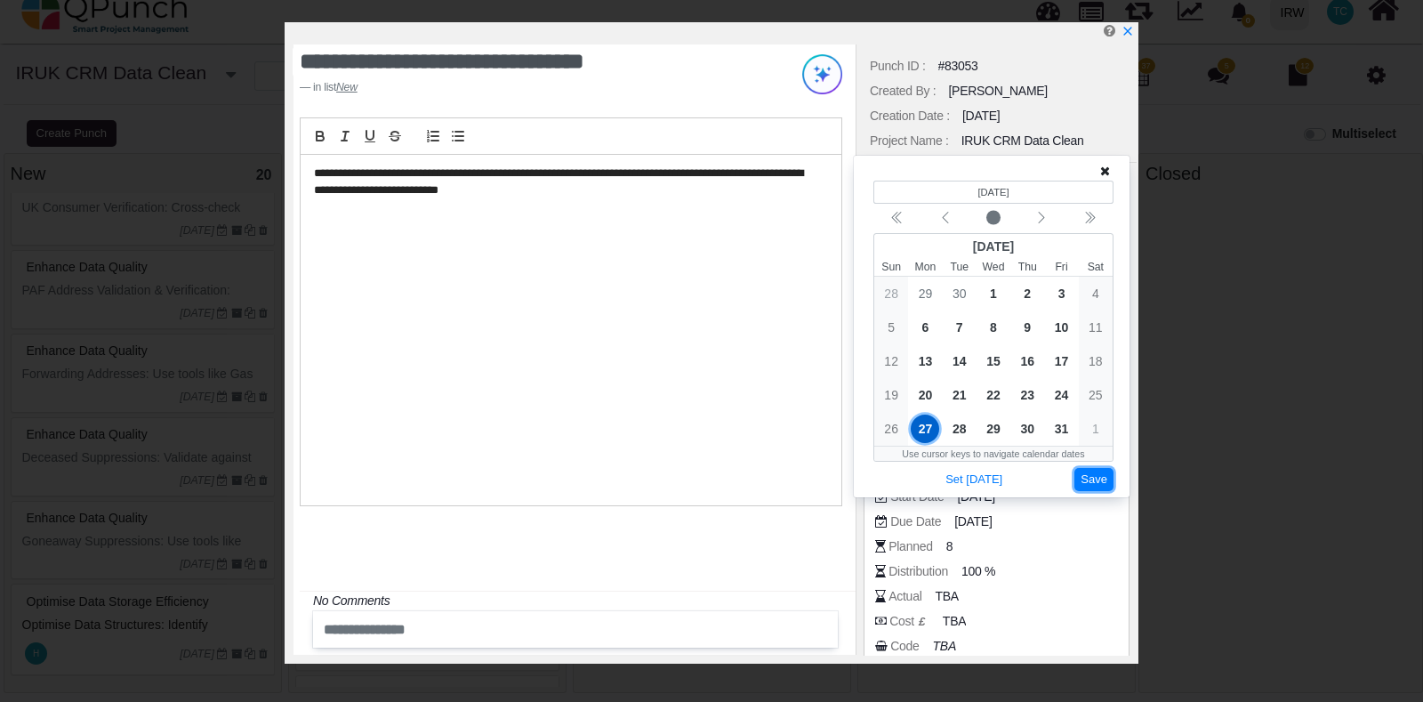
click at [1088, 485] on button "Save" at bounding box center [1094, 480] width 39 height 24
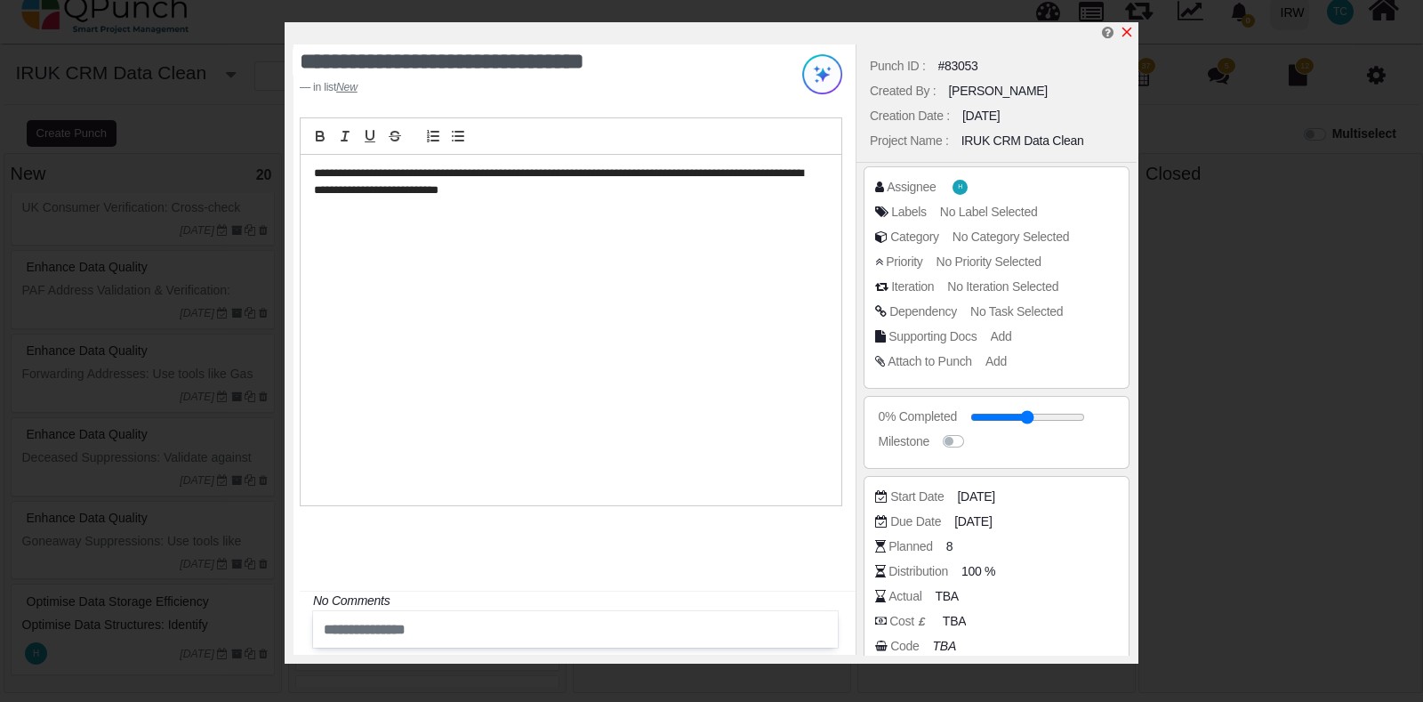
click at [1129, 36] on icon "x" at bounding box center [1128, 33] width 10 height 10
type input "**"
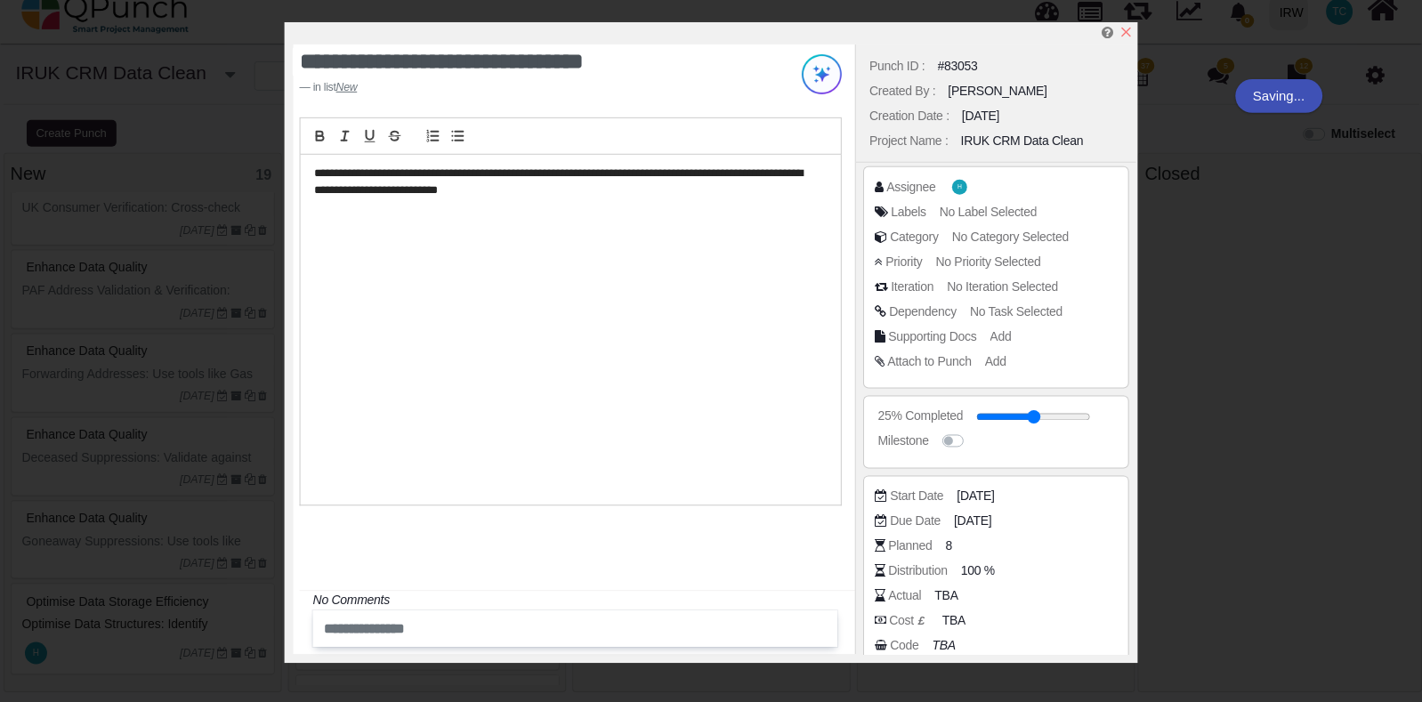
scroll to position [1249, 0]
